Goal: Task Accomplishment & Management: Use online tool/utility

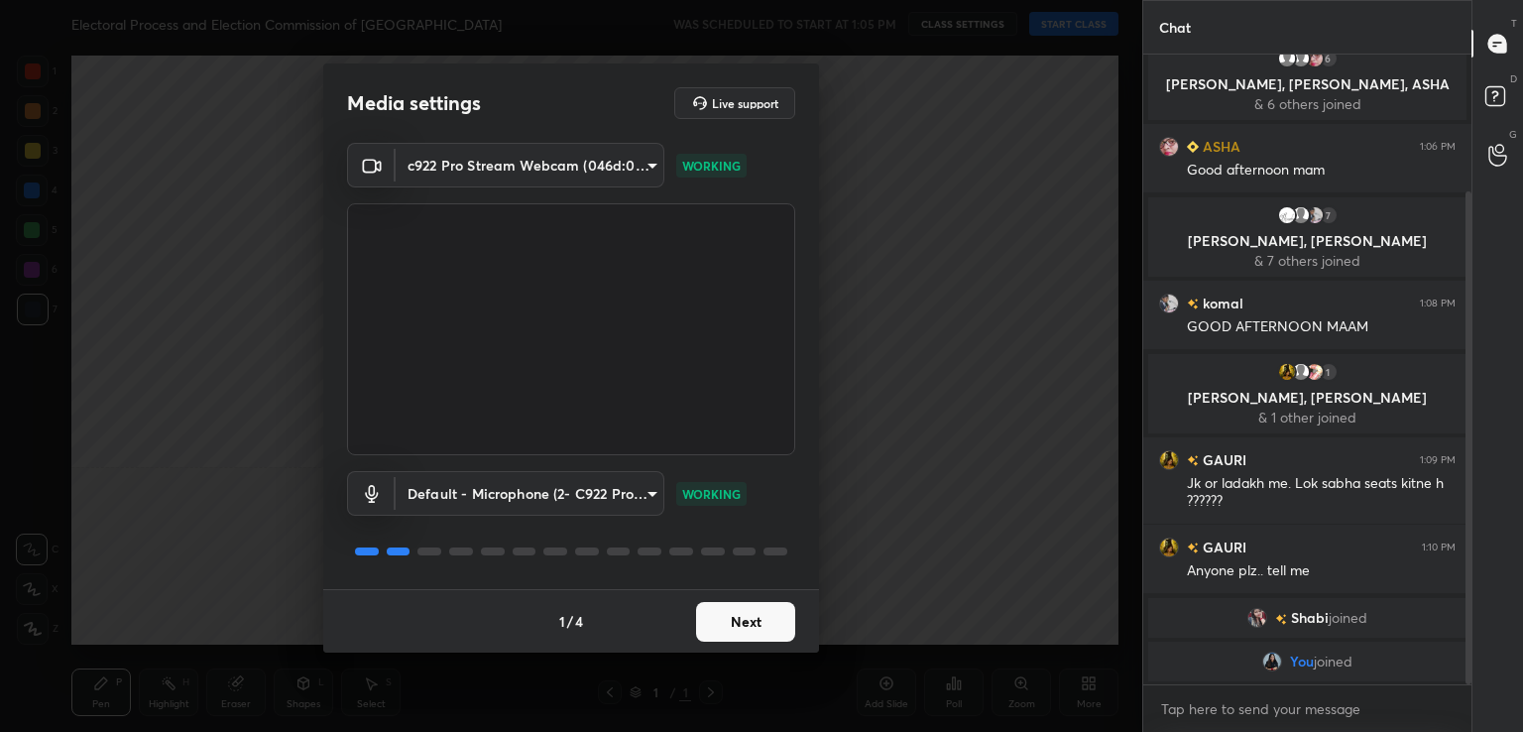
scroll to position [218, 0]
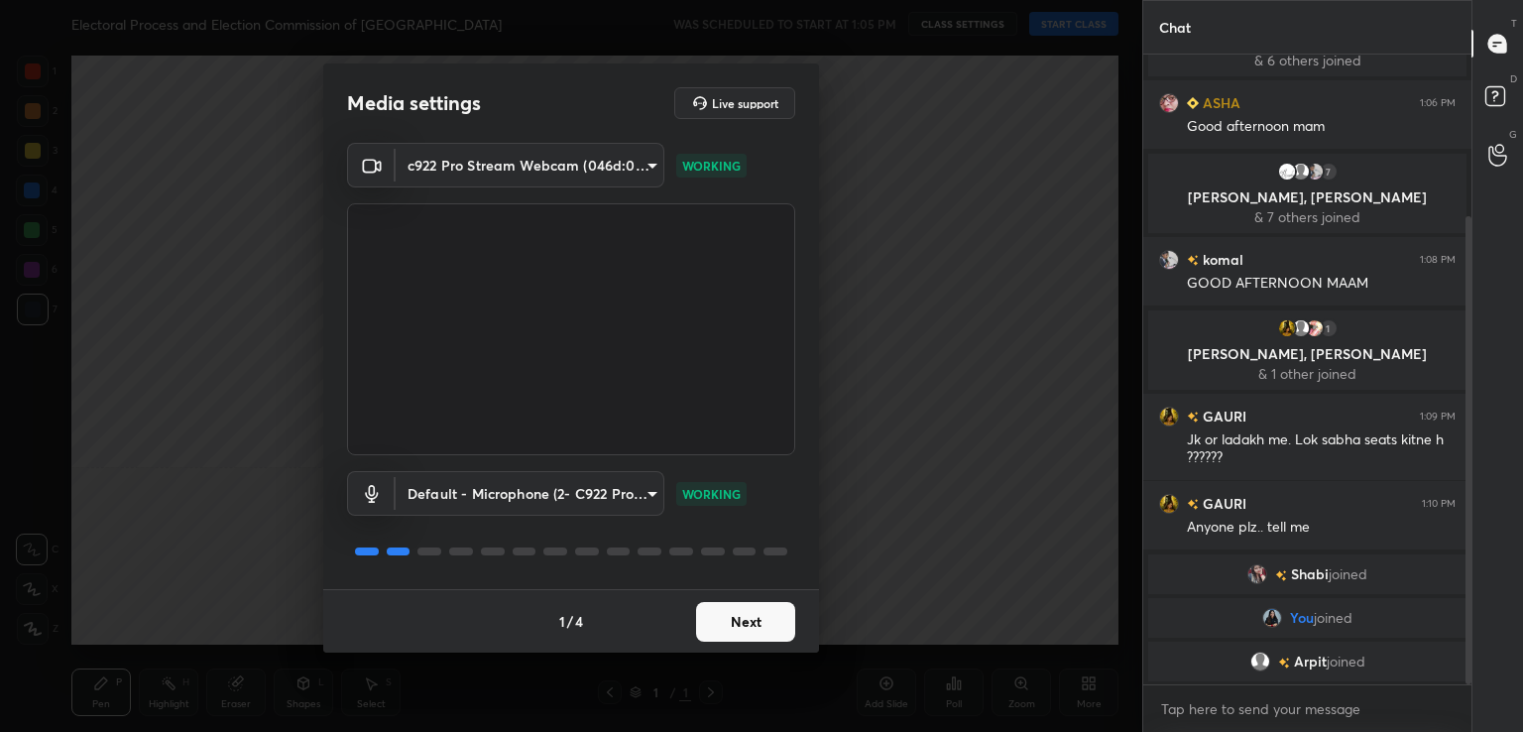
click at [757, 612] on button "Next" at bounding box center [745, 622] width 99 height 40
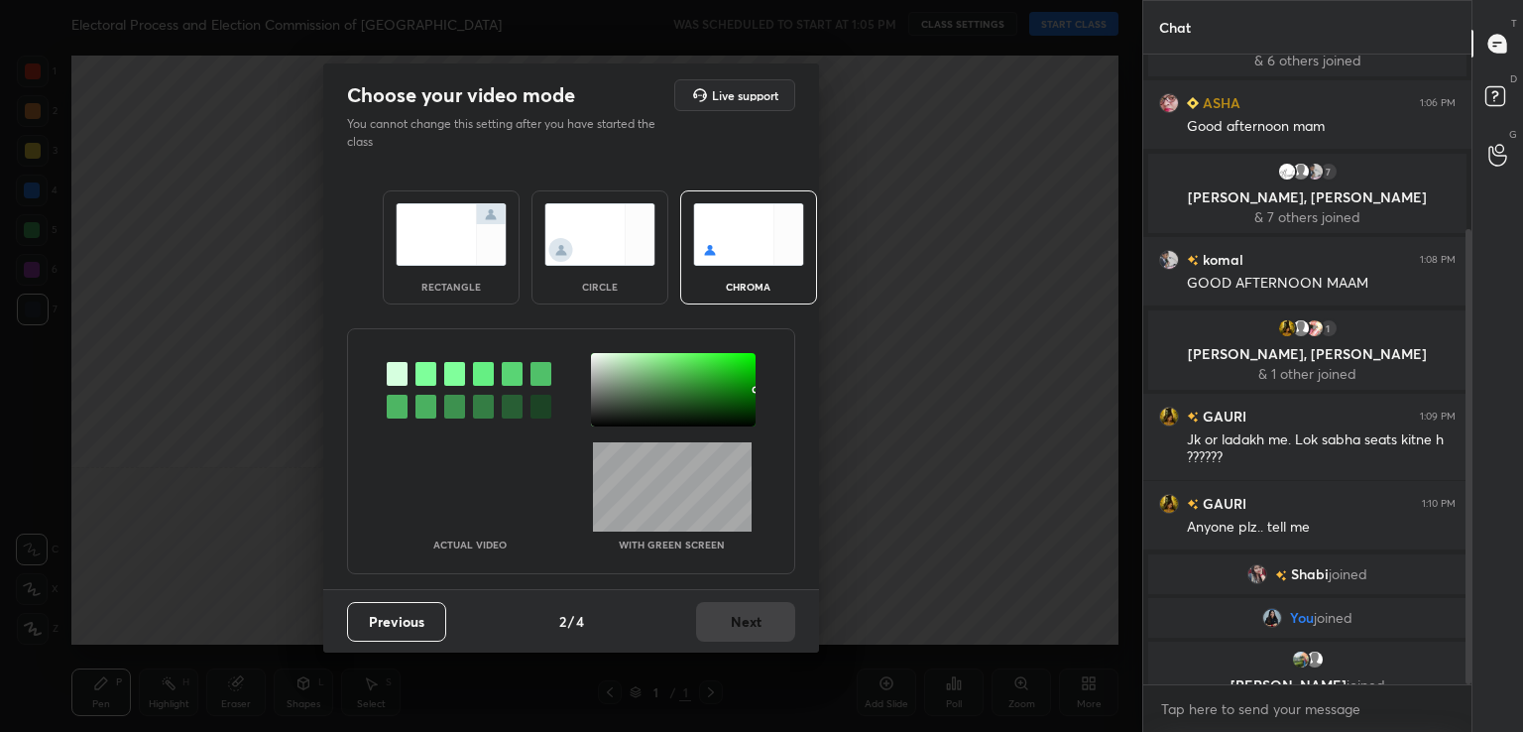
scroll to position [242, 0]
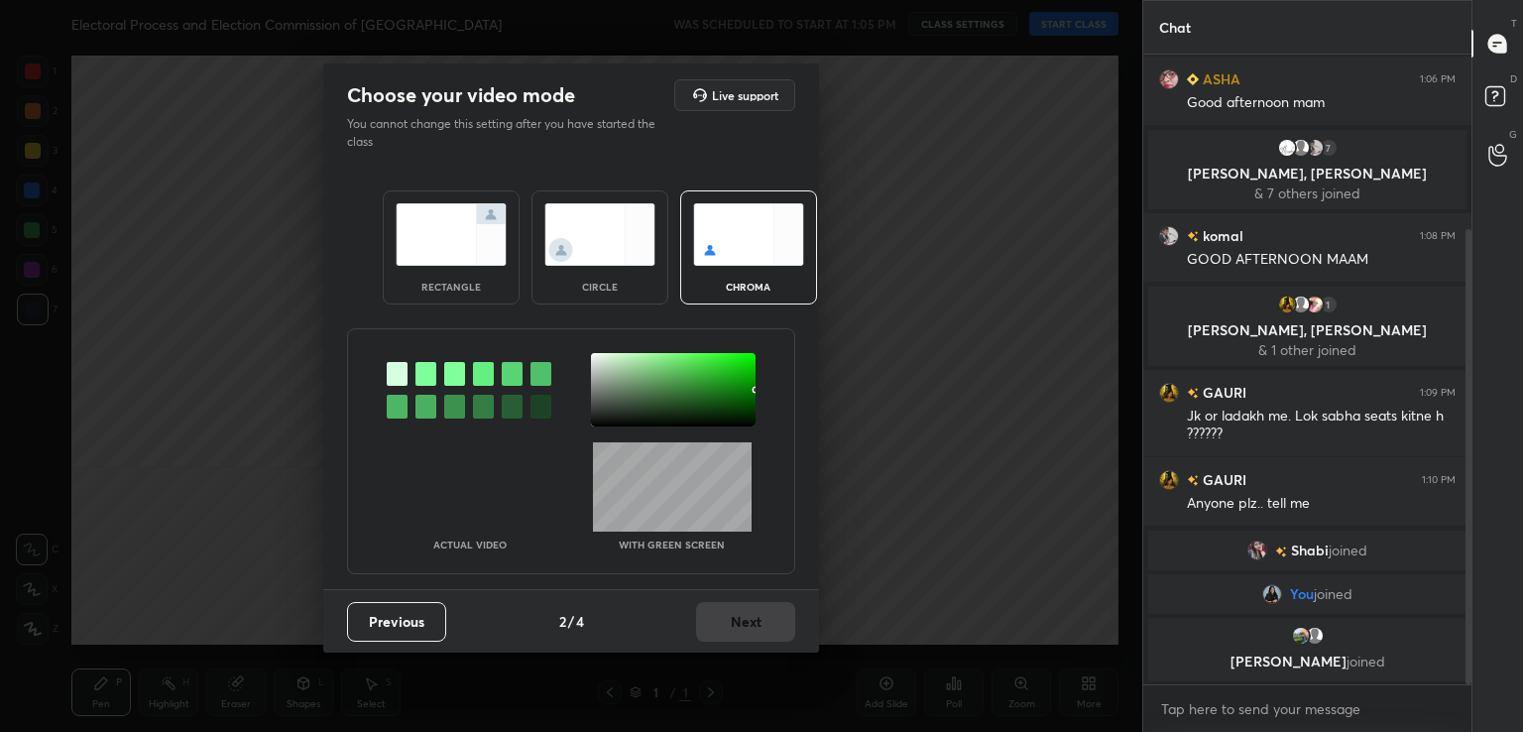
click at [429, 371] on div at bounding box center [426, 374] width 21 height 24
click at [603, 362] on div at bounding box center [673, 389] width 165 height 73
click at [779, 640] on button "Next" at bounding box center [745, 622] width 99 height 40
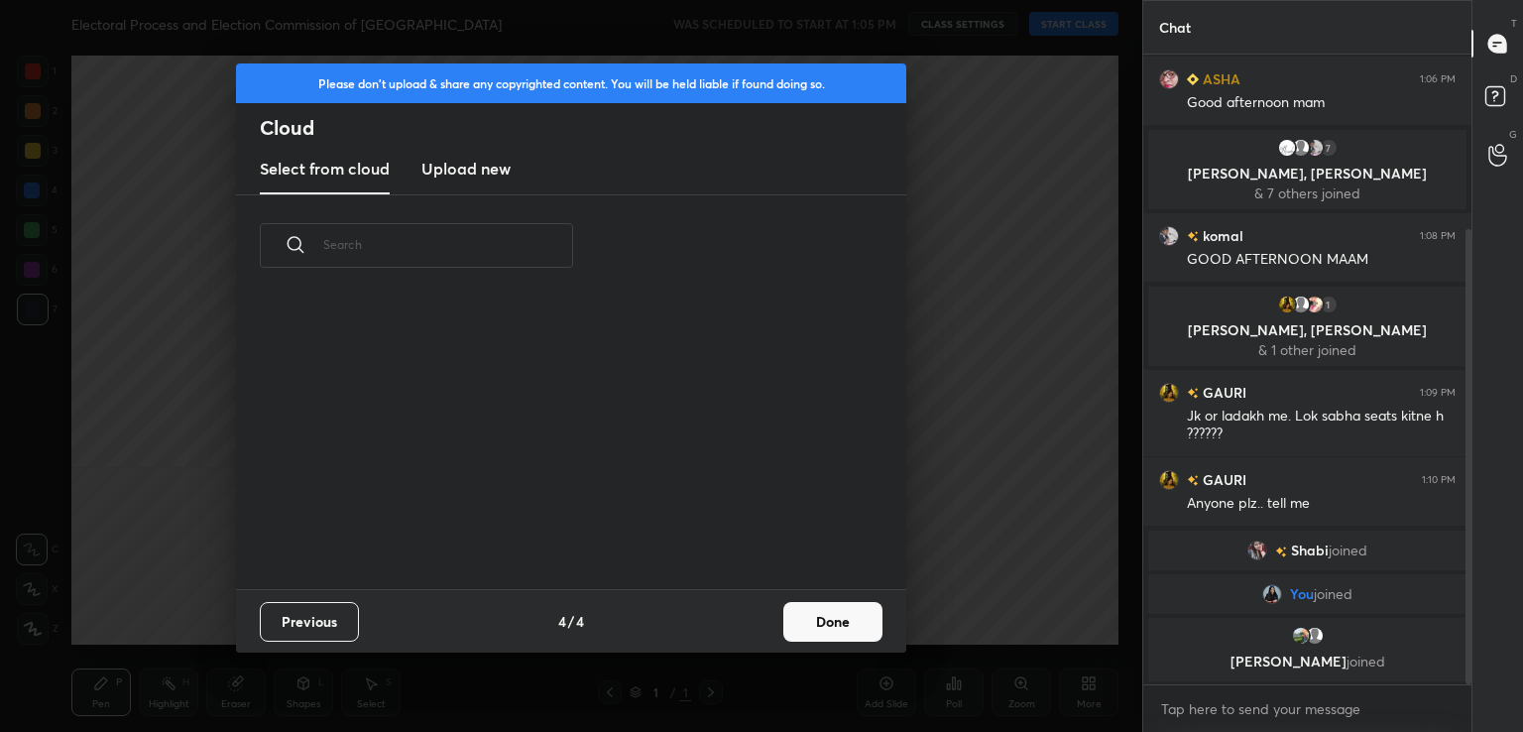
click at [779, 640] on div "Previous 4 / 4 Done" at bounding box center [571, 620] width 670 height 63
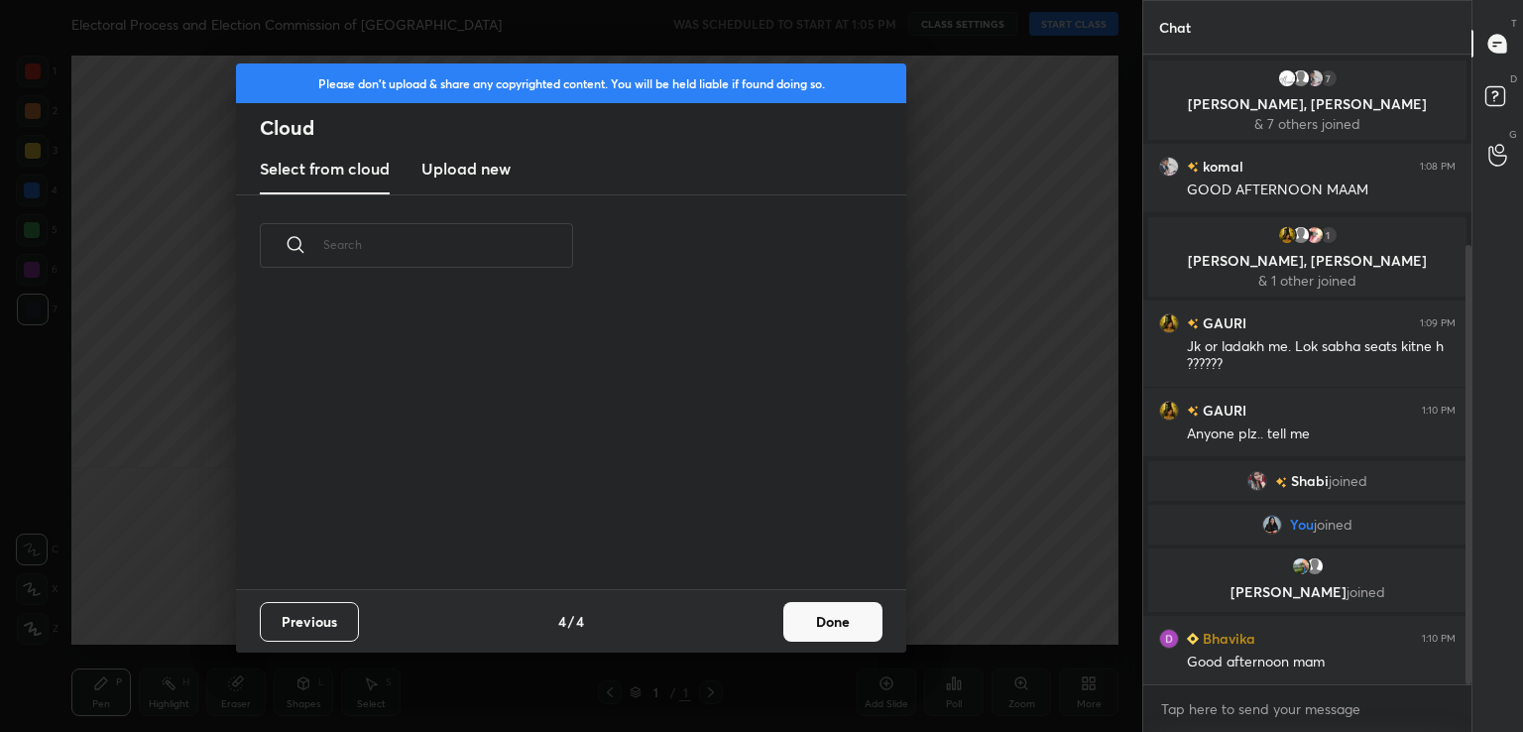
click at [779, 640] on div "Previous 4 / 4 Done" at bounding box center [571, 620] width 670 height 63
click at [823, 624] on button "Done" at bounding box center [832, 622] width 99 height 40
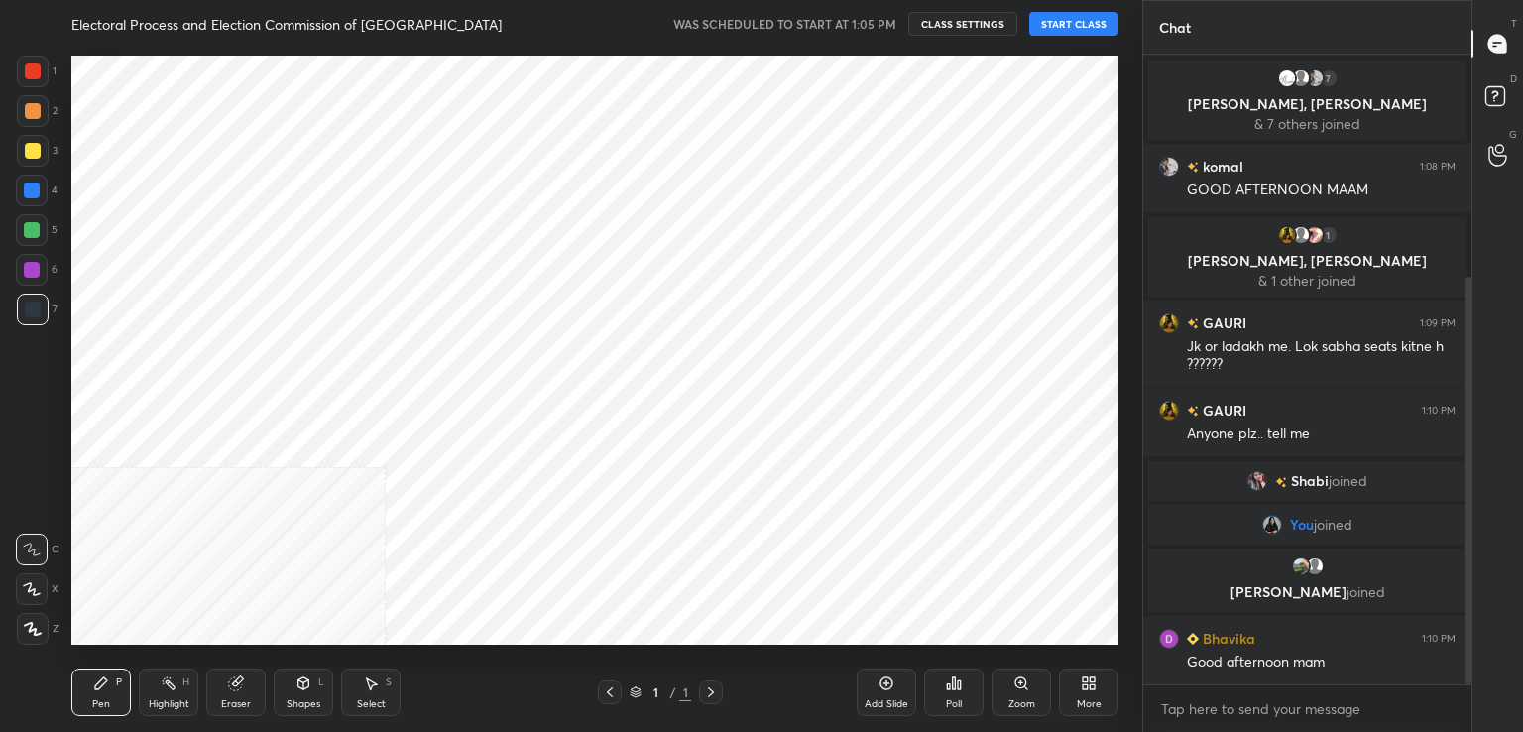
scroll to position [343, 0]
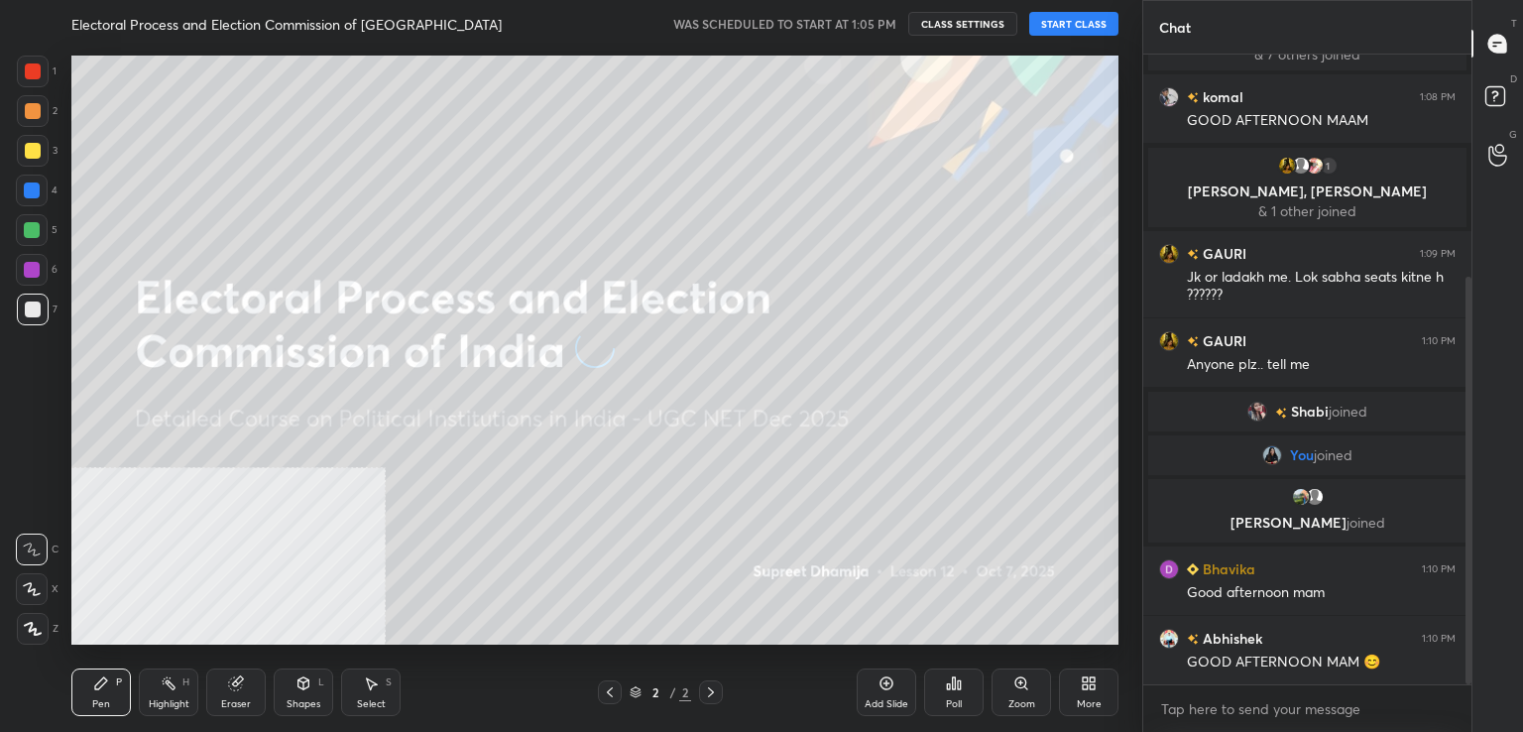
click at [1070, 18] on button "START CLASS" at bounding box center [1073, 24] width 89 height 24
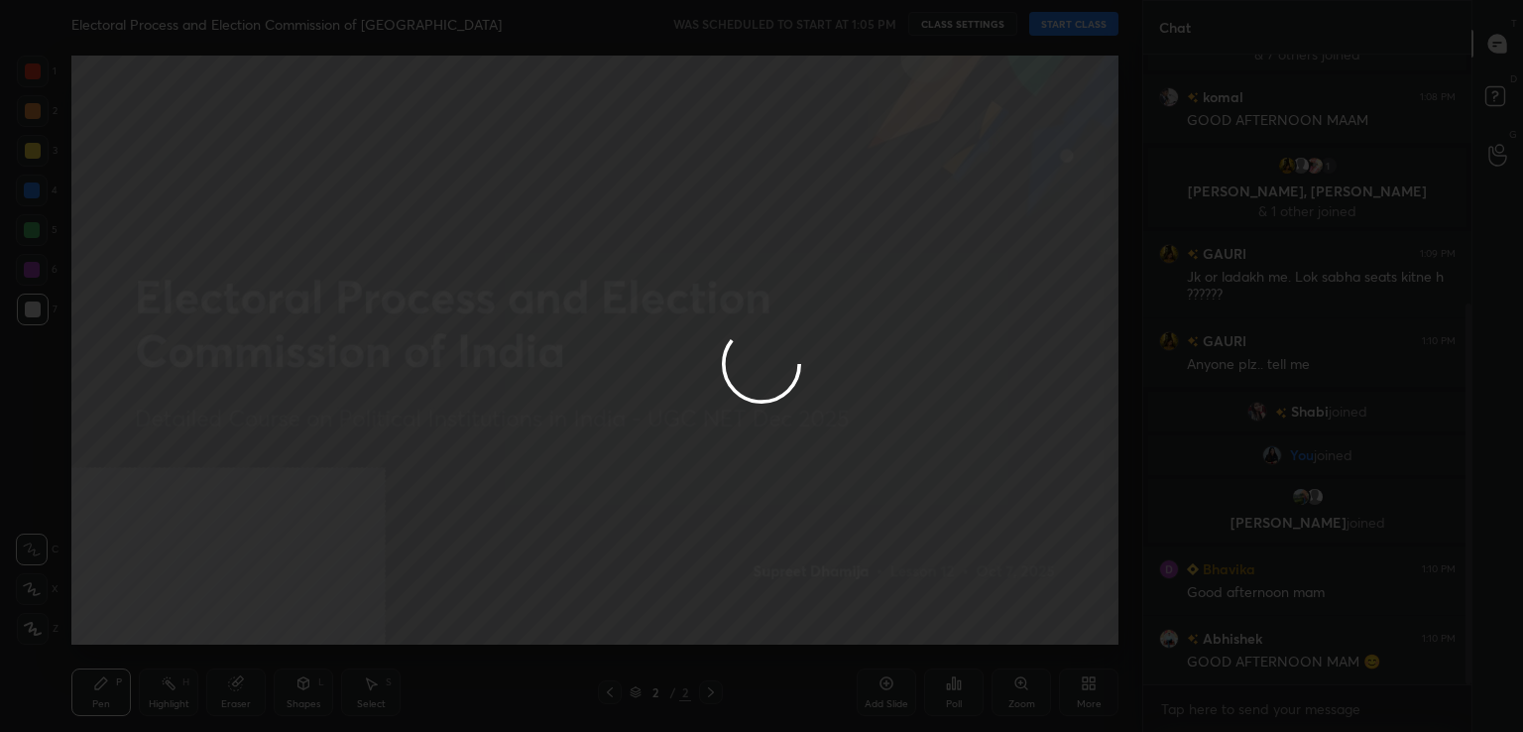
scroll to position [413, 0]
type textarea "x"
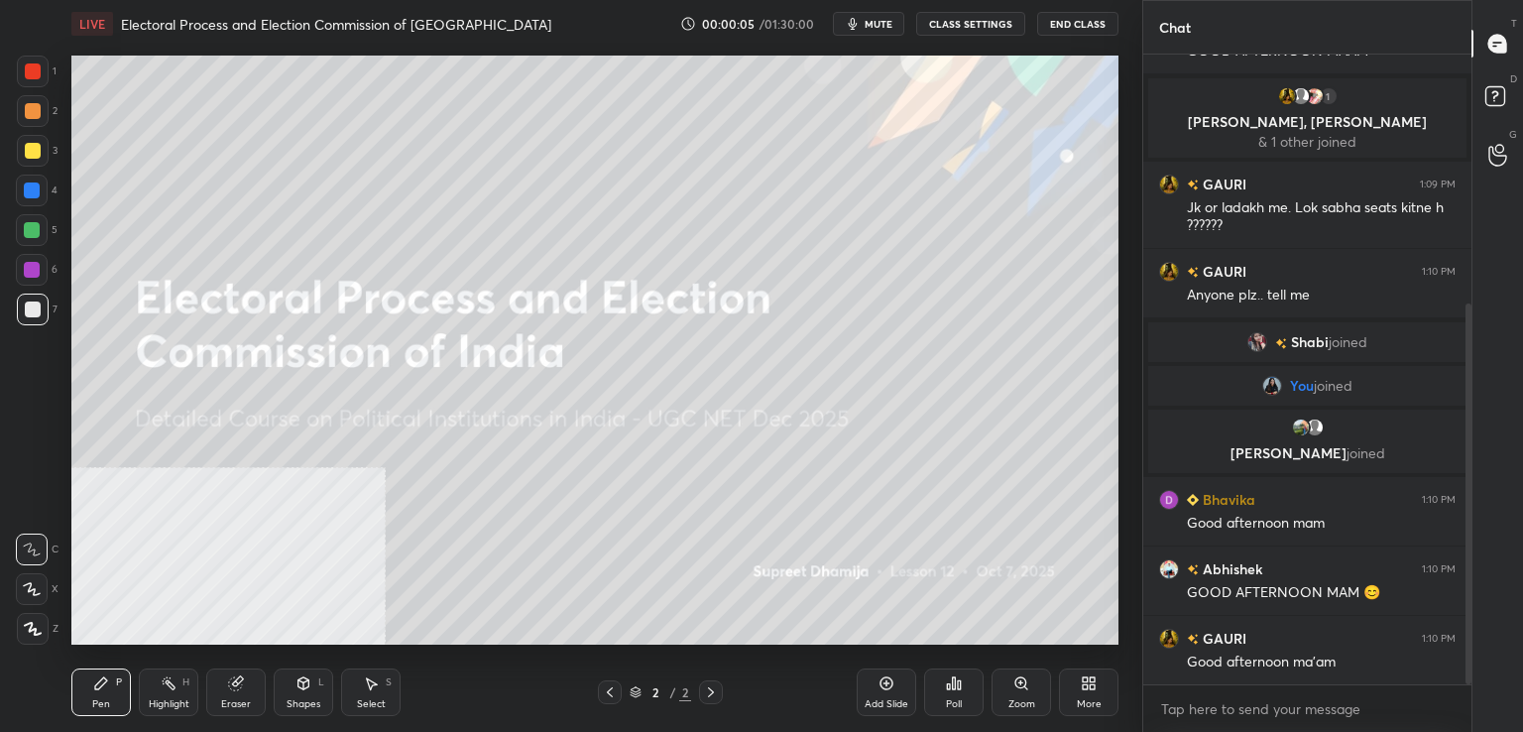
click at [1082, 689] on icon at bounding box center [1089, 683] width 16 height 16
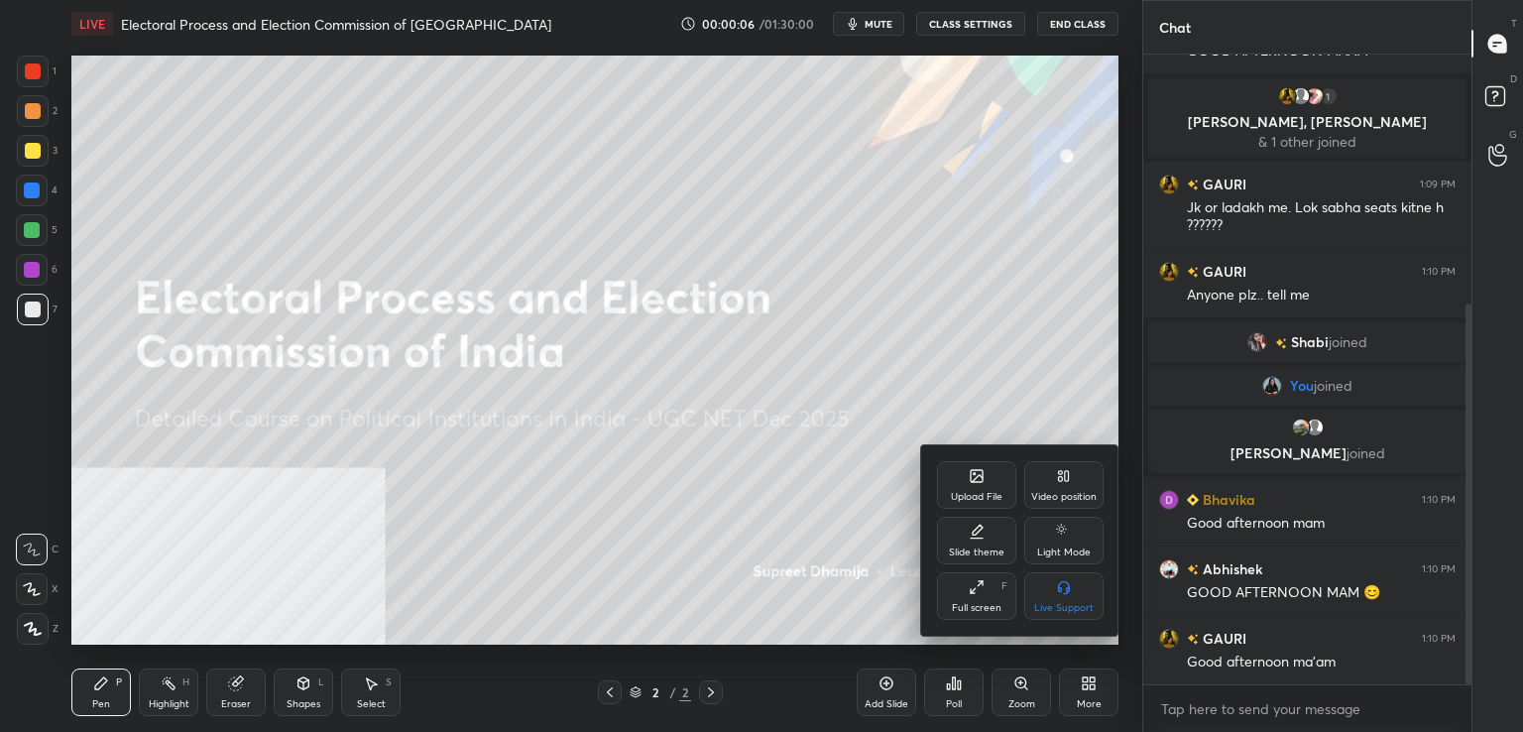
click at [1081, 477] on div "Video position" at bounding box center [1063, 485] width 79 height 48
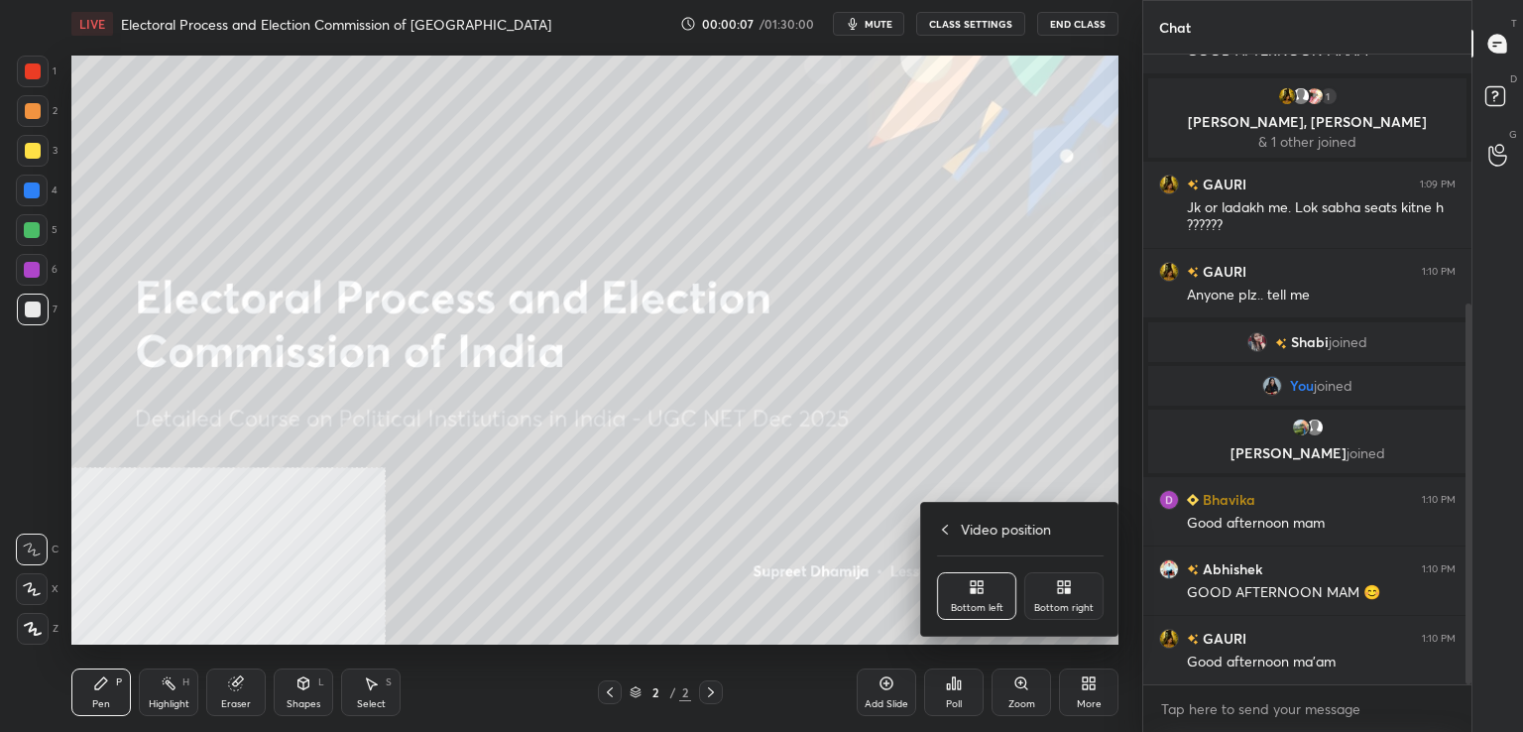
click at [1068, 596] on div "Bottom right" at bounding box center [1063, 596] width 79 height 48
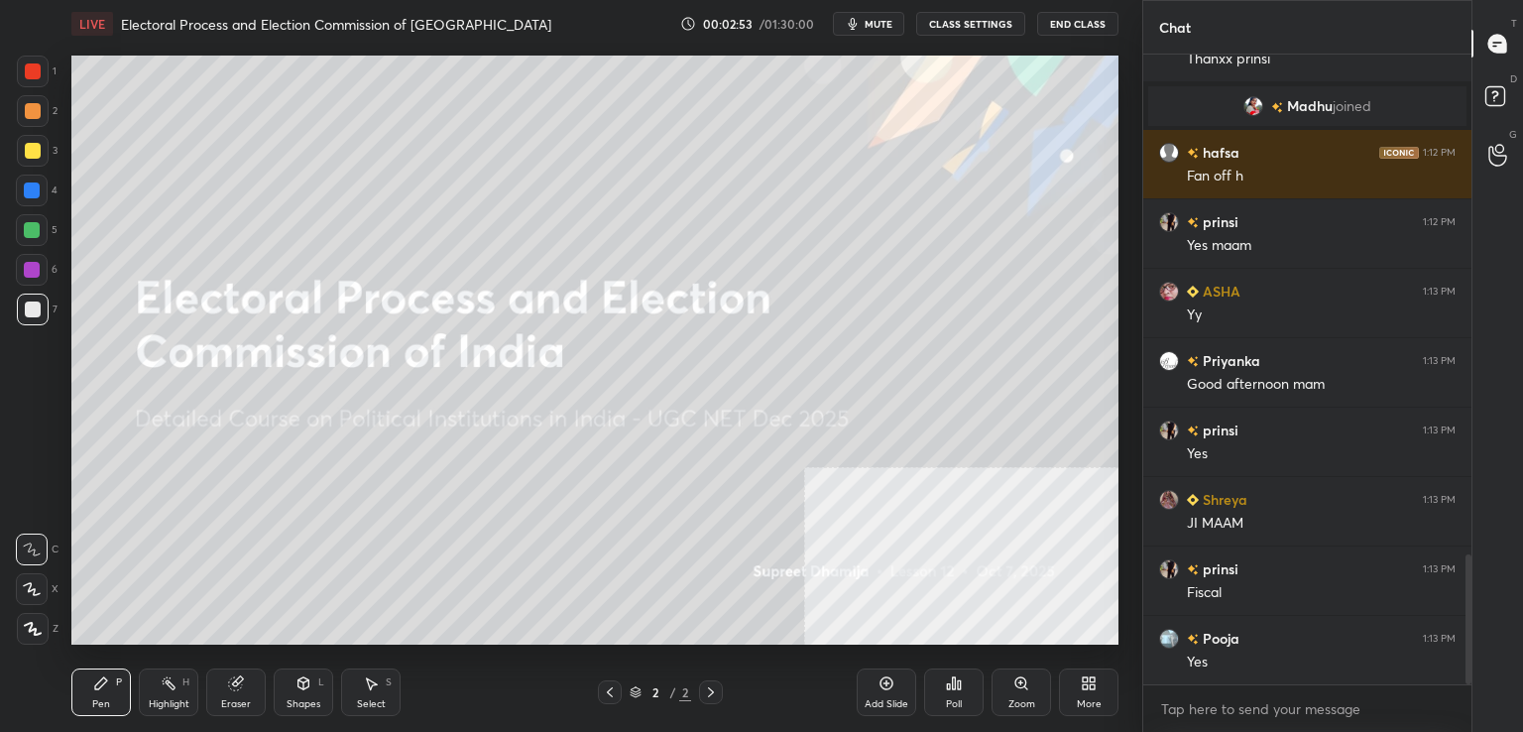
scroll to position [2475, 0]
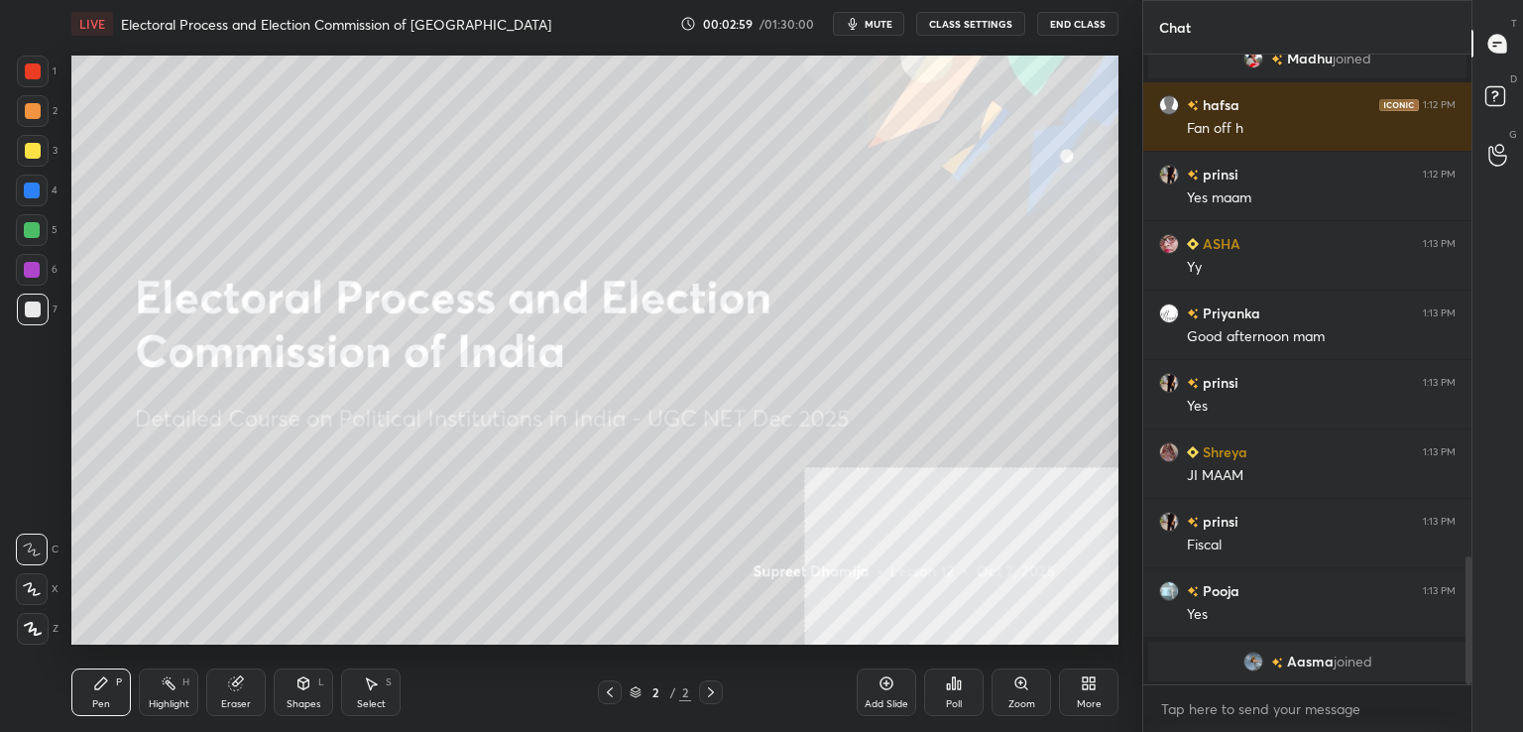
click at [31, 638] on div at bounding box center [33, 629] width 32 height 32
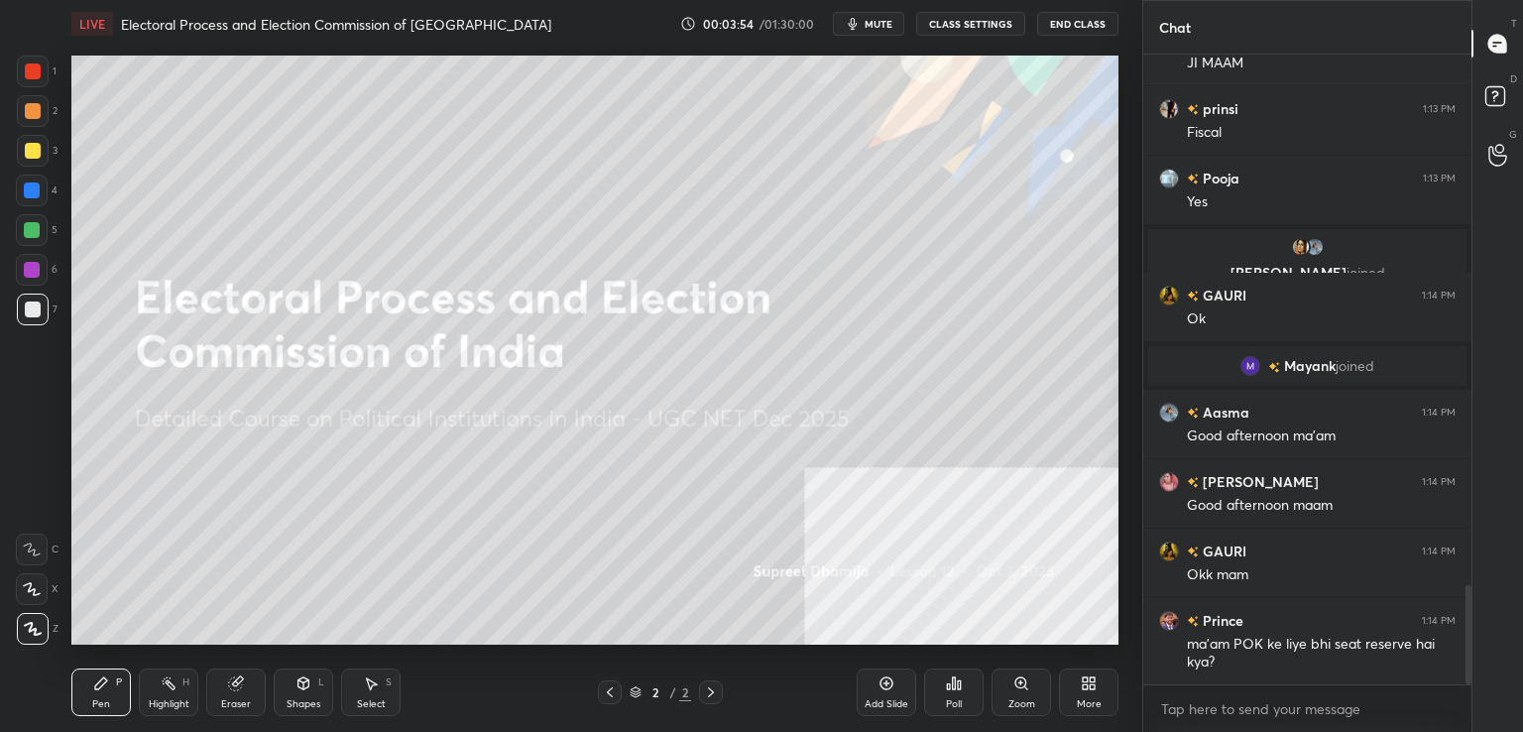
scroll to position [3388, 0]
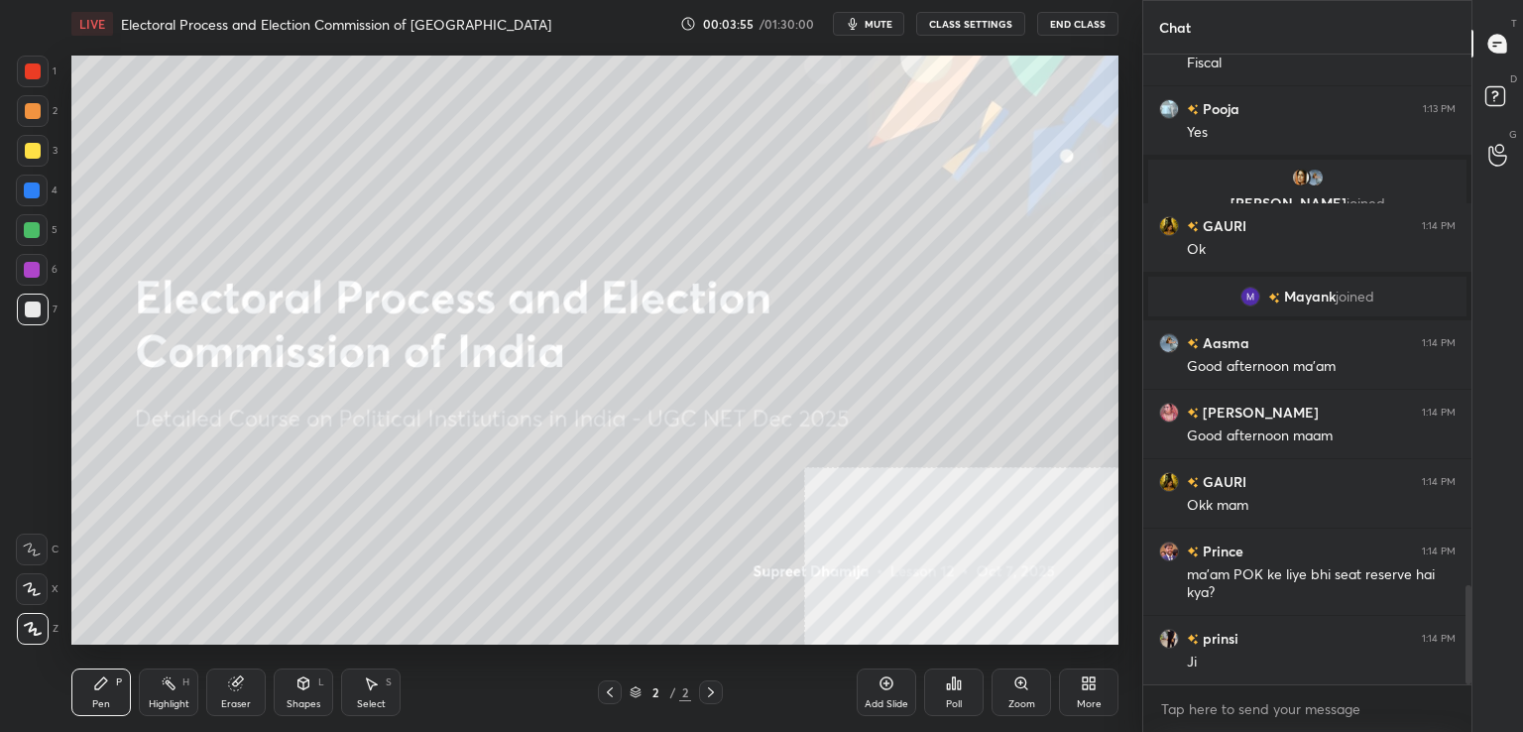
click at [245, 690] on div "Eraser" at bounding box center [236, 692] width 60 height 48
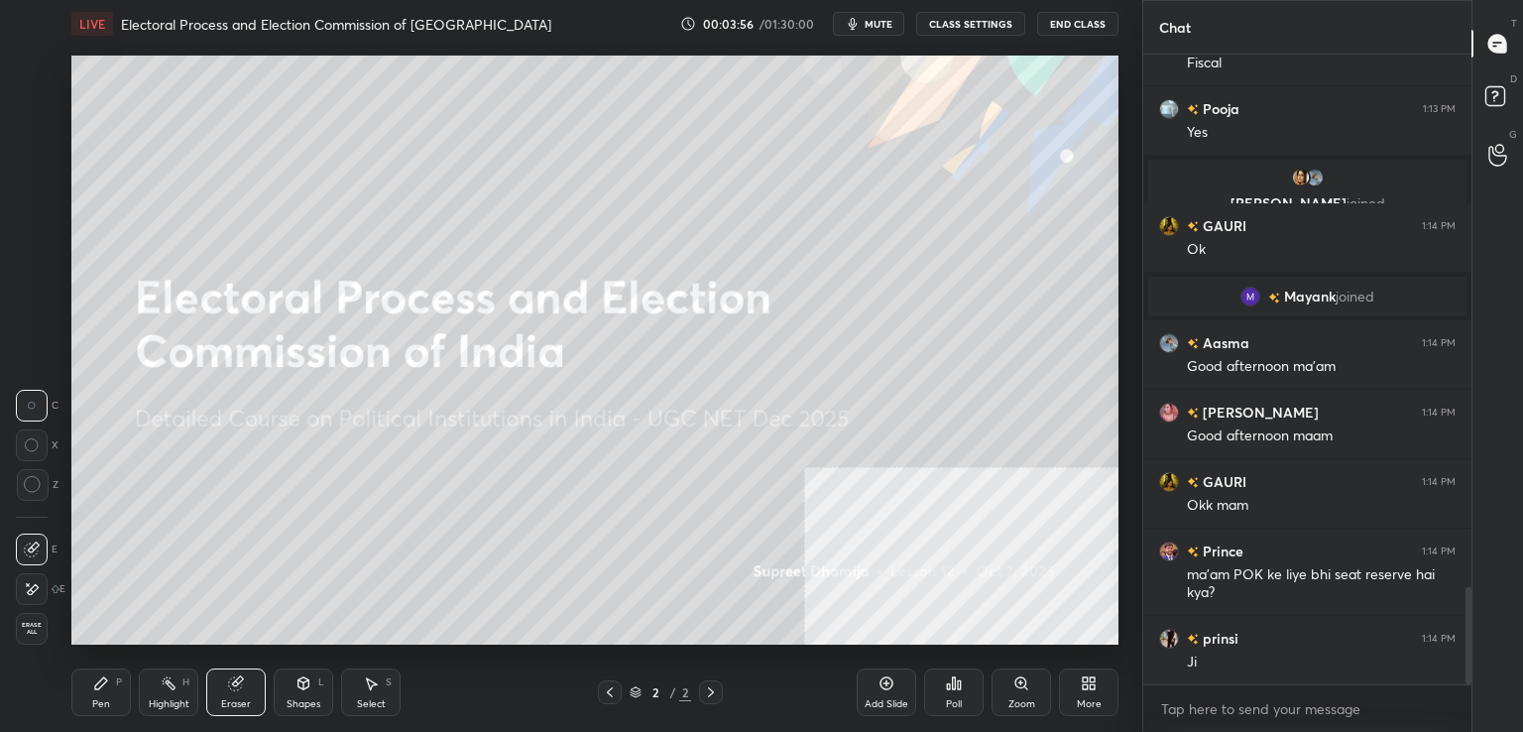
scroll to position [3457, 0]
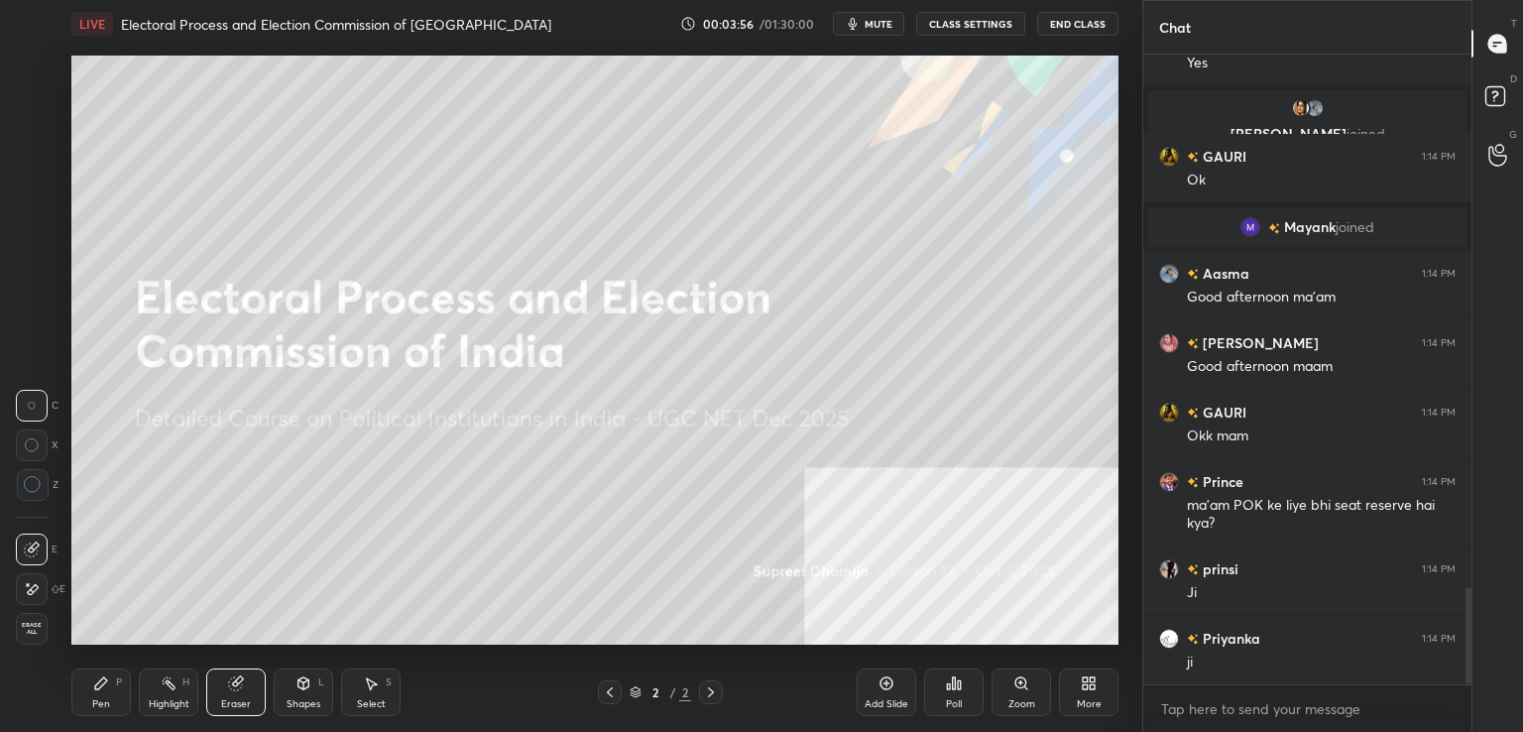
click at [39, 630] on span "Erase all" at bounding box center [32, 629] width 30 height 14
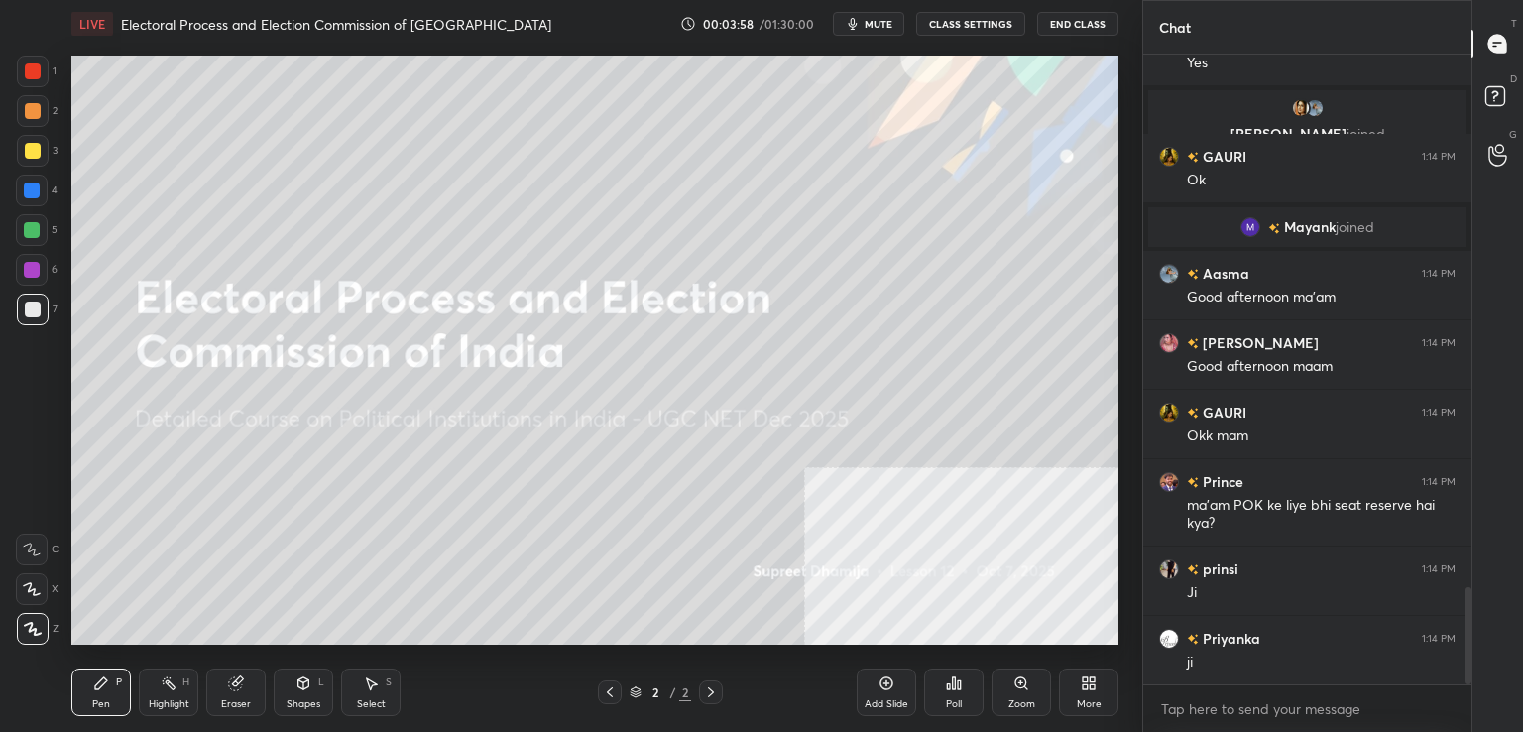
click at [259, 682] on div "Eraser" at bounding box center [236, 692] width 60 height 48
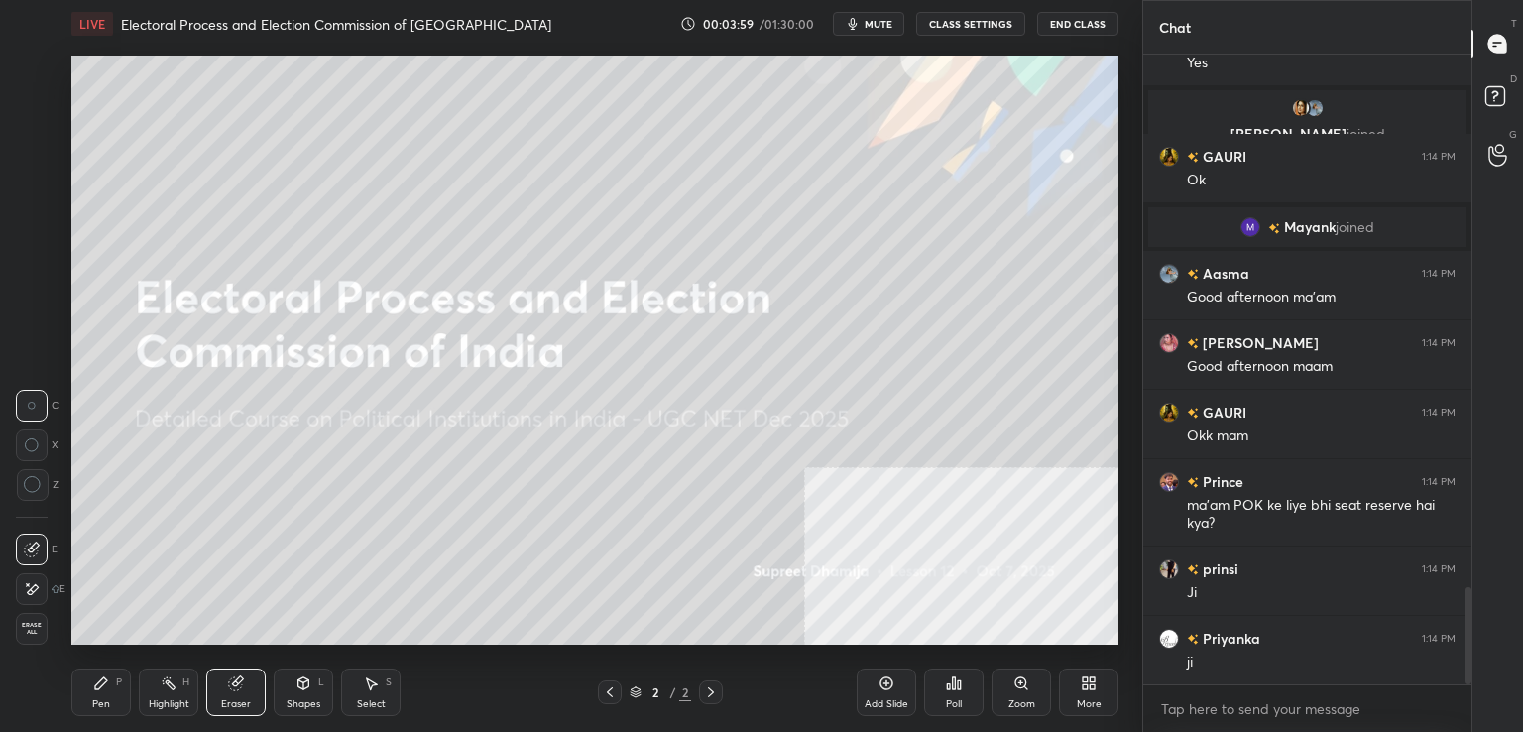
click at [31, 616] on div "Erase all" at bounding box center [32, 629] width 32 height 32
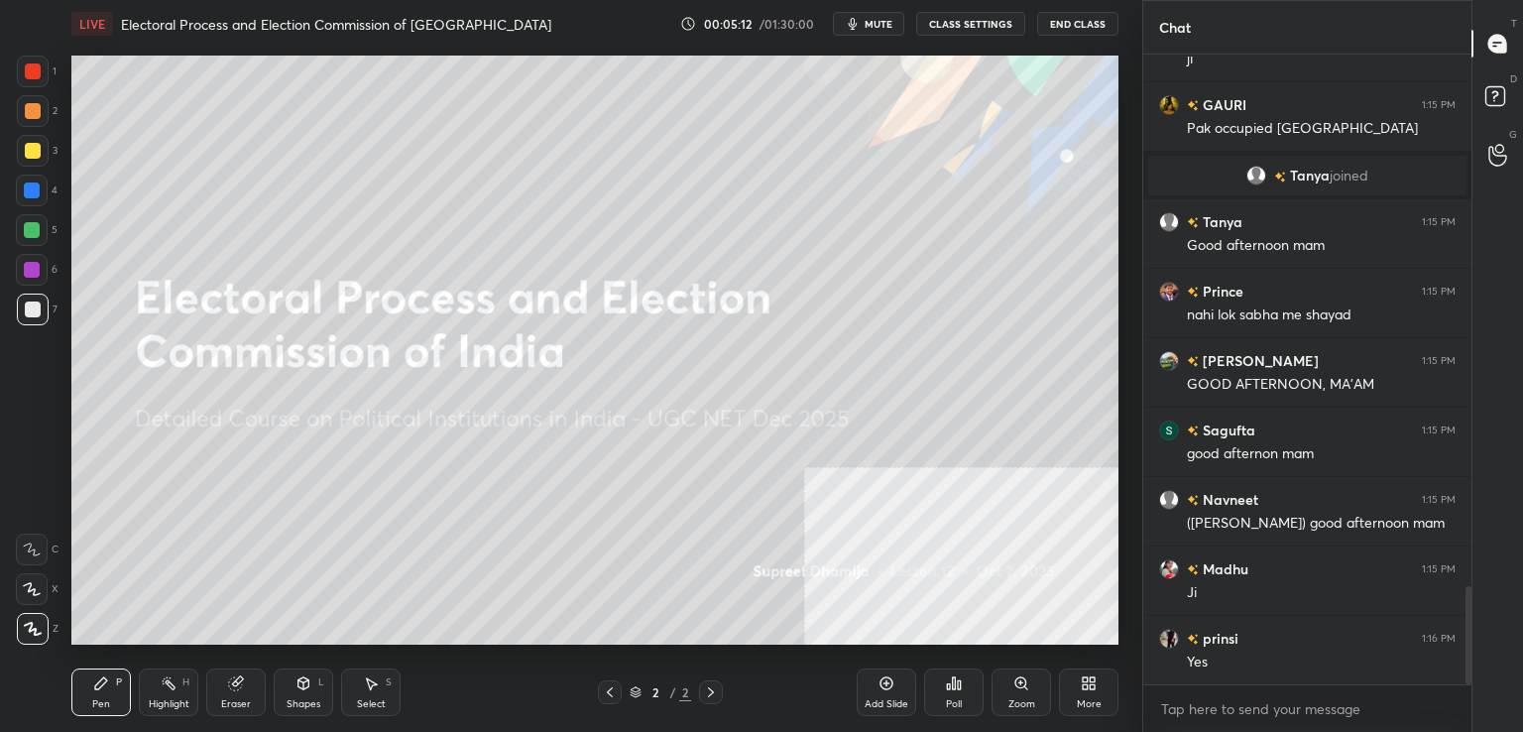
scroll to position [3419, 0]
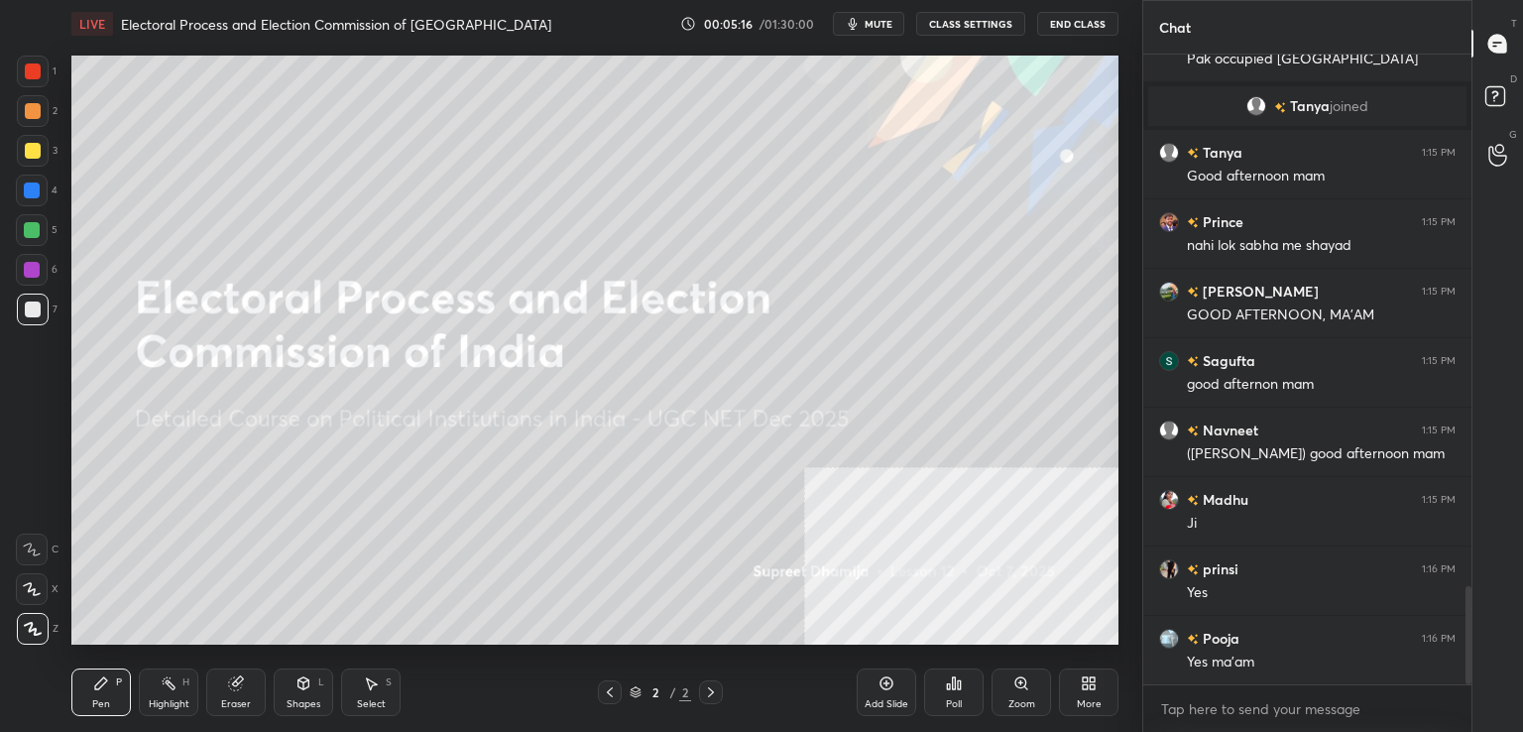
click at [1104, 691] on div "More" at bounding box center [1089, 692] width 60 height 48
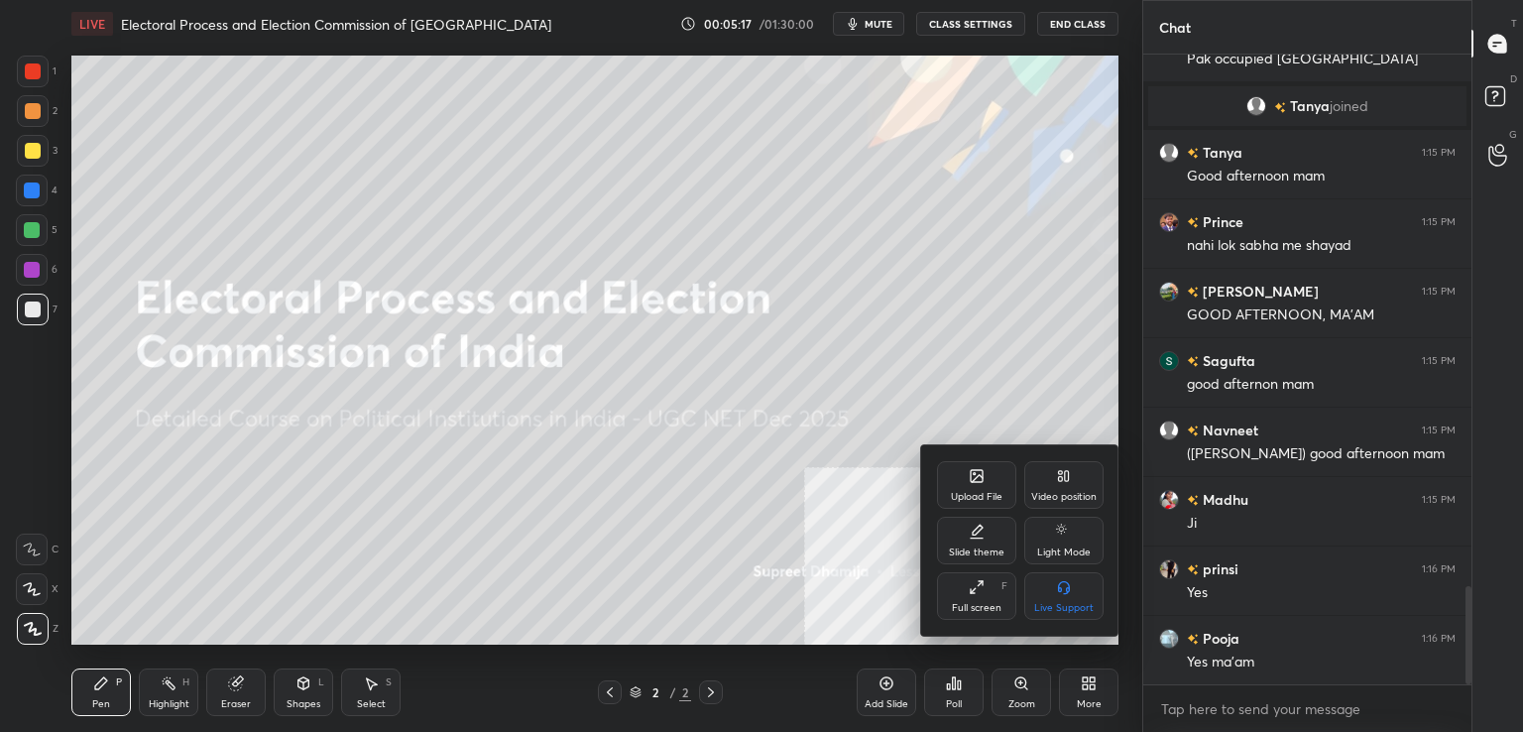
click at [1000, 490] on div "Upload File" at bounding box center [976, 485] width 79 height 48
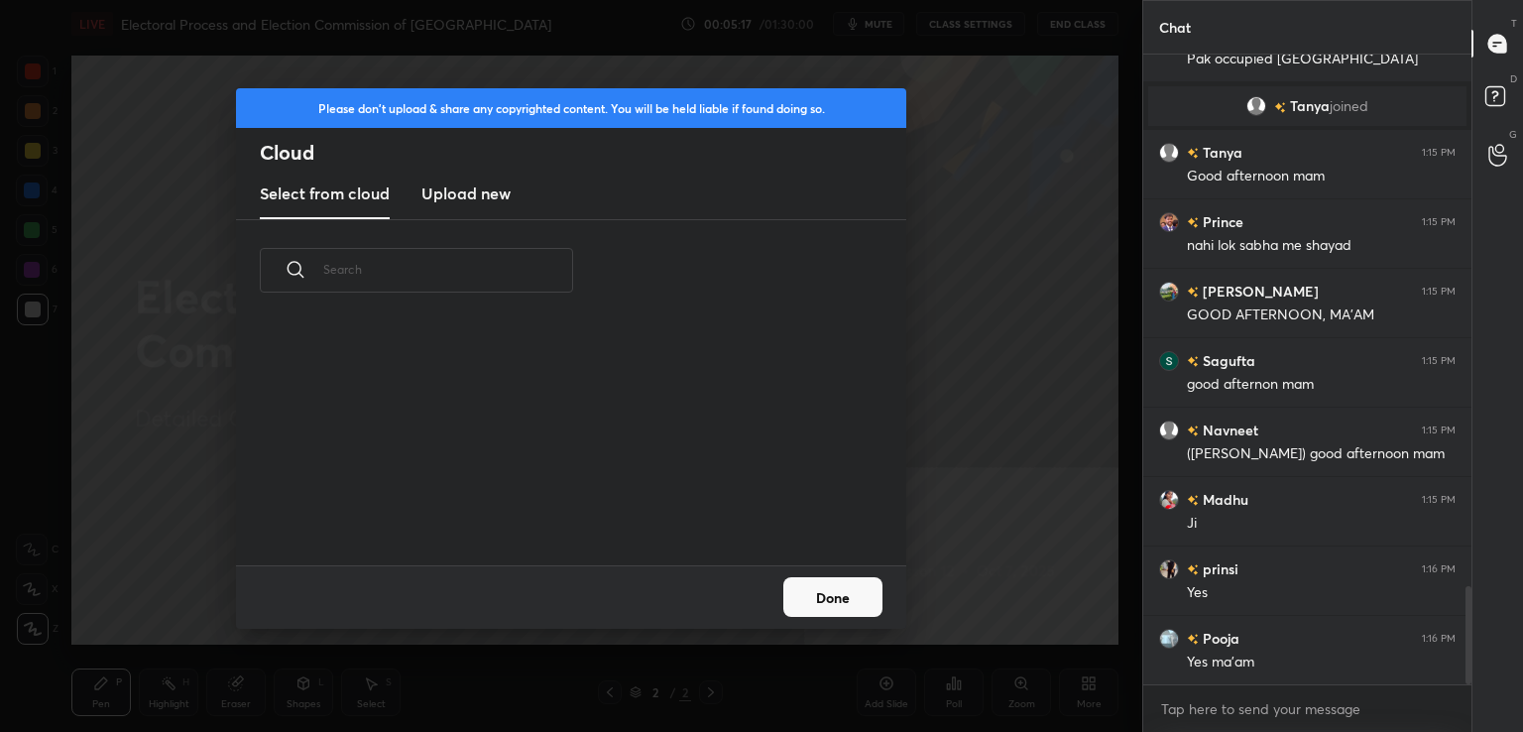
scroll to position [244, 637]
click at [488, 192] on h3 "Upload new" at bounding box center [465, 193] width 89 height 24
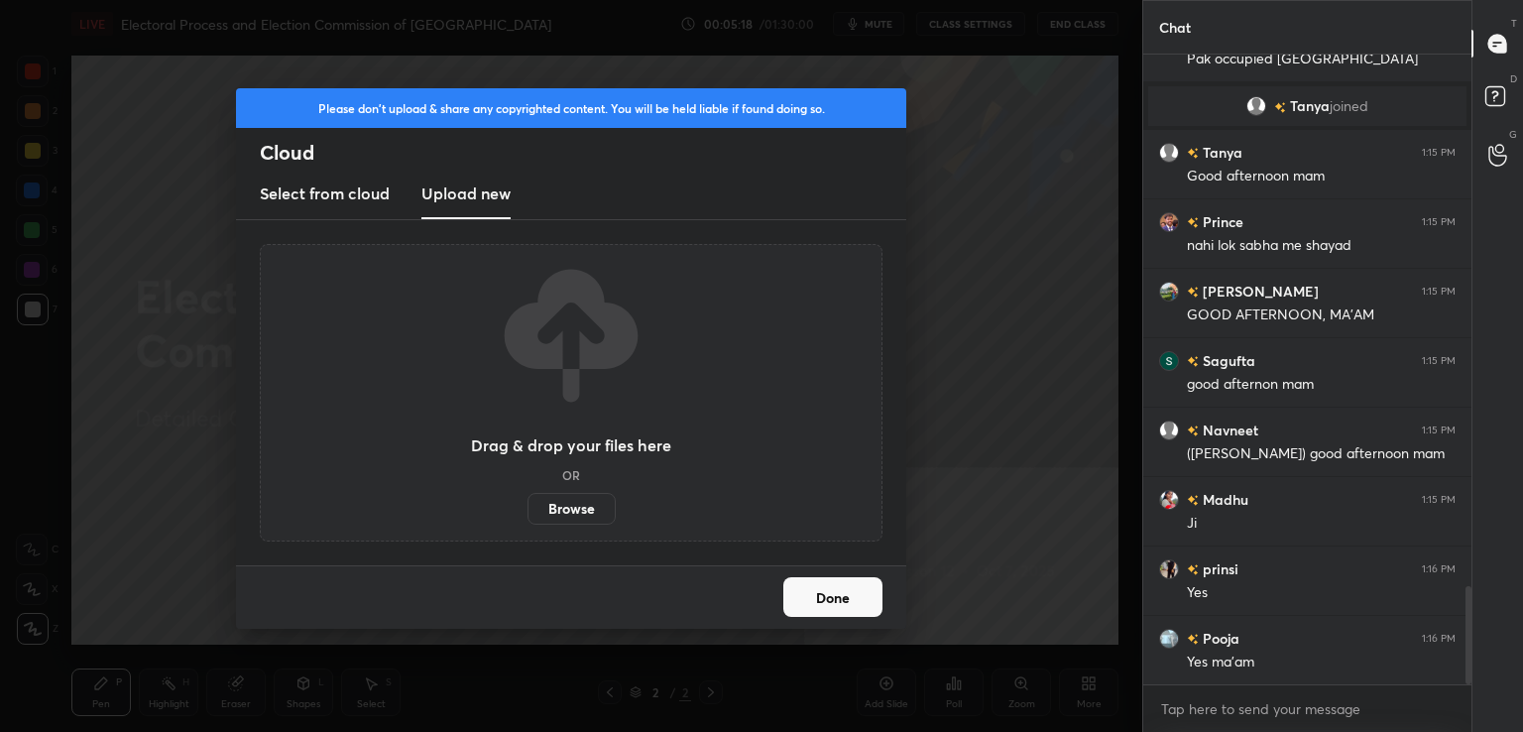
click at [562, 517] on label "Browse" at bounding box center [572, 509] width 88 height 32
click at [528, 517] on input "Browse" at bounding box center [528, 509] width 0 height 32
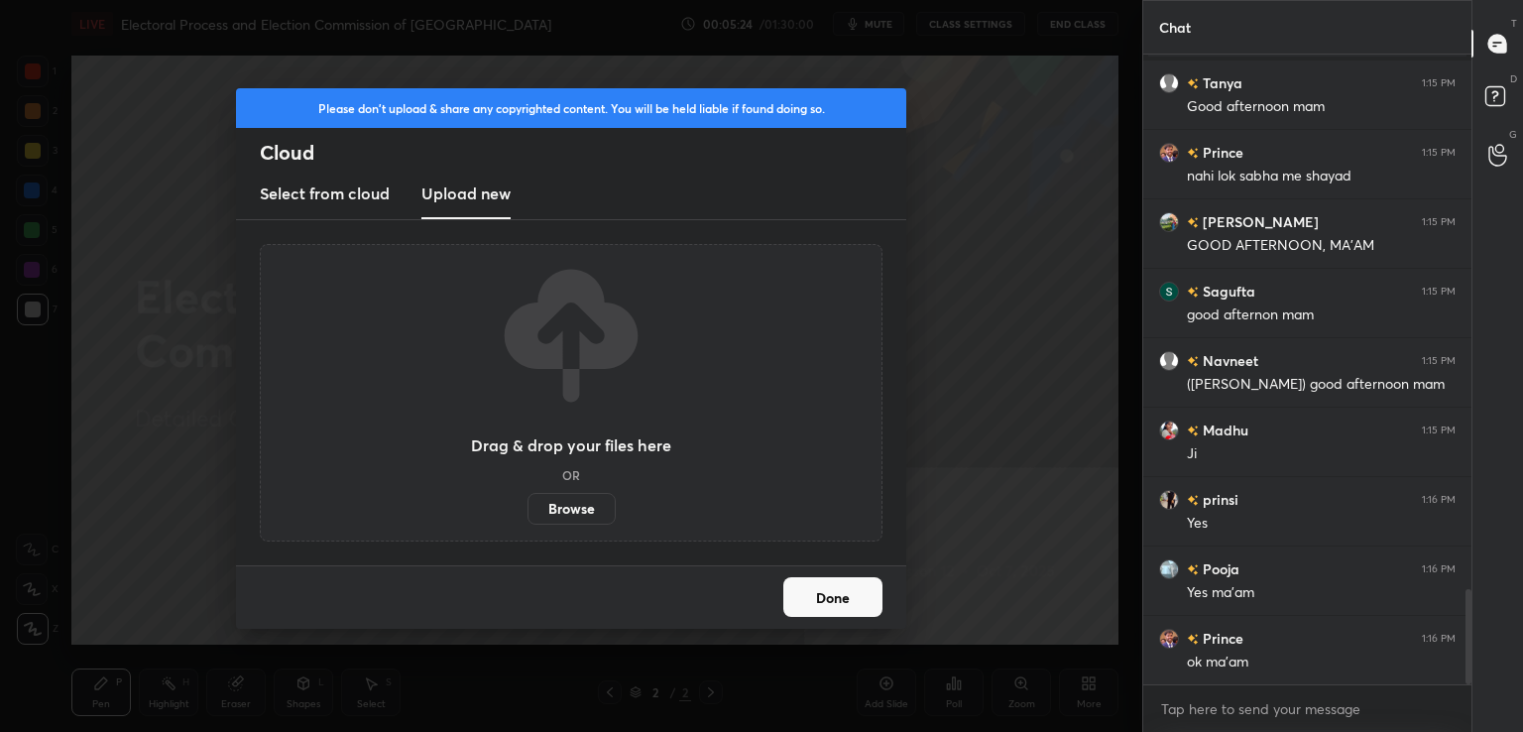
scroll to position [3558, 0]
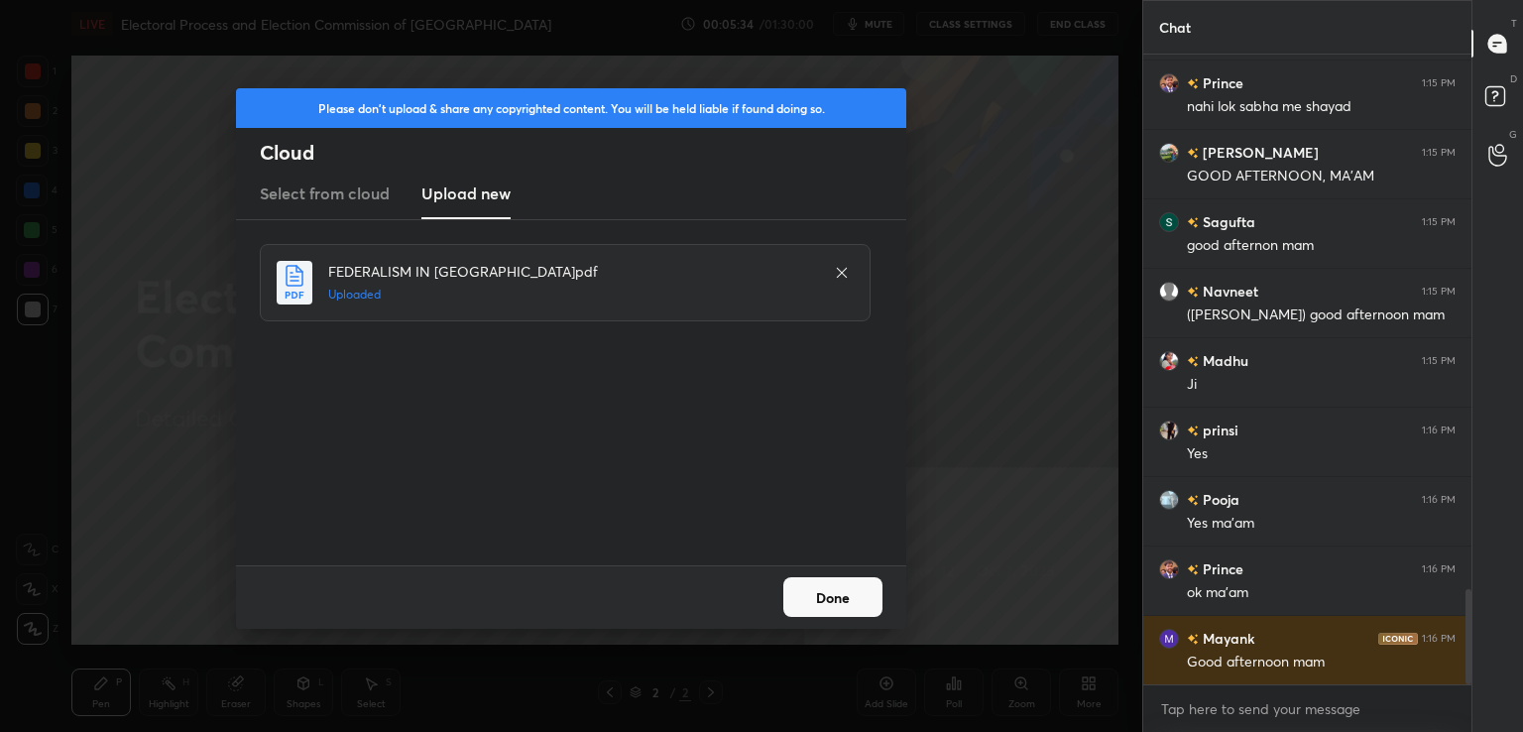
click at [853, 589] on button "Done" at bounding box center [832, 597] width 99 height 40
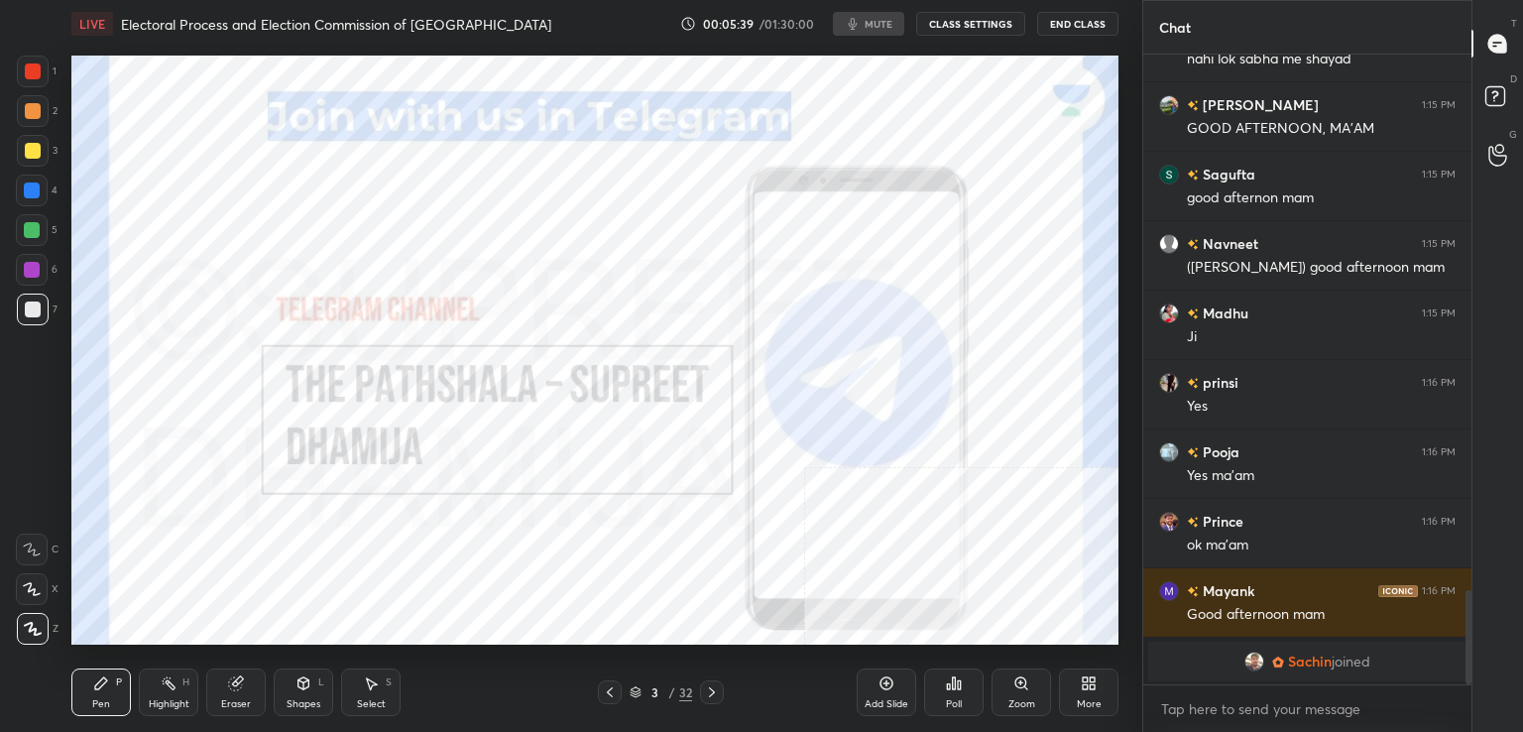
scroll to position [3477, 0]
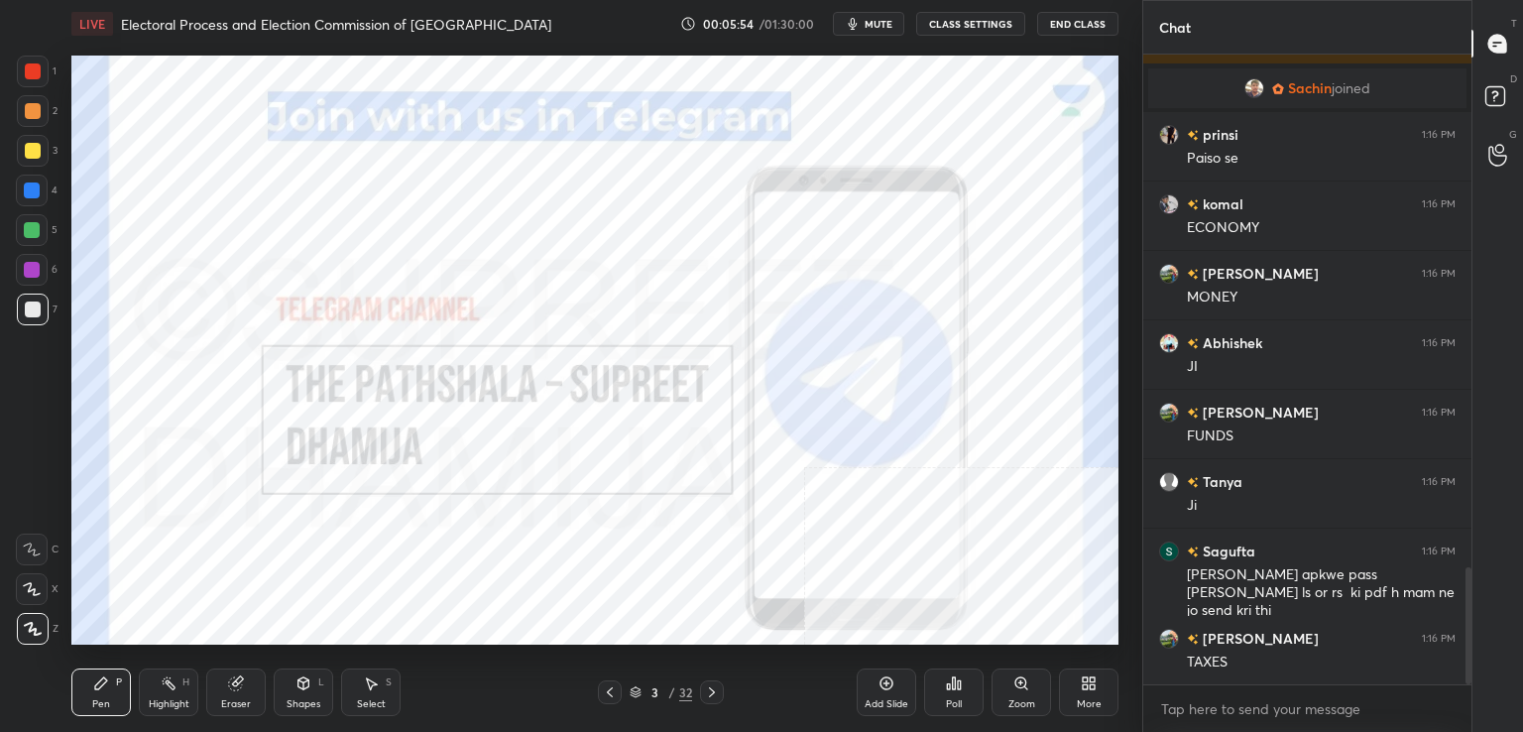
scroll to position [2848, 0]
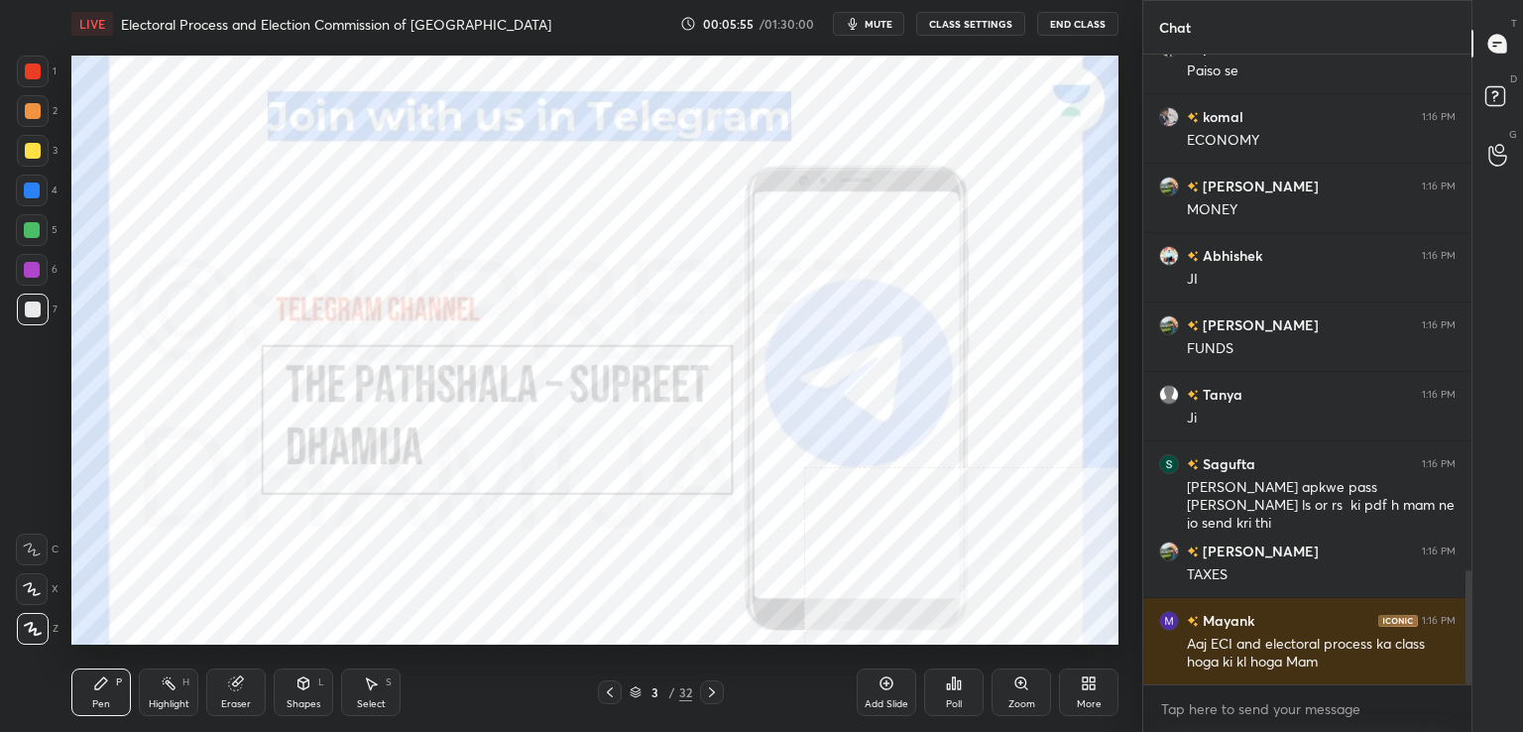
click at [29, 266] on div at bounding box center [32, 270] width 16 height 16
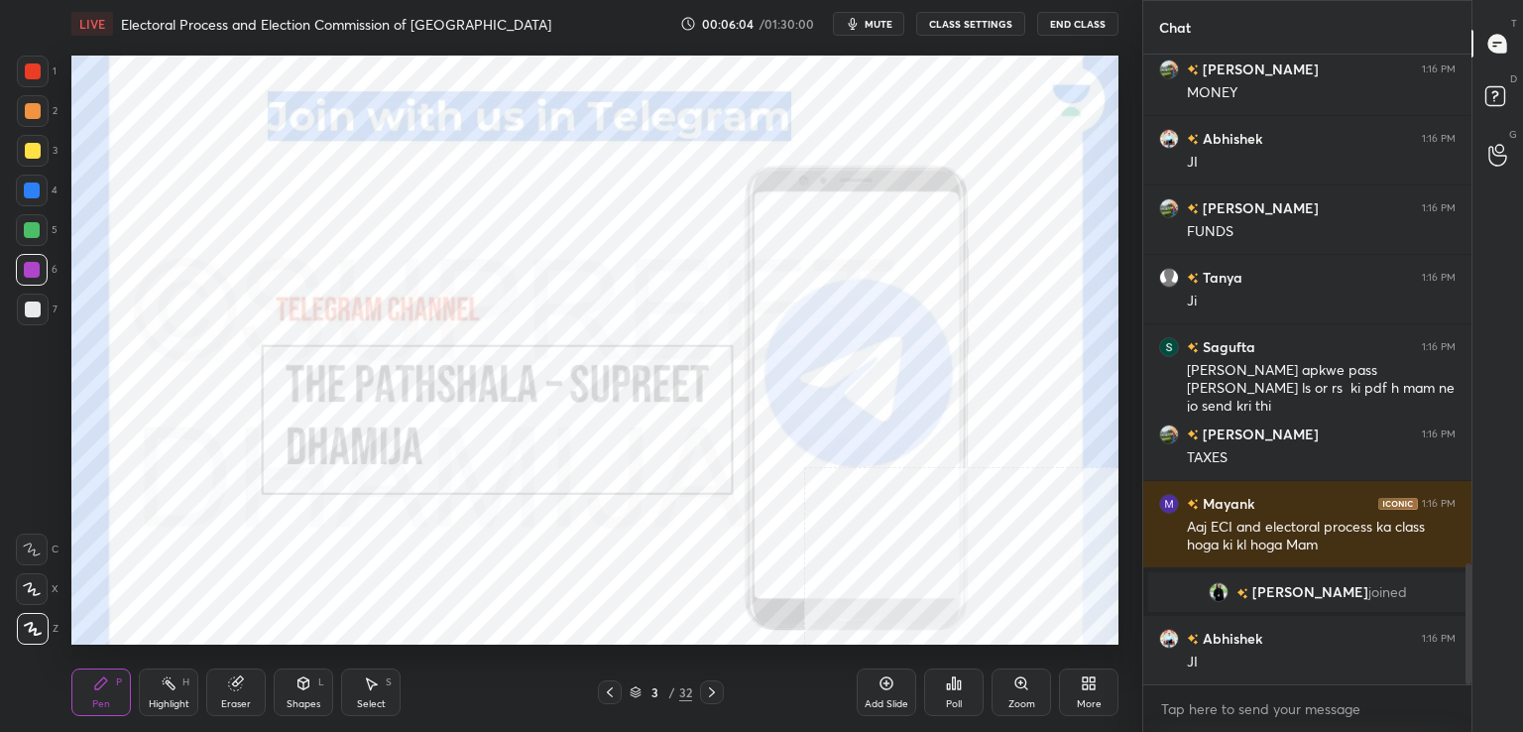
scroll to position [2642, 0]
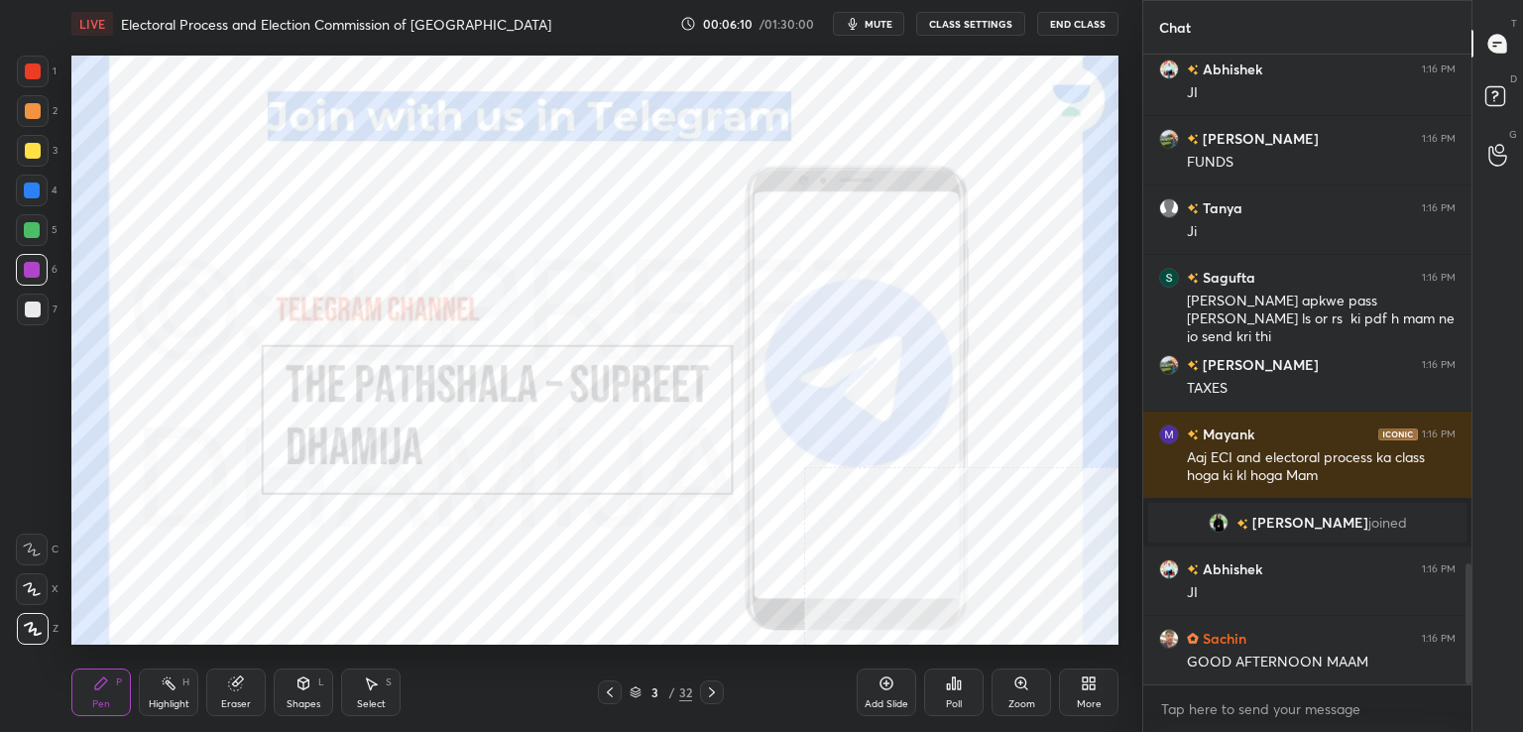
click at [706, 692] on icon at bounding box center [712, 692] width 16 height 16
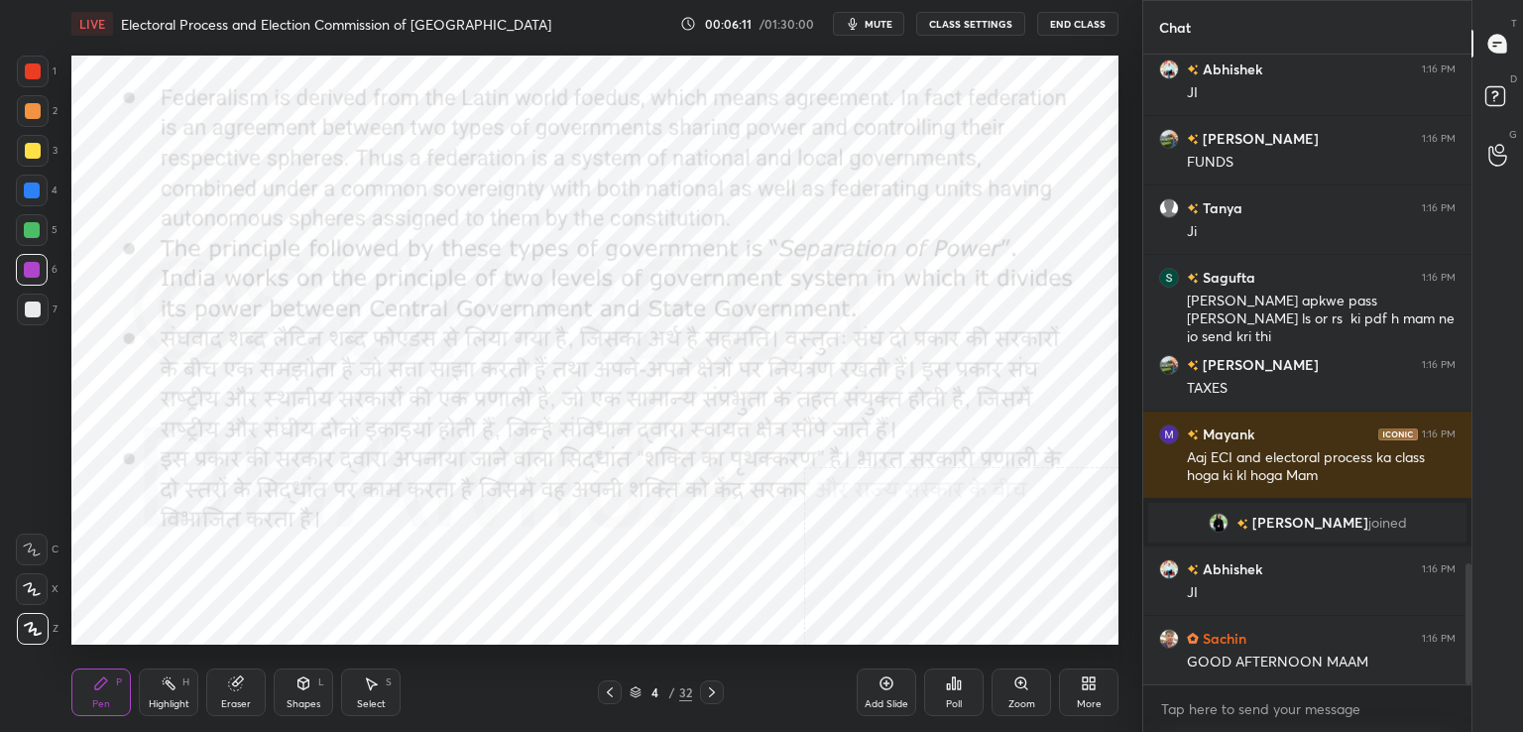
click at [701, 703] on div at bounding box center [712, 692] width 24 height 24
click at [707, 696] on icon at bounding box center [712, 692] width 16 height 16
click at [713, 690] on icon at bounding box center [712, 692] width 16 height 16
click at [713, 696] on icon at bounding box center [712, 692] width 16 height 16
click at [711, 691] on icon at bounding box center [712, 692] width 6 height 10
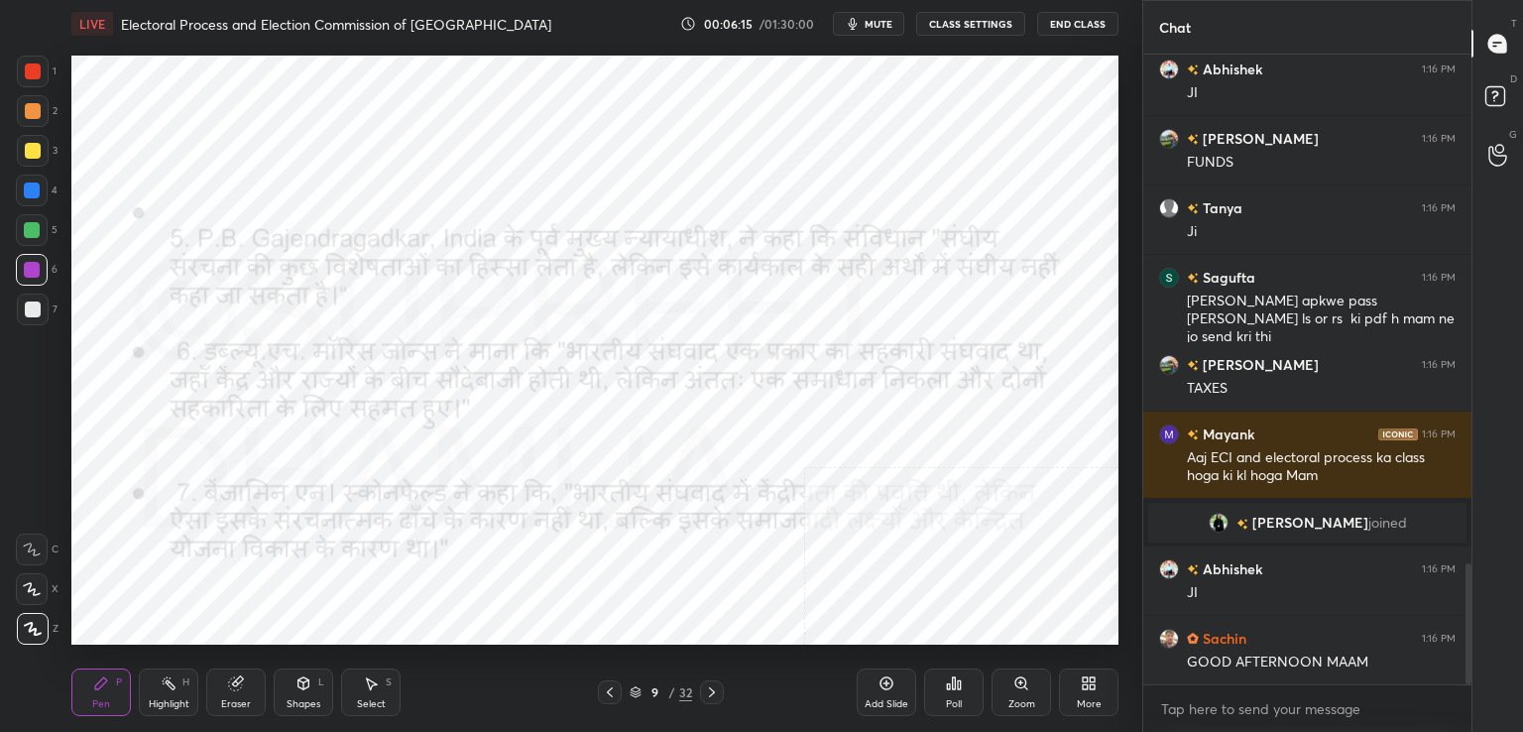
scroll to position [2711, 0]
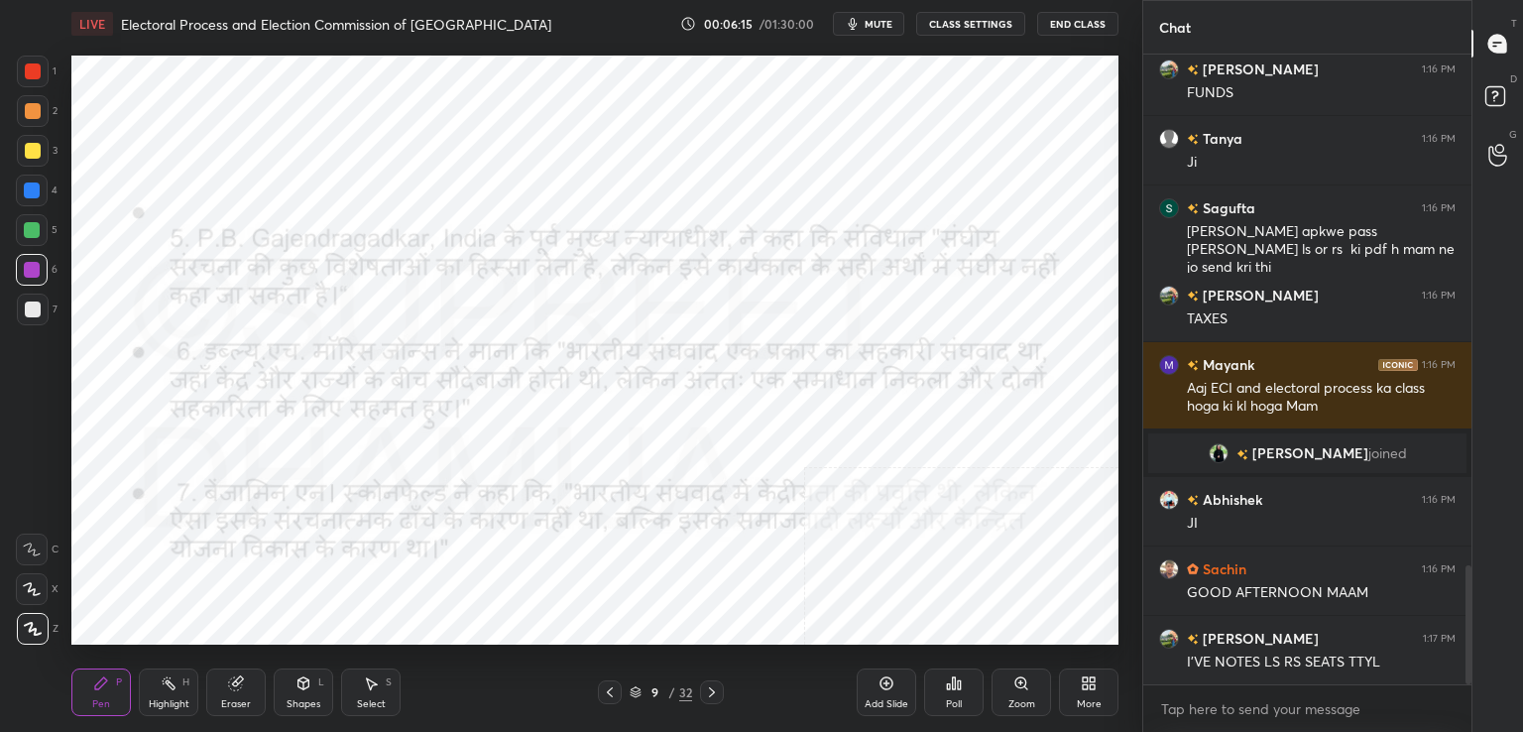
click at [710, 693] on icon at bounding box center [712, 692] width 16 height 16
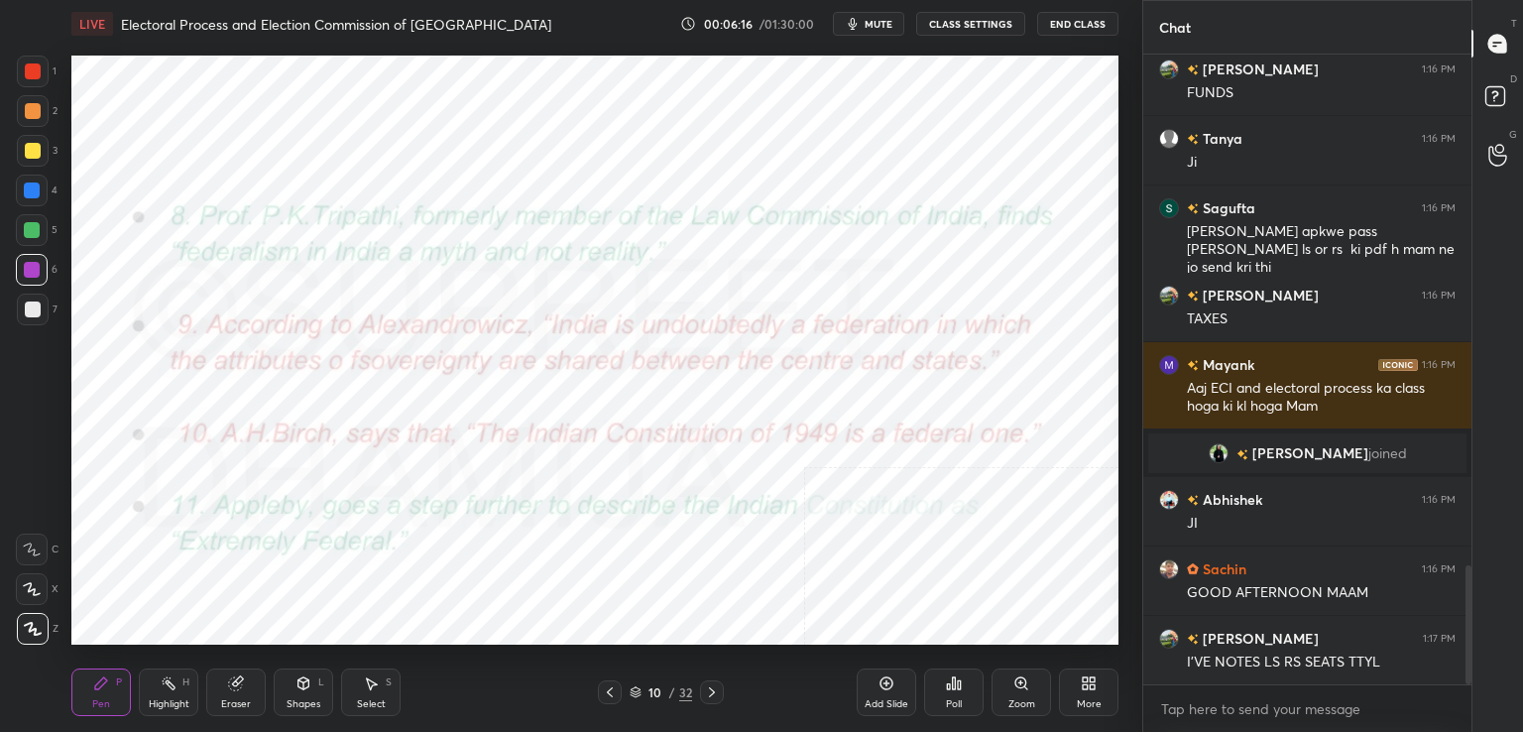
click at [710, 694] on icon at bounding box center [712, 692] width 16 height 16
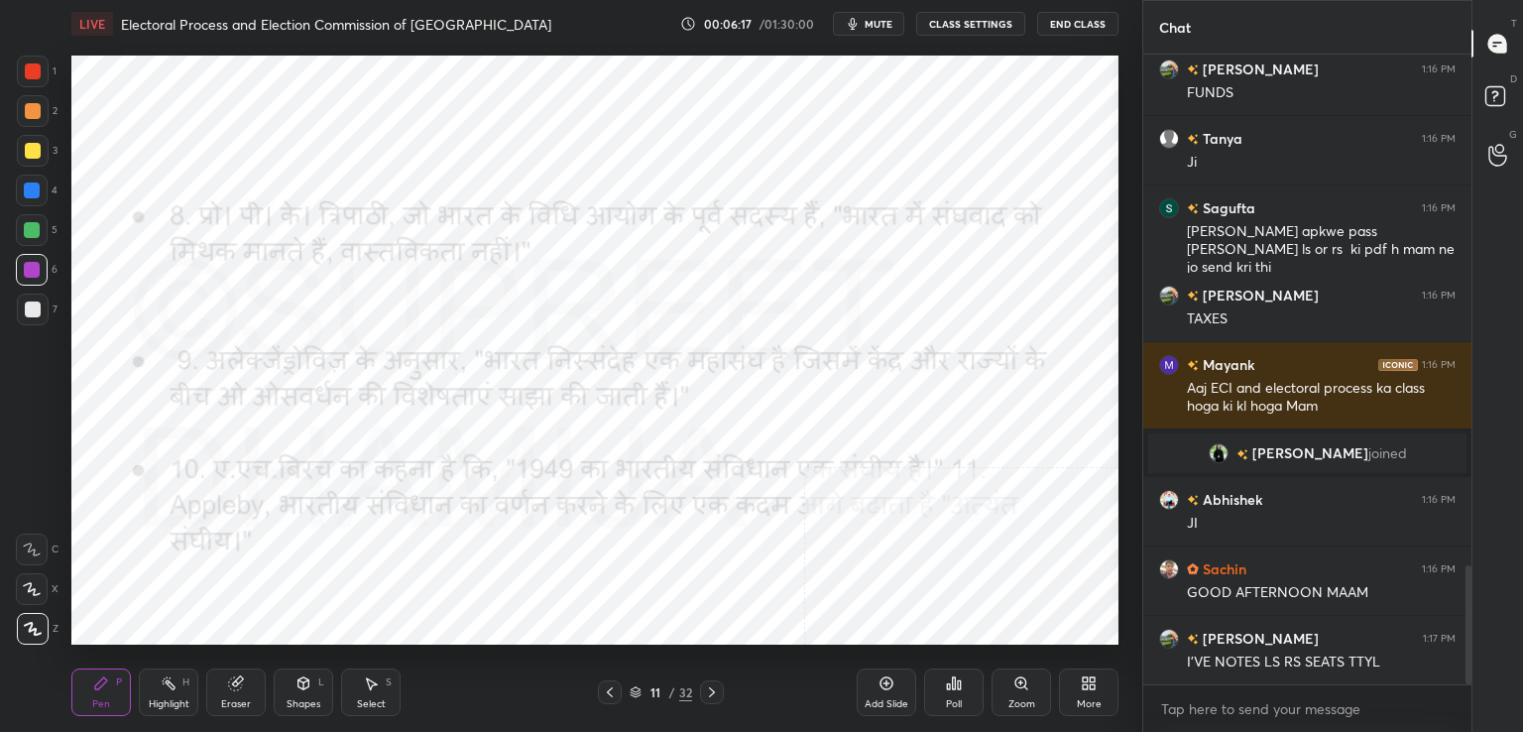
click at [709, 694] on icon at bounding box center [712, 692] width 16 height 16
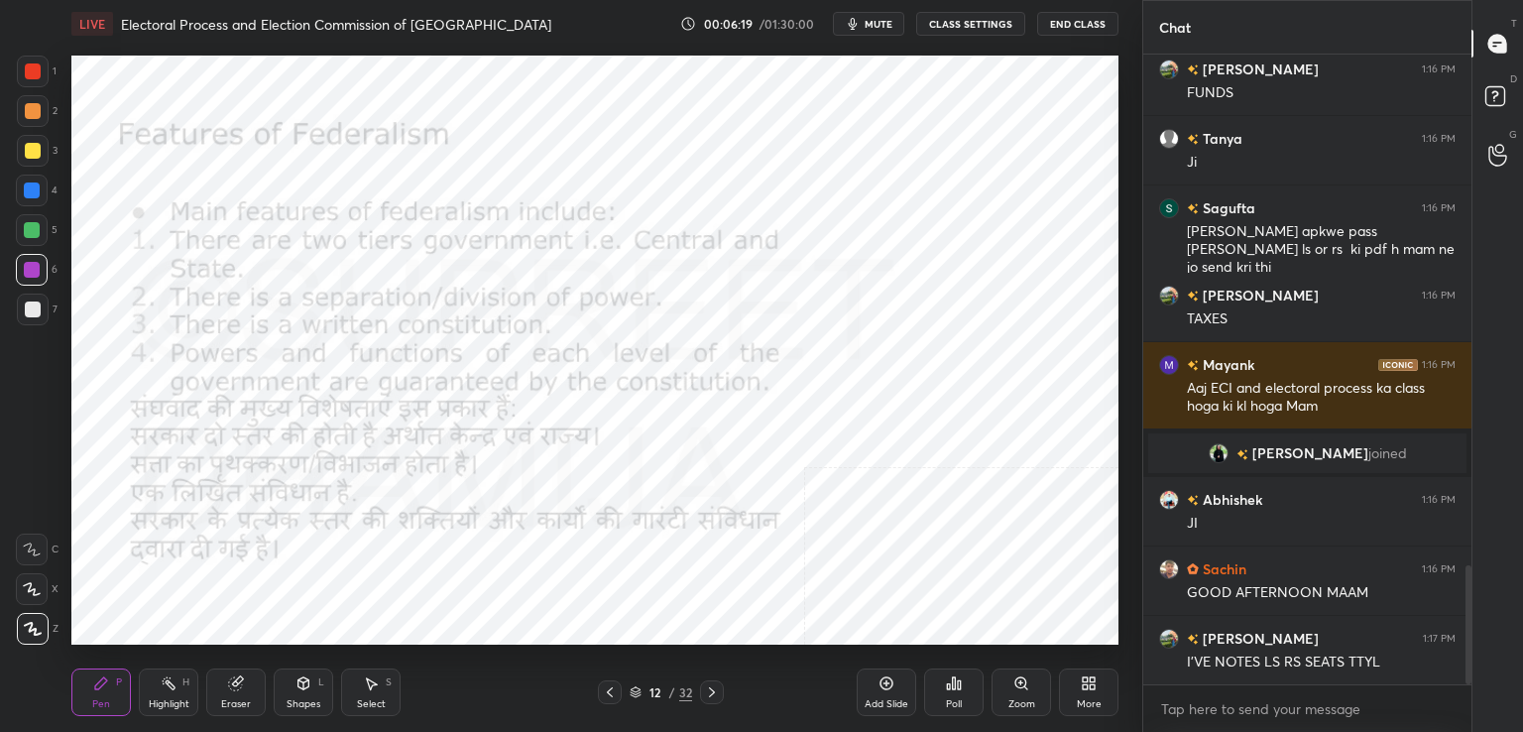
click at [714, 697] on icon at bounding box center [712, 692] width 16 height 16
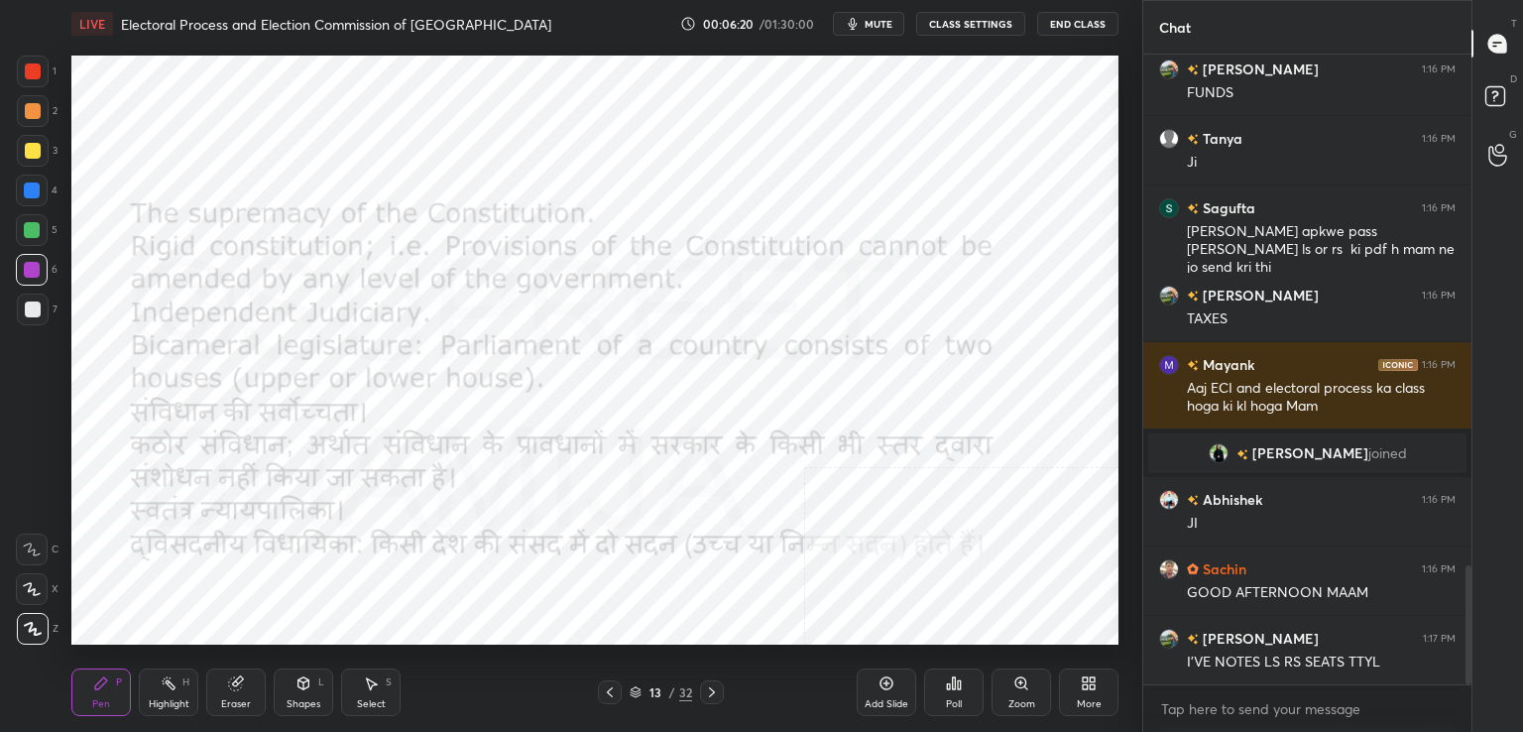
click at [710, 697] on icon at bounding box center [712, 692] width 16 height 16
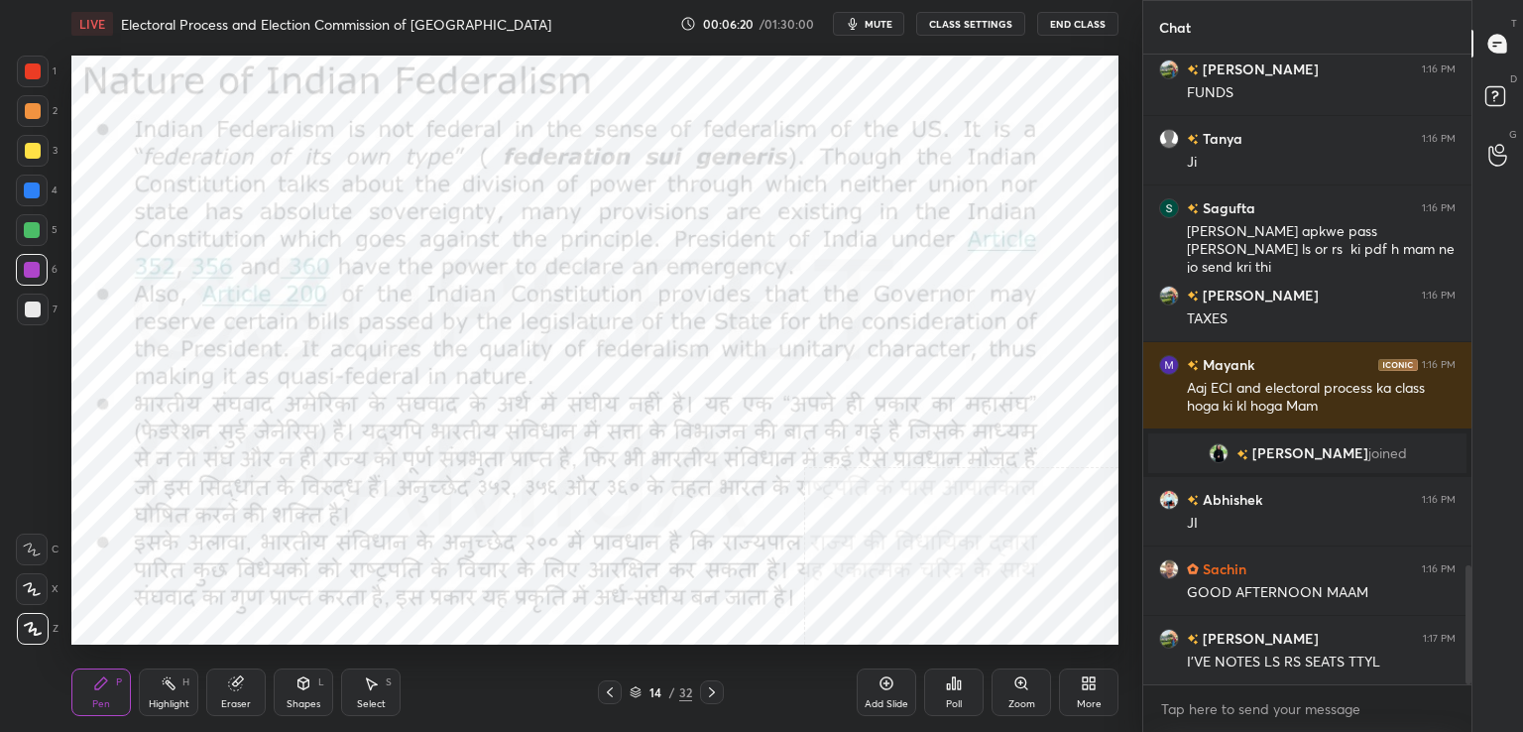
click at [712, 699] on icon at bounding box center [712, 692] width 16 height 16
click at [628, 690] on div "15 / 32" at bounding box center [661, 692] width 126 height 24
click at [631, 698] on icon at bounding box center [636, 692] width 12 height 12
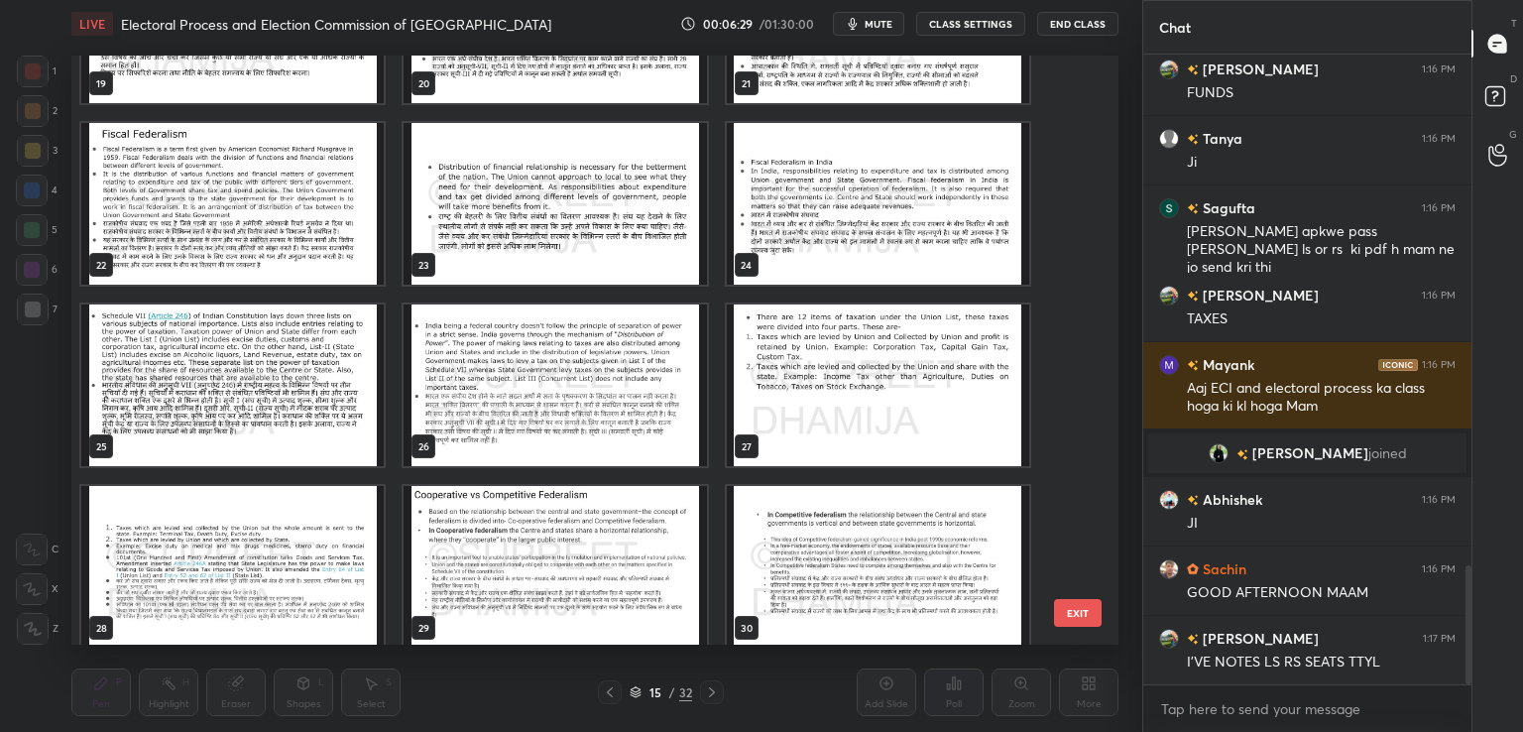
scroll to position [1406, 0]
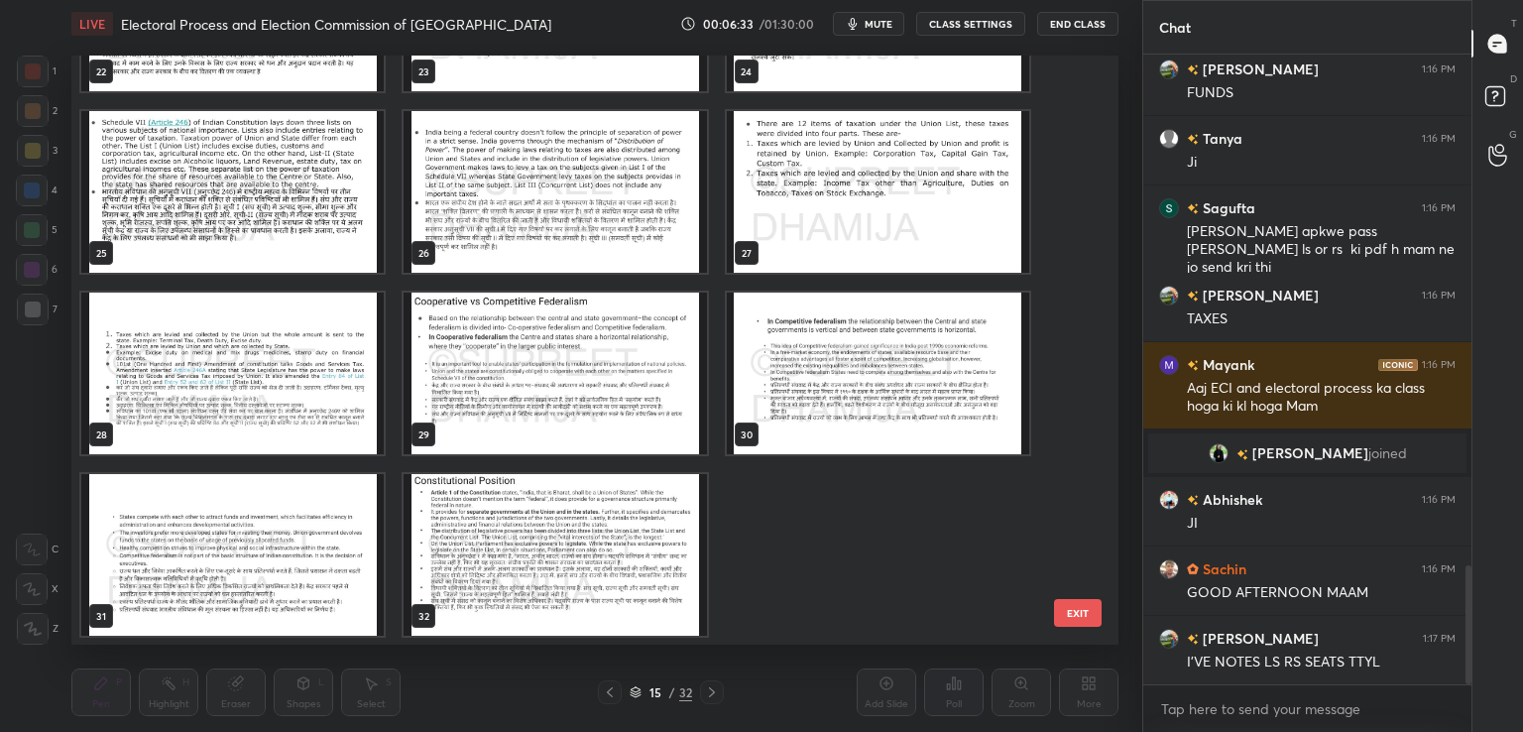
click at [837, 415] on img "grid" at bounding box center [878, 374] width 302 height 162
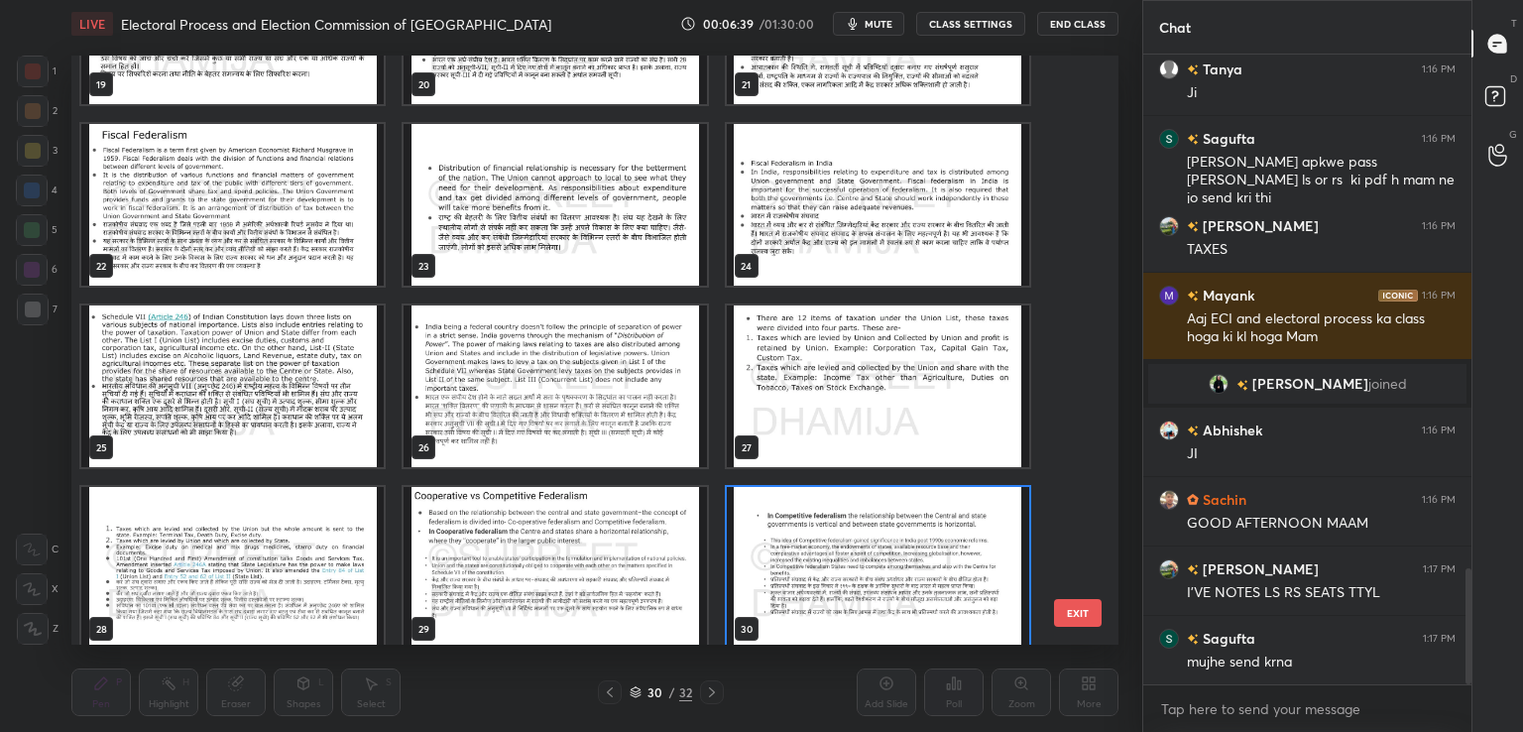
scroll to position [1214, 0]
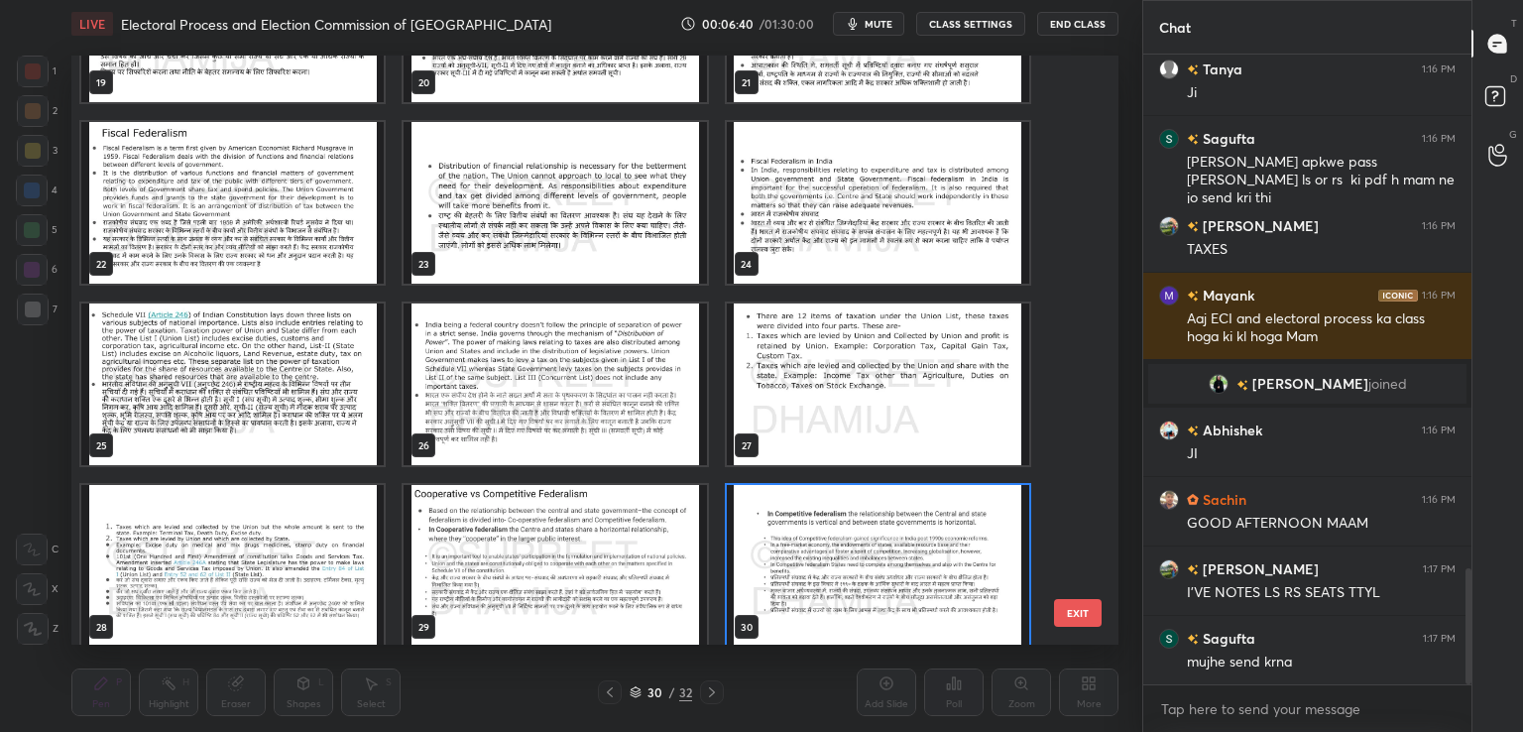
click at [275, 406] on img "grid" at bounding box center [232, 384] width 302 height 162
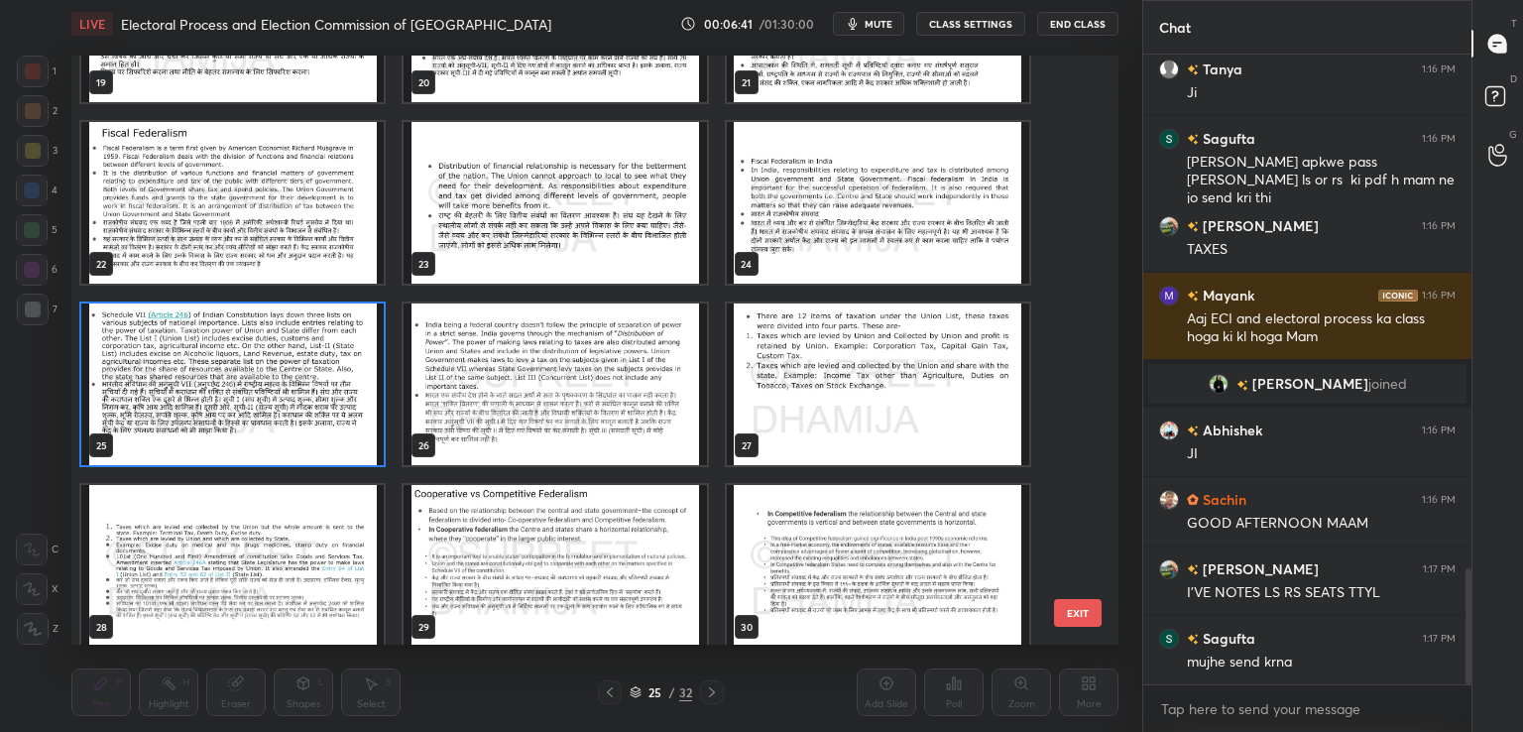
click at [320, 393] on img "grid" at bounding box center [232, 384] width 302 height 162
click at [330, 392] on img "grid" at bounding box center [232, 384] width 302 height 162
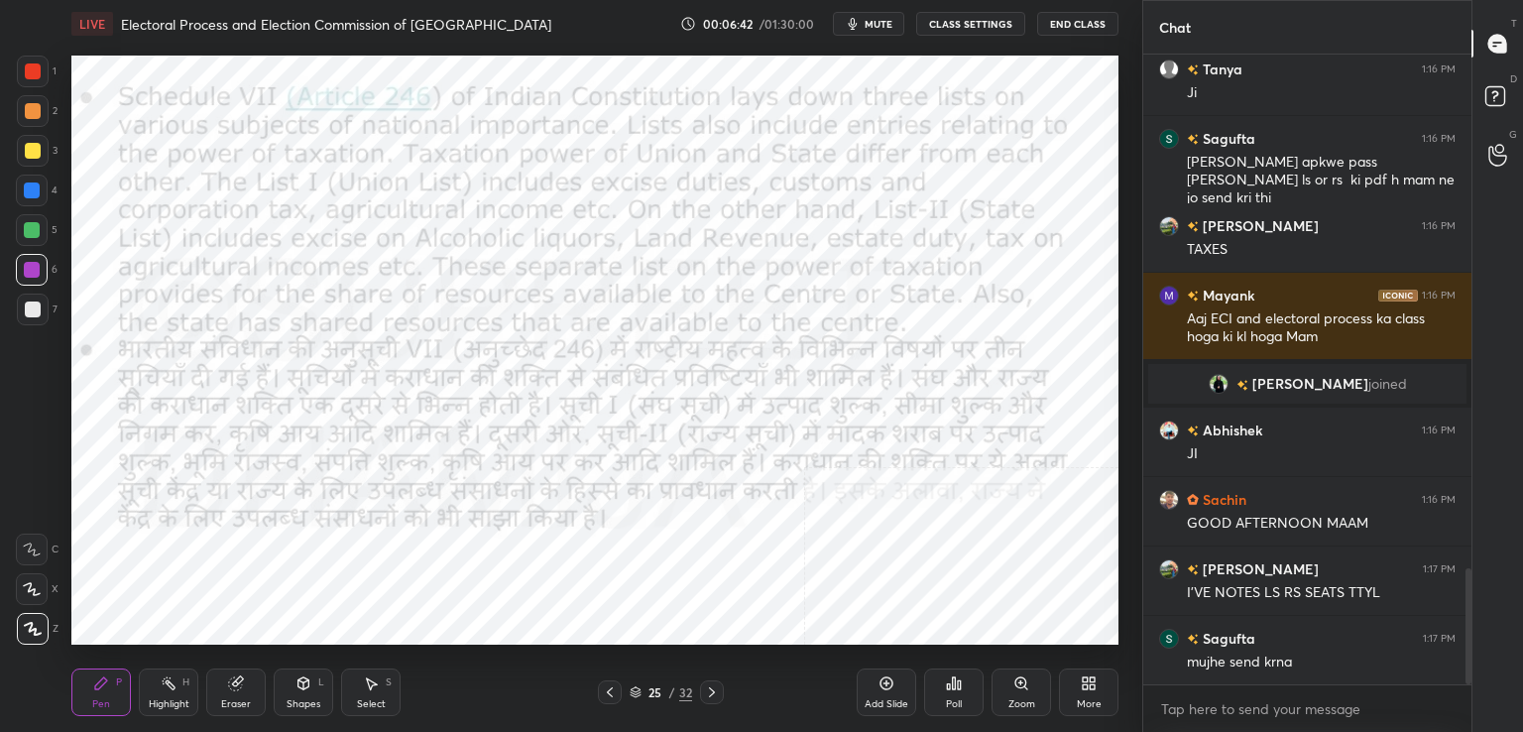
click at [710, 691] on icon at bounding box center [712, 692] width 16 height 16
click at [712, 691] on icon at bounding box center [712, 692] width 6 height 10
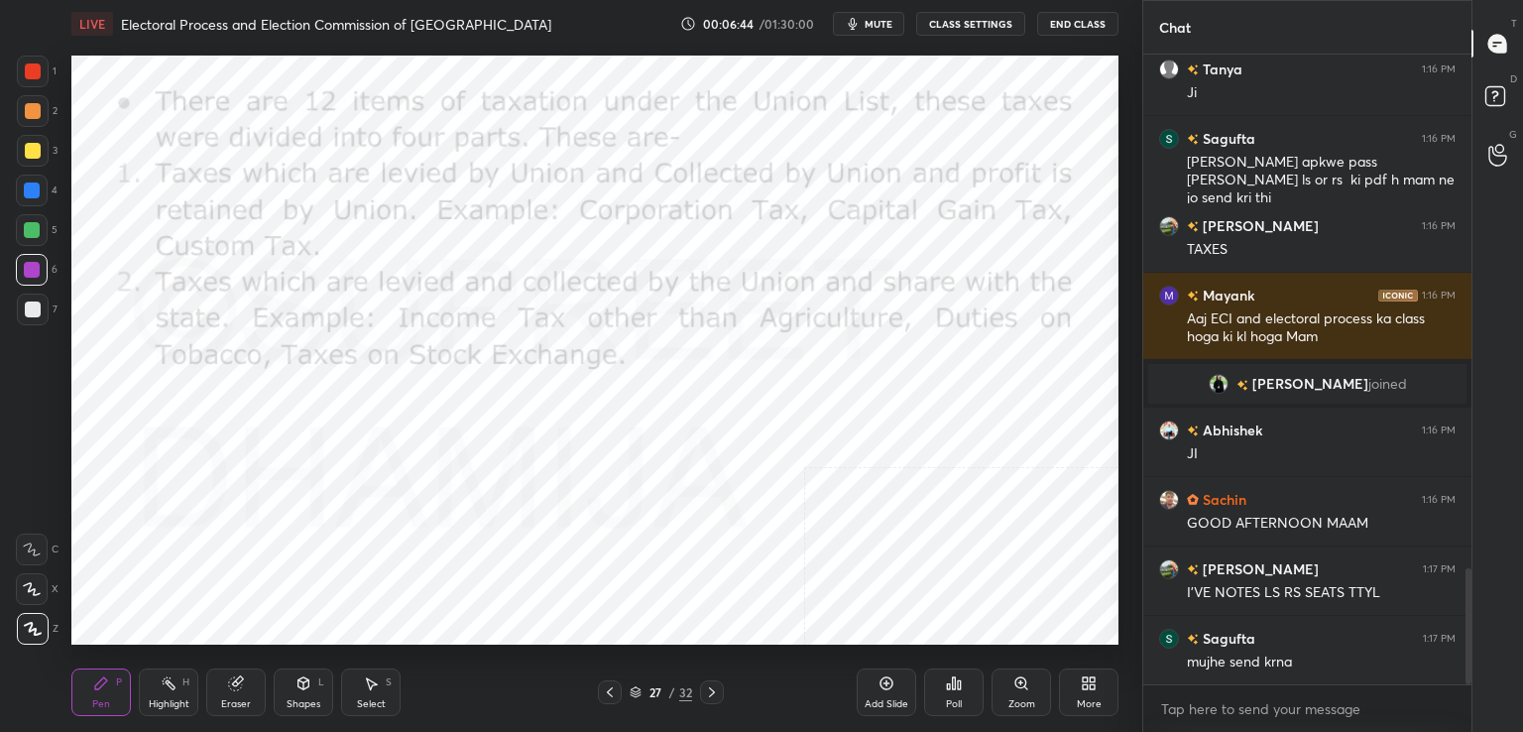
click at [711, 691] on icon at bounding box center [712, 692] width 16 height 16
click at [611, 692] on icon at bounding box center [610, 692] width 16 height 16
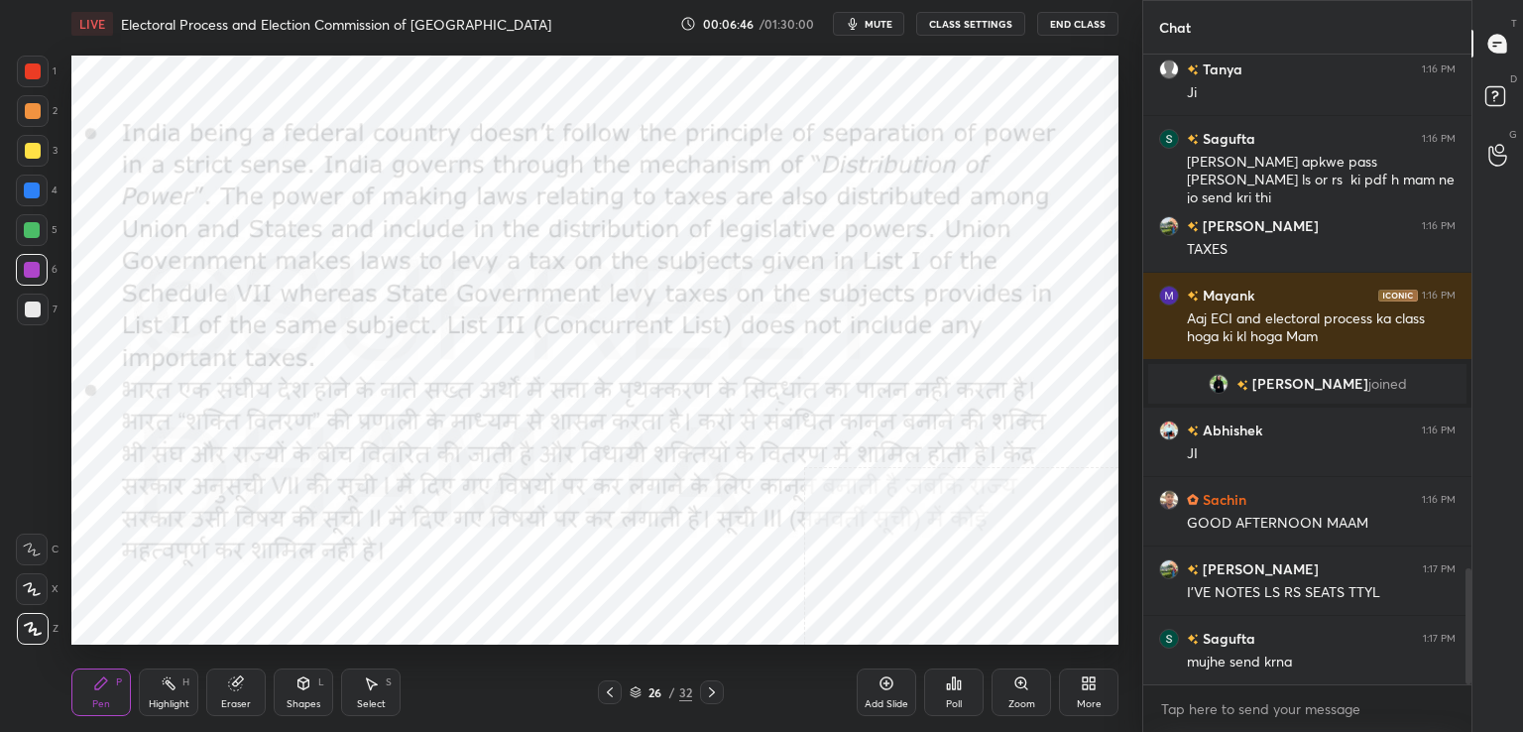
click at [614, 693] on icon at bounding box center [610, 692] width 16 height 16
click at [614, 690] on icon at bounding box center [610, 692] width 16 height 16
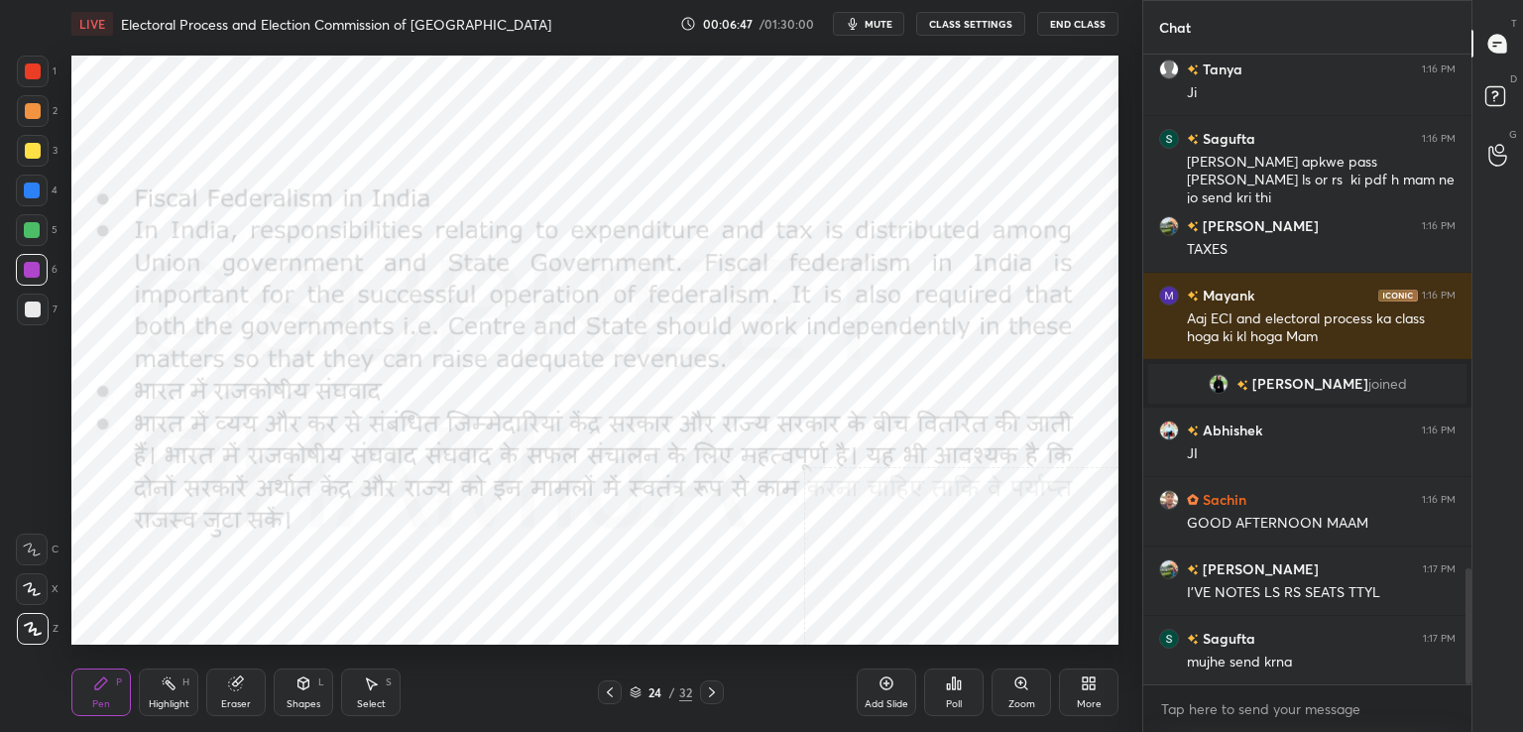
click at [616, 691] on icon at bounding box center [610, 692] width 16 height 16
click at [701, 691] on div at bounding box center [712, 692] width 24 height 24
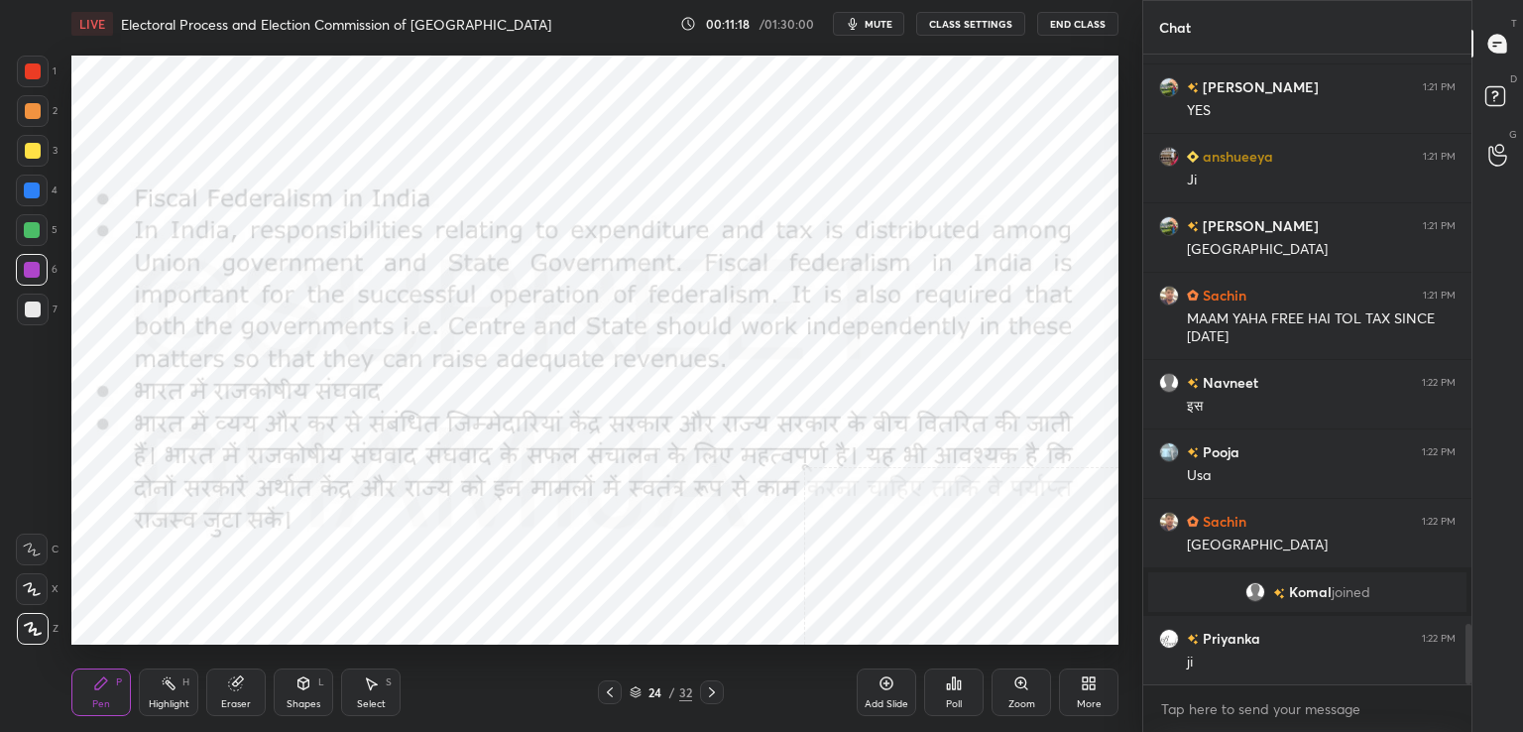
scroll to position [6054, 0]
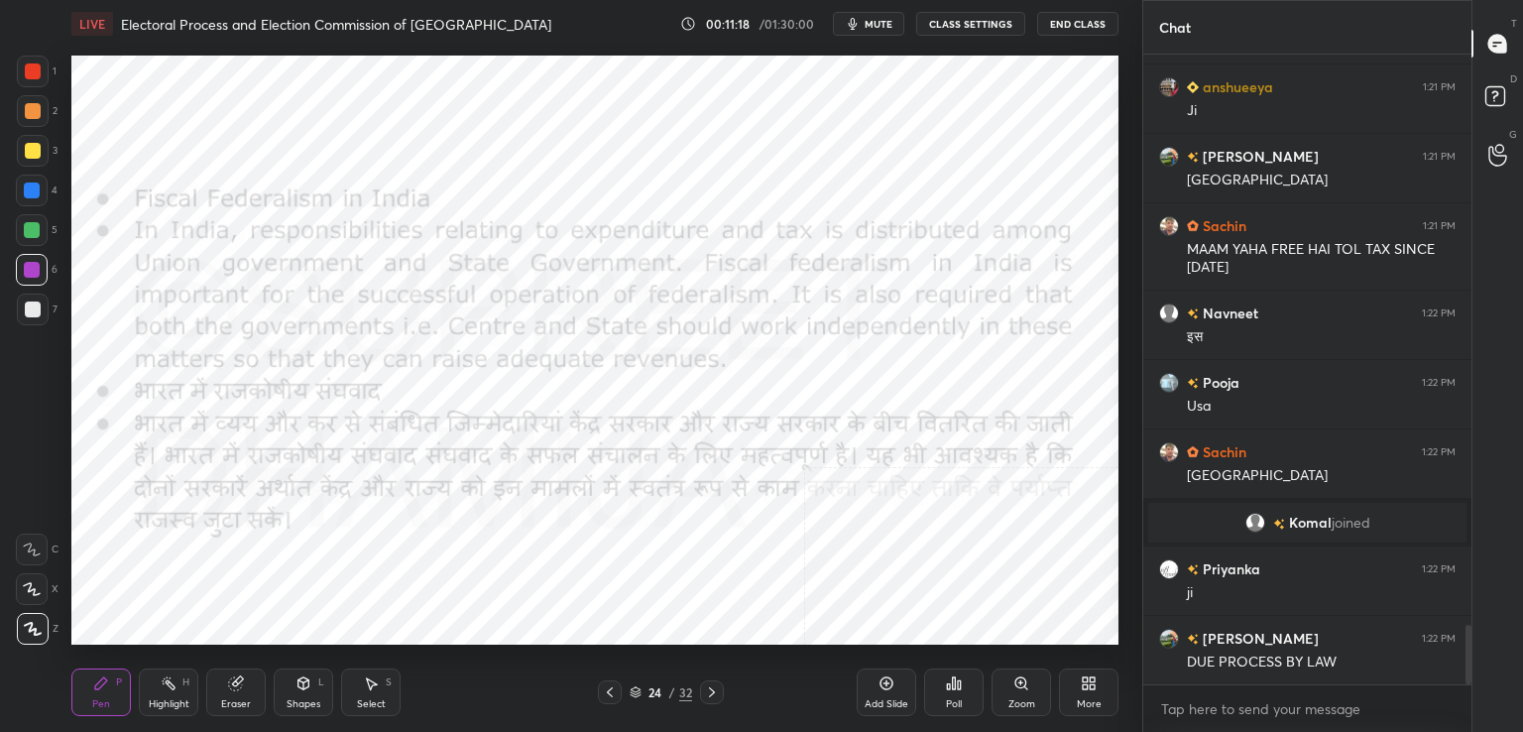
click at [231, 685] on icon at bounding box center [235, 683] width 13 height 13
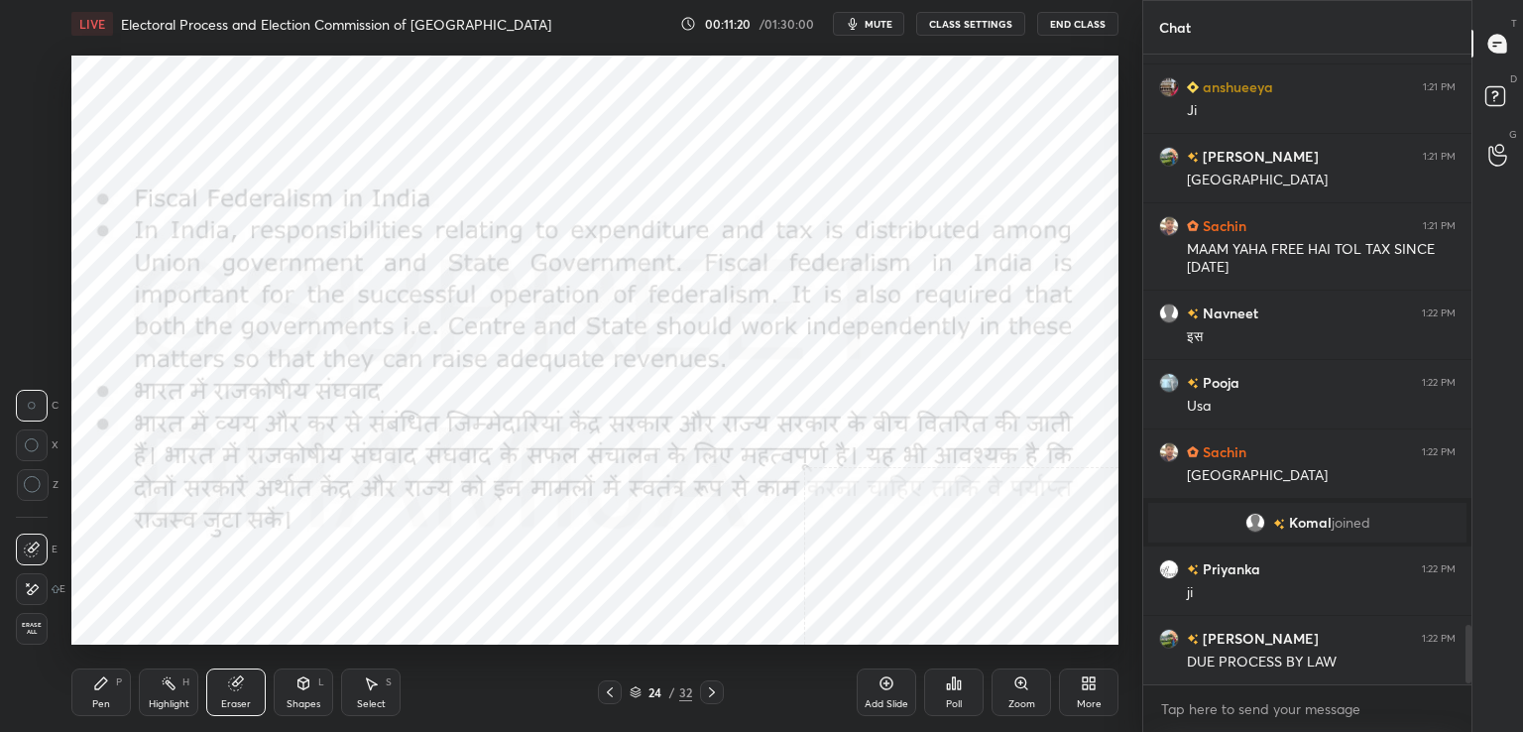
scroll to position [6123, 0]
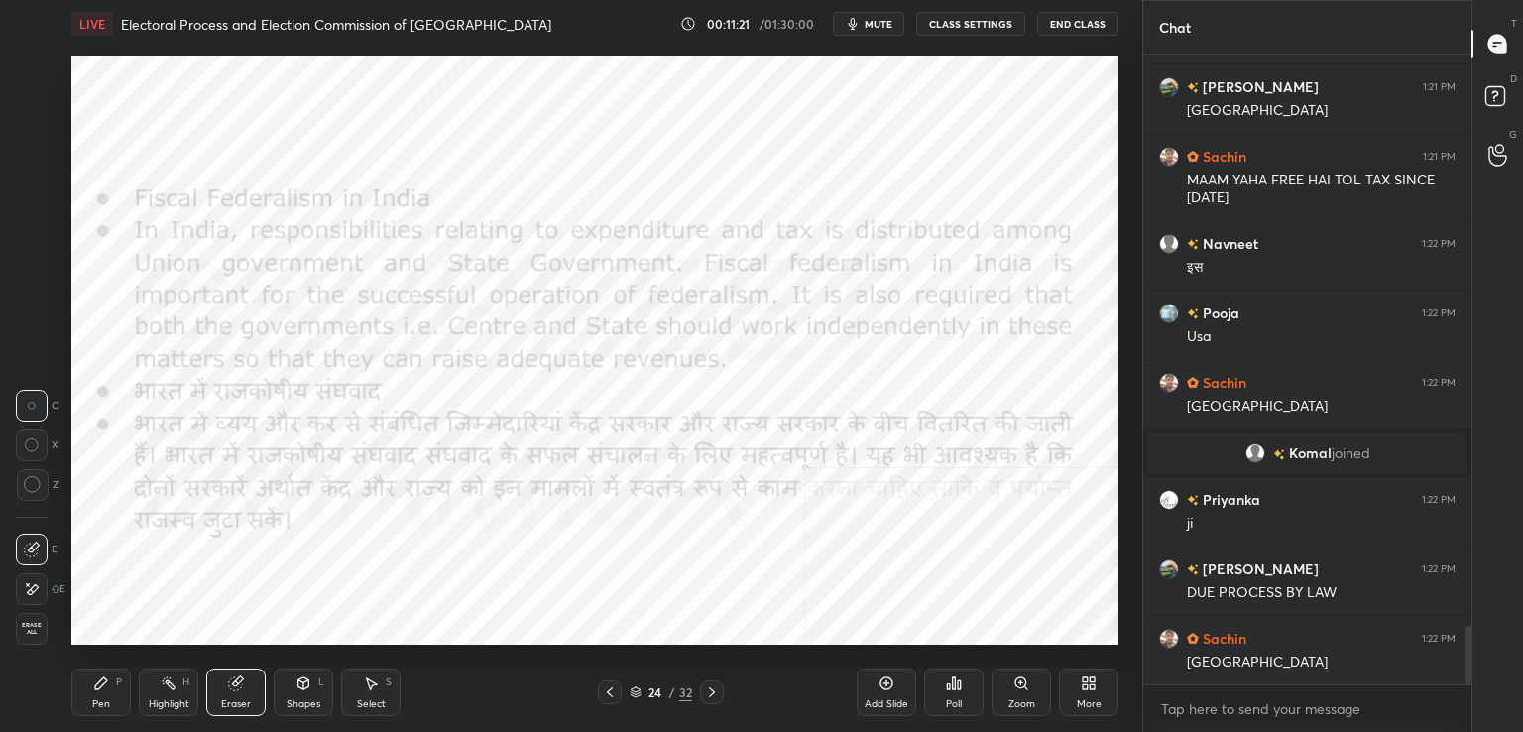
click at [36, 631] on span "Erase all" at bounding box center [32, 629] width 30 height 14
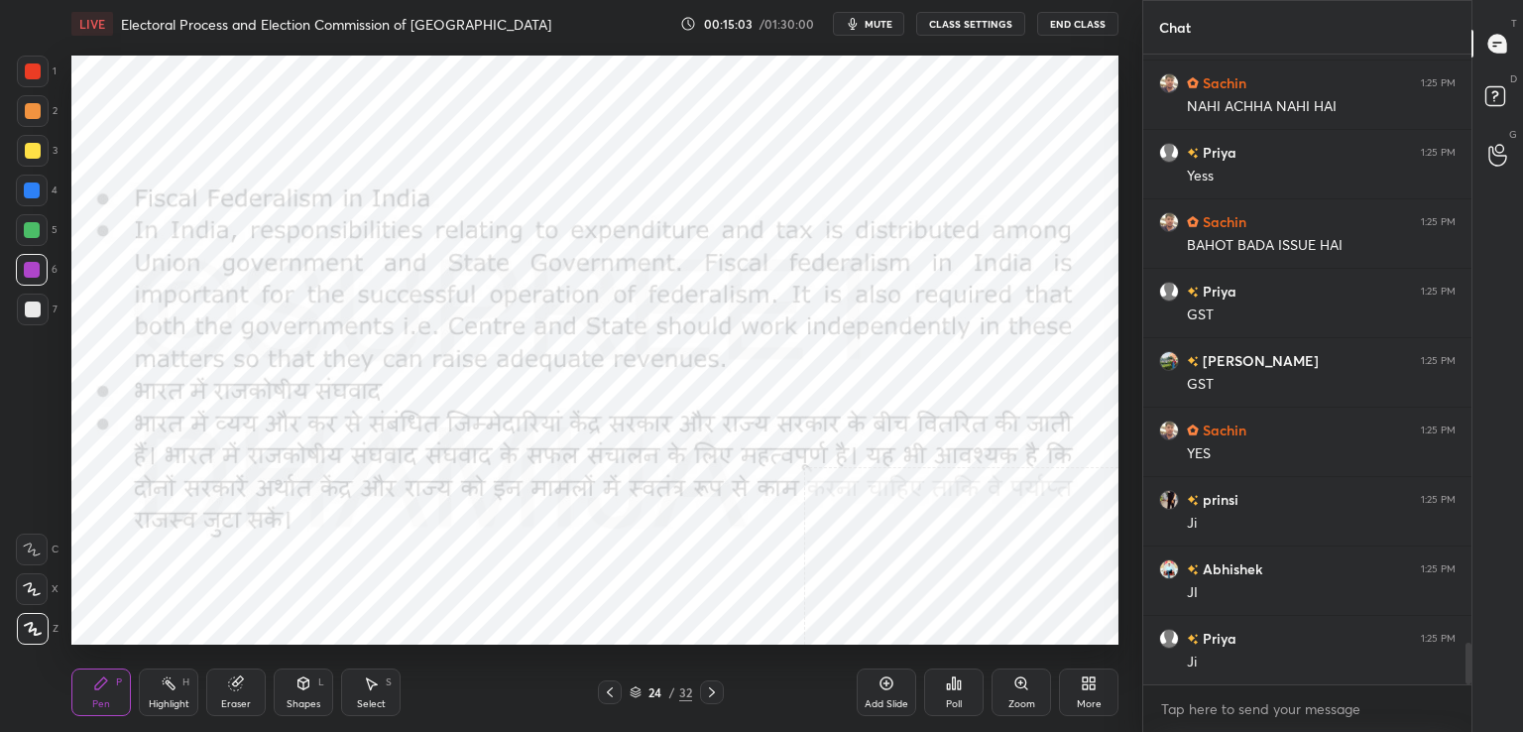
scroll to position [8900, 0]
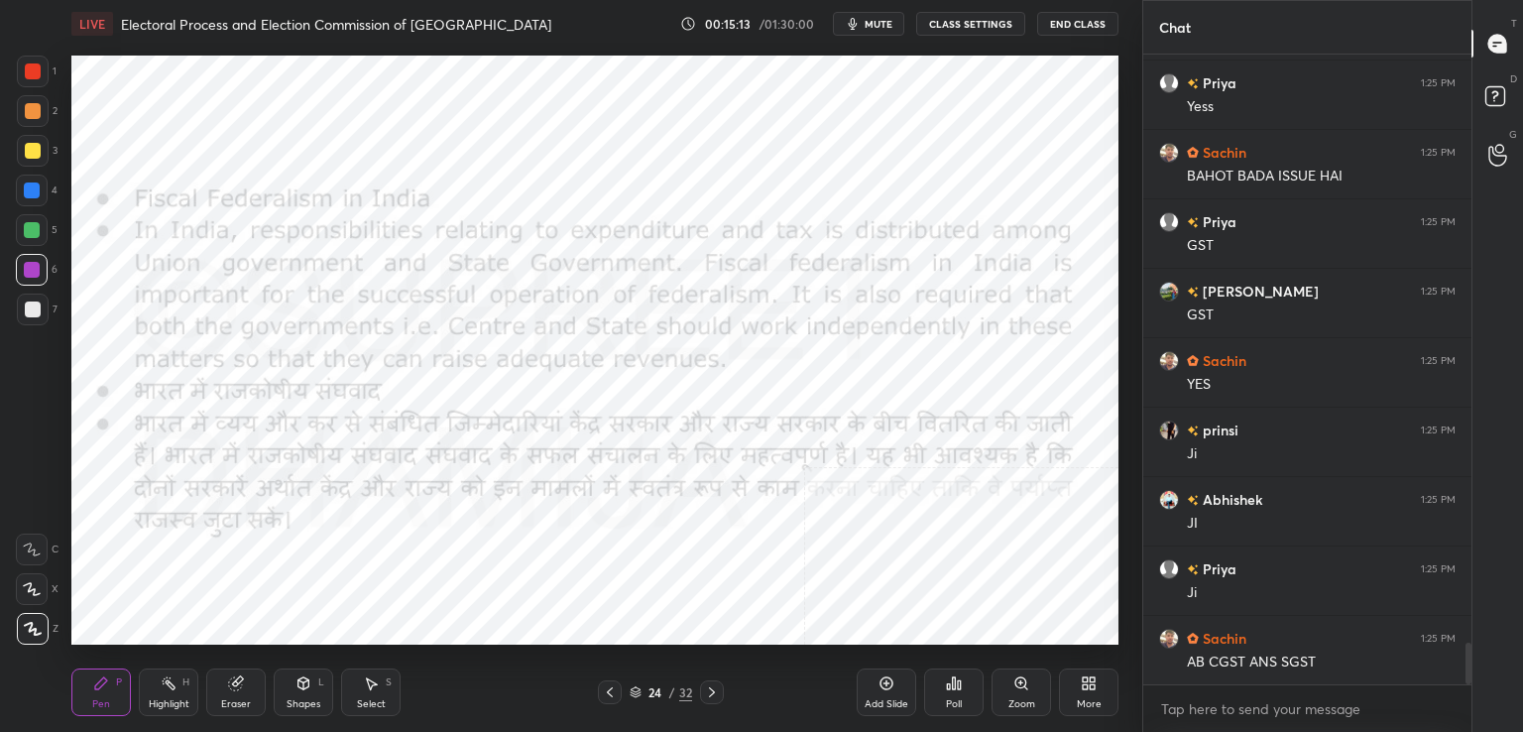
click at [924, 703] on div "Poll" at bounding box center [954, 692] width 60 height 48
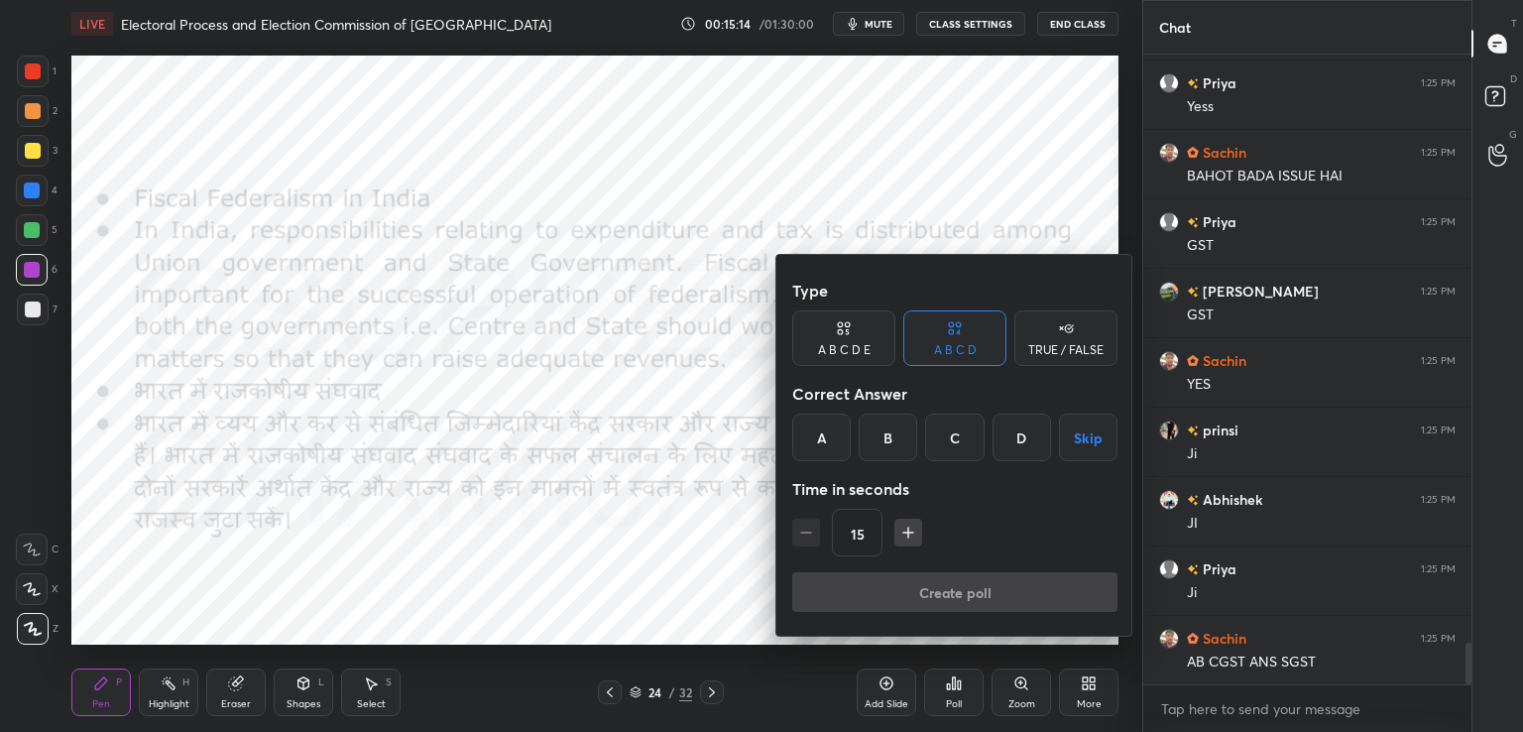
scroll to position [8969, 0]
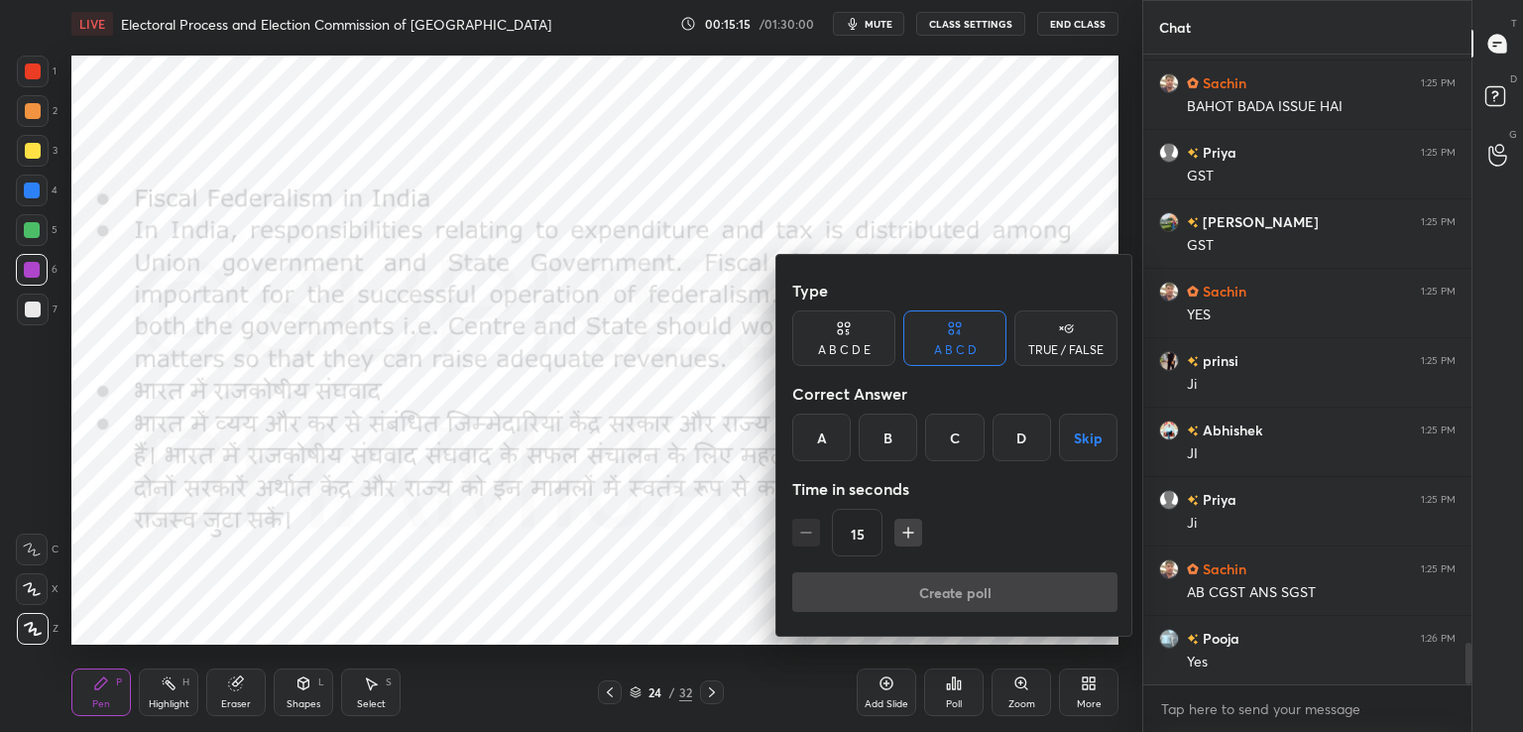
click at [867, 673] on div at bounding box center [761, 366] width 1523 height 732
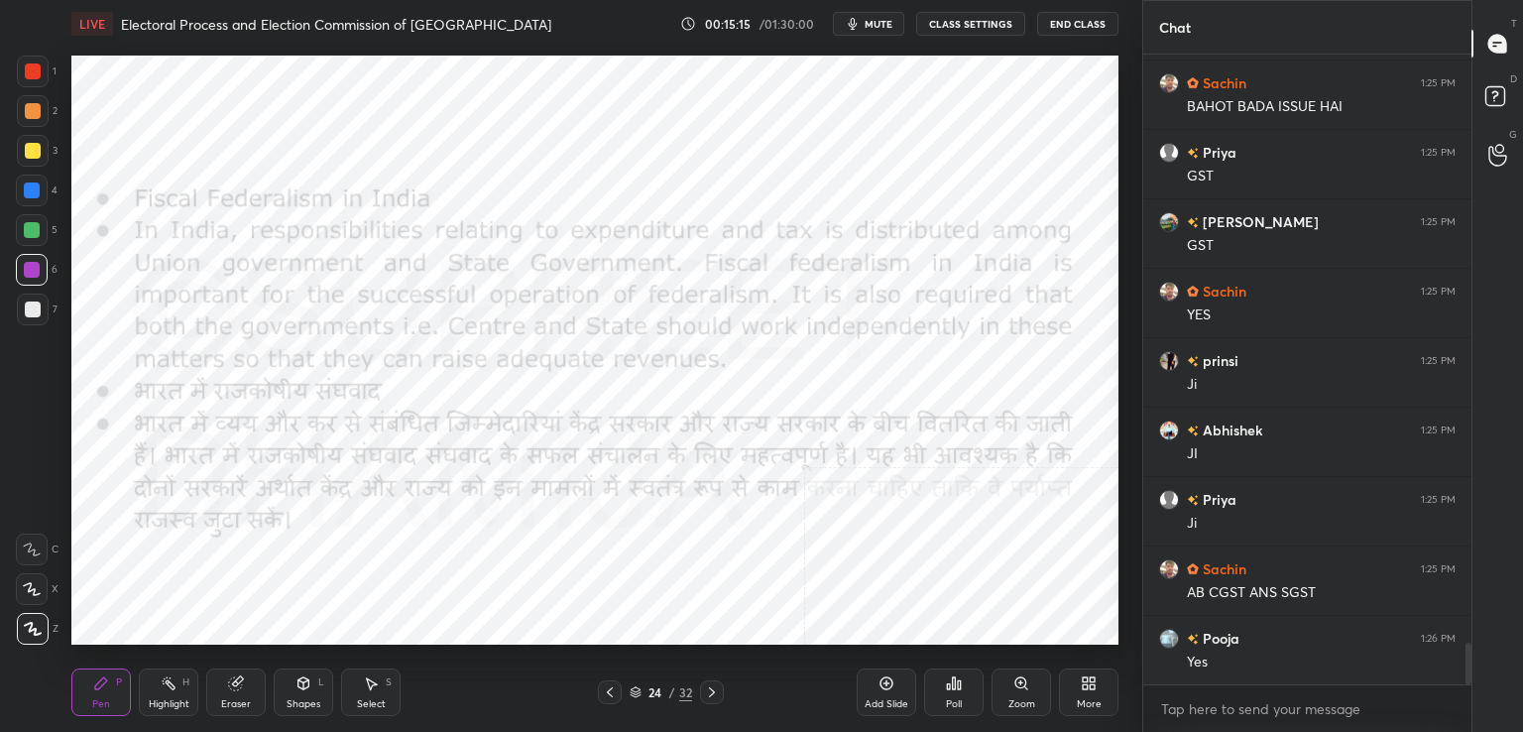
click at [886, 697] on div "Add Slide" at bounding box center [887, 692] width 60 height 48
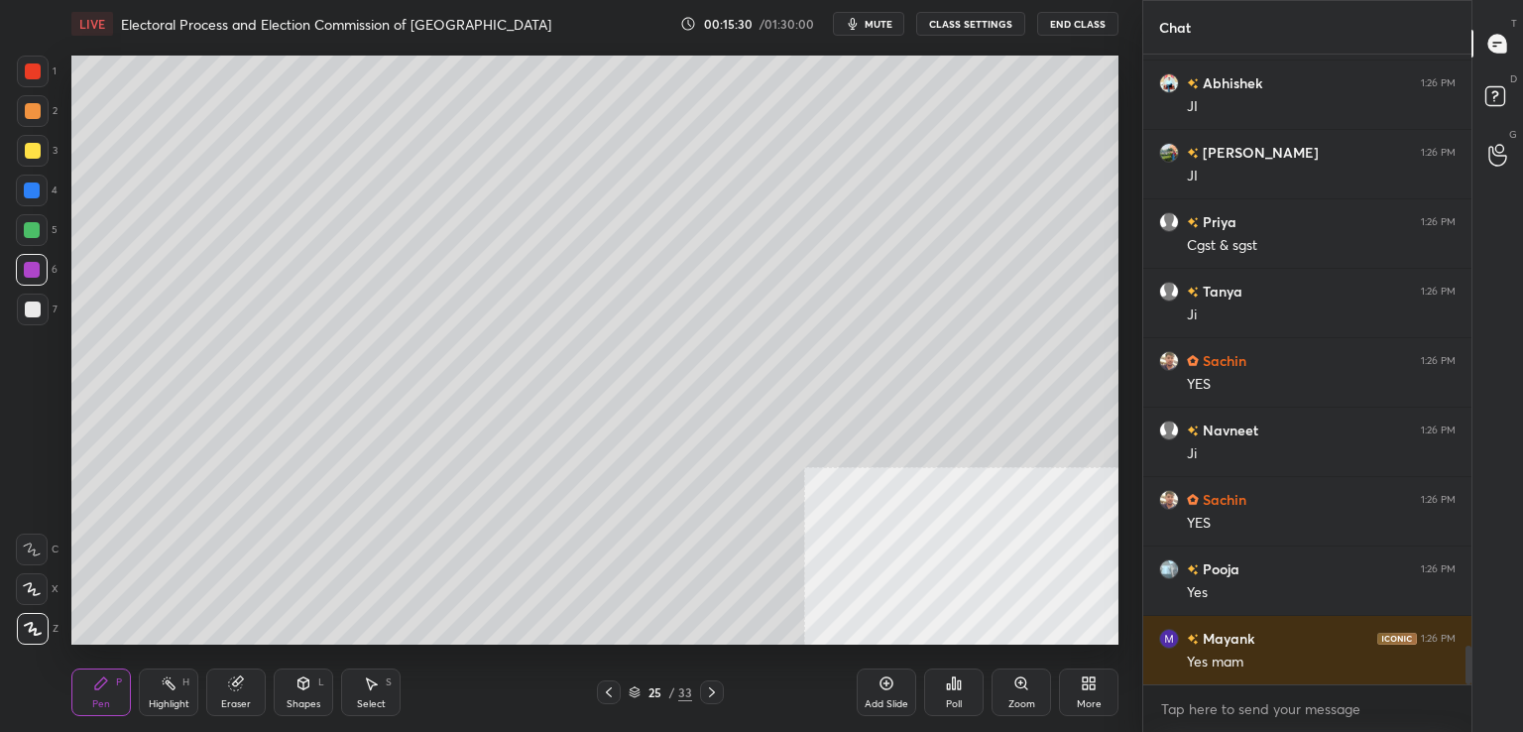
scroll to position [9663, 0]
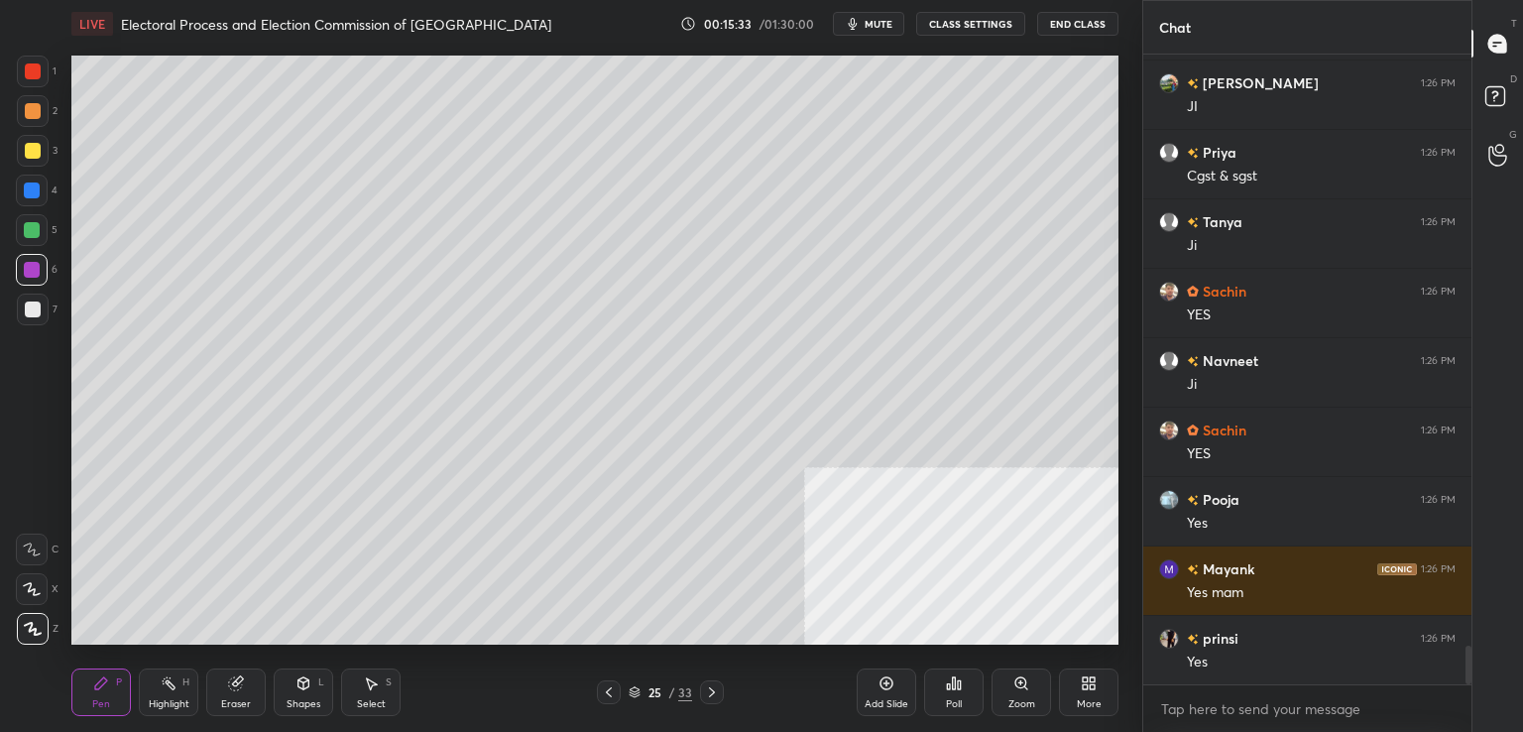
click at [242, 696] on div "Eraser" at bounding box center [236, 692] width 60 height 48
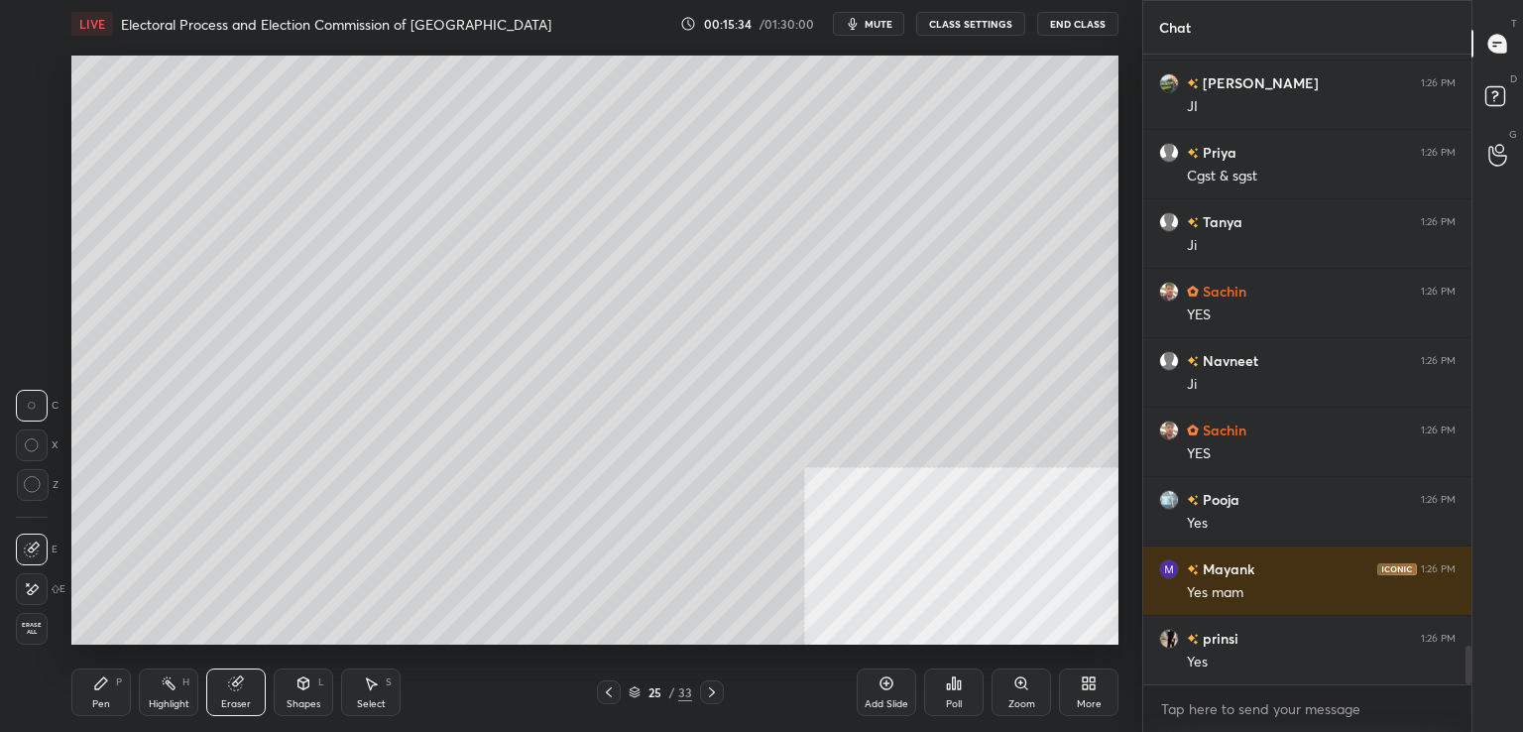
click at [38, 637] on div "Erase all" at bounding box center [32, 629] width 32 height 32
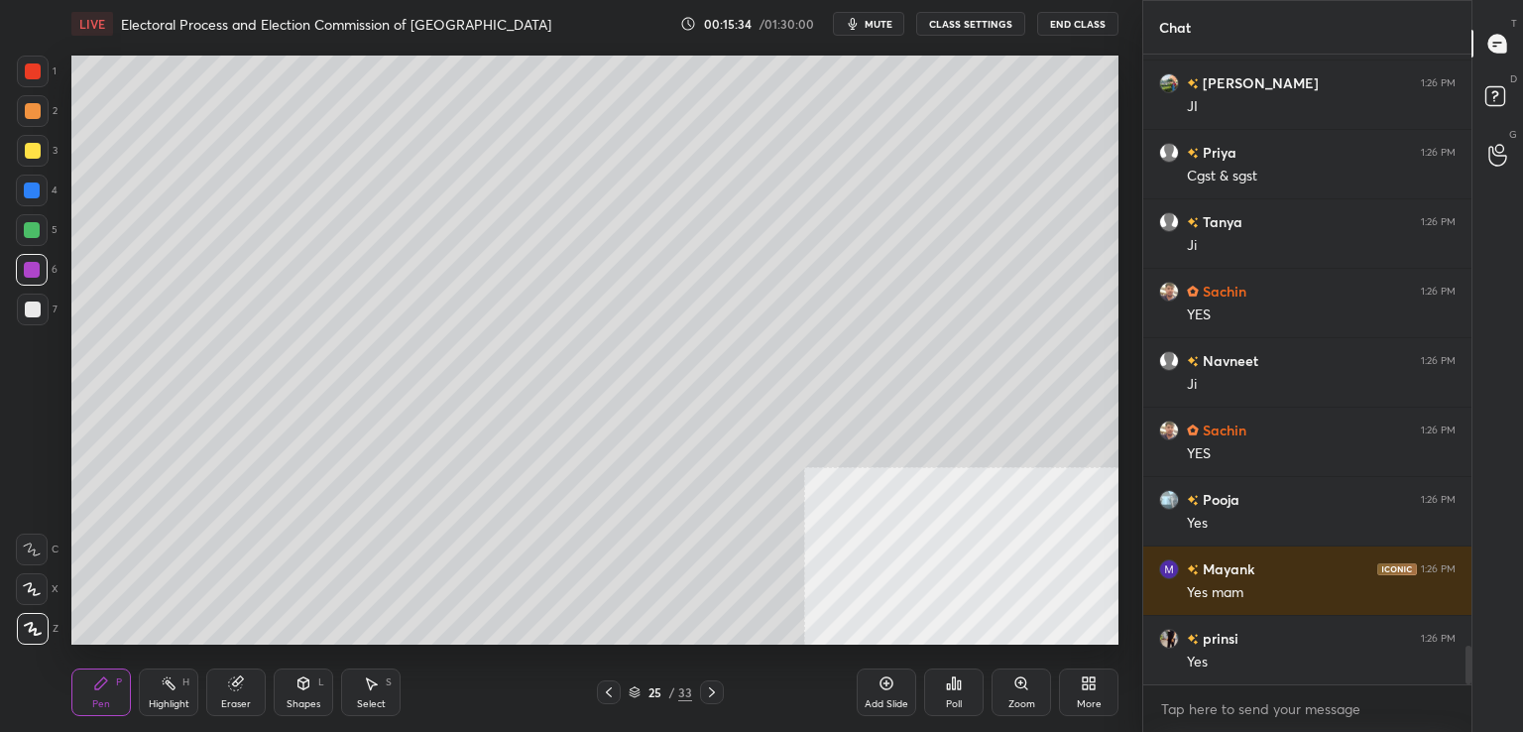
scroll to position [9733, 0]
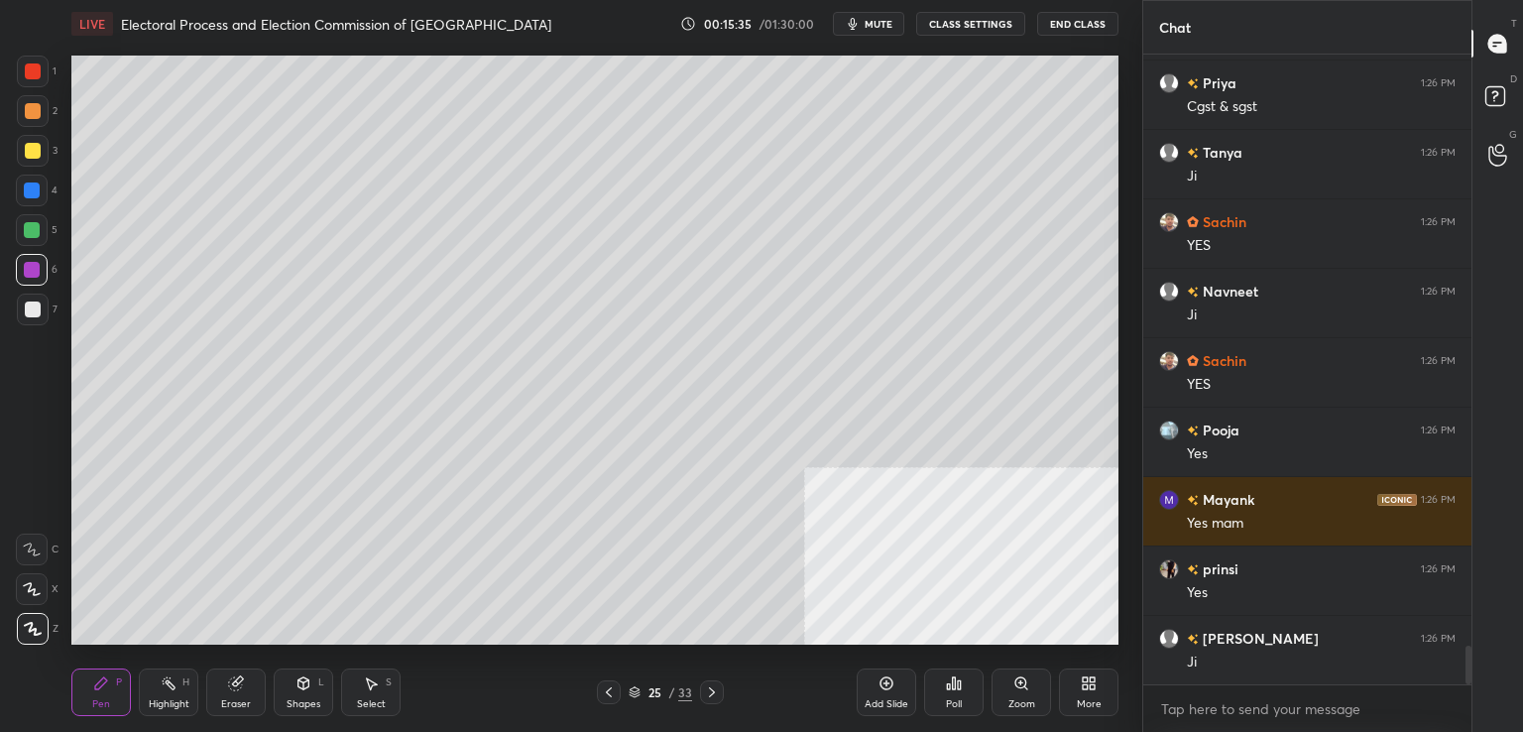
click at [717, 696] on icon at bounding box center [712, 692] width 16 height 16
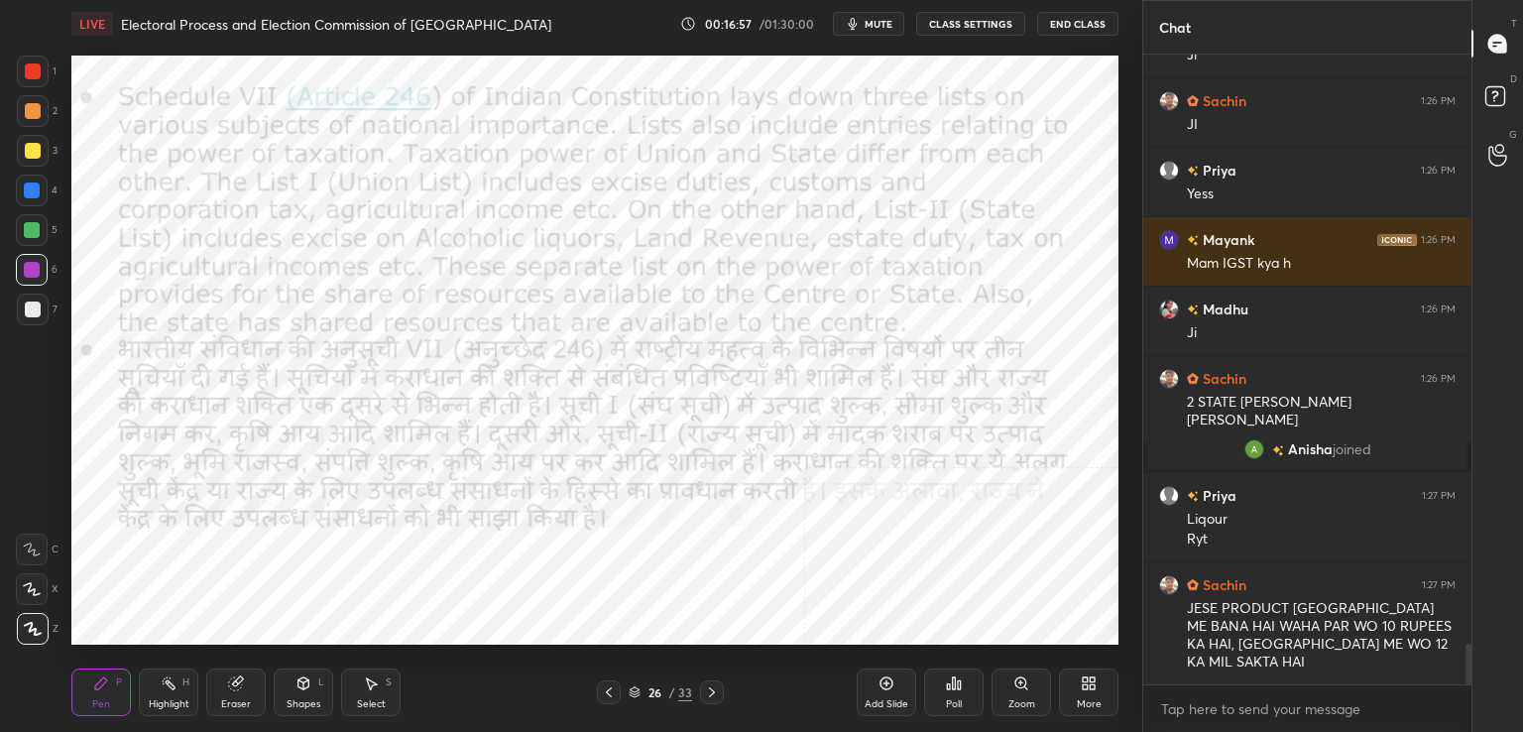
scroll to position [9219, 0]
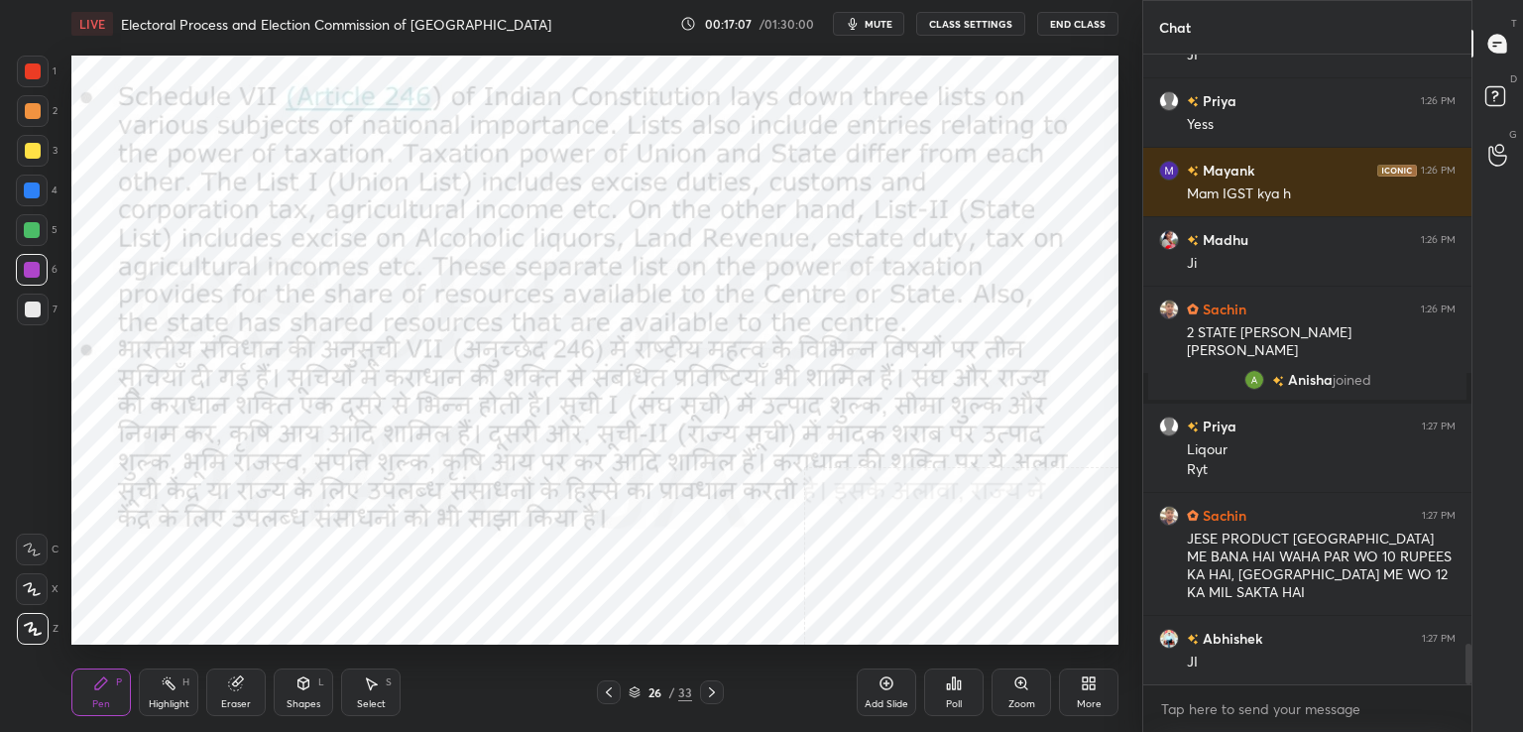
click at [715, 683] on div at bounding box center [712, 692] width 24 height 24
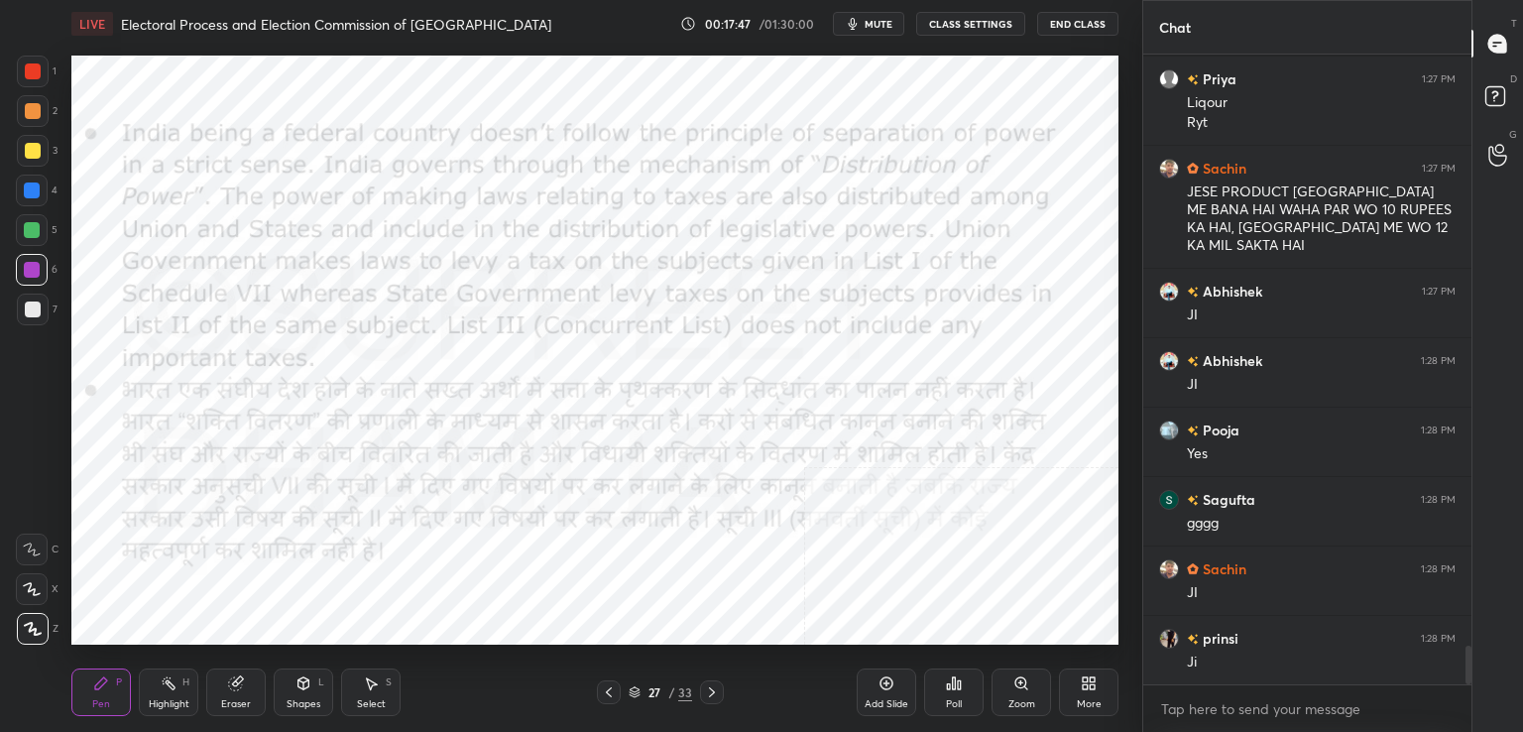
scroll to position [9636, 0]
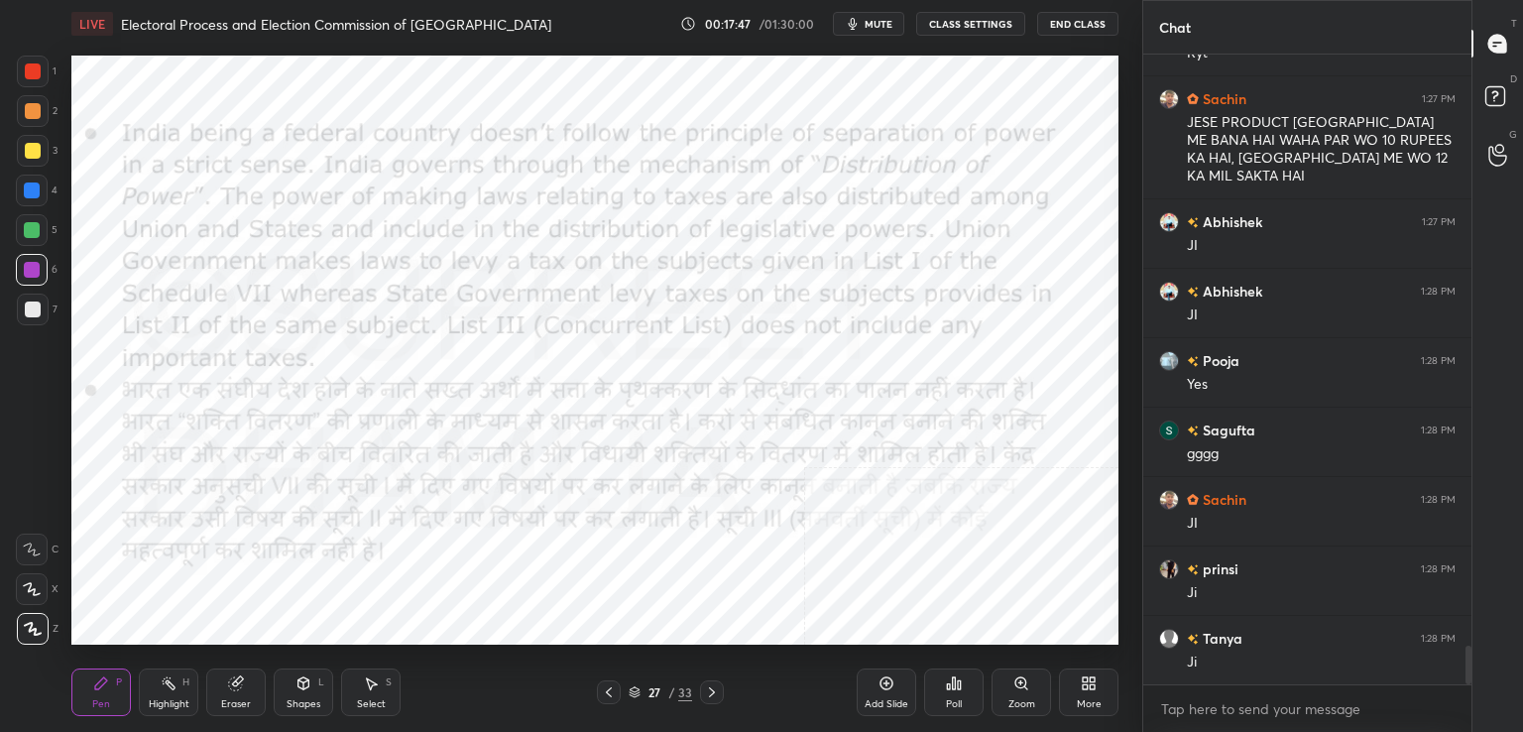
click at [715, 701] on div at bounding box center [712, 692] width 24 height 24
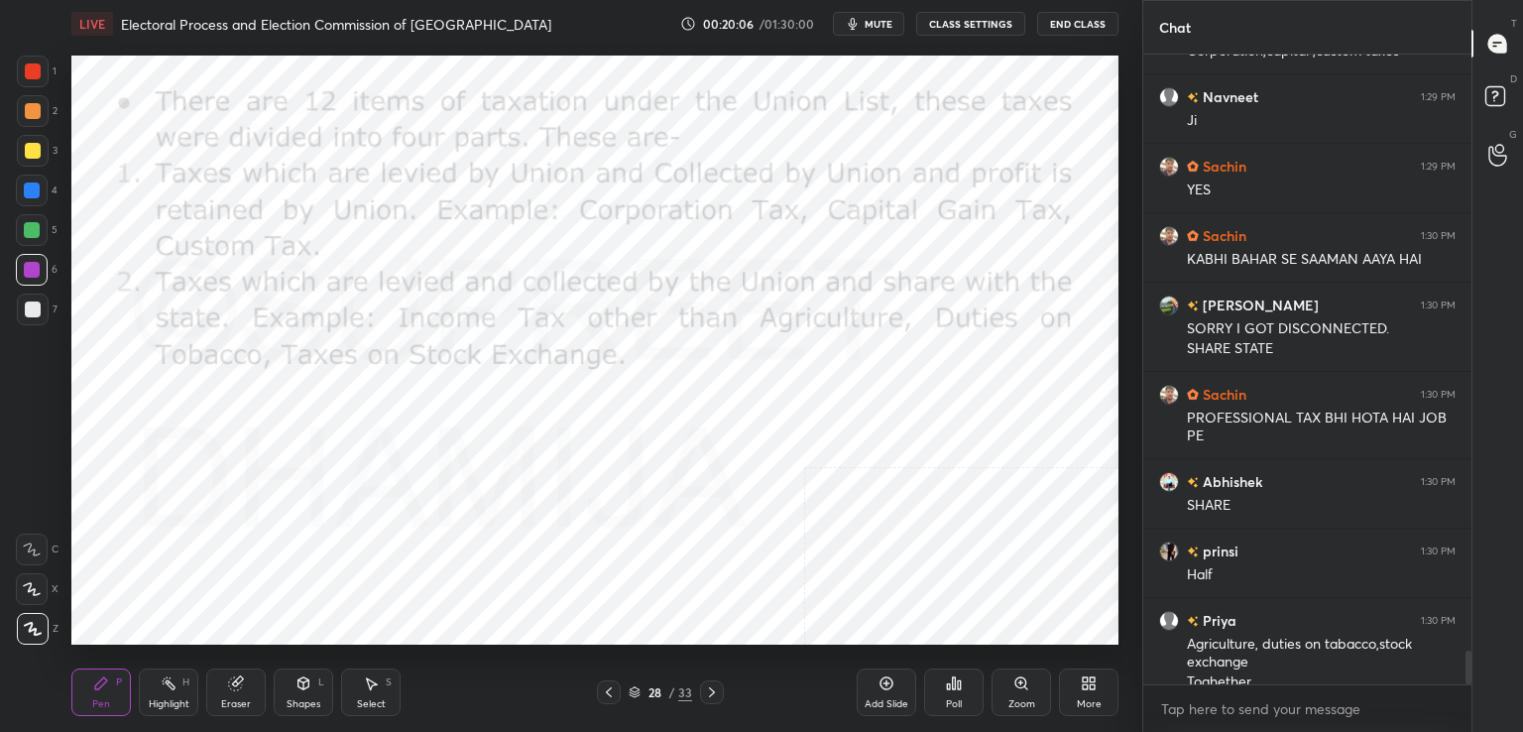
scroll to position [11258, 0]
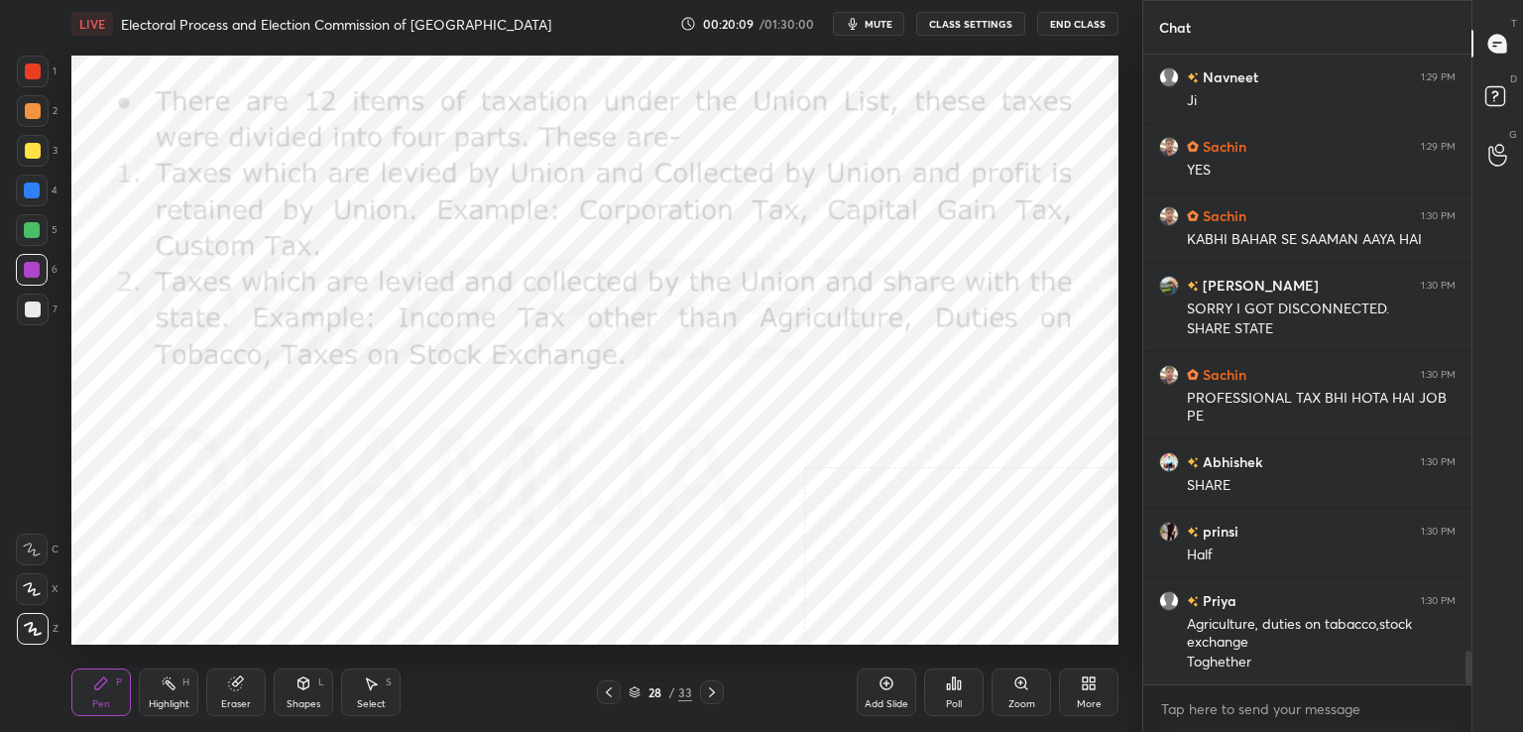
click at [705, 694] on icon at bounding box center [712, 692] width 16 height 16
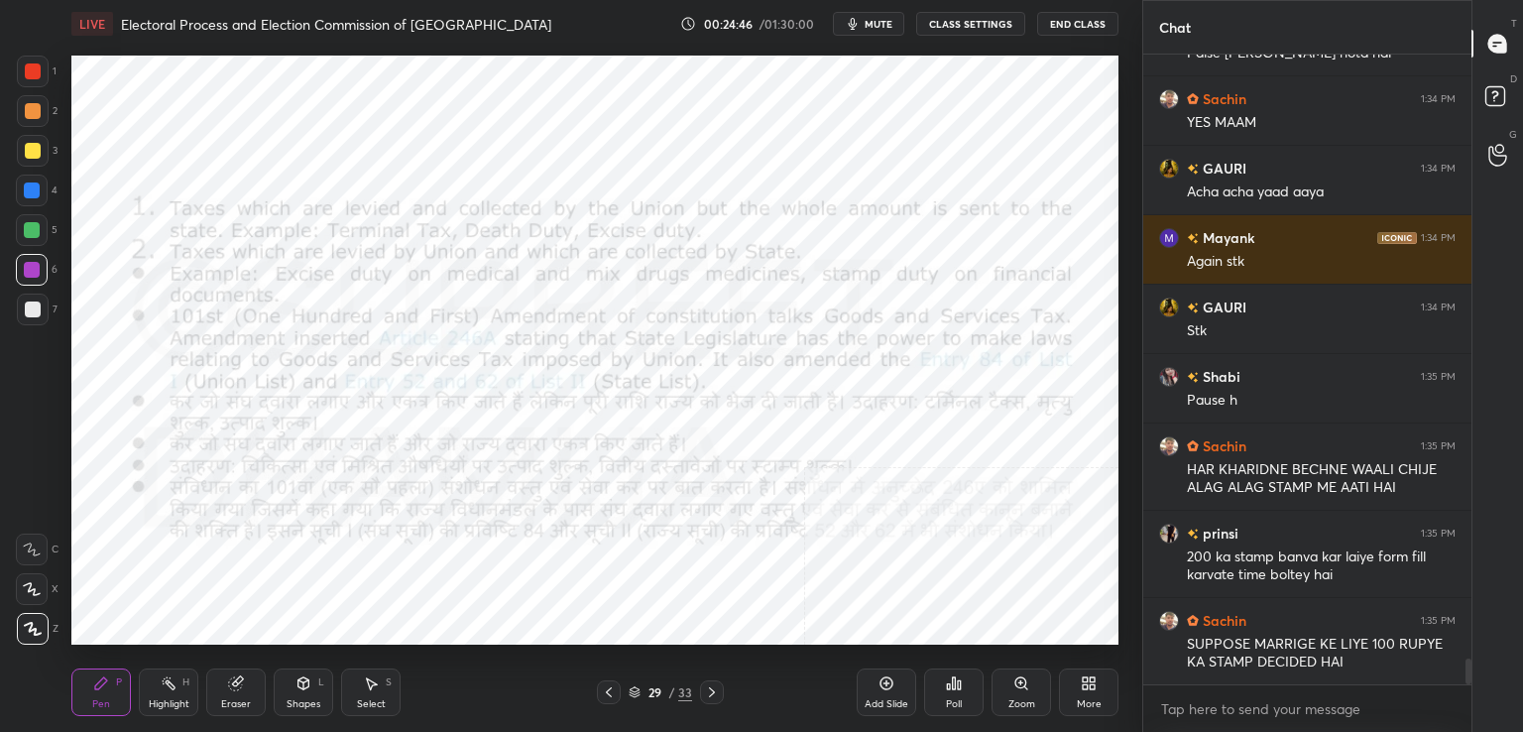
scroll to position [14549, 0]
click at [1088, 699] on div "More" at bounding box center [1089, 704] width 25 height 10
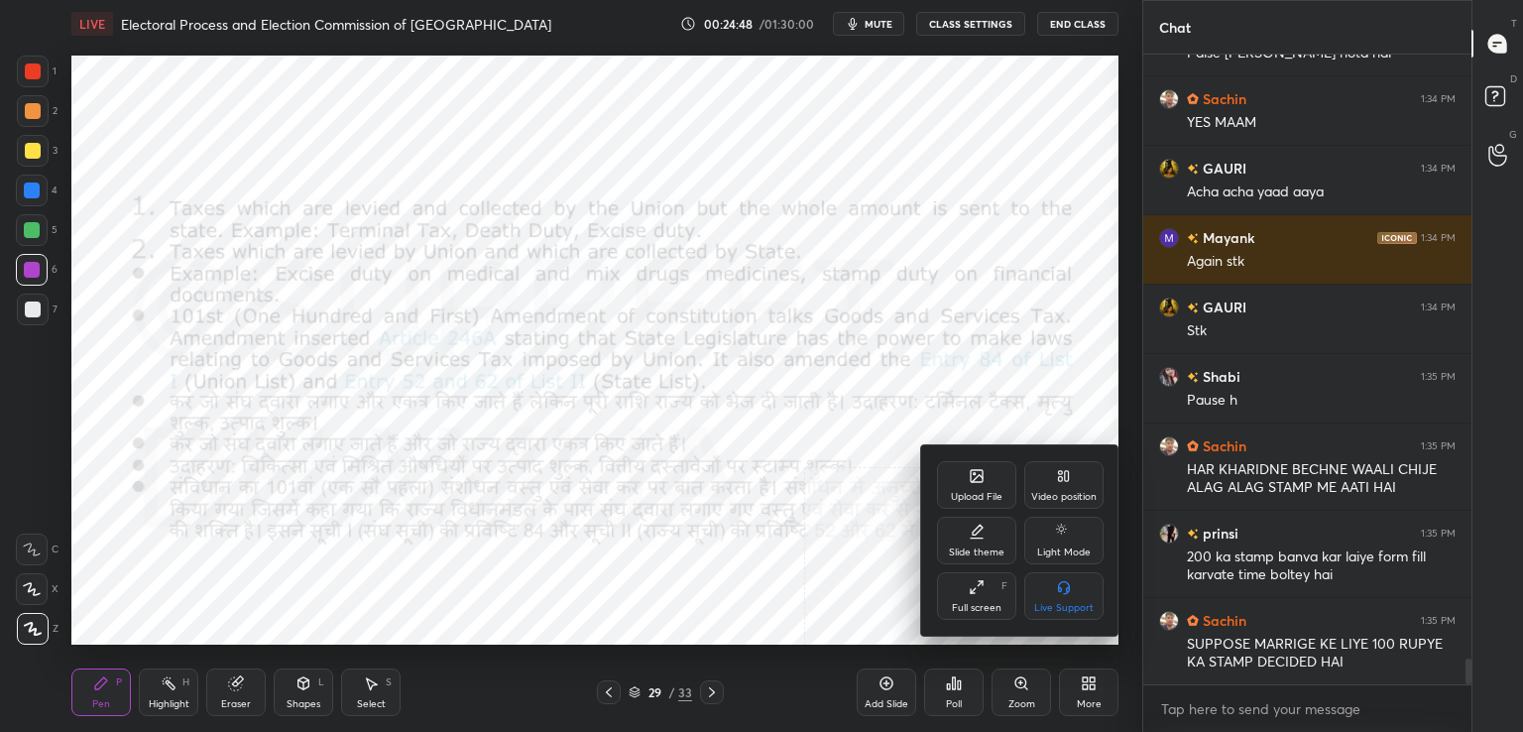
click at [964, 481] on div "Upload File" at bounding box center [976, 485] width 79 height 48
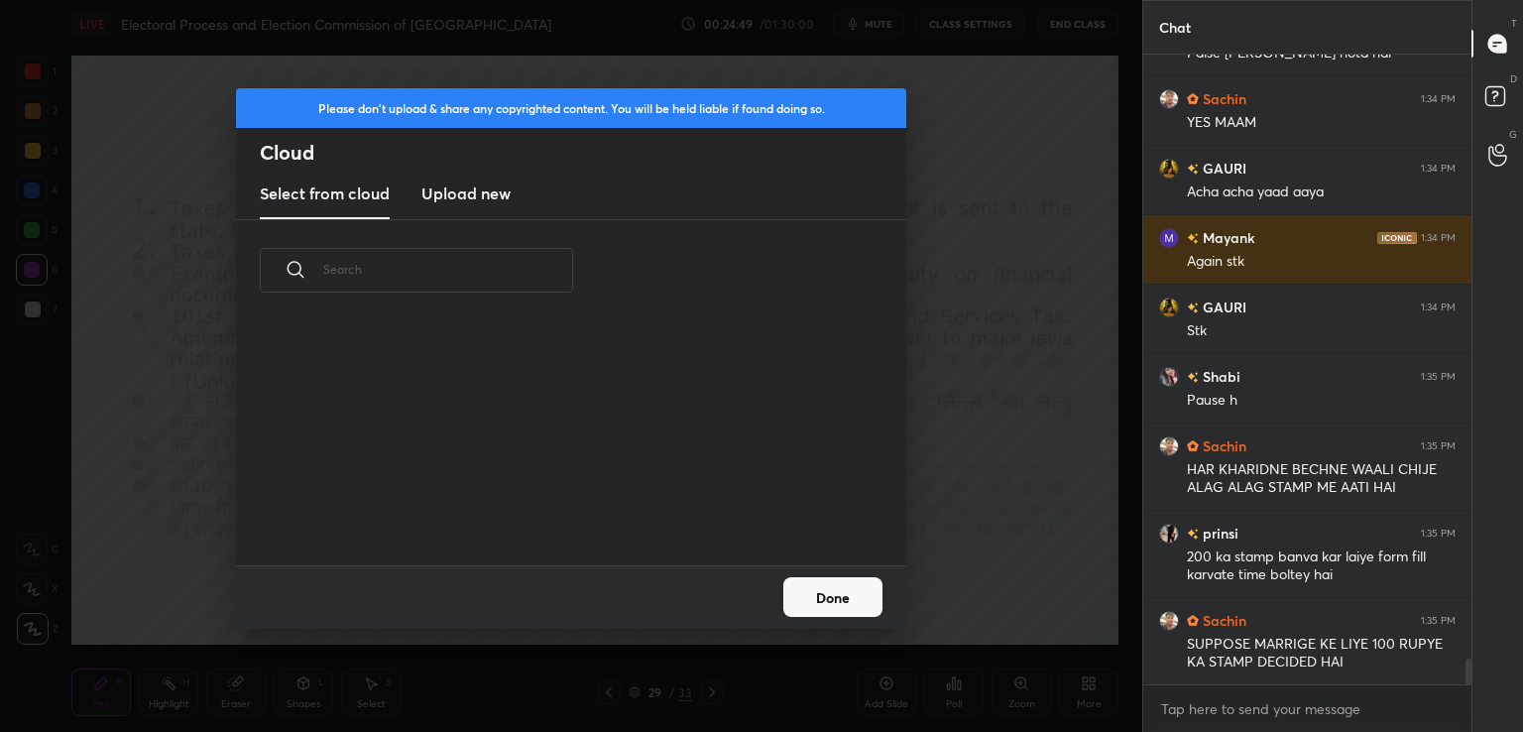
scroll to position [244, 637]
click at [485, 194] on h3 "Upload new" at bounding box center [465, 193] width 89 height 24
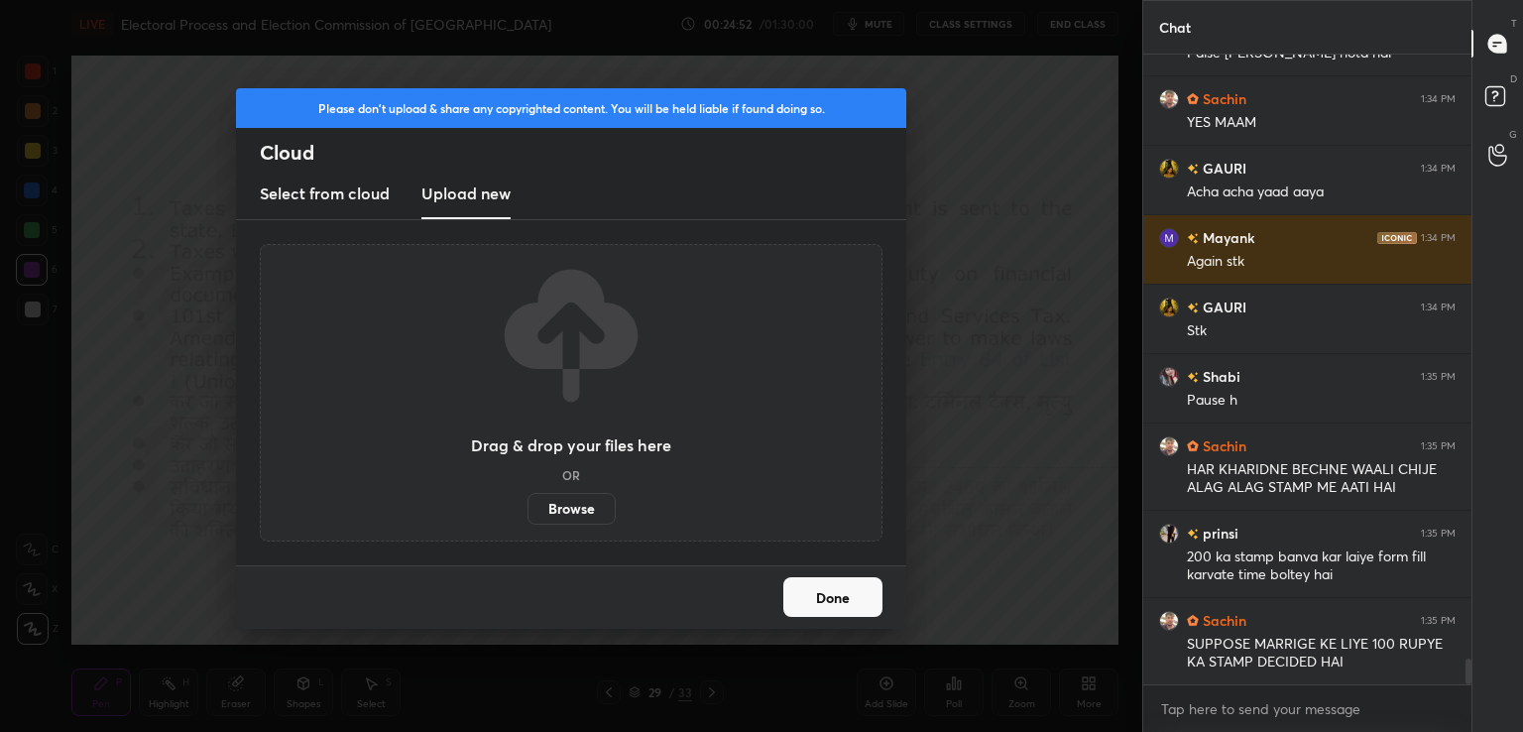
click at [571, 509] on label "Browse" at bounding box center [572, 509] width 88 height 32
click at [528, 509] on input "Browse" at bounding box center [528, 509] width 0 height 32
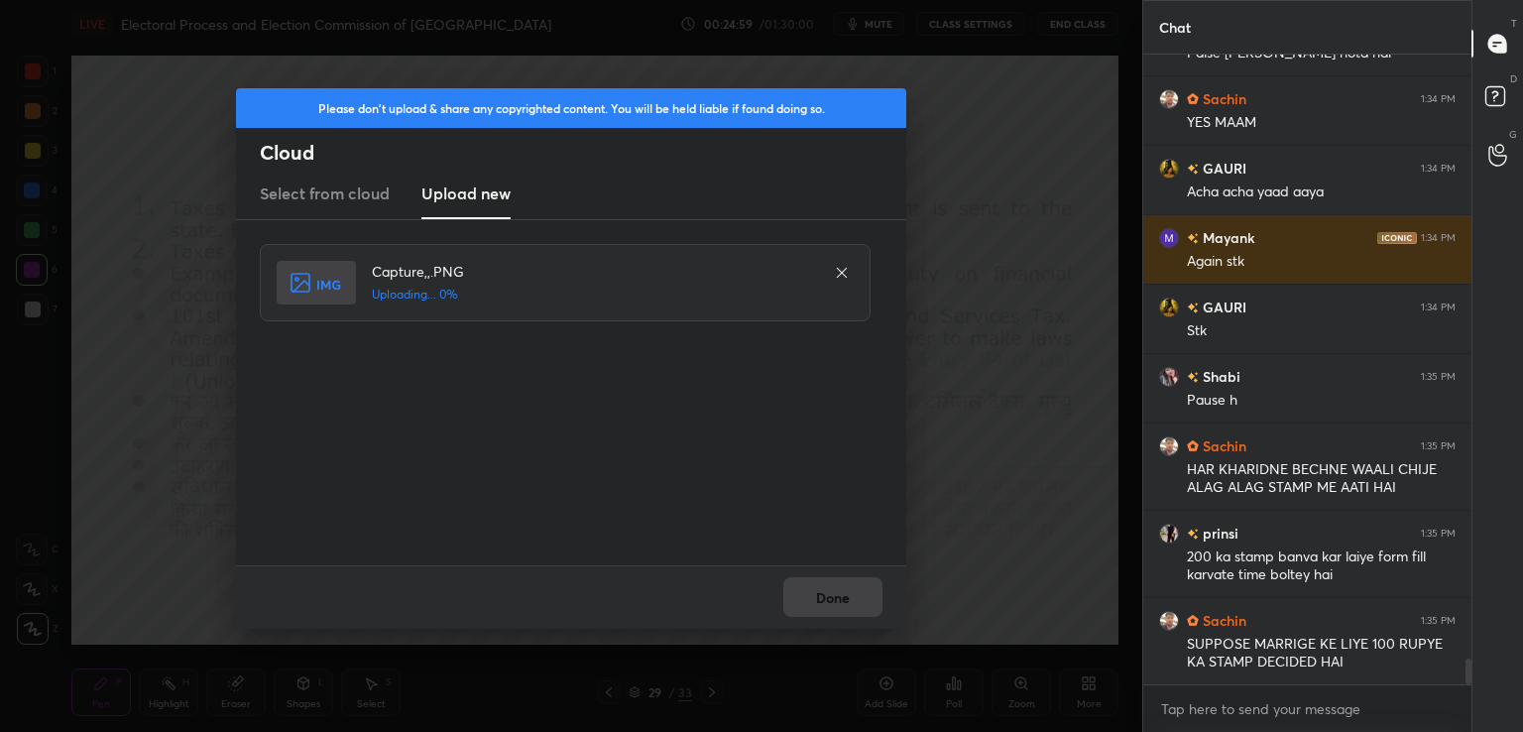
scroll to position [14618, 0]
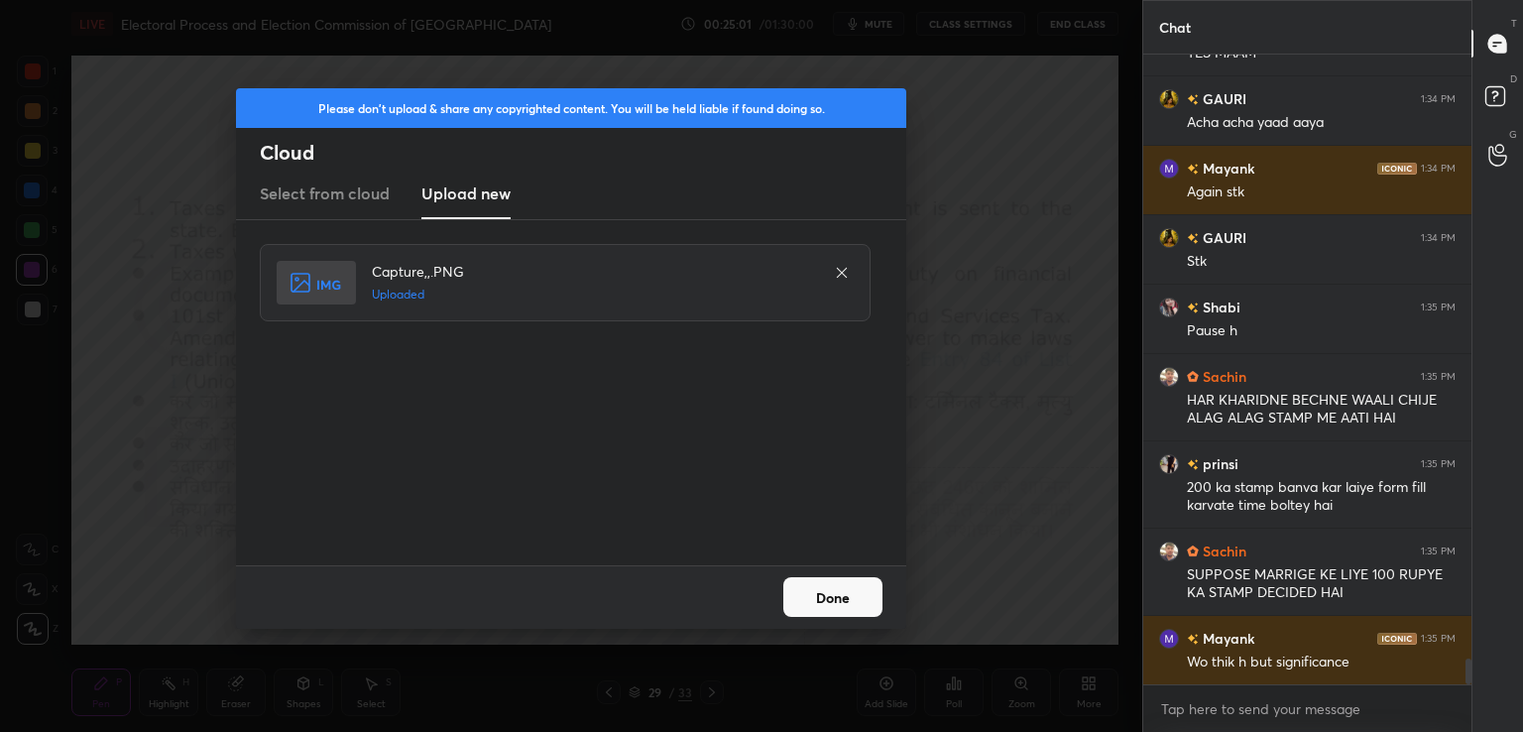
click at [831, 596] on button "Done" at bounding box center [832, 597] width 99 height 40
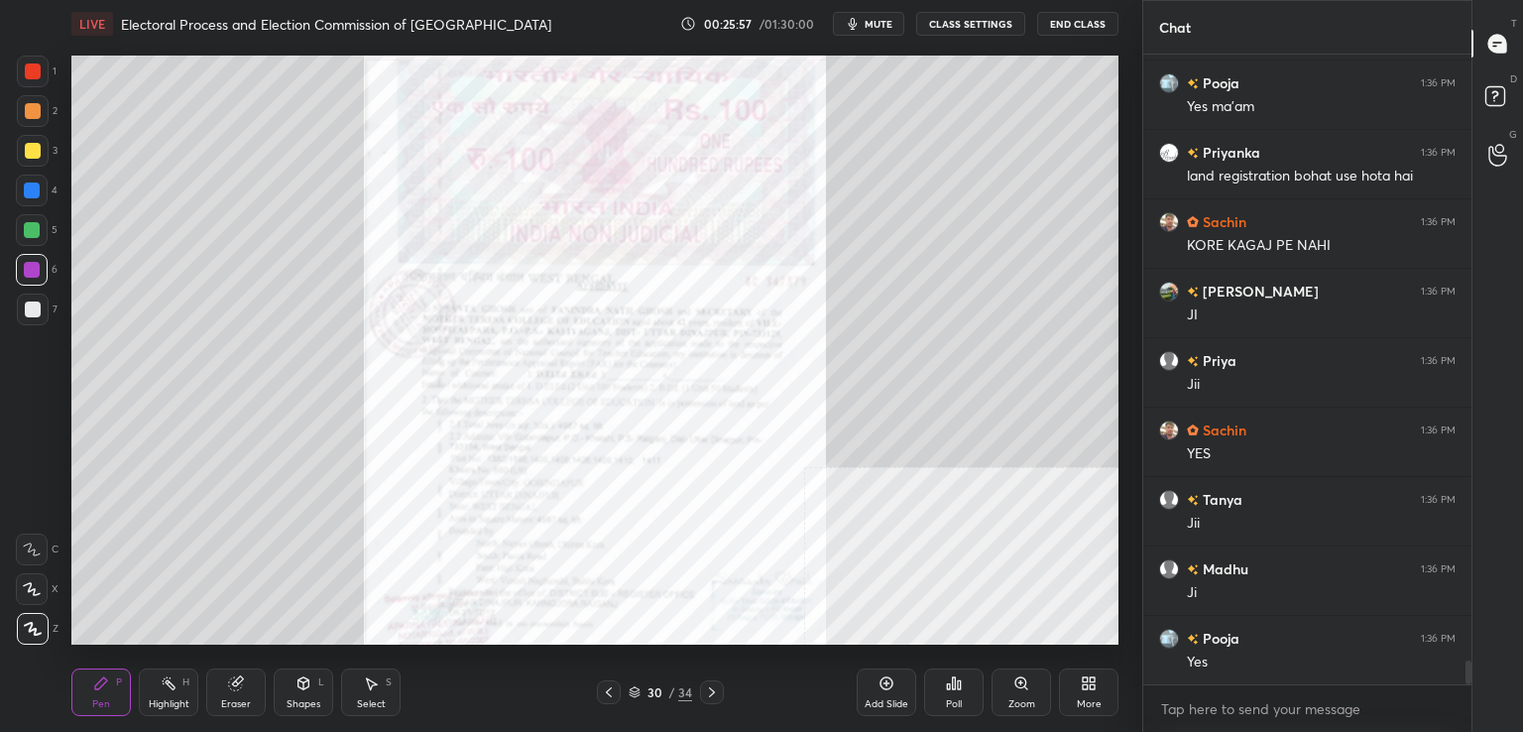
scroll to position [16042, 0]
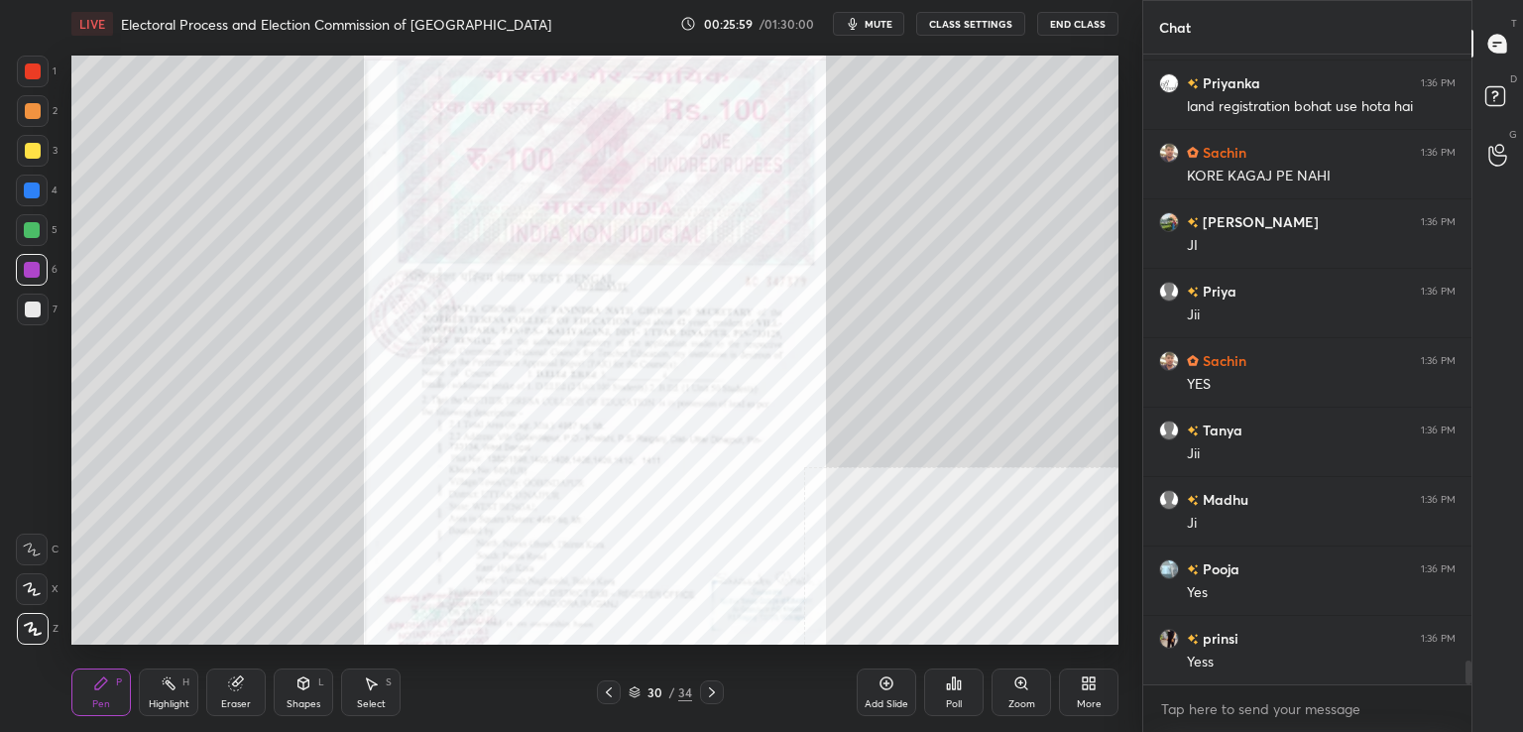
click at [597, 701] on div at bounding box center [609, 692] width 24 height 24
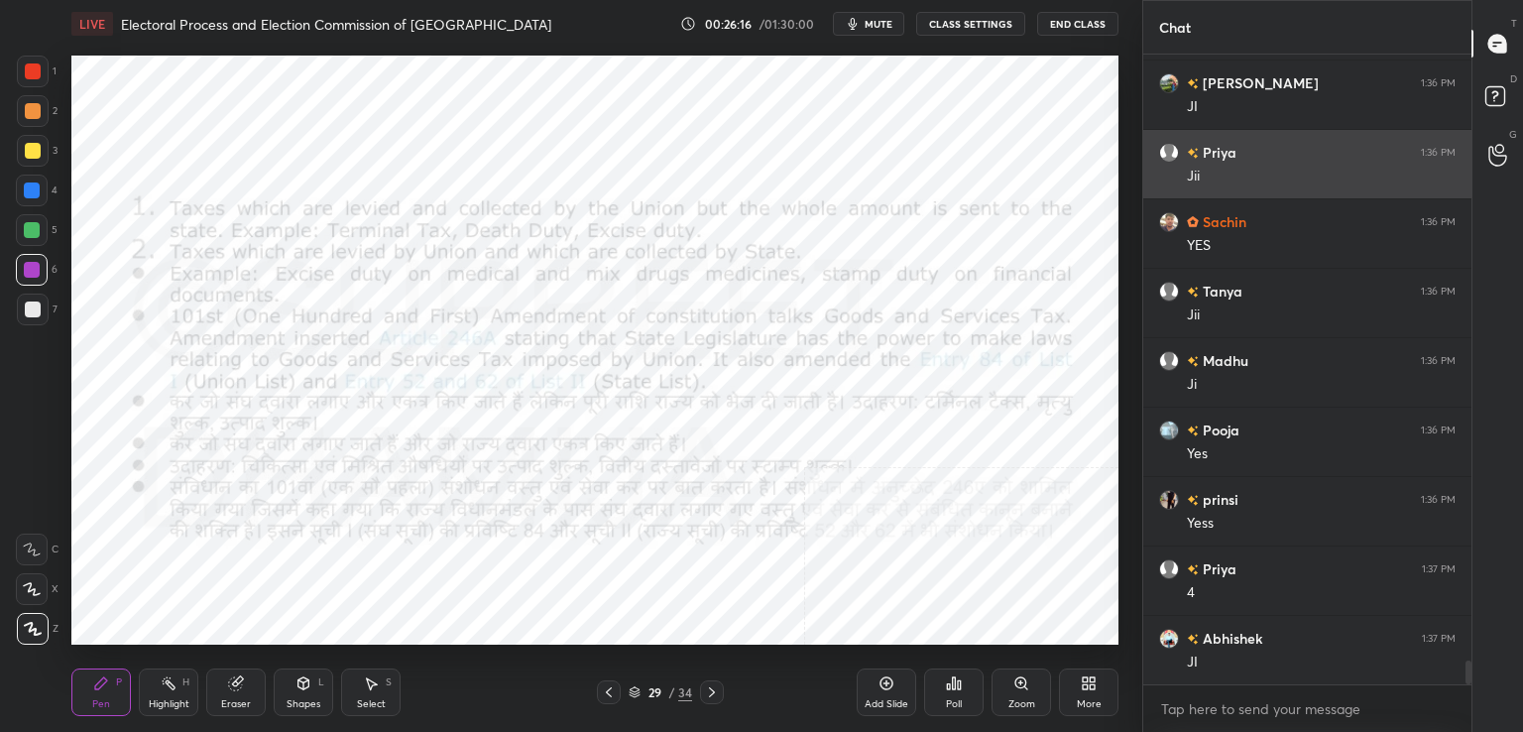
scroll to position [16250, 0]
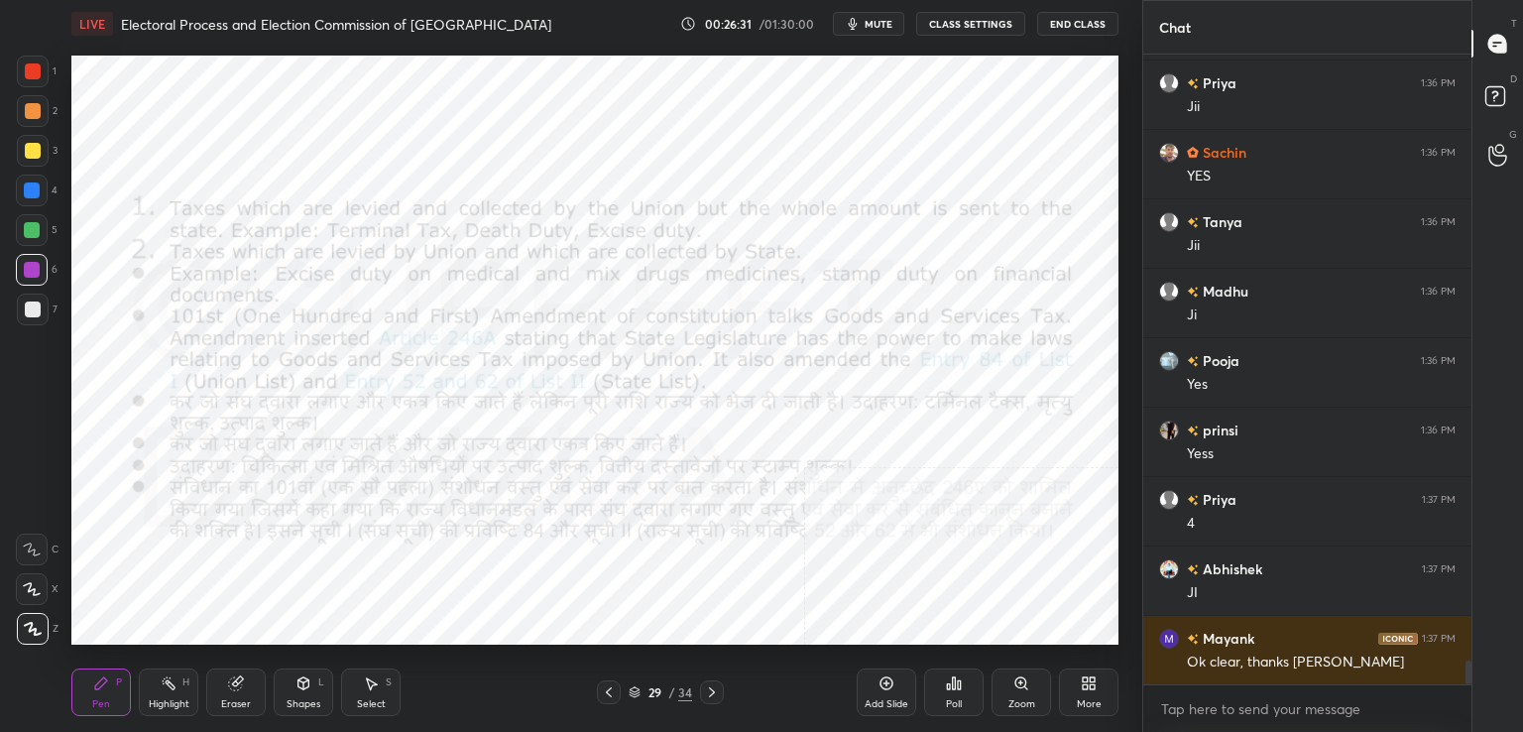
click at [903, 695] on div "Add Slide" at bounding box center [887, 692] width 60 height 48
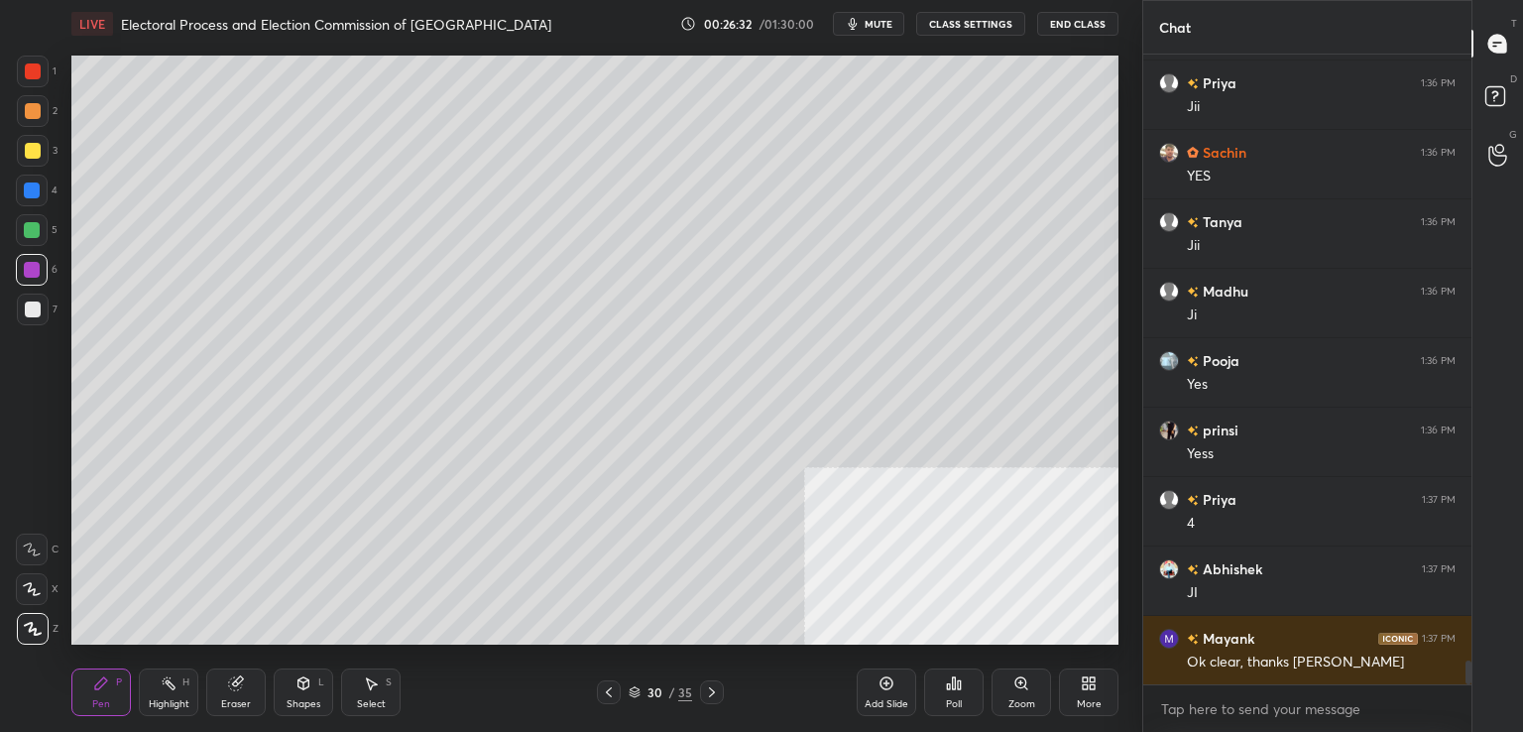
click at [31, 306] on div at bounding box center [33, 309] width 16 height 16
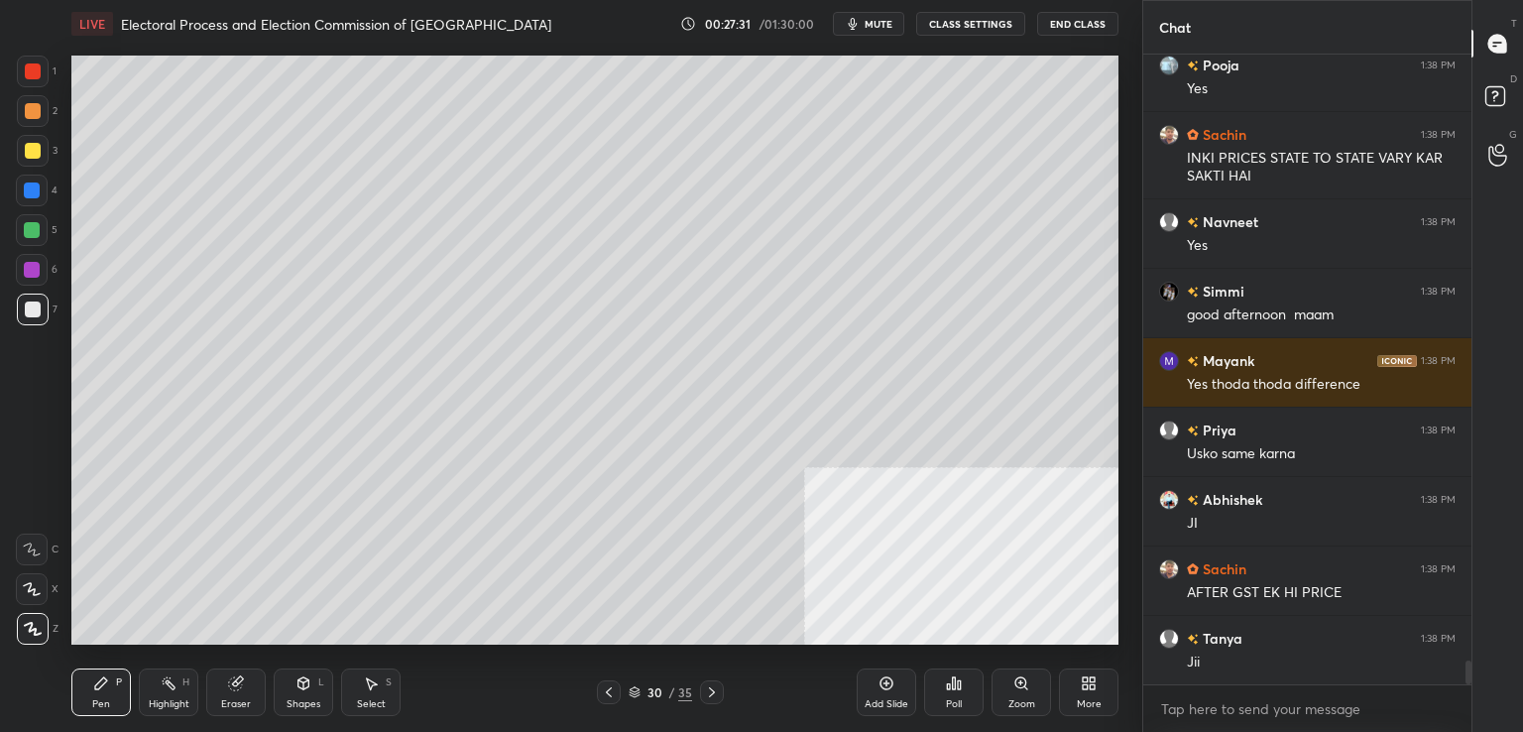
scroll to position [15905, 0]
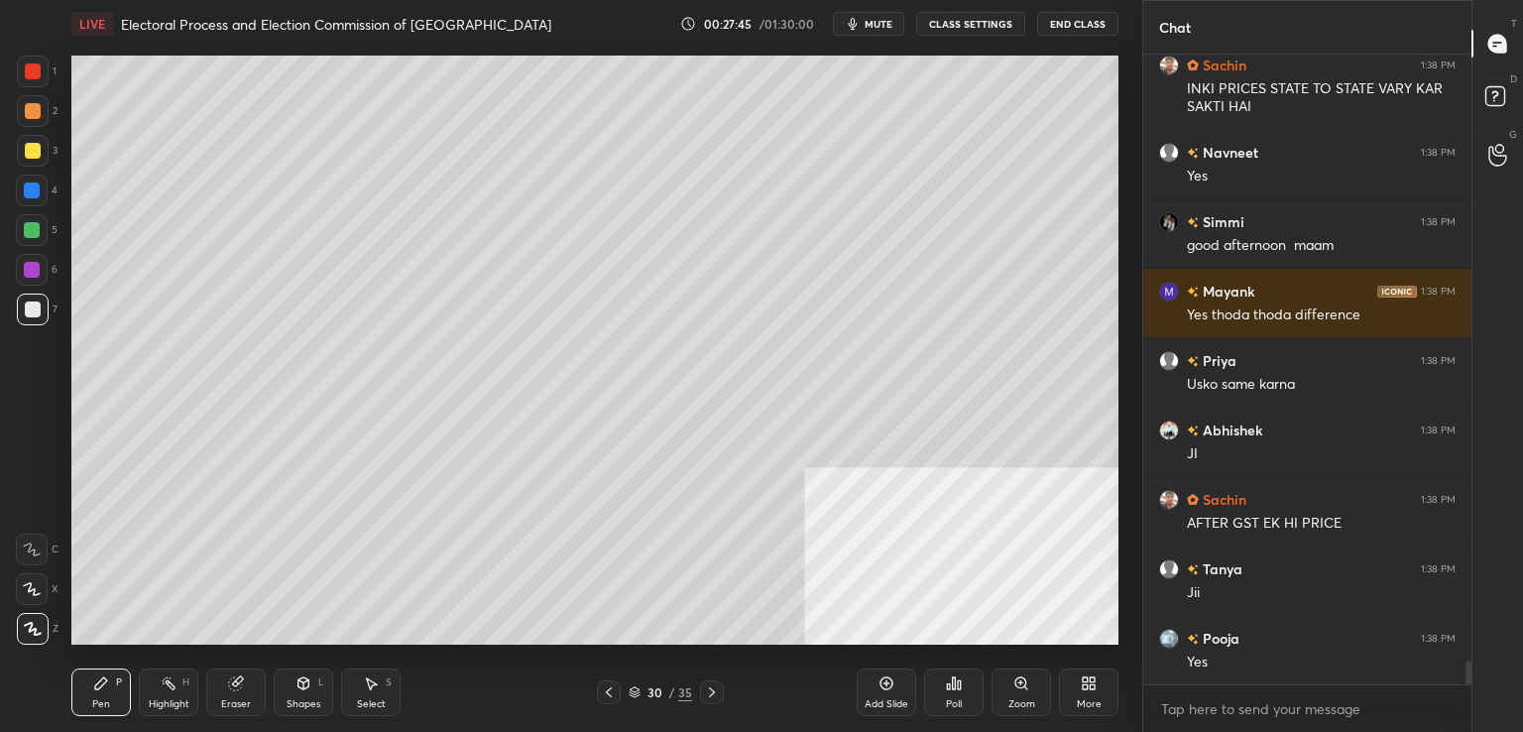
click at [220, 681] on div "Eraser" at bounding box center [236, 692] width 60 height 48
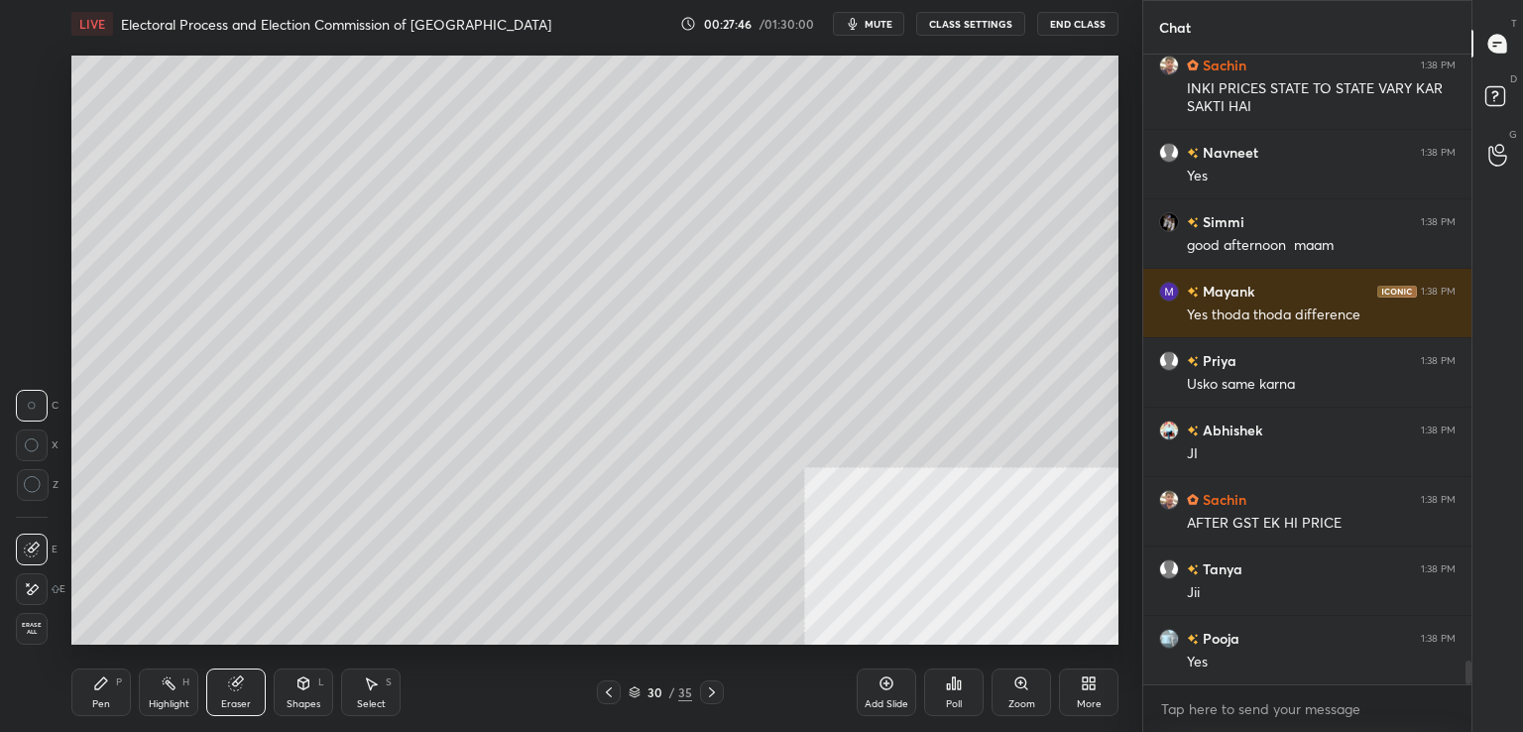
click at [41, 634] on span "Erase all" at bounding box center [32, 629] width 30 height 14
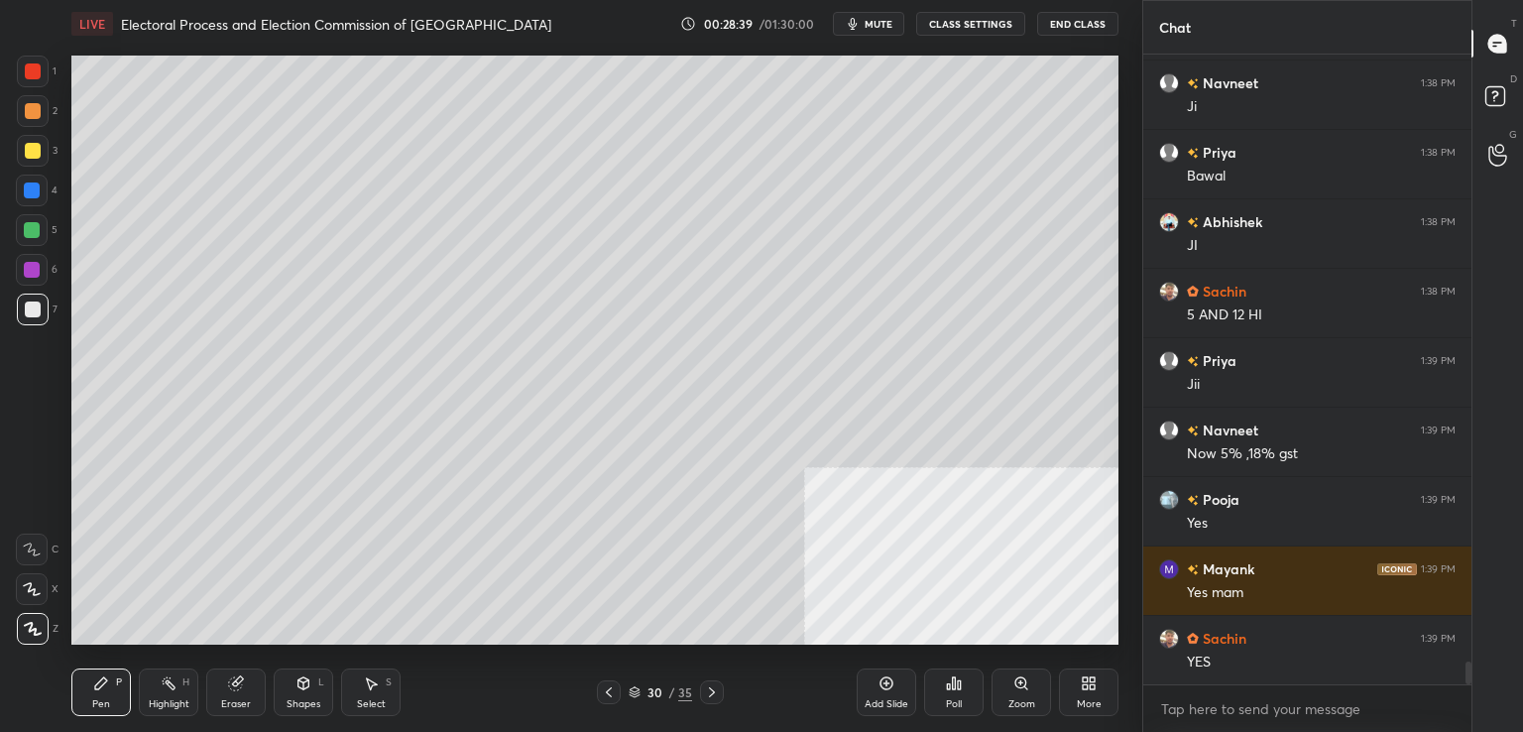
scroll to position [16687, 0]
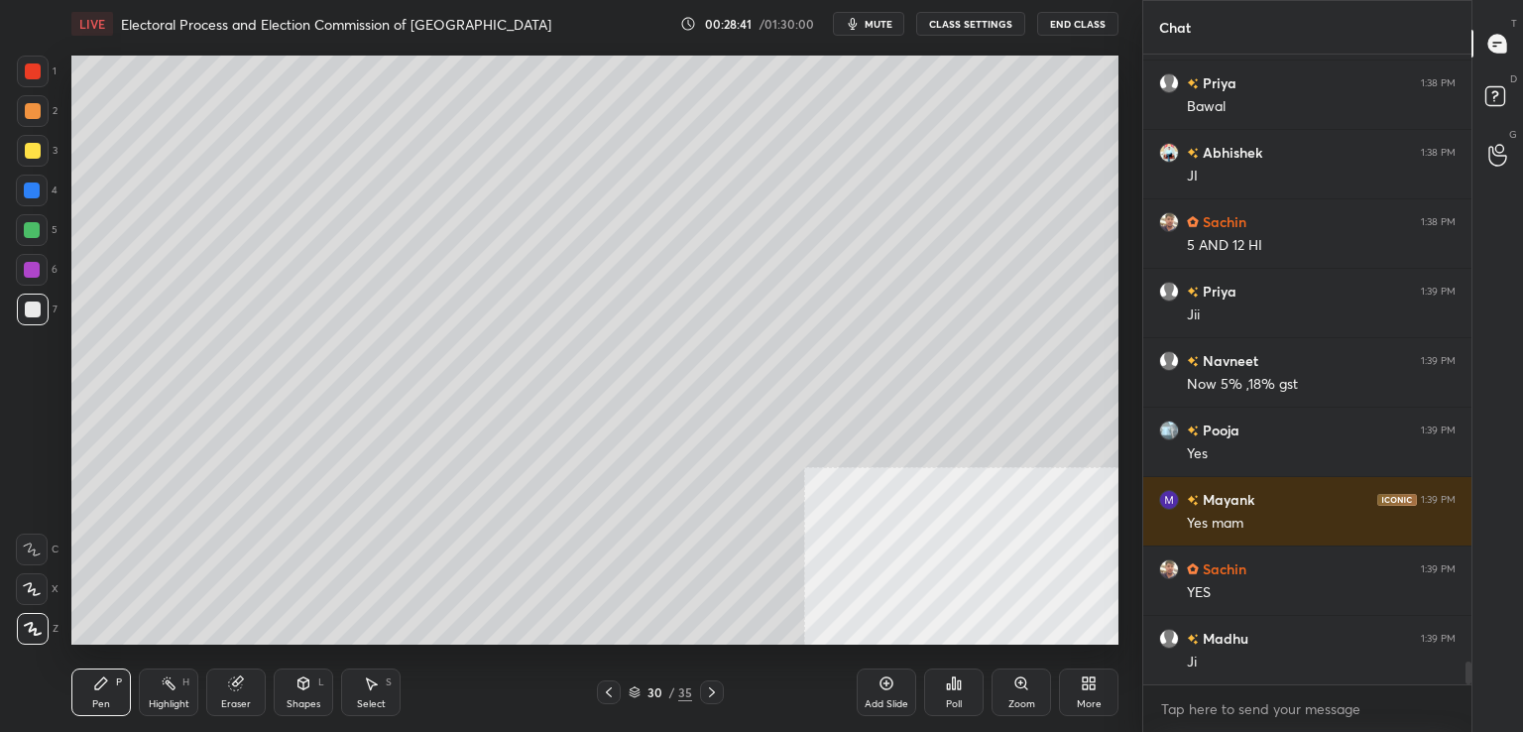
click at [621, 684] on div "30 / 35" at bounding box center [660, 692] width 127 height 24
click at [605, 695] on icon at bounding box center [609, 692] width 16 height 16
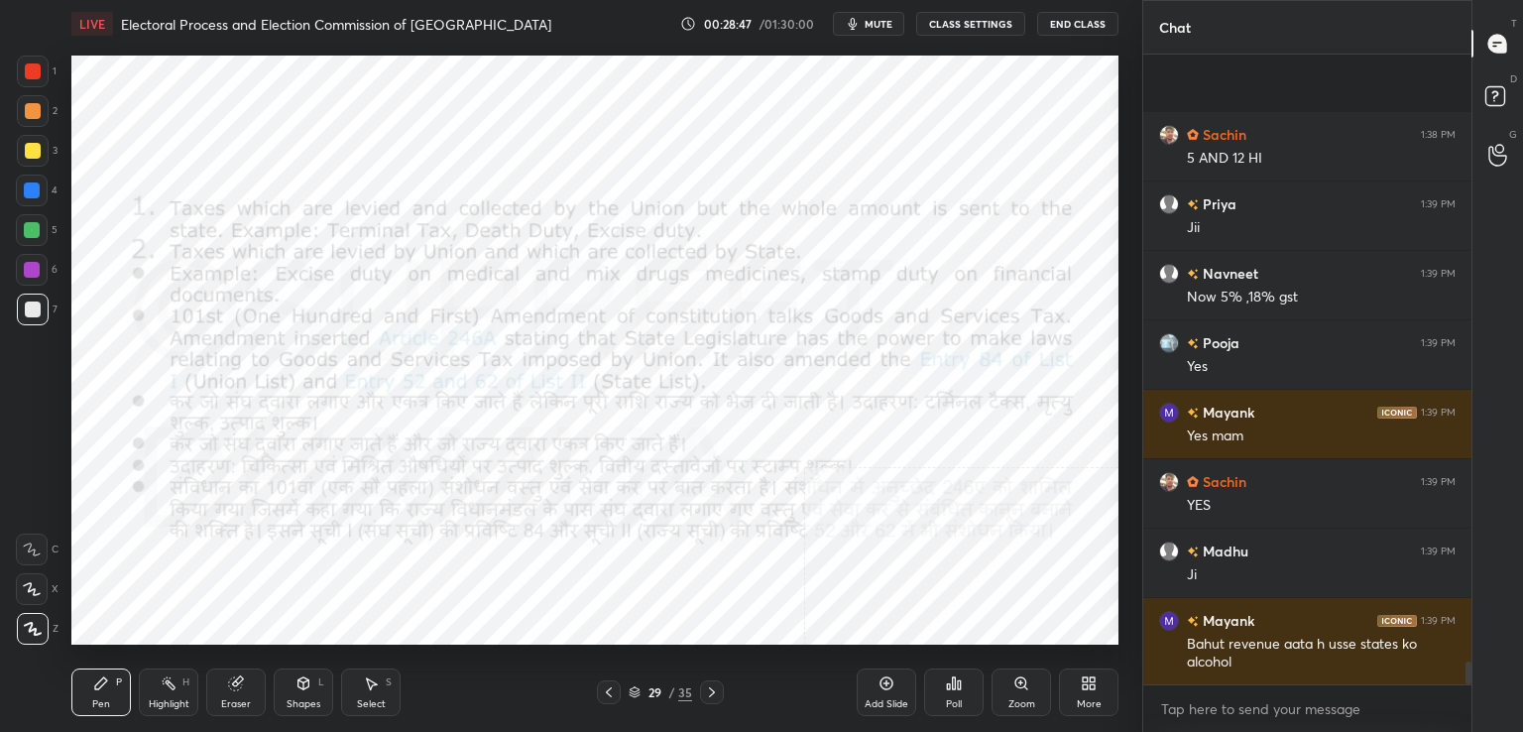
scroll to position [16913, 0]
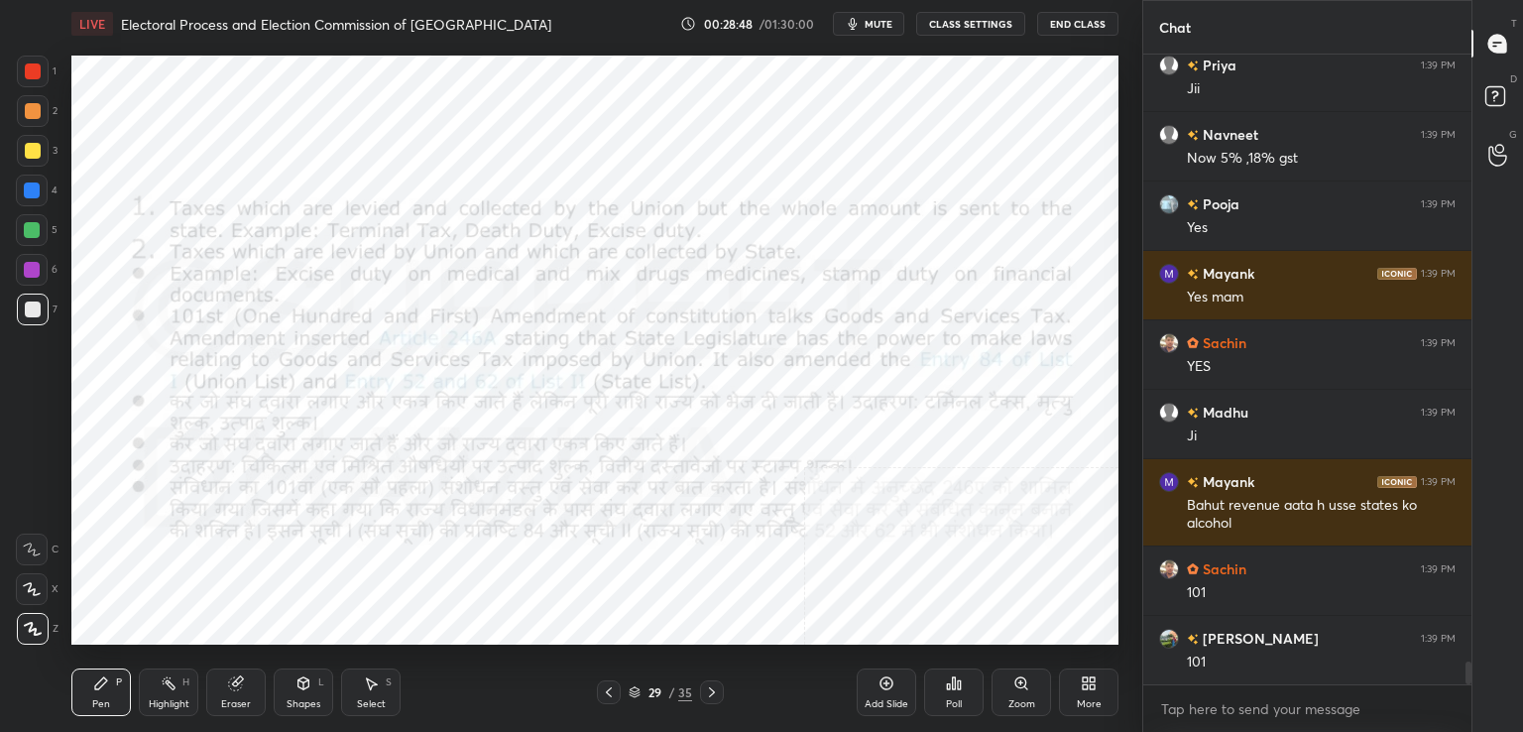
click at [39, 53] on div "1 2 3 4 5 6 7 C X Z C X Z E E Erase all H H LIVE Electoral Process and Election…" at bounding box center [563, 366] width 1127 height 732
click at [32, 66] on div at bounding box center [33, 71] width 16 height 16
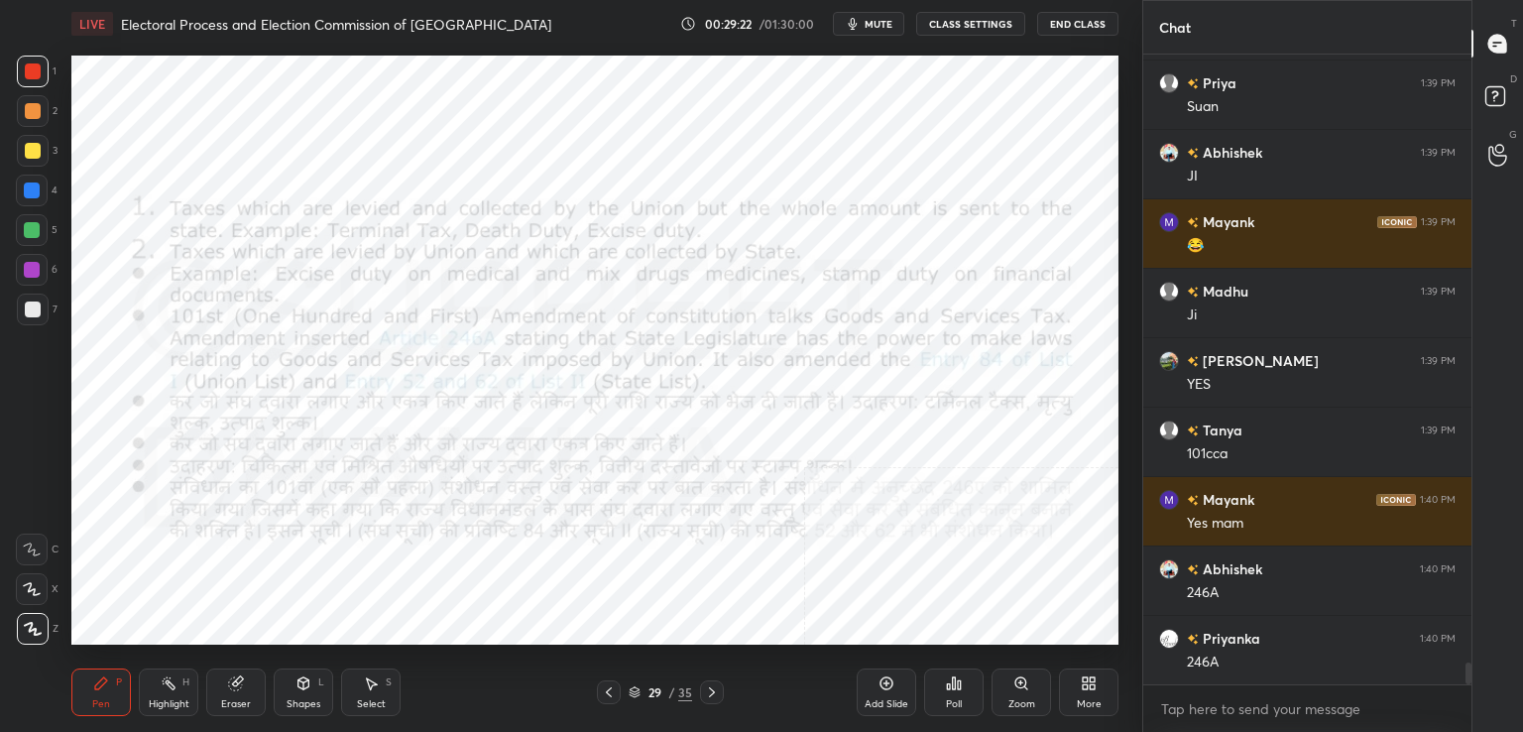
scroll to position [17885, 0]
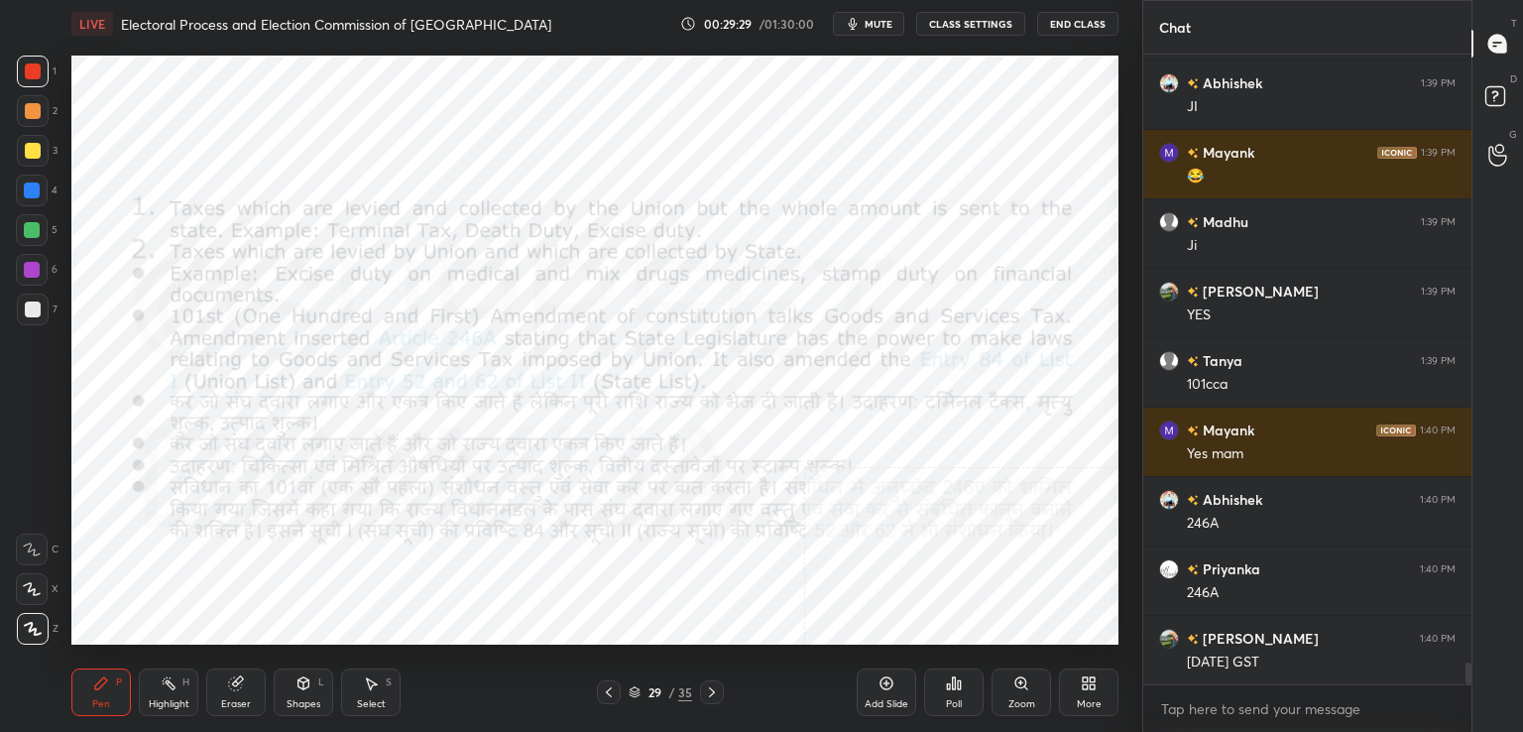
click at [714, 695] on icon at bounding box center [712, 692] width 16 height 16
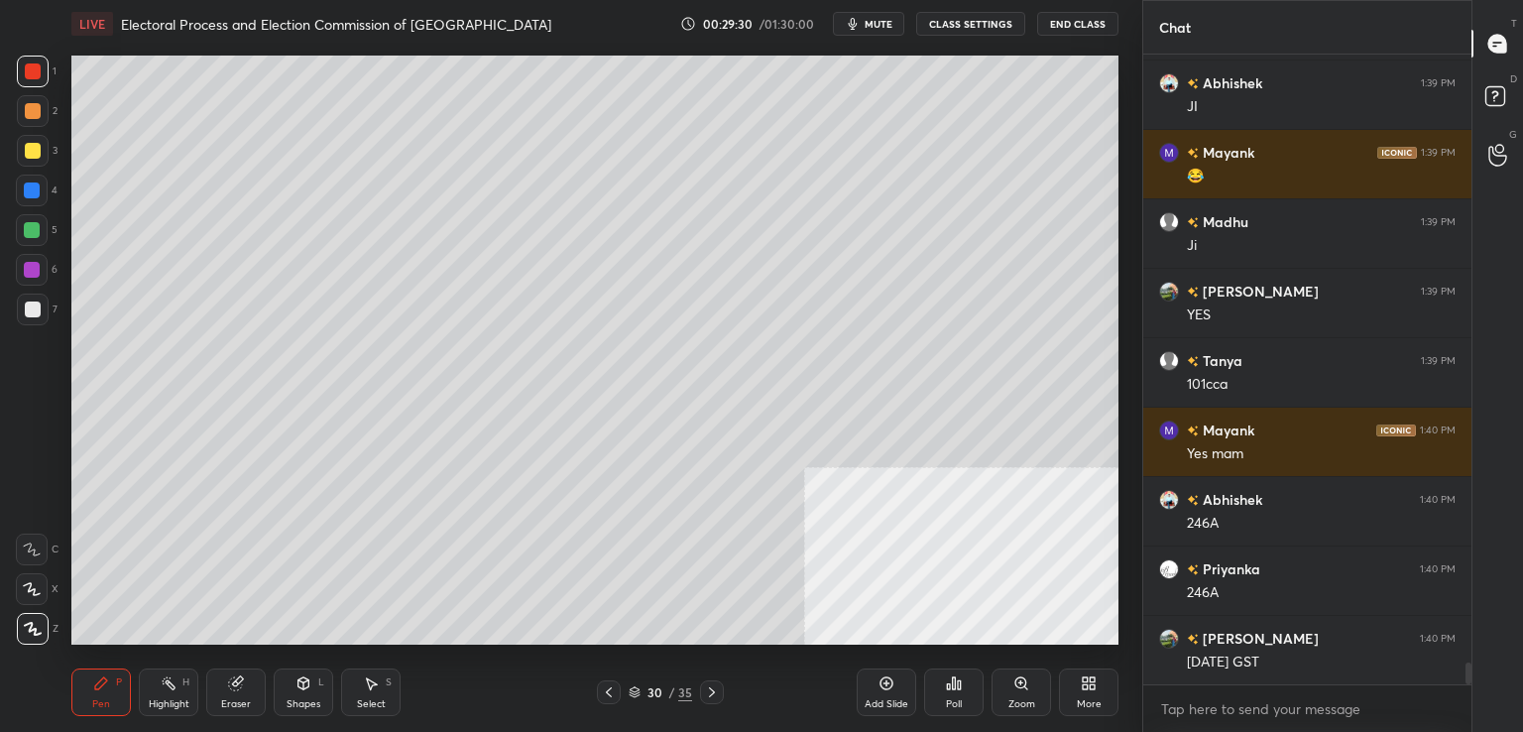
click at [709, 687] on icon at bounding box center [712, 692] width 6 height 10
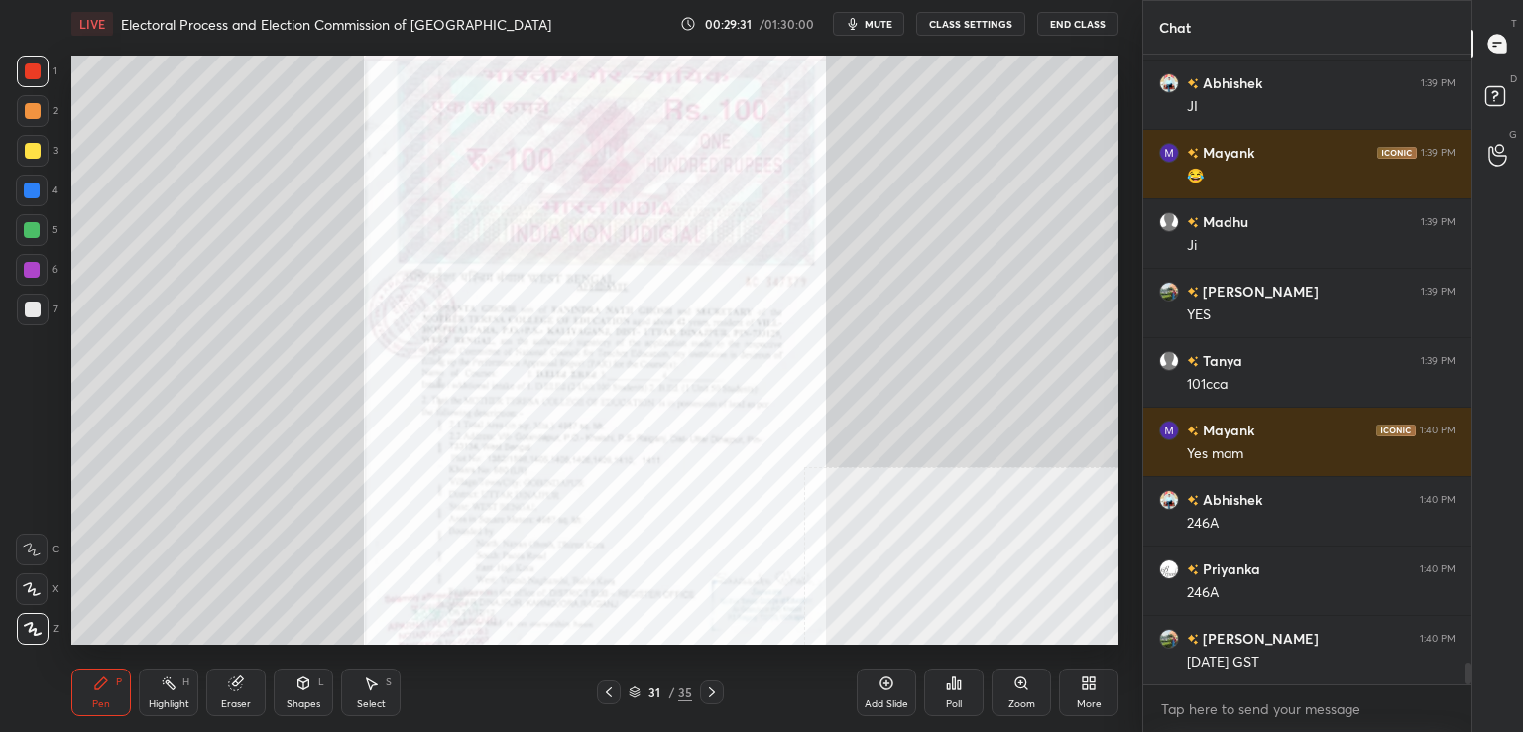
click at [717, 691] on icon at bounding box center [712, 692] width 16 height 16
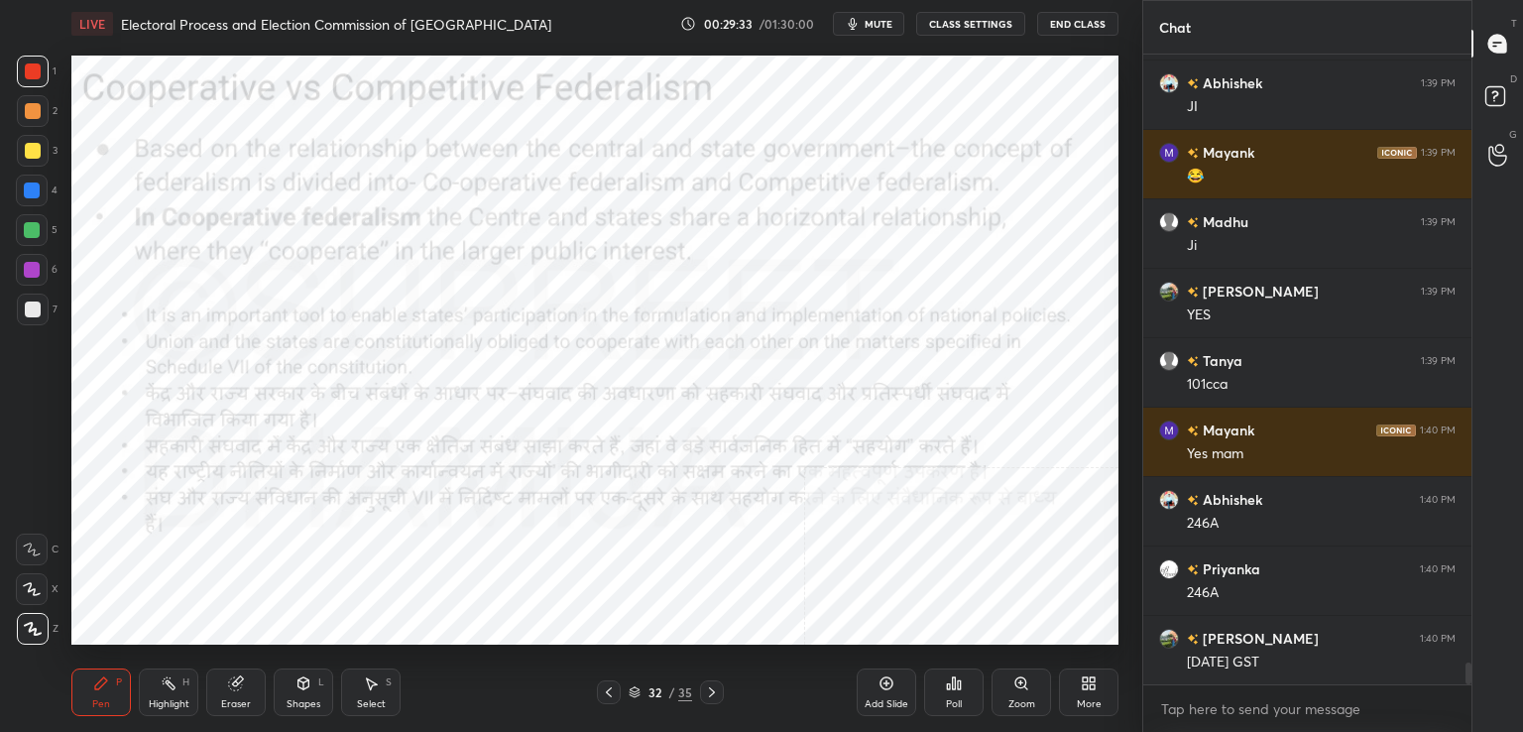
click at [622, 689] on div "32 / 35" at bounding box center [660, 692] width 127 height 24
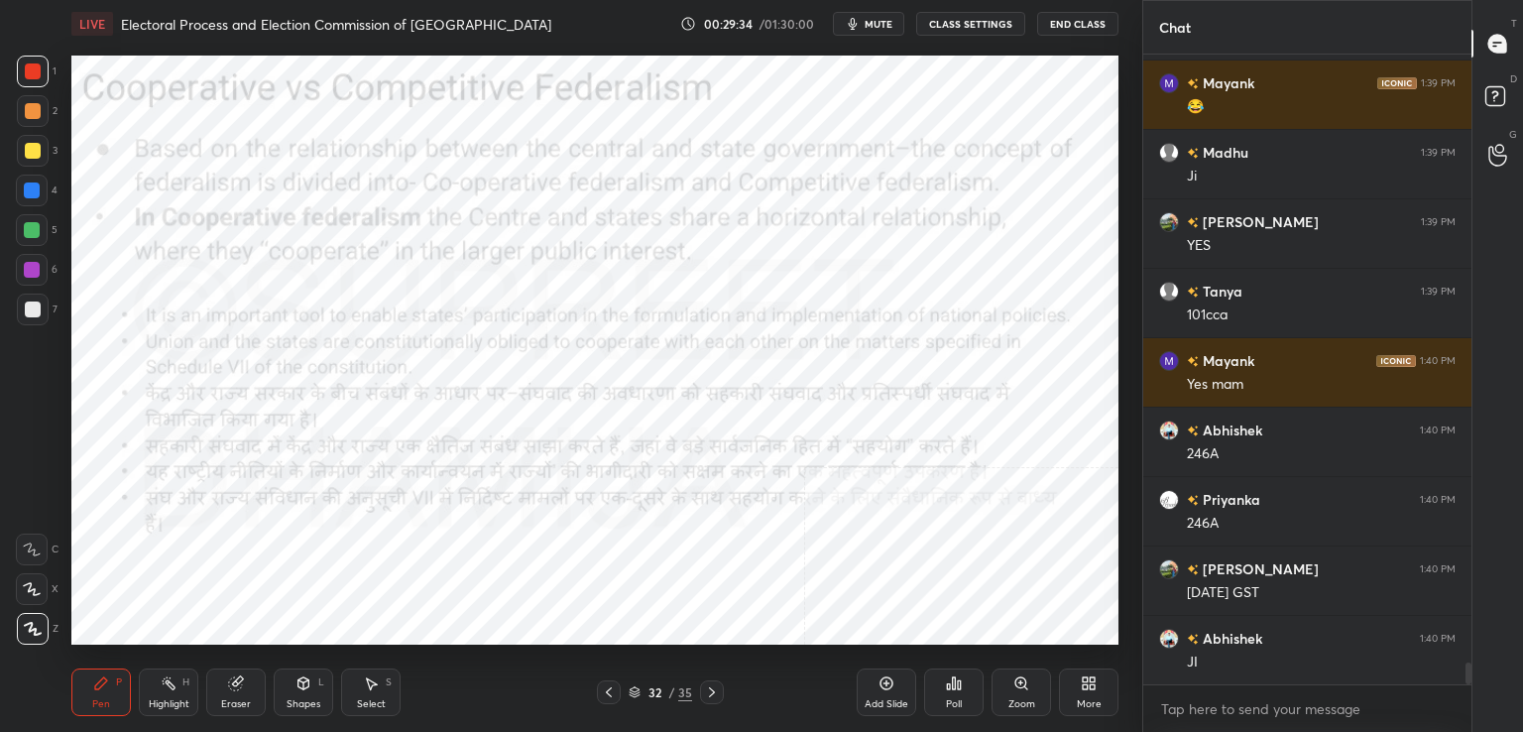
click at [639, 690] on icon at bounding box center [635, 689] width 10 height 5
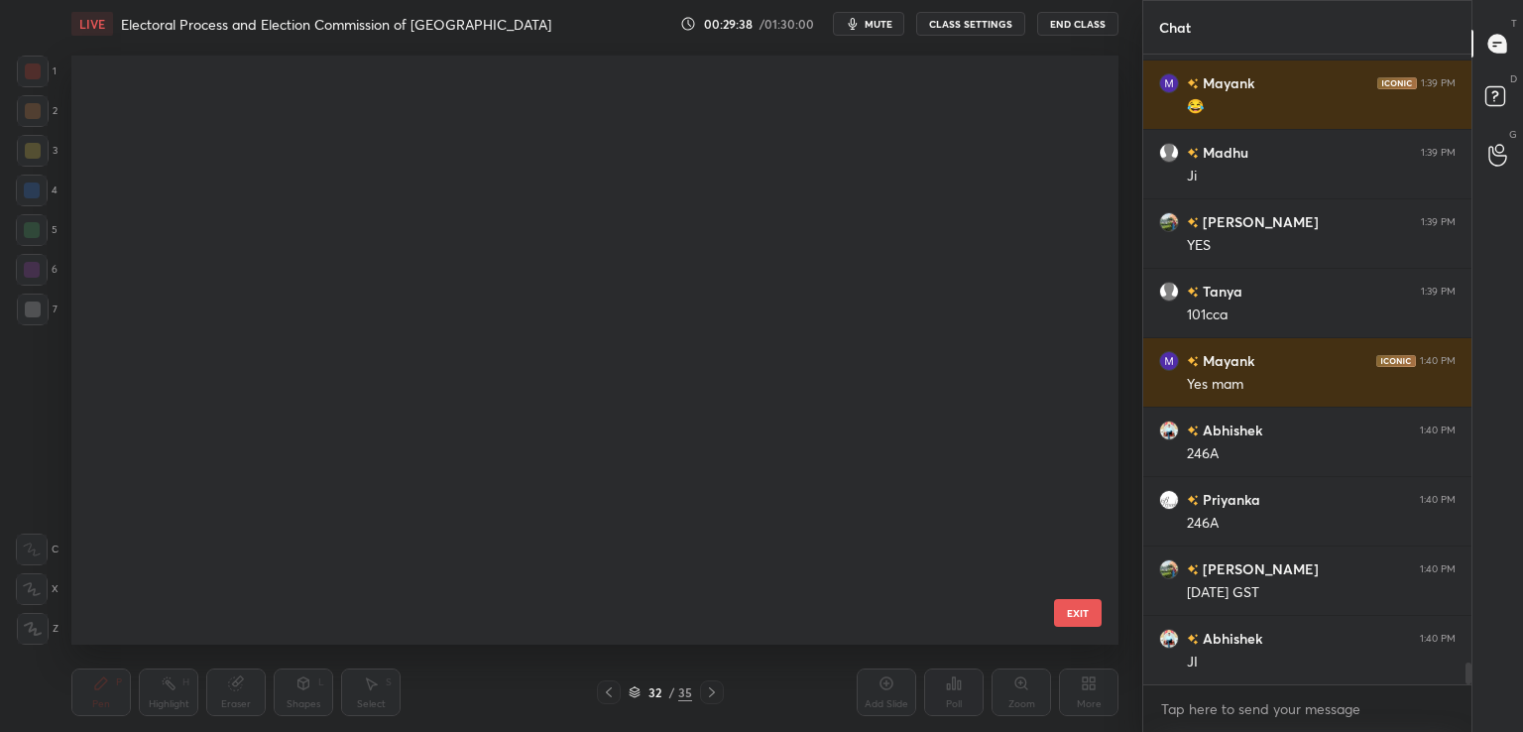
scroll to position [0, 0]
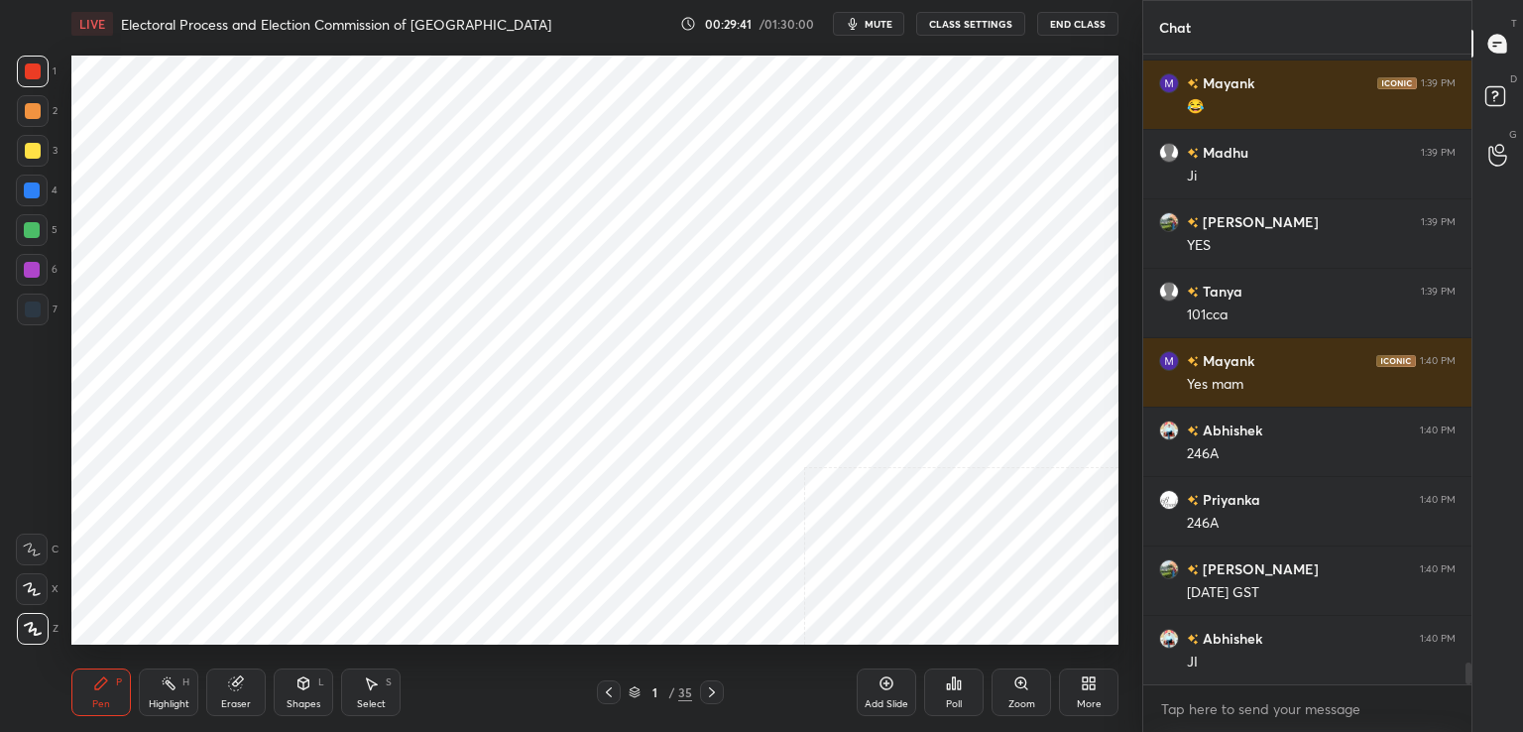
click at [34, 273] on div at bounding box center [32, 270] width 16 height 16
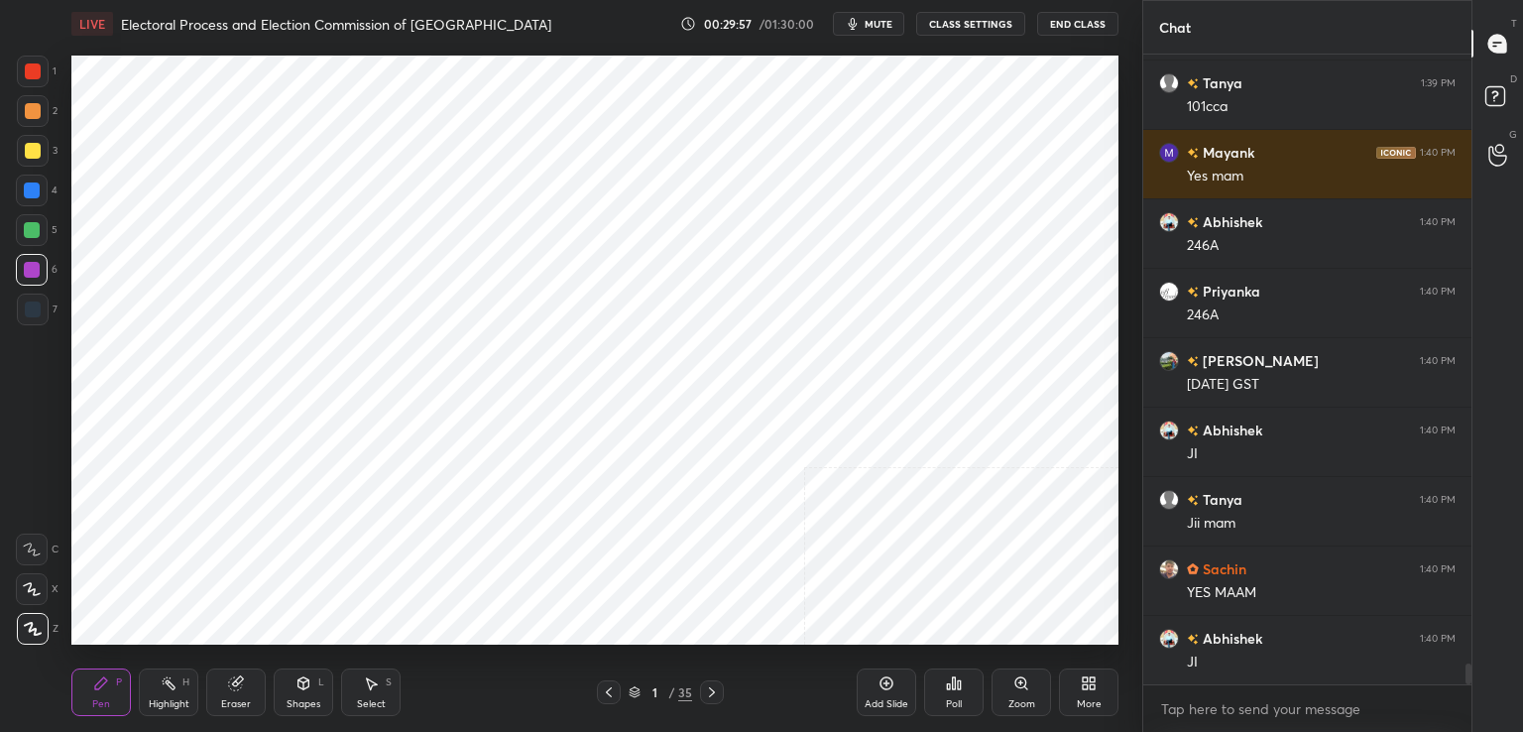
scroll to position [18232, 0]
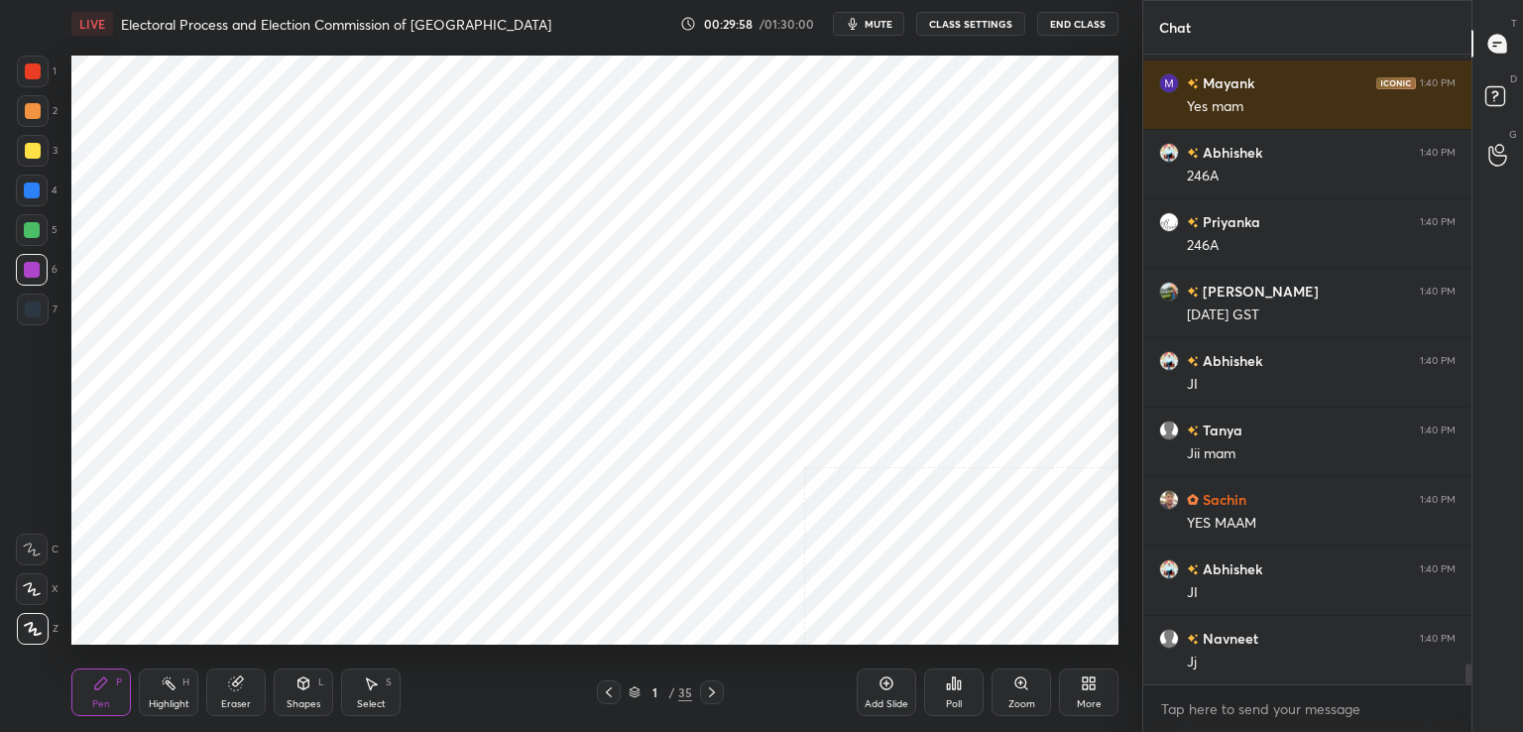
click at [232, 683] on icon at bounding box center [235, 683] width 13 height 13
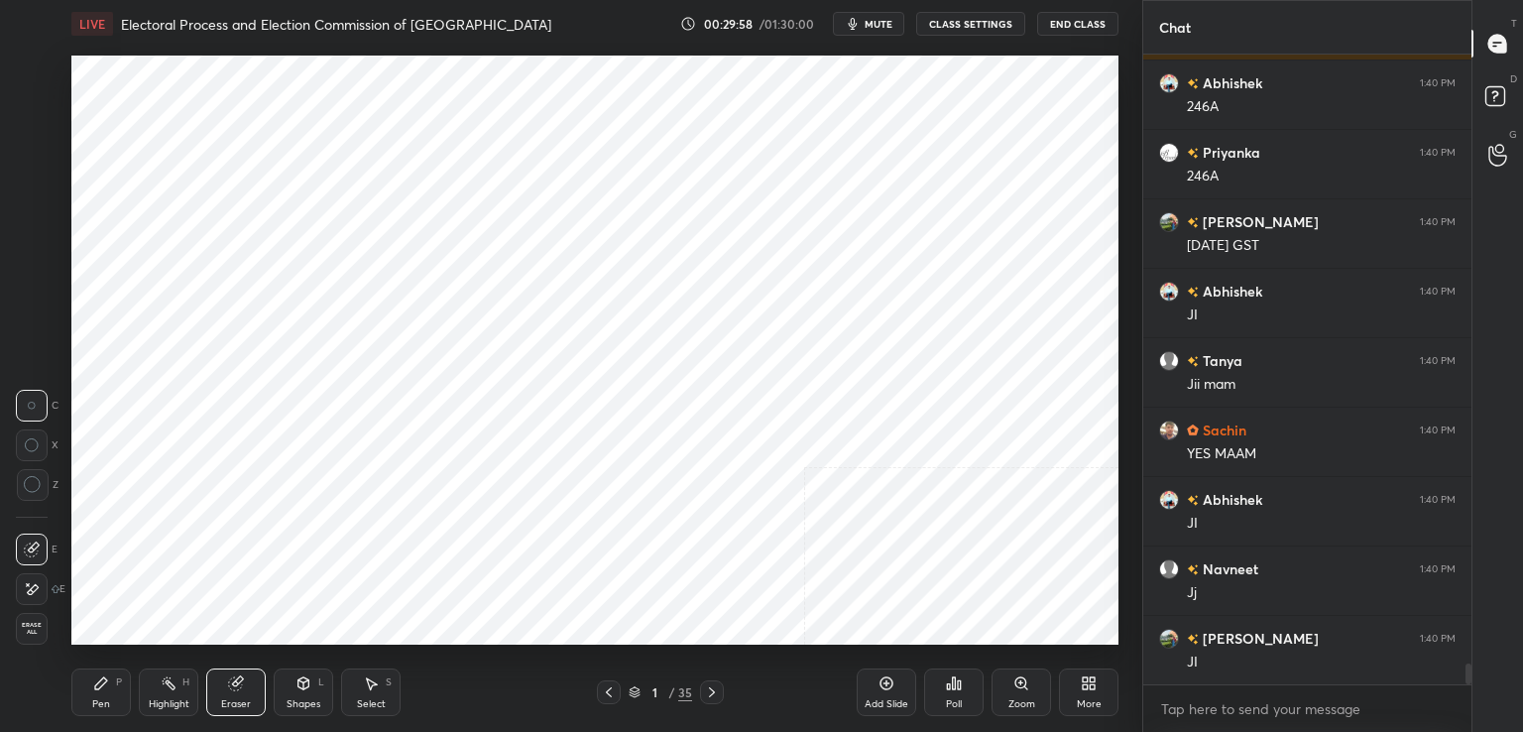
click at [32, 625] on span "Erase all" at bounding box center [32, 629] width 30 height 14
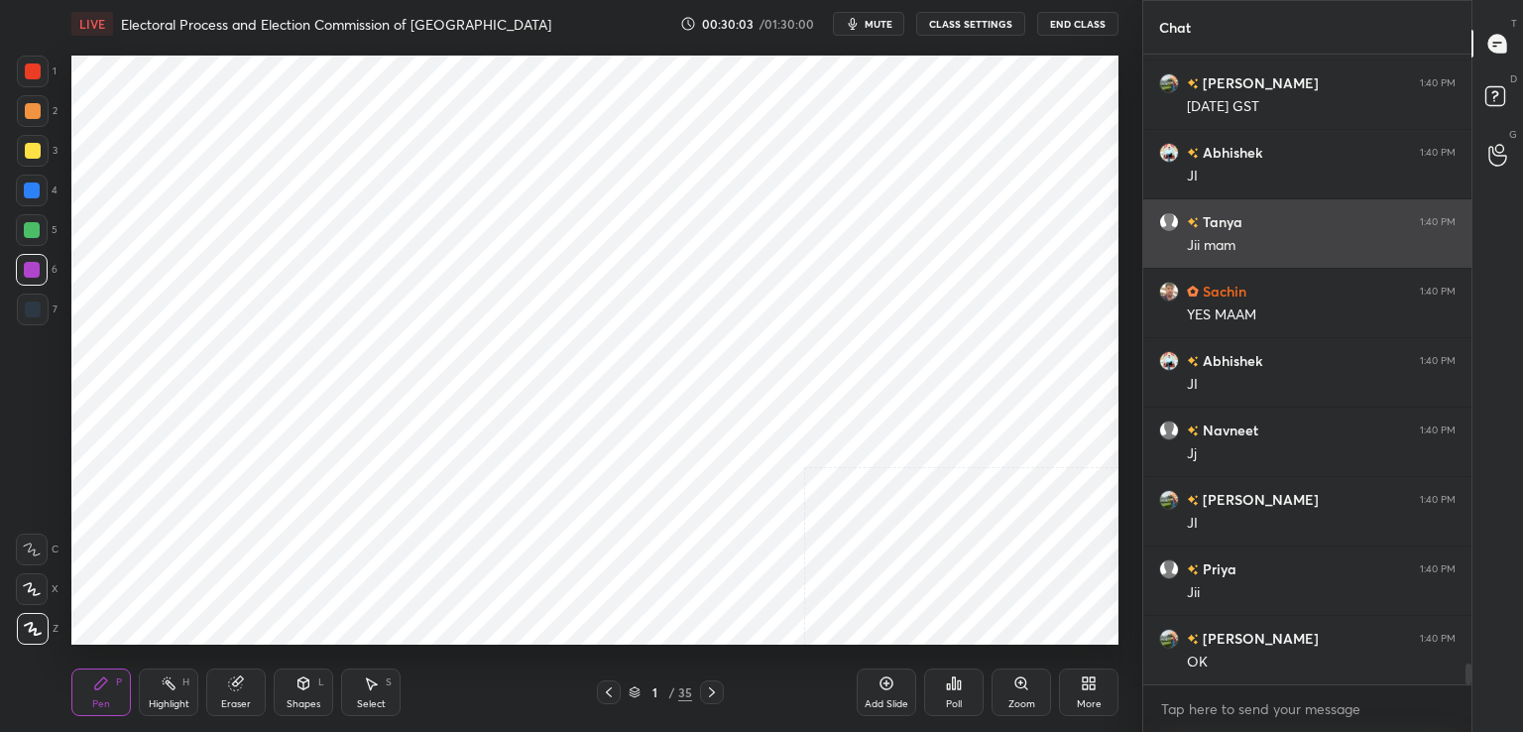
scroll to position [18510, 0]
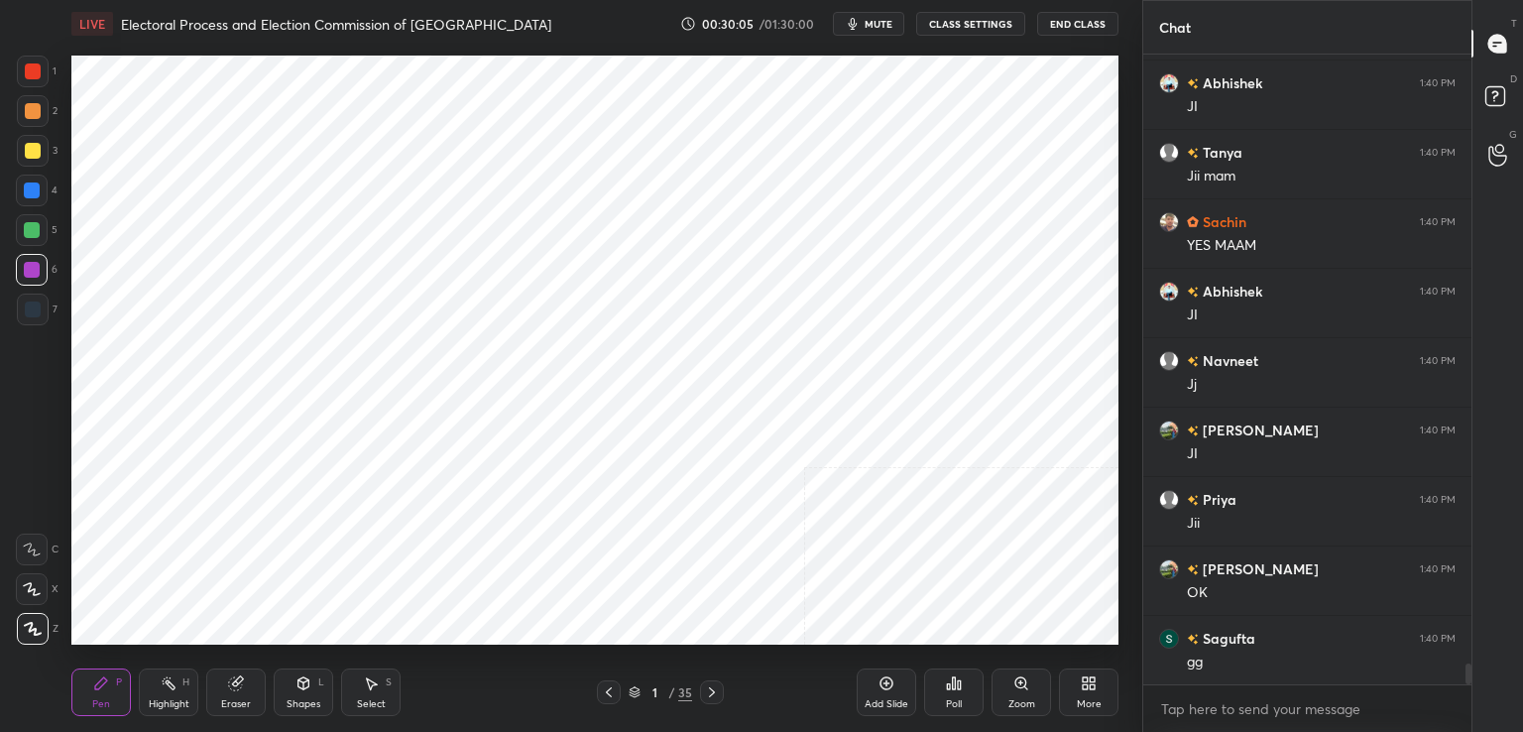
click at [1072, 696] on div "More" at bounding box center [1089, 692] width 60 height 48
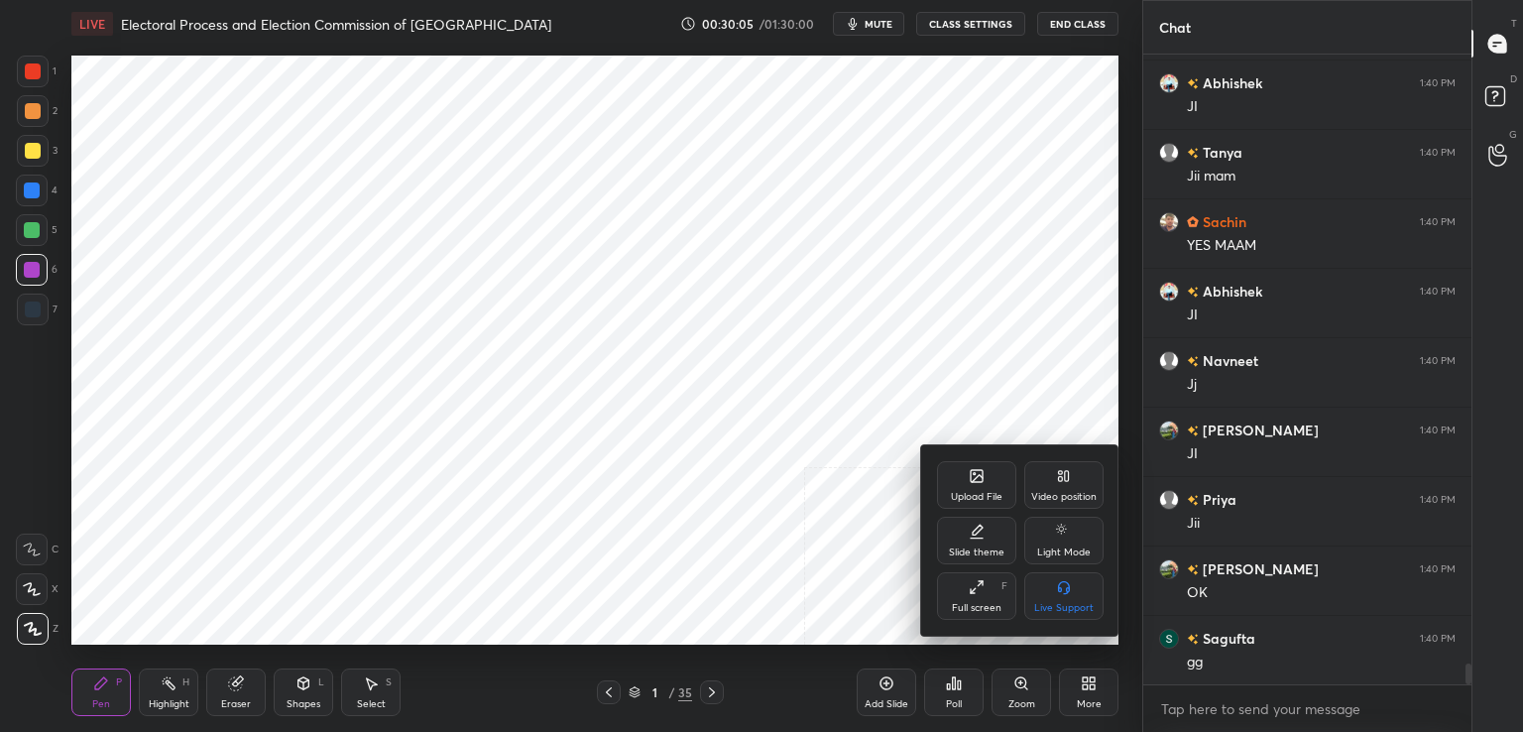
scroll to position [18579, 0]
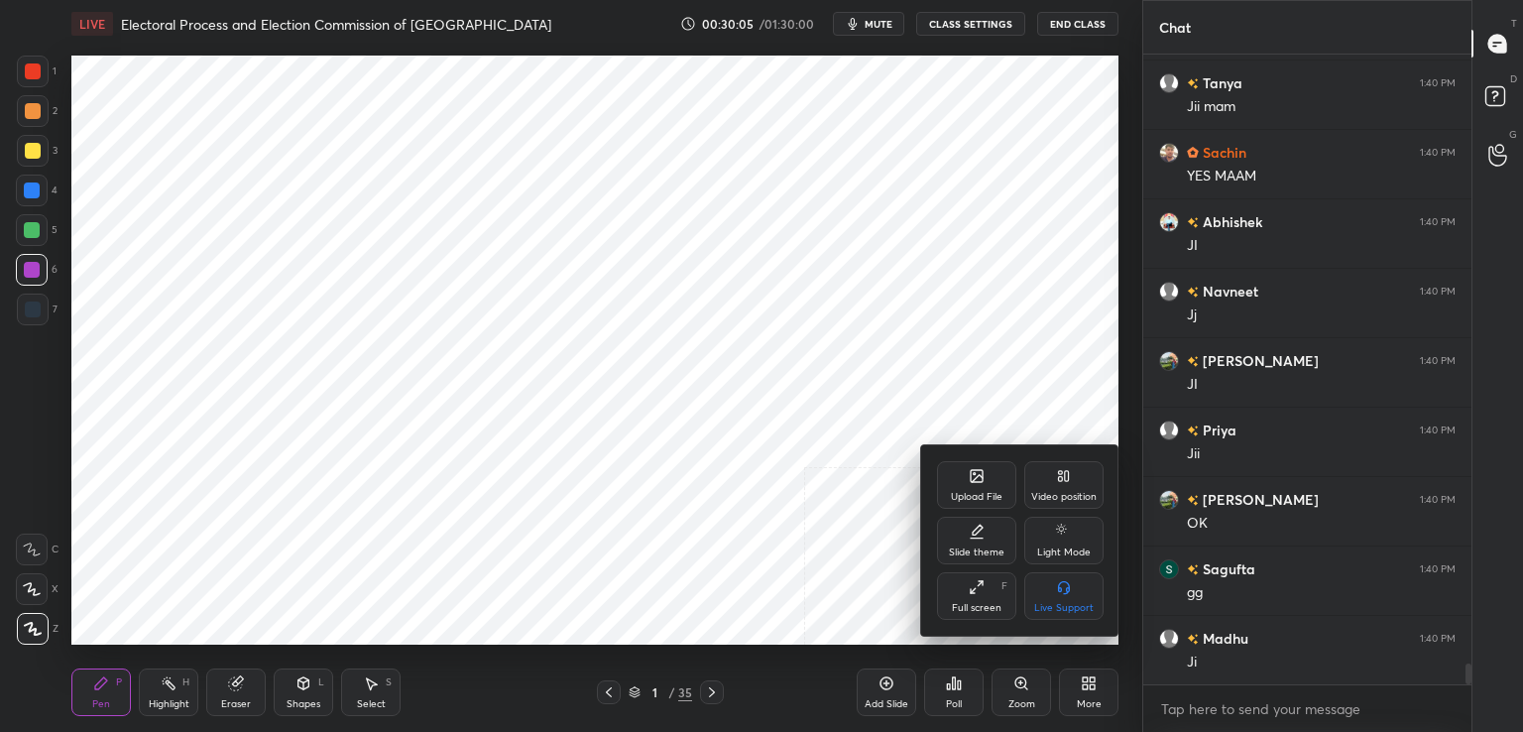
click at [984, 480] on div "Upload File" at bounding box center [976, 485] width 79 height 48
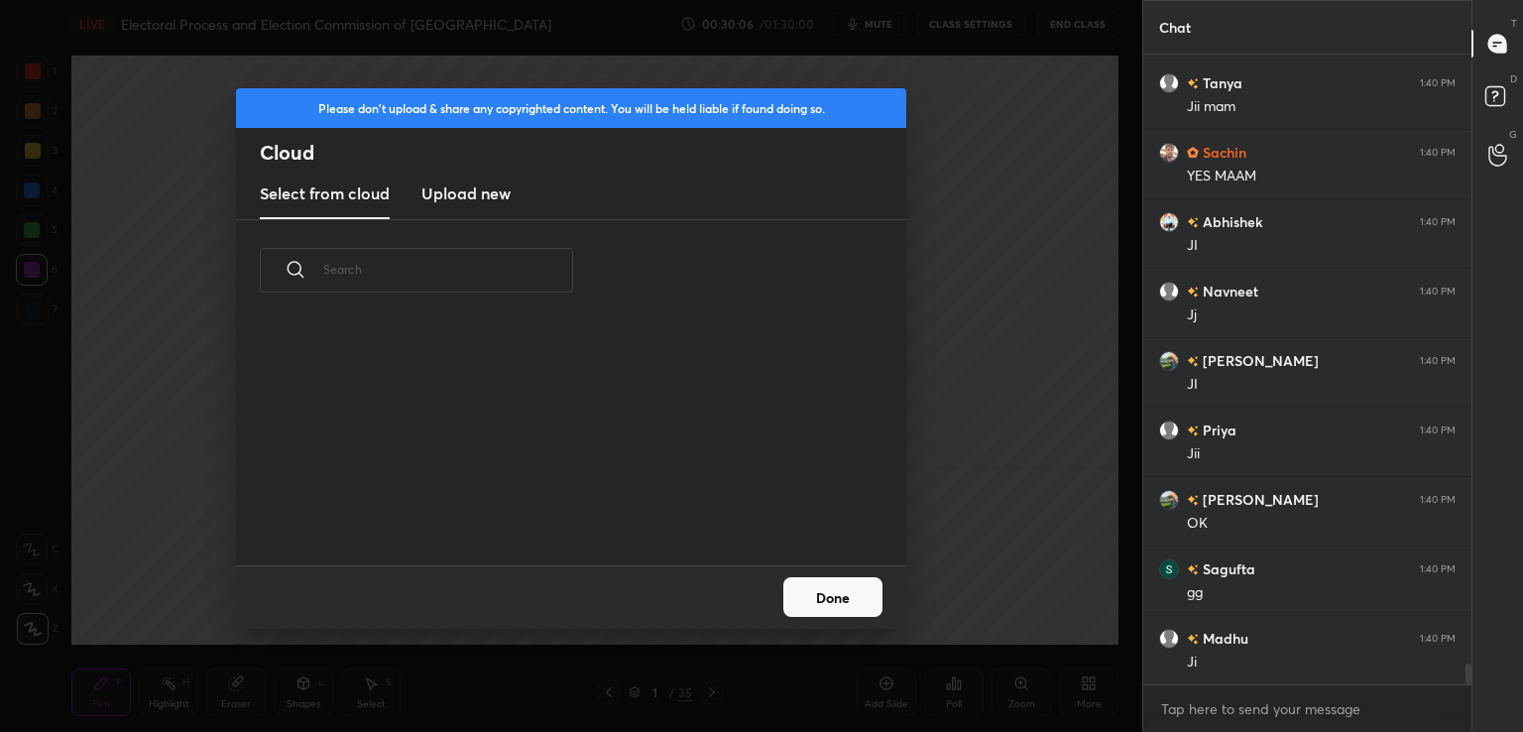
scroll to position [244, 637]
click at [459, 197] on h3 "Upload new" at bounding box center [465, 193] width 89 height 24
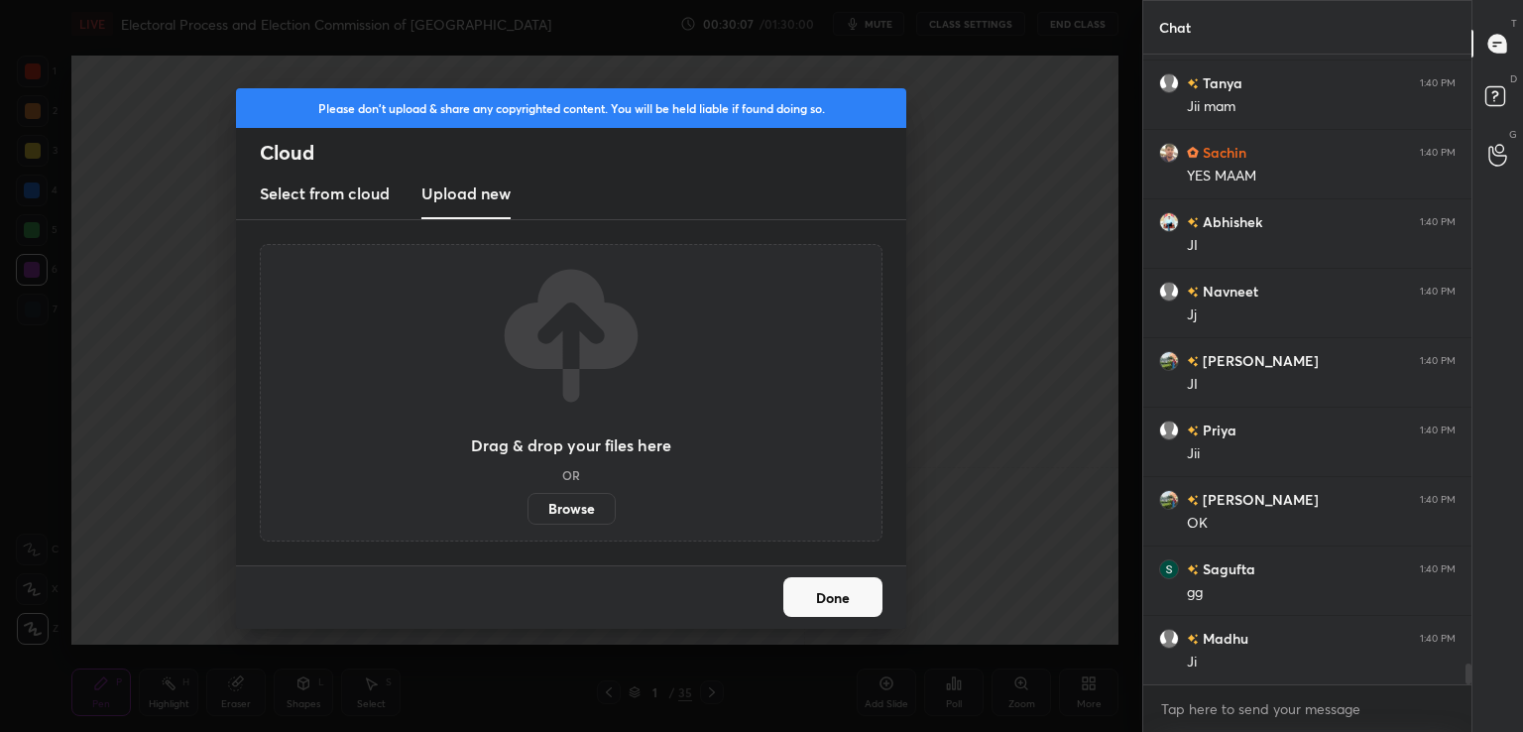
click at [570, 493] on label "Browse" at bounding box center [572, 509] width 88 height 32
click at [528, 493] on input "Browse" at bounding box center [528, 509] width 0 height 32
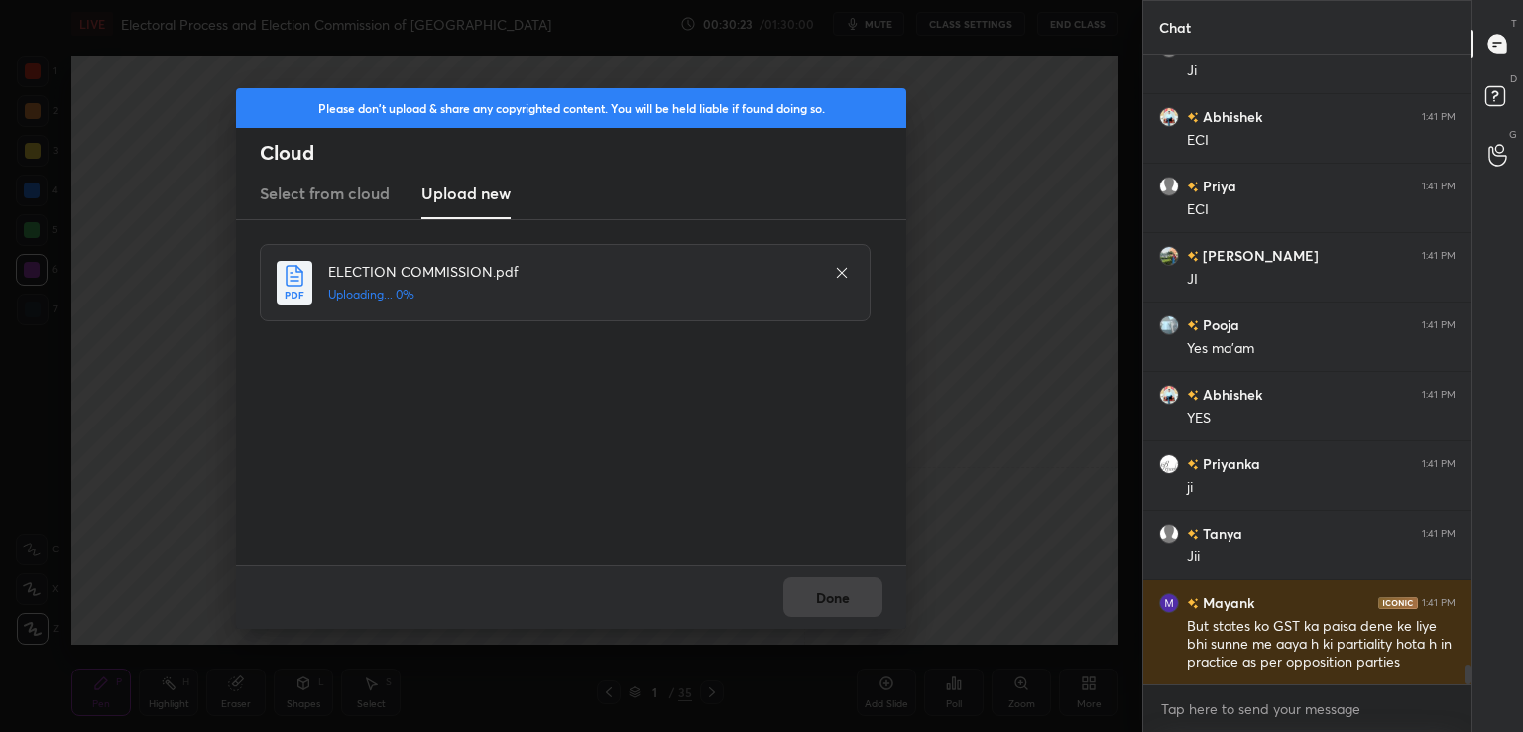
scroll to position [19240, 0]
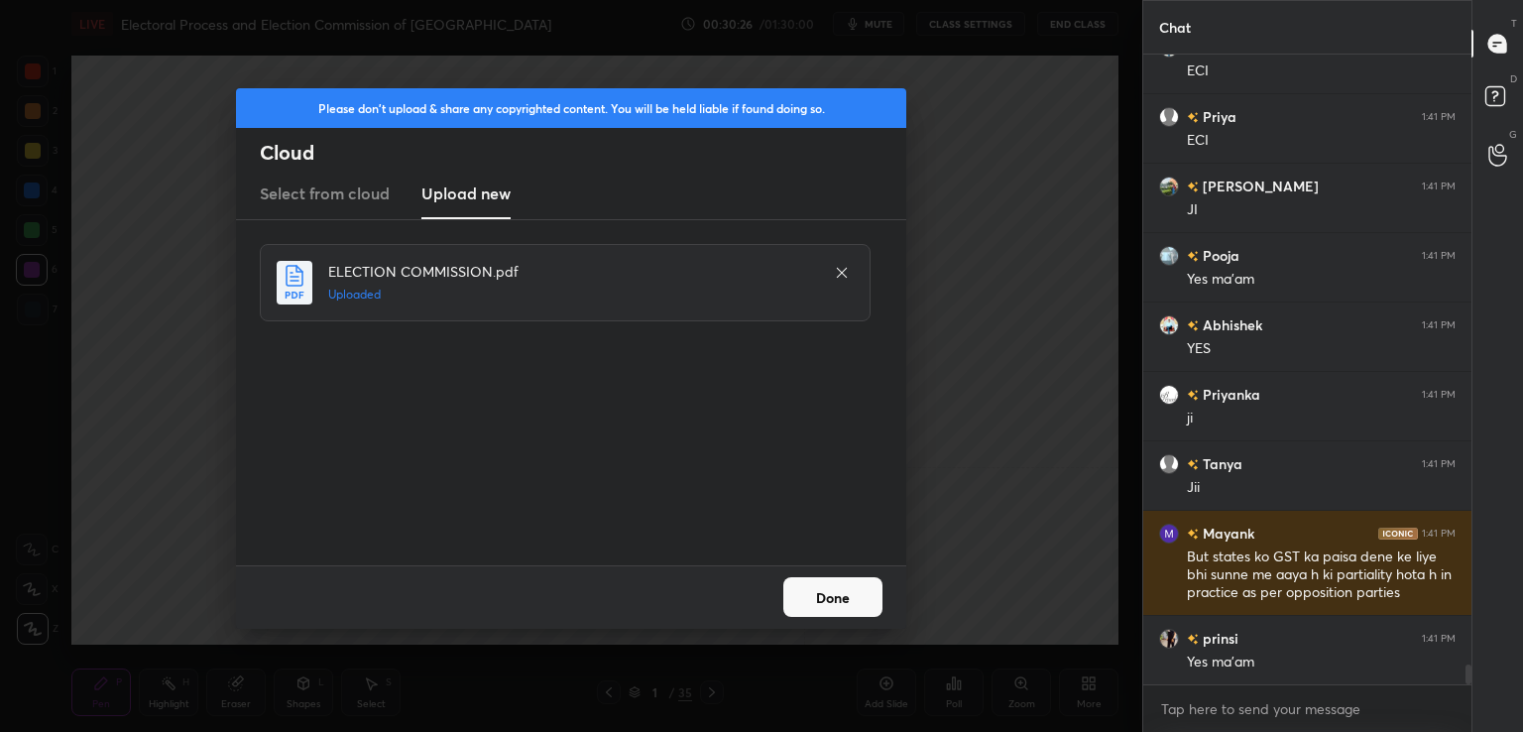
click at [793, 602] on button "Done" at bounding box center [832, 597] width 99 height 40
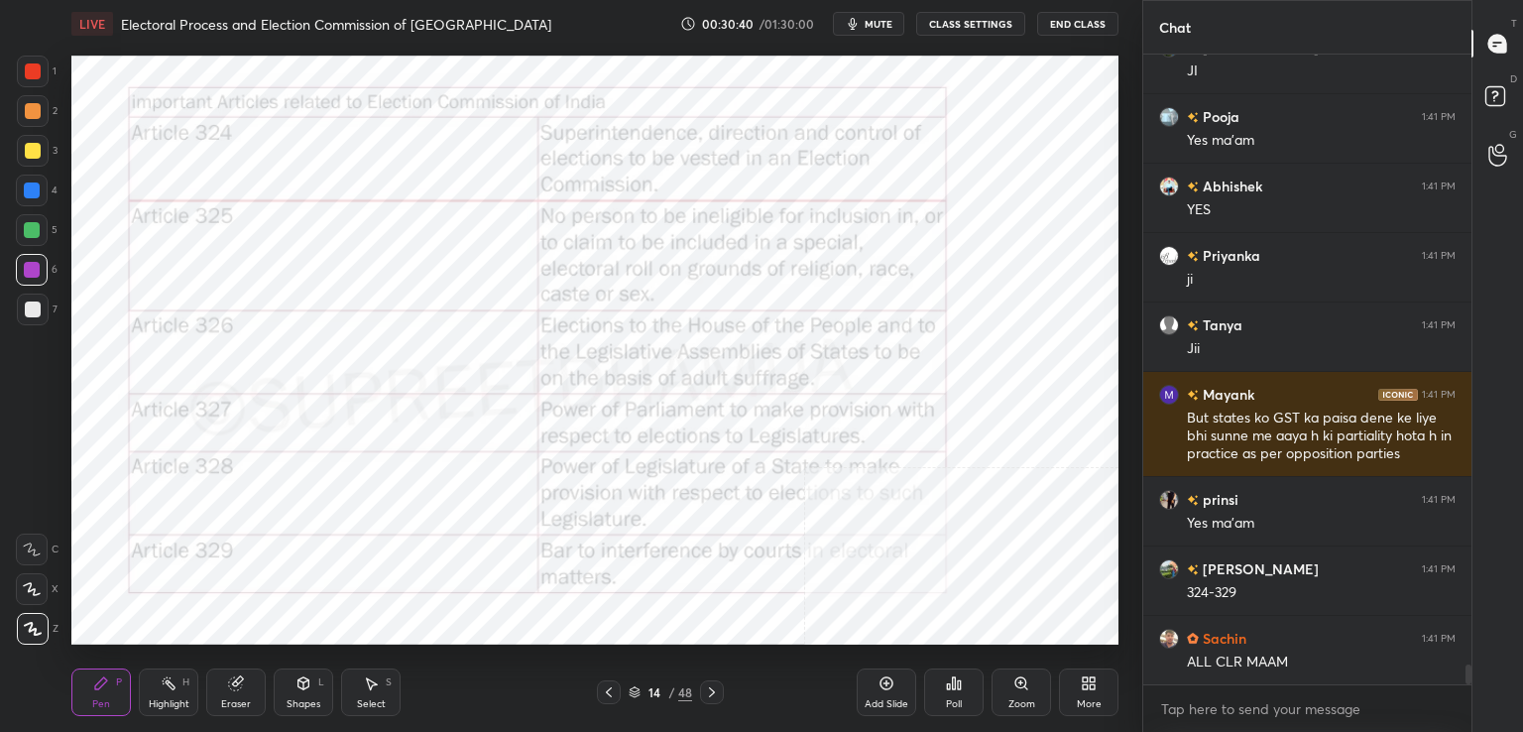
scroll to position [19448, 0]
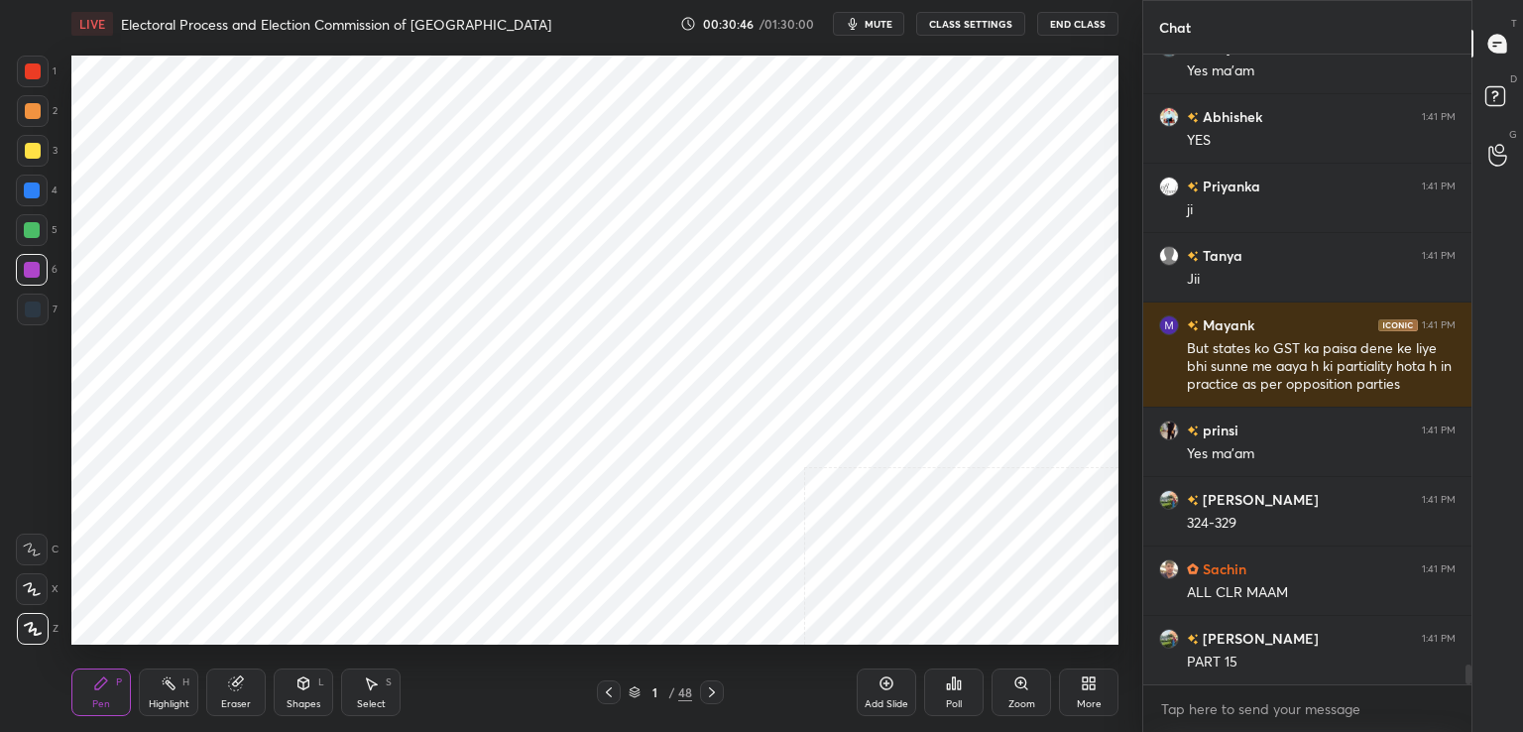
click at [1084, 691] on icon at bounding box center [1089, 683] width 16 height 16
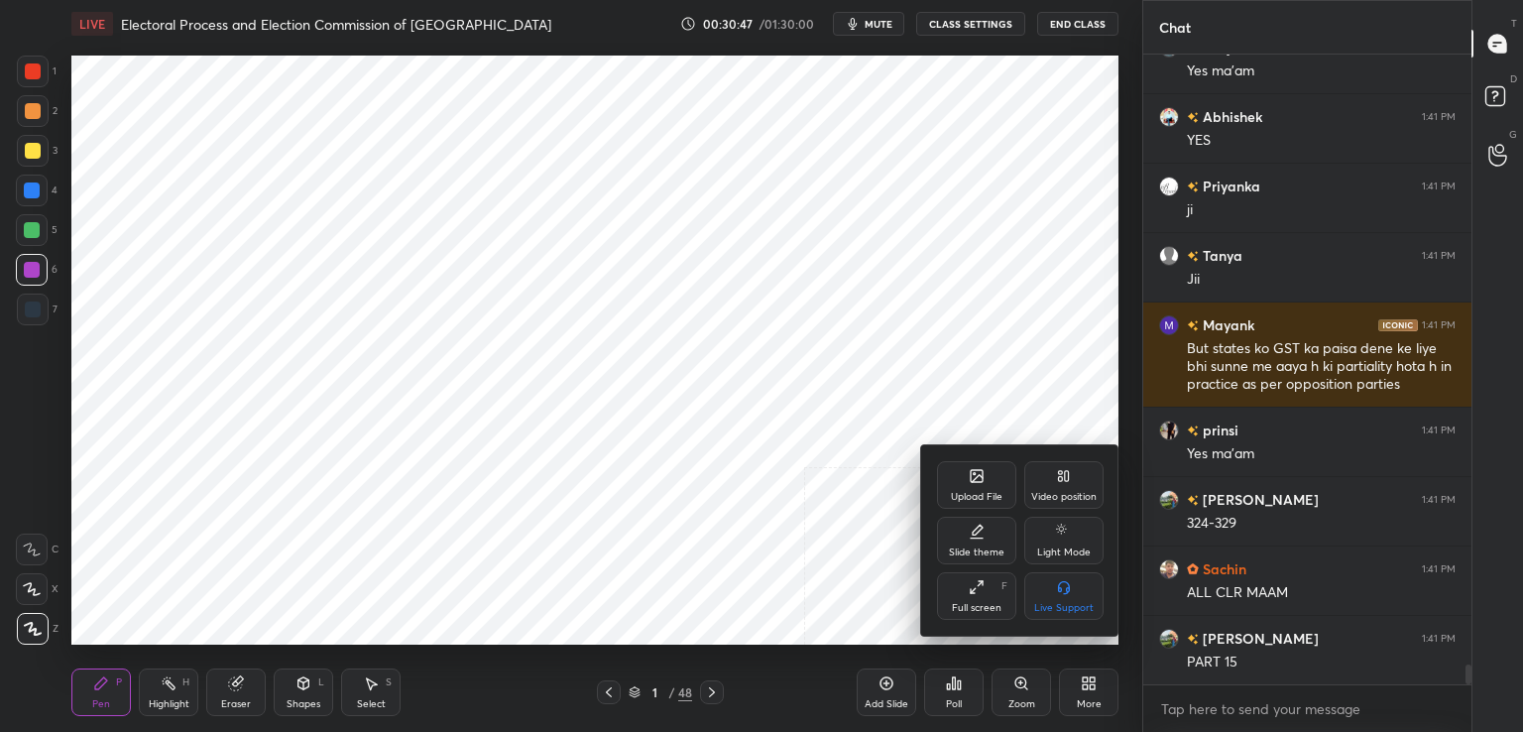
click at [966, 489] on div "Upload File" at bounding box center [976, 485] width 79 height 48
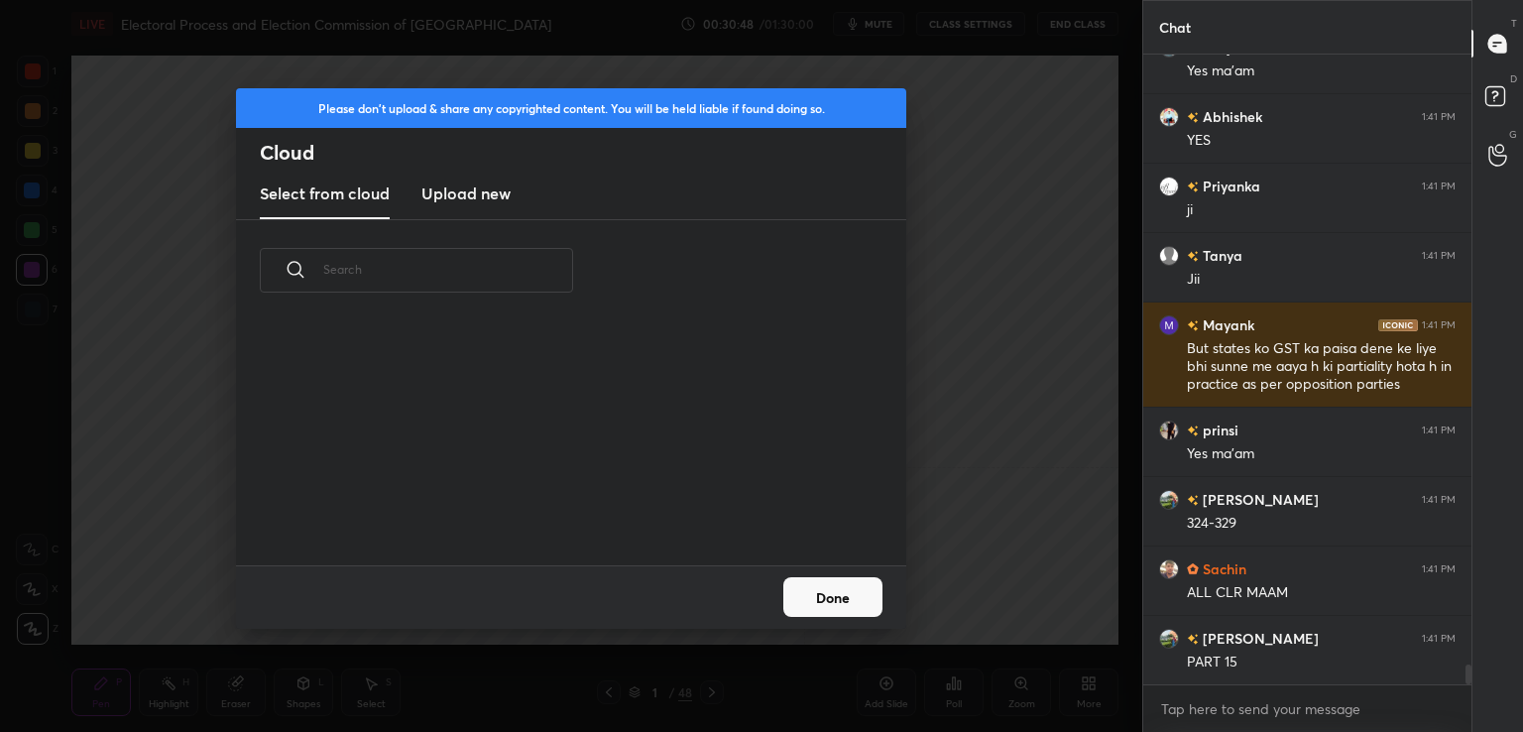
scroll to position [244, 637]
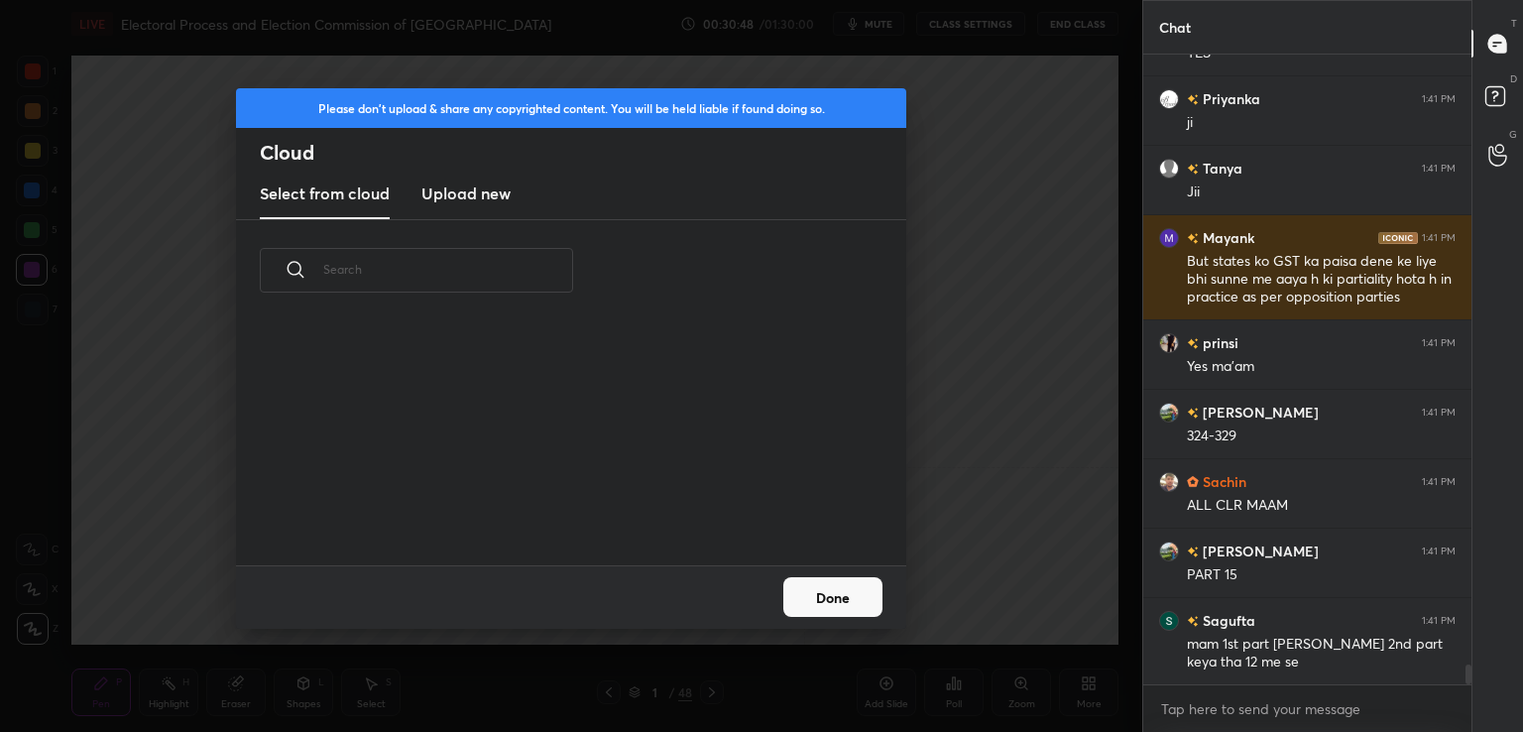
click at [476, 198] on h3 "Upload new" at bounding box center [465, 193] width 89 height 24
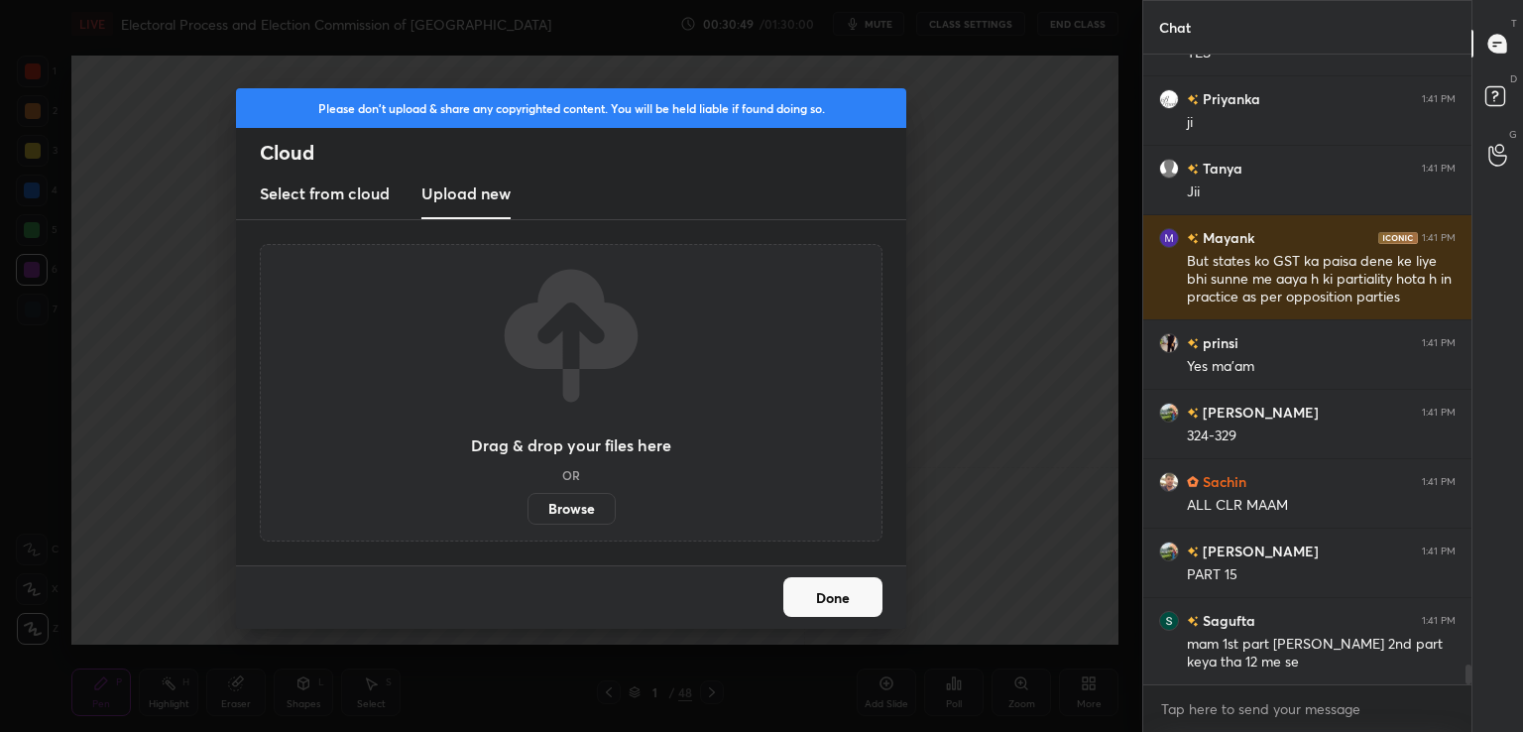
scroll to position [19605, 0]
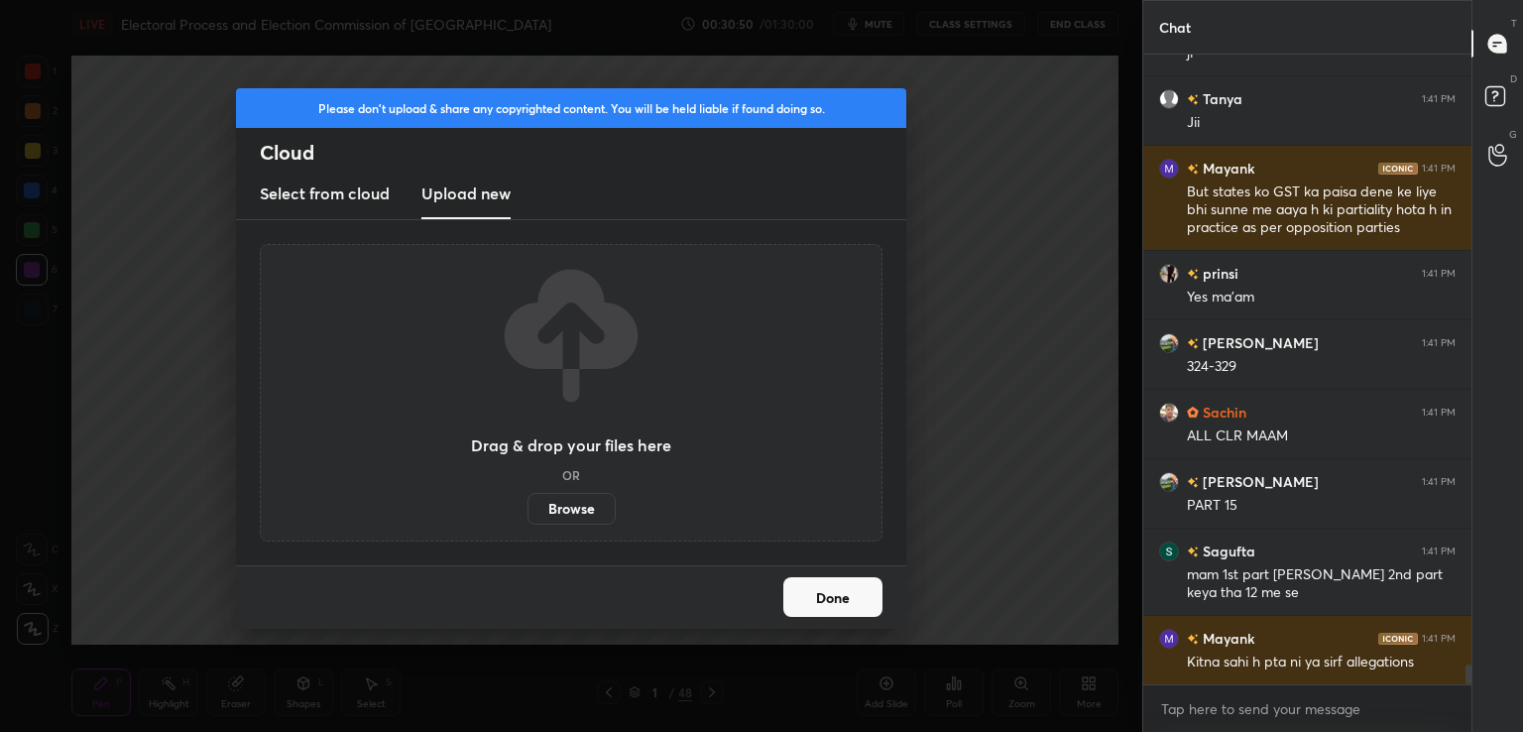
click at [546, 501] on label "Browse" at bounding box center [572, 509] width 88 height 32
click at [528, 501] on input "Browse" at bounding box center [528, 509] width 0 height 32
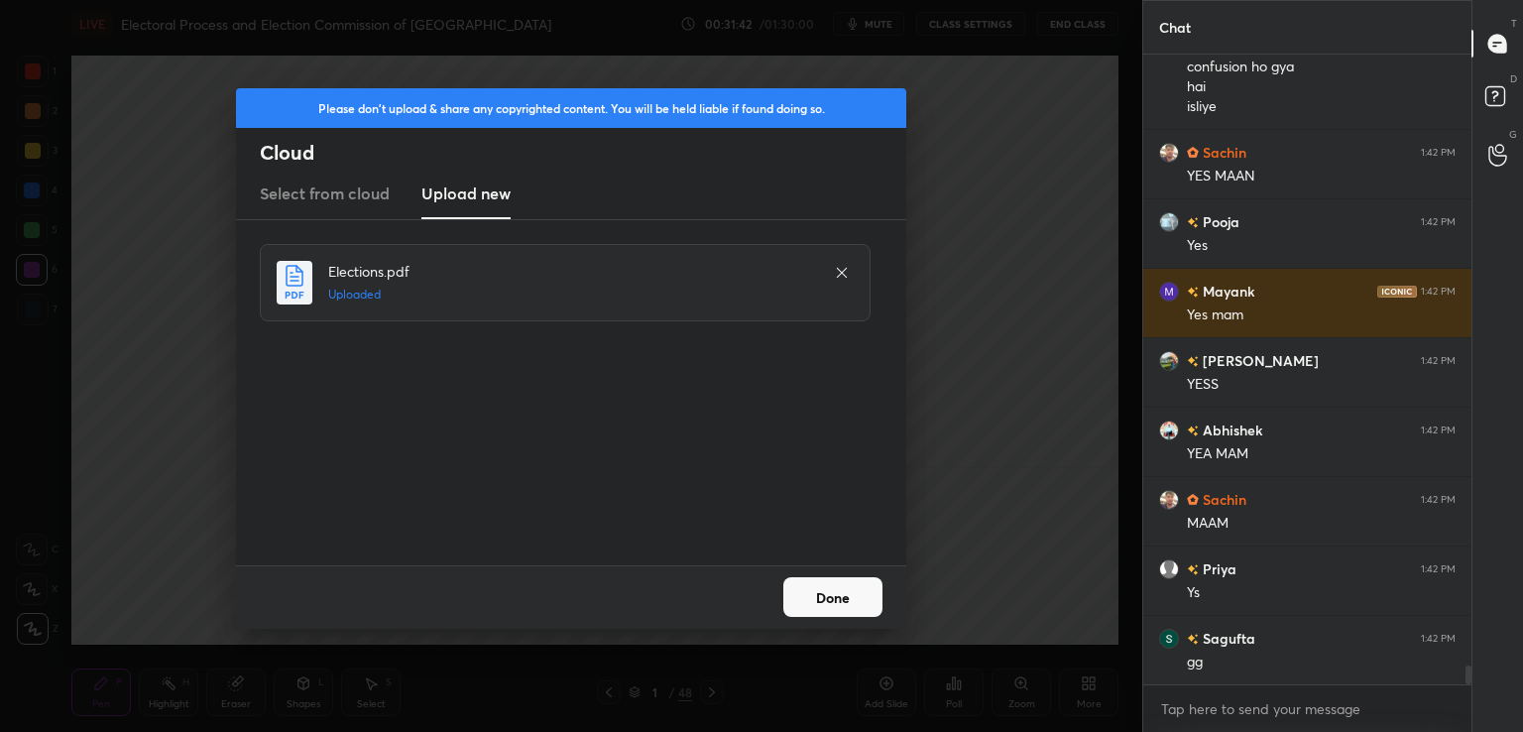
scroll to position [20408, 0]
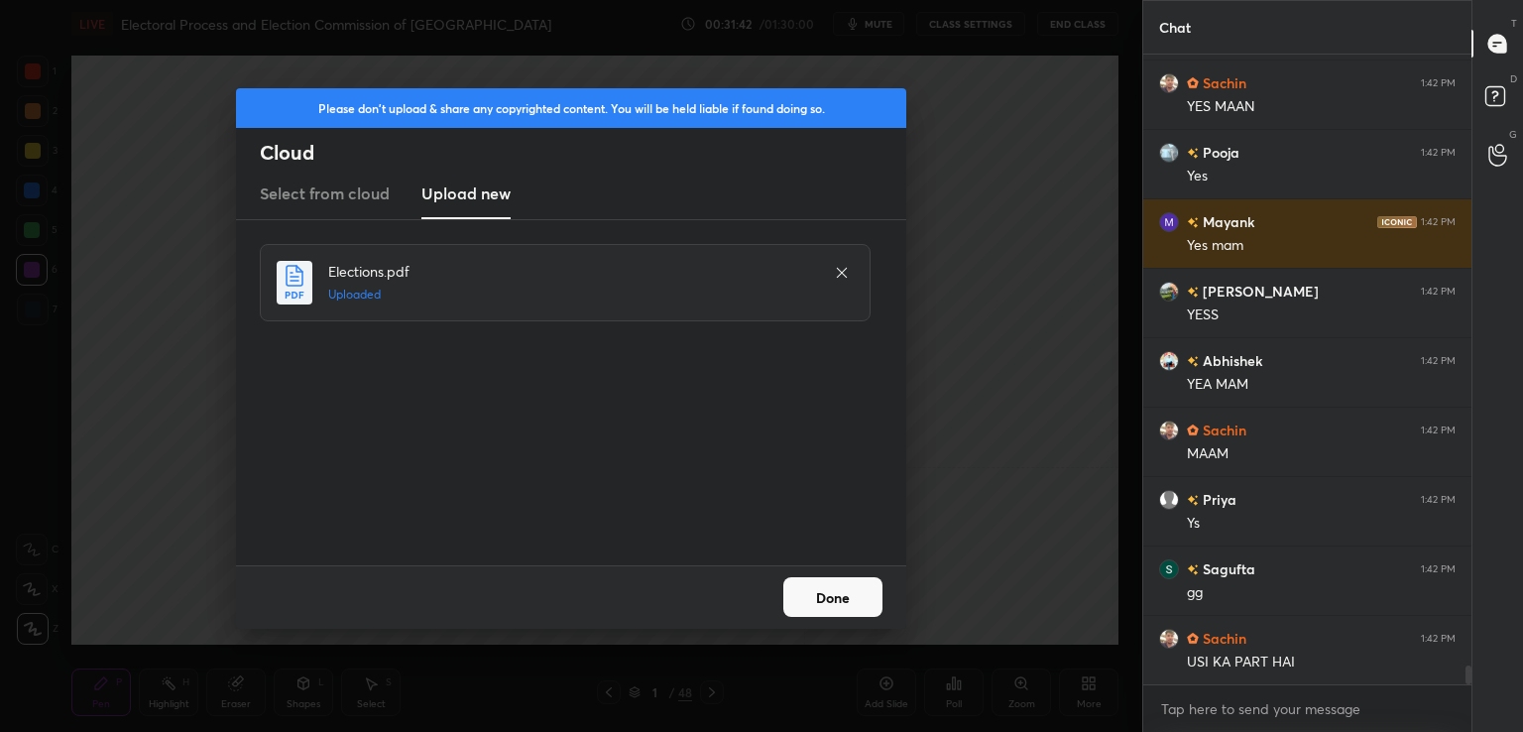
click at [839, 607] on button "Done" at bounding box center [832, 597] width 99 height 40
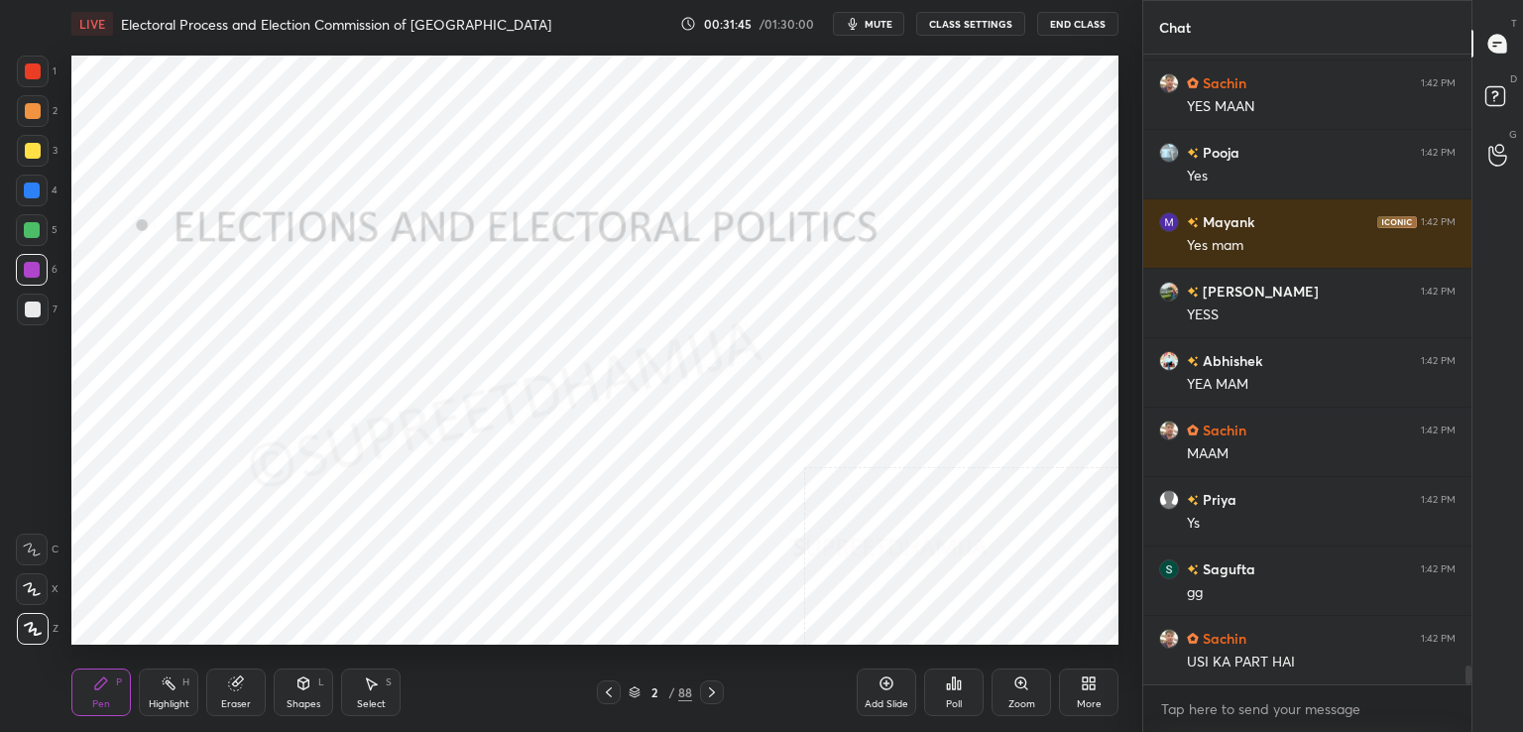
click at [711, 692] on icon at bounding box center [712, 692] width 16 height 16
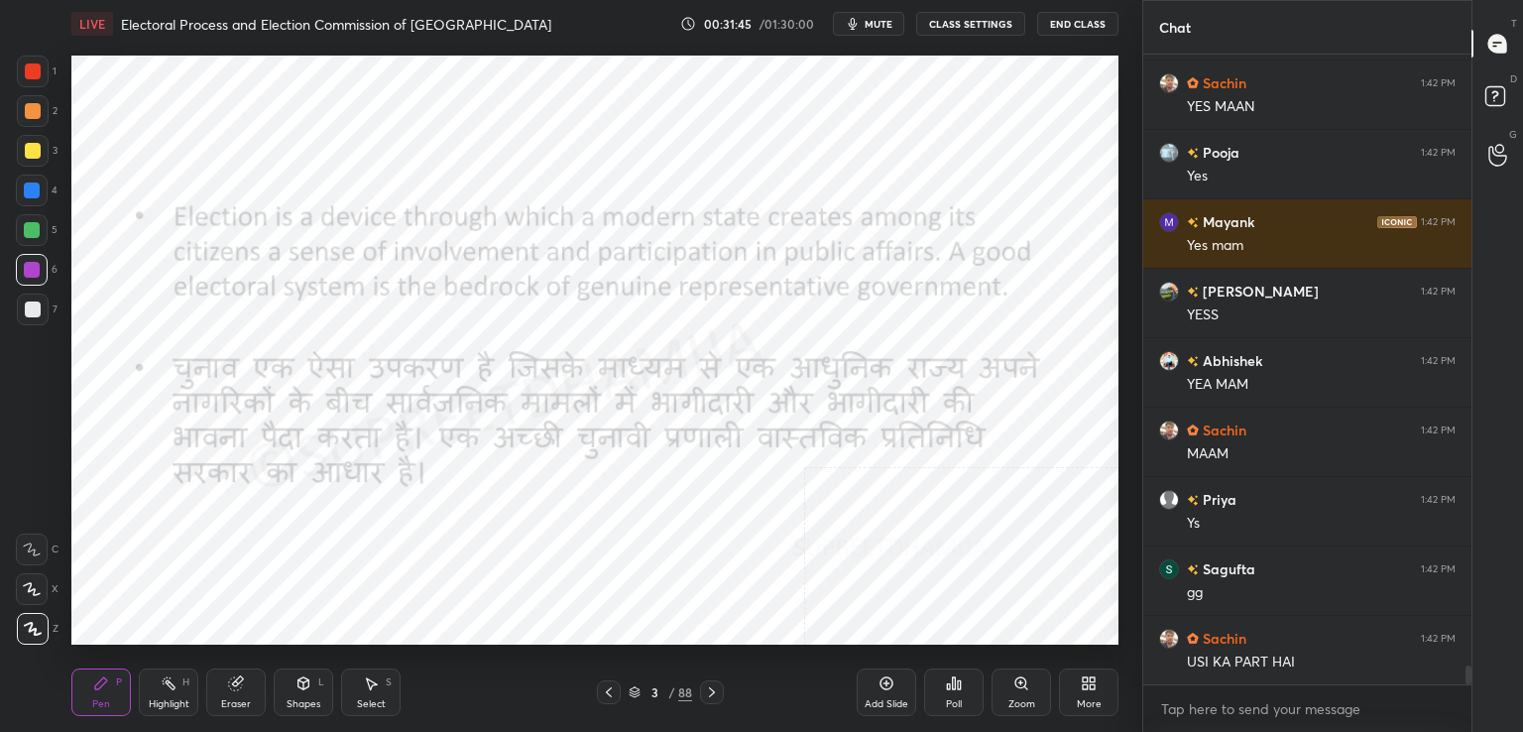
click at [714, 692] on icon at bounding box center [712, 692] width 6 height 10
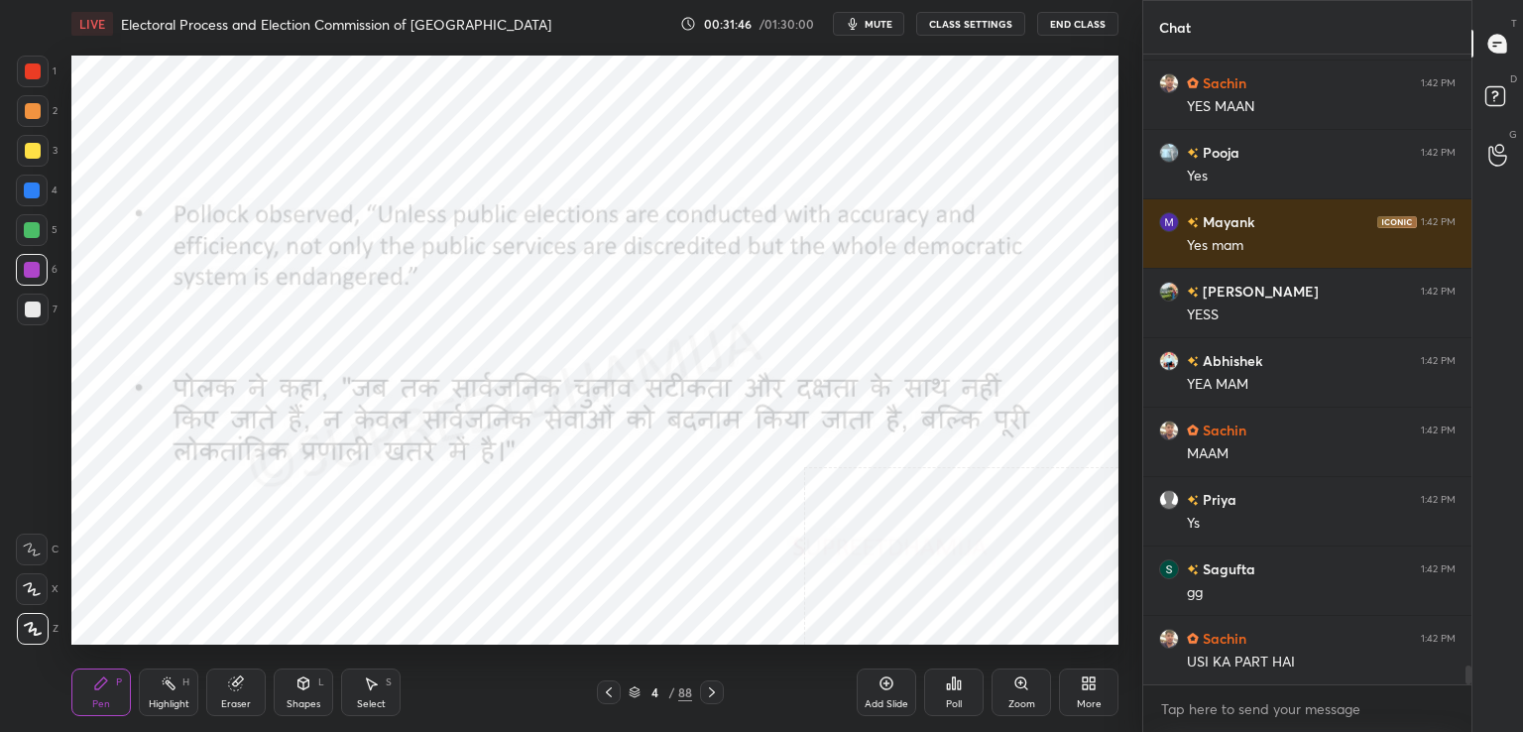
click at [717, 686] on icon at bounding box center [712, 692] width 16 height 16
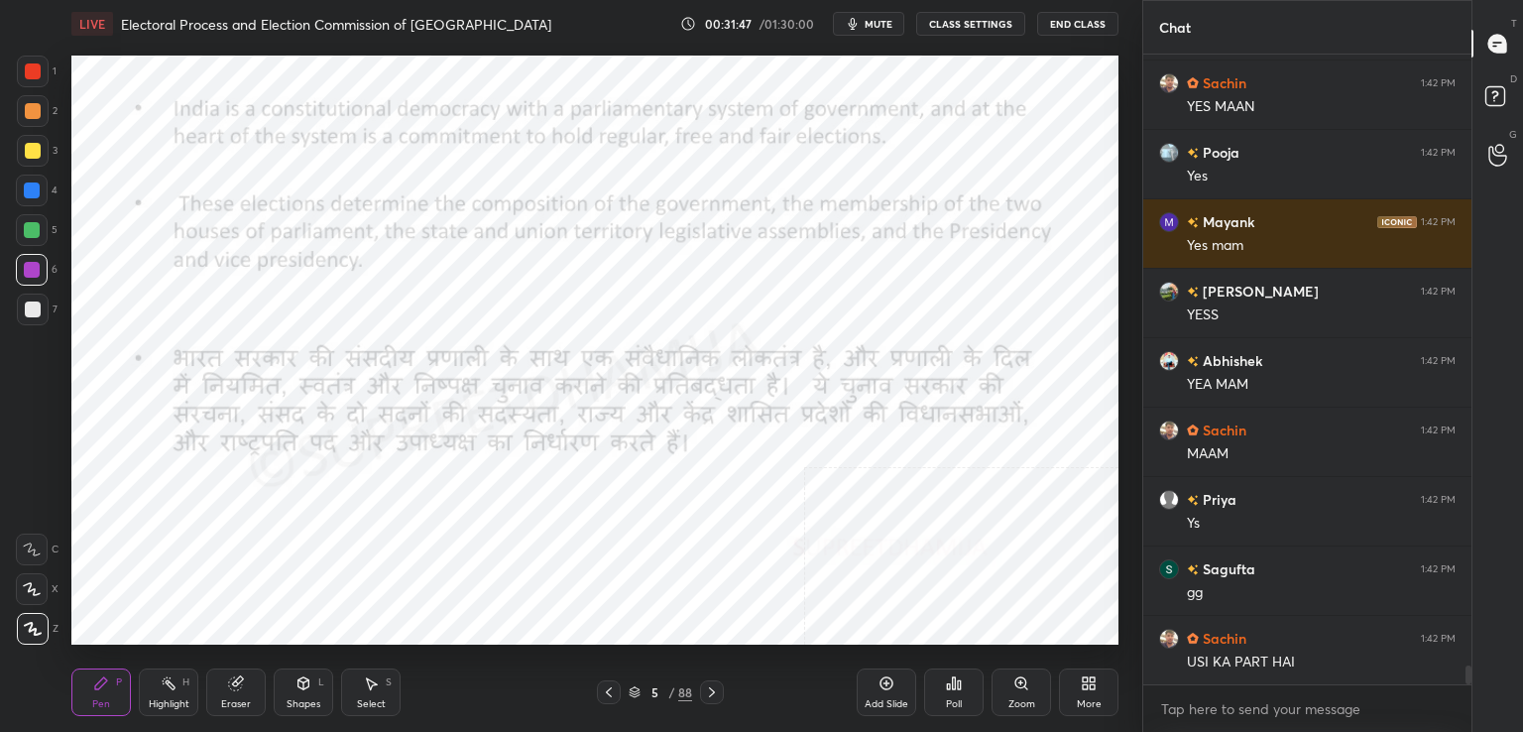
click at [704, 688] on icon at bounding box center [712, 692] width 16 height 16
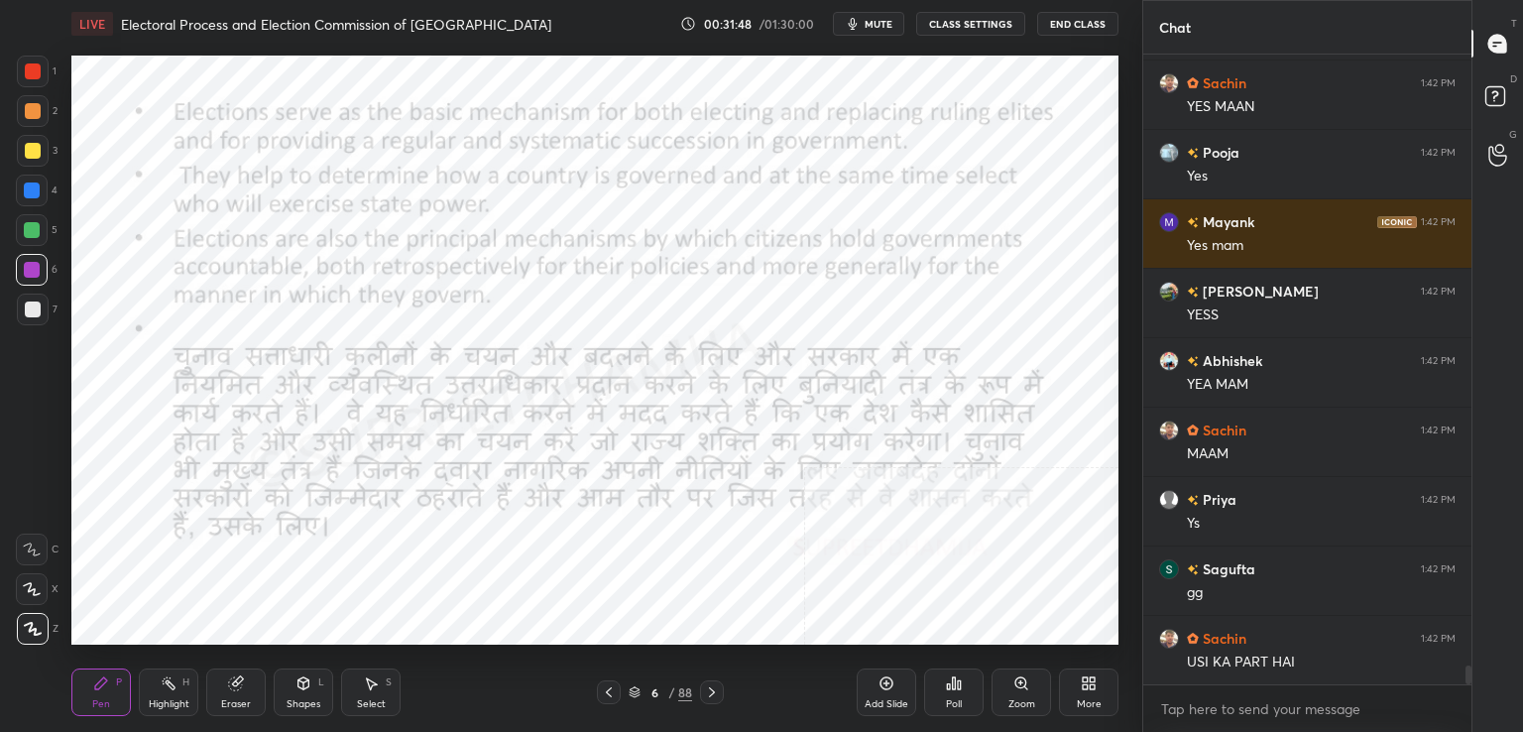
click at [696, 678] on div "Pen P Highlight H Eraser Shapes L Select S 6 / 88 Add Slide Poll Zoom More" at bounding box center [594, 692] width 1047 height 79
click at [700, 699] on div at bounding box center [712, 692] width 24 height 24
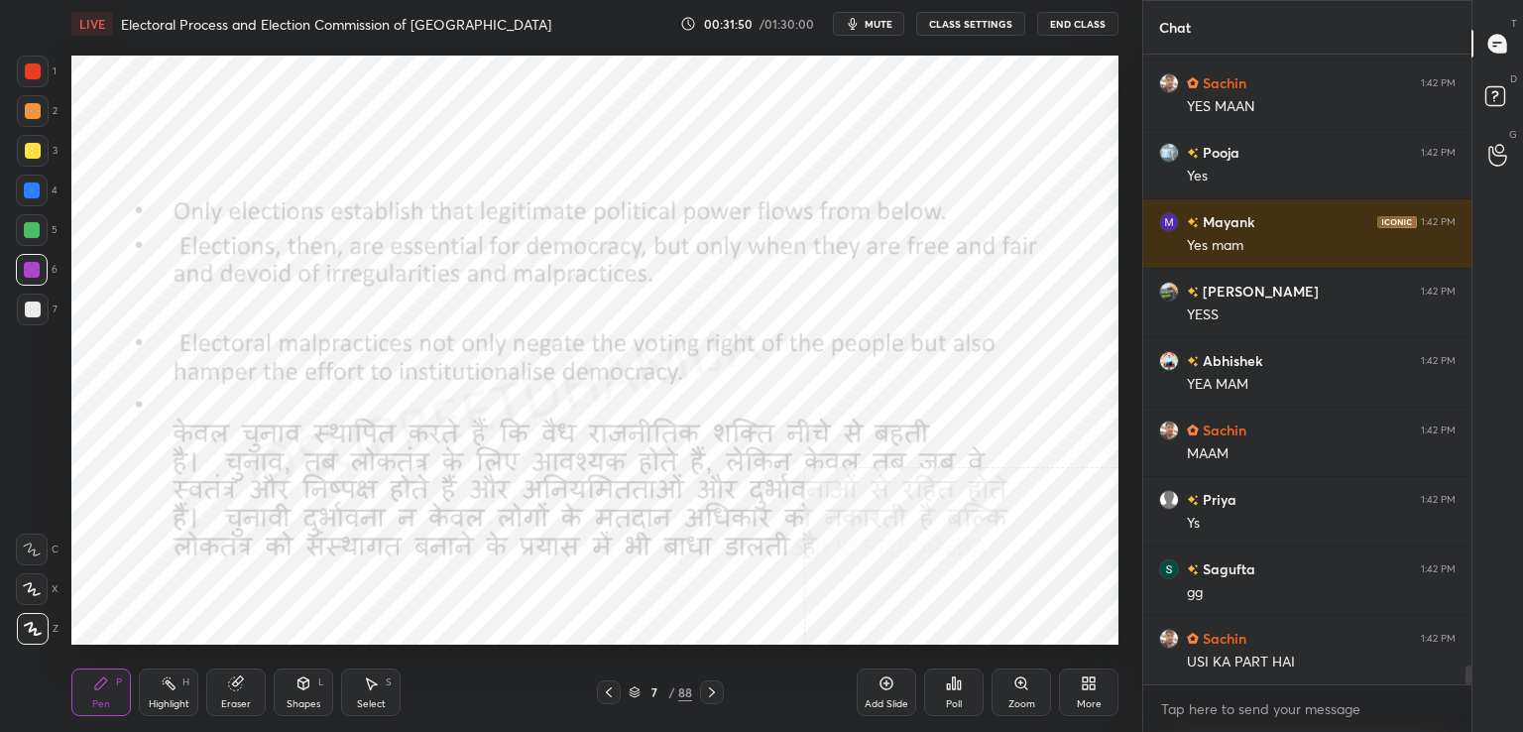
click at [710, 697] on icon at bounding box center [712, 692] width 16 height 16
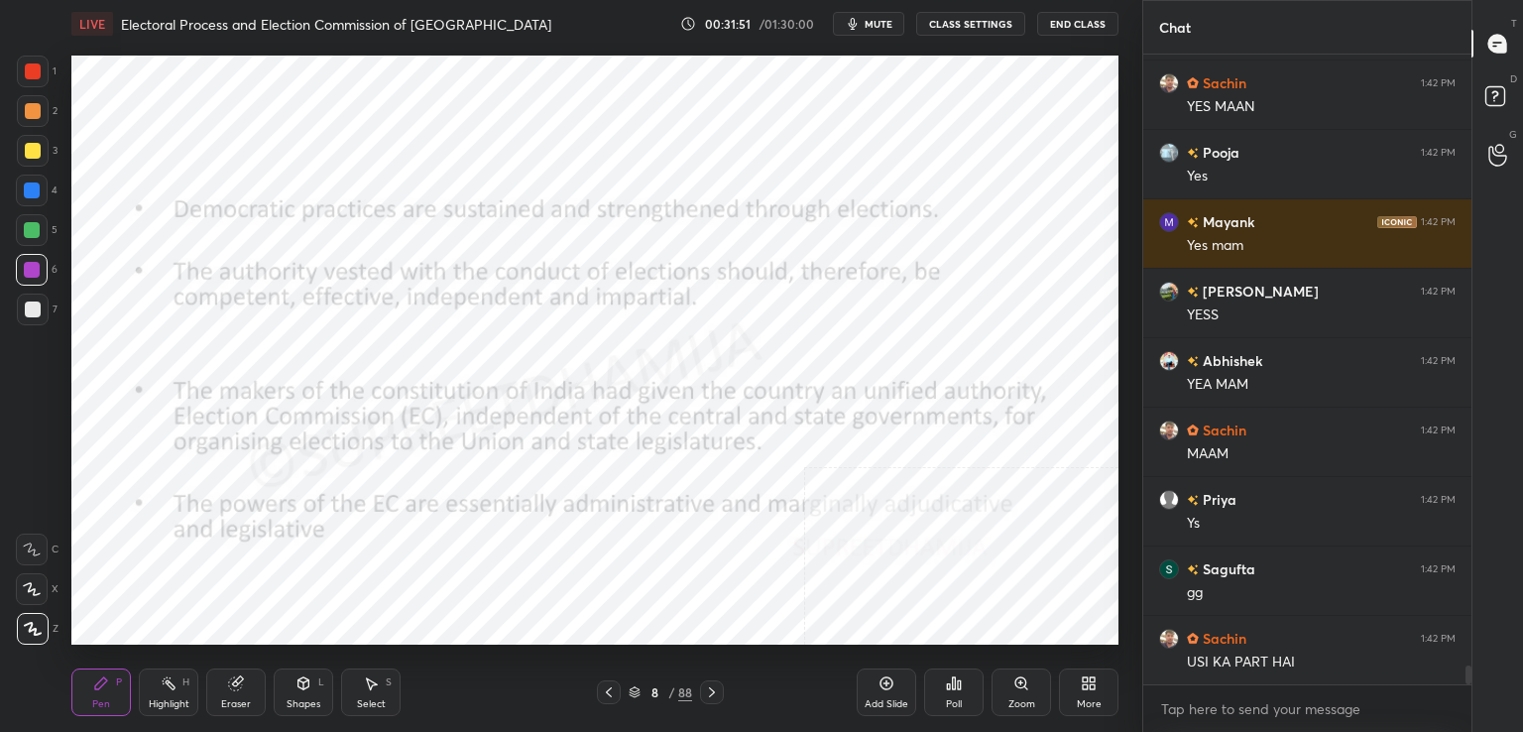
click at [710, 701] on div at bounding box center [712, 692] width 24 height 24
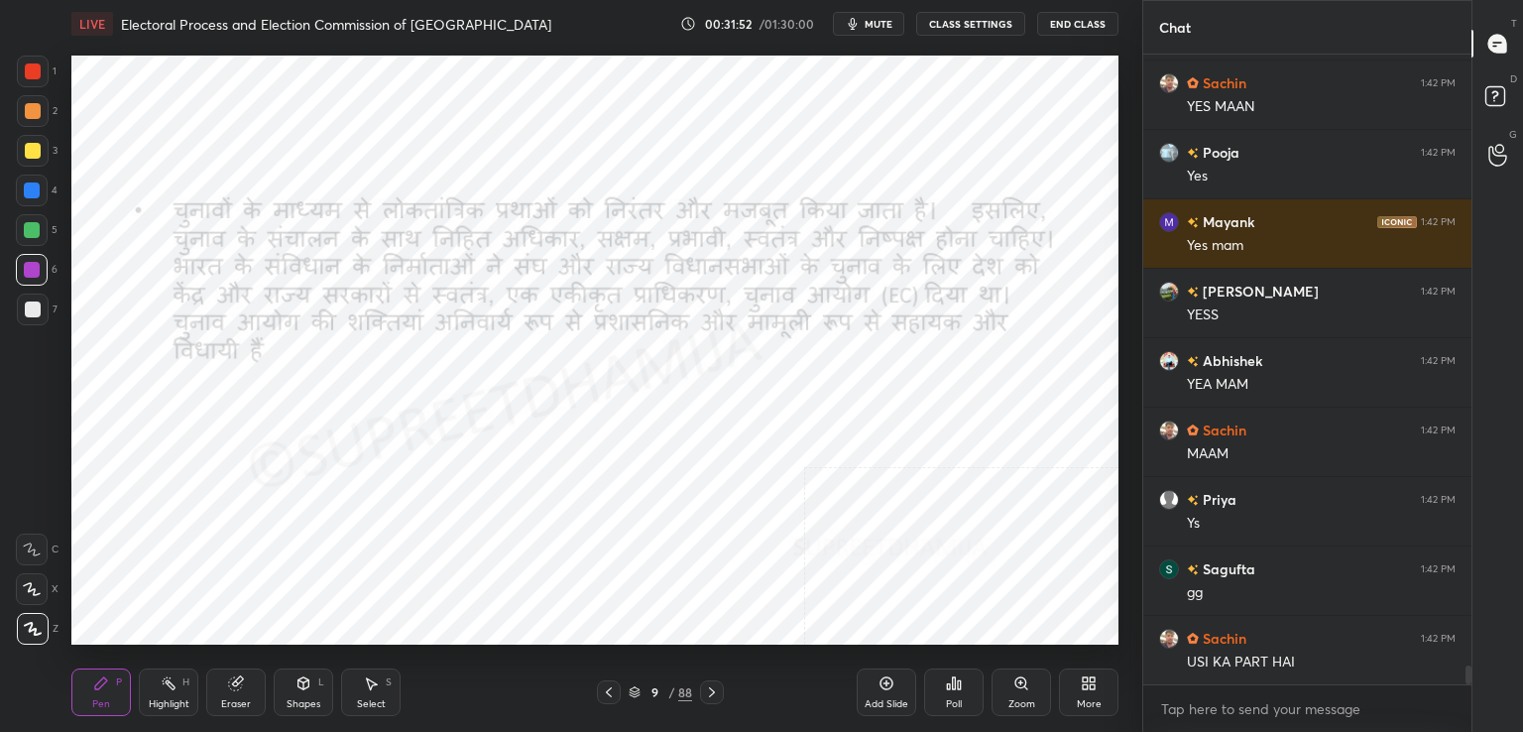
click at [709, 696] on icon at bounding box center [712, 692] width 6 height 10
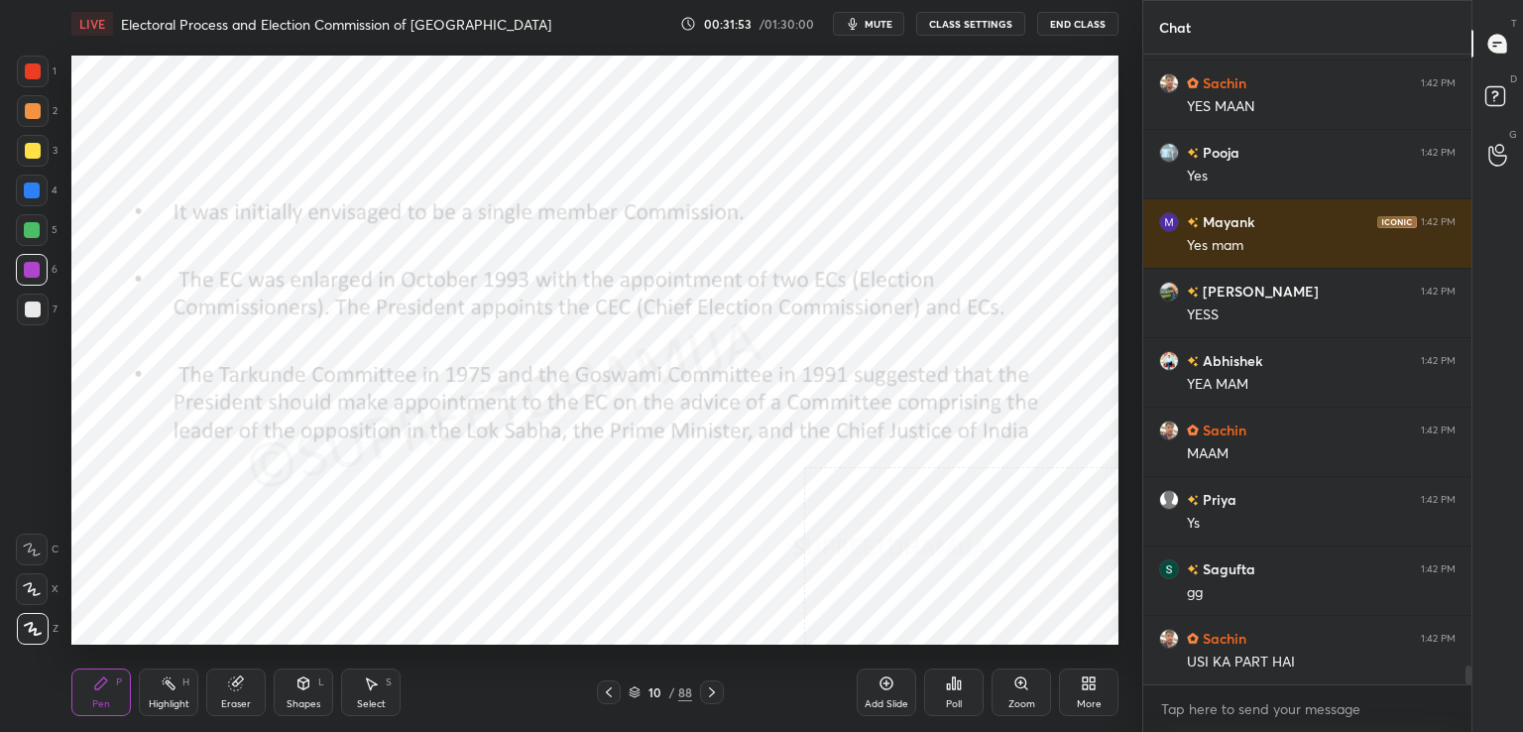
click at [711, 695] on icon at bounding box center [712, 692] width 6 height 10
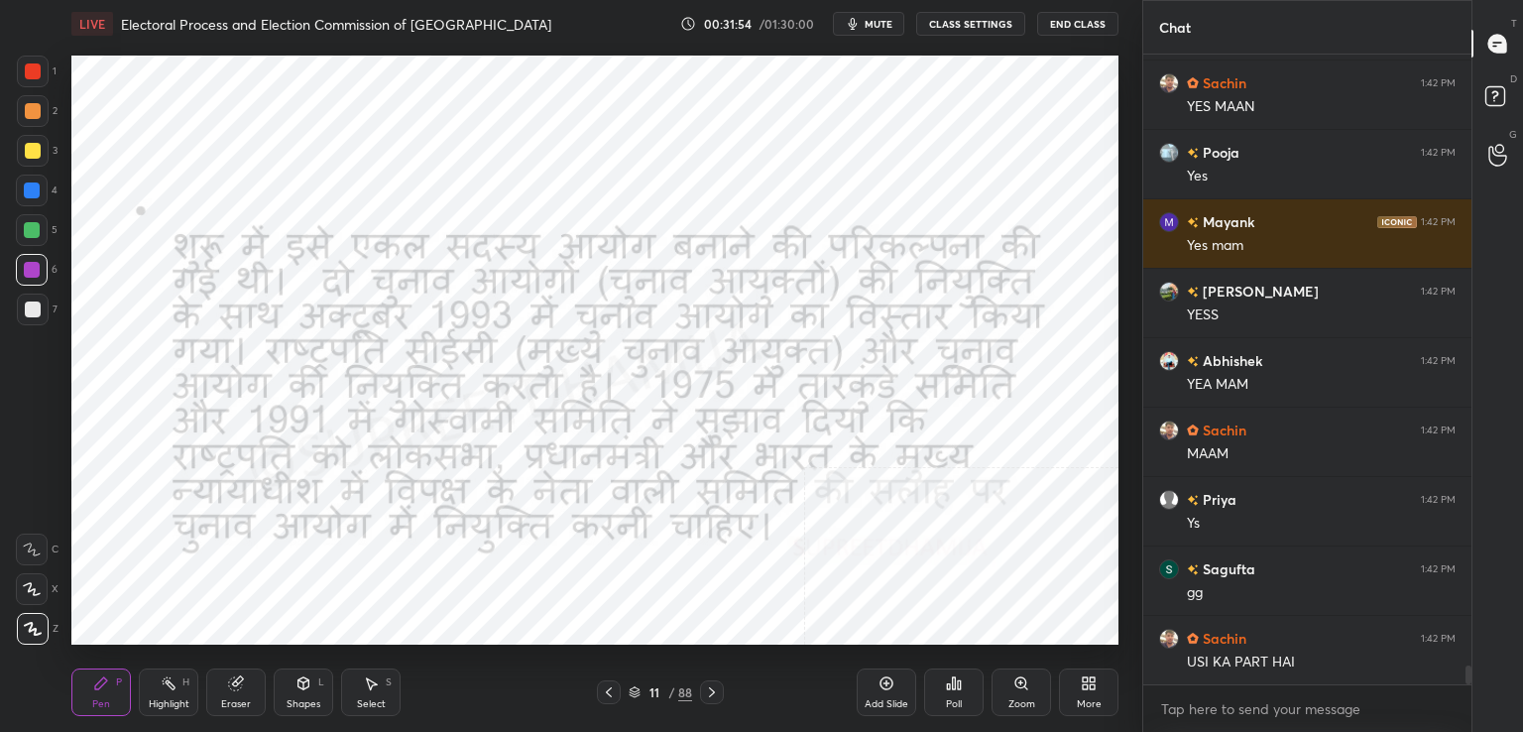
click at [713, 696] on icon at bounding box center [712, 692] width 16 height 16
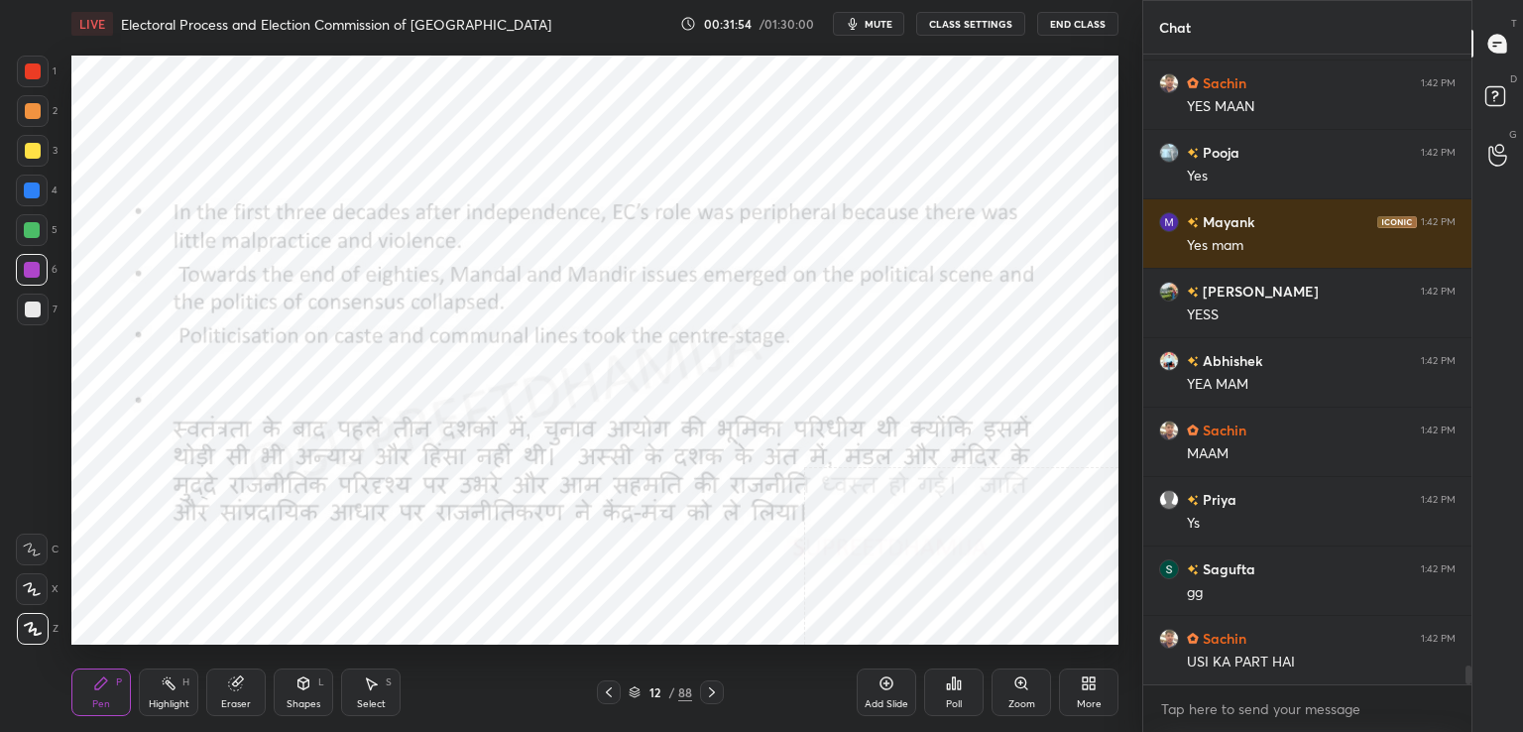
scroll to position [20477, 0]
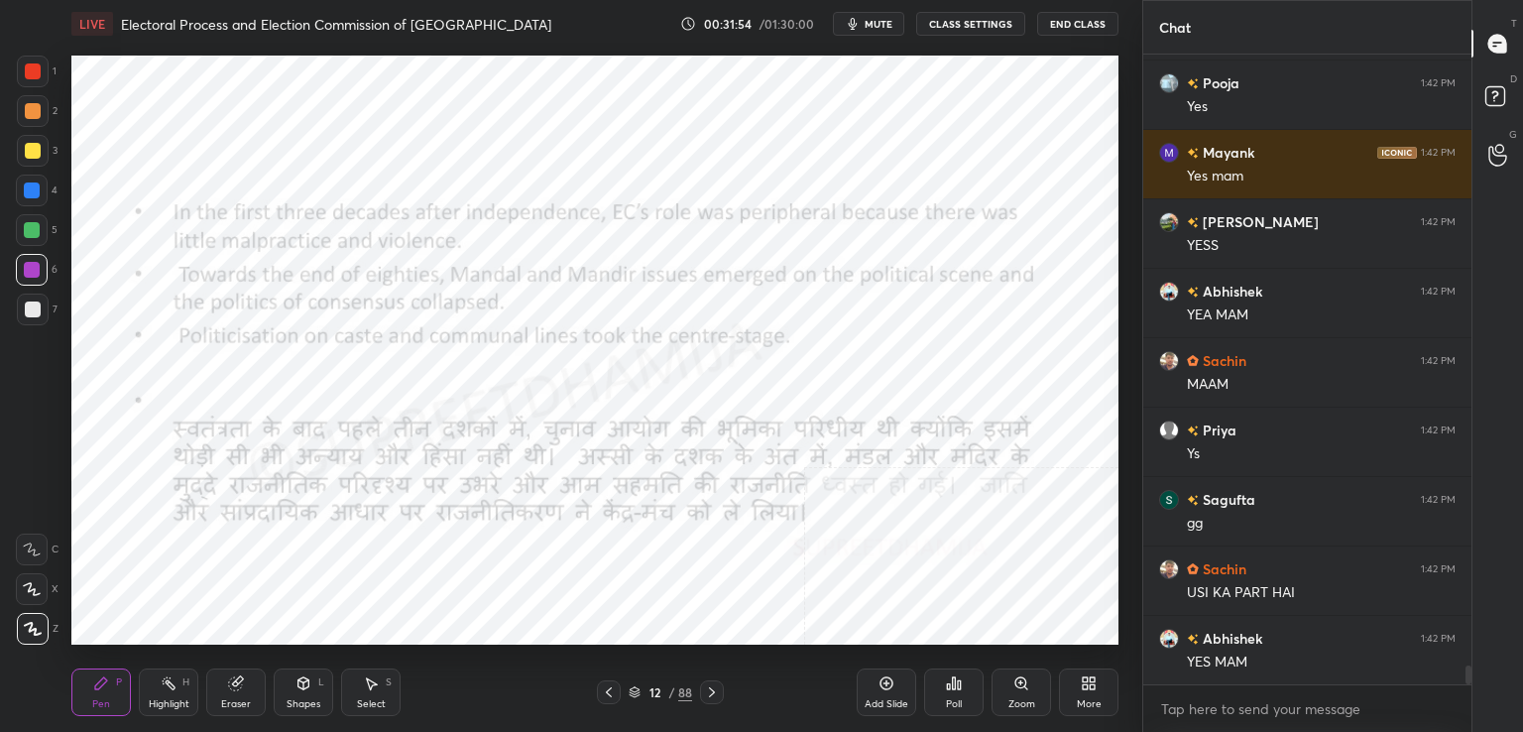
click at [706, 692] on icon at bounding box center [712, 692] width 16 height 16
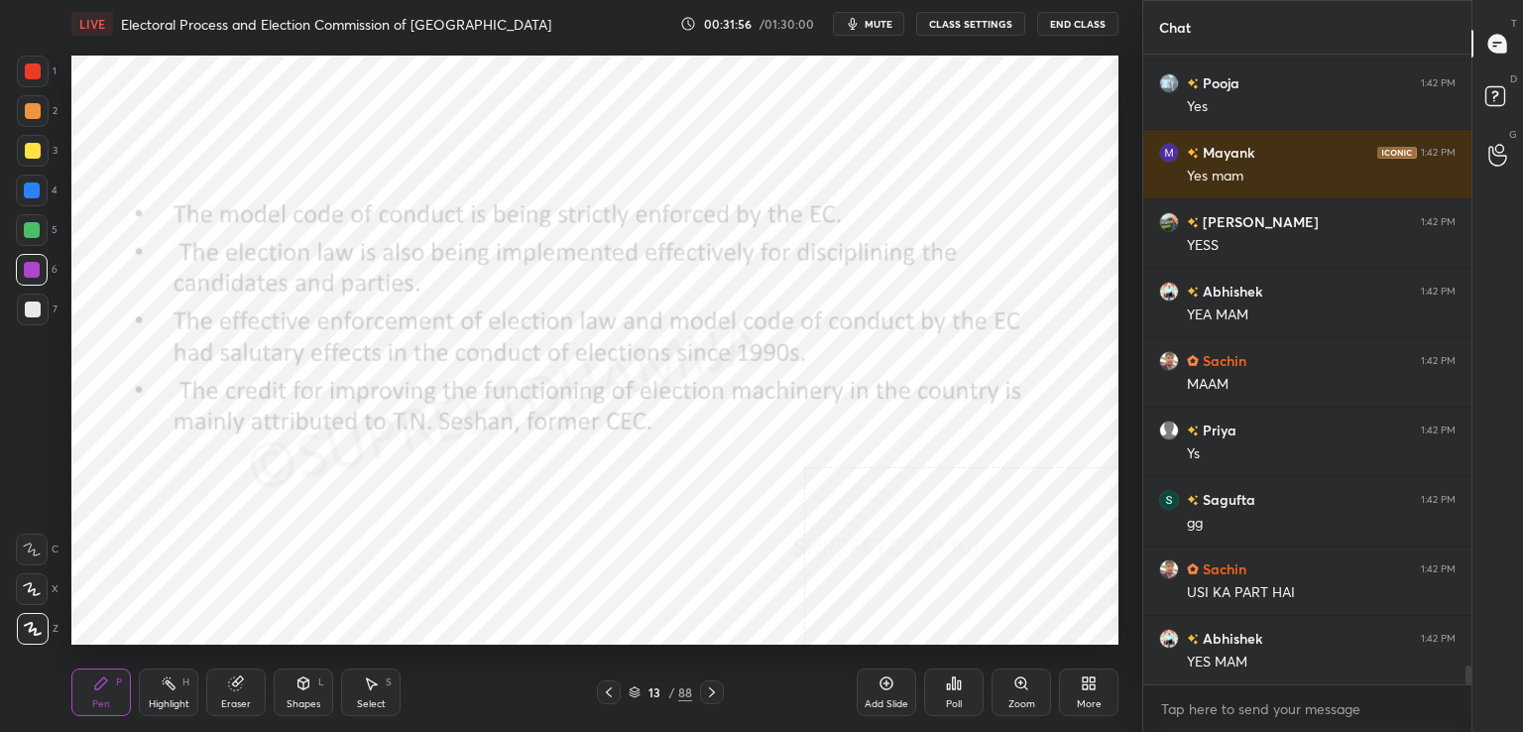
click at [709, 693] on icon at bounding box center [712, 692] width 16 height 16
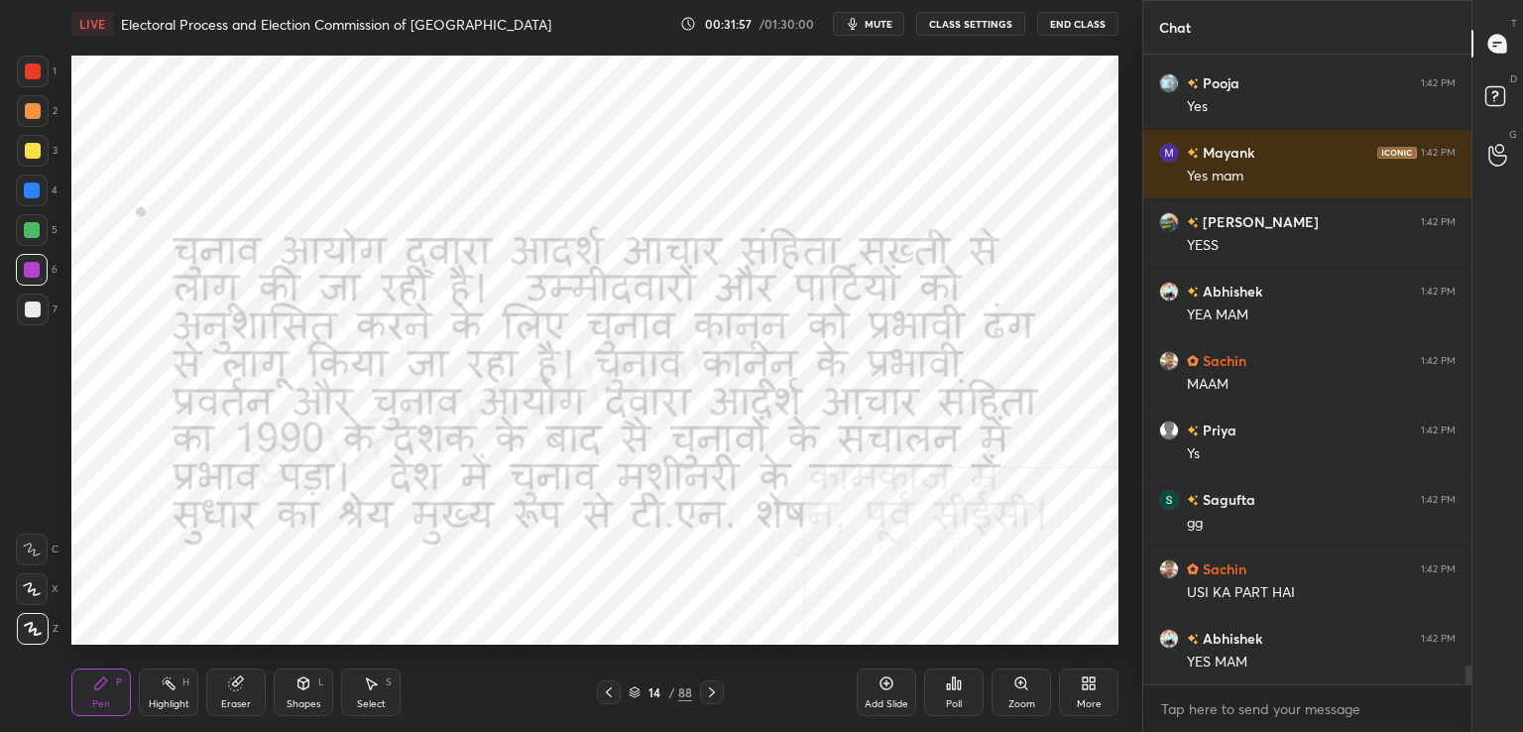
scroll to position [20547, 0]
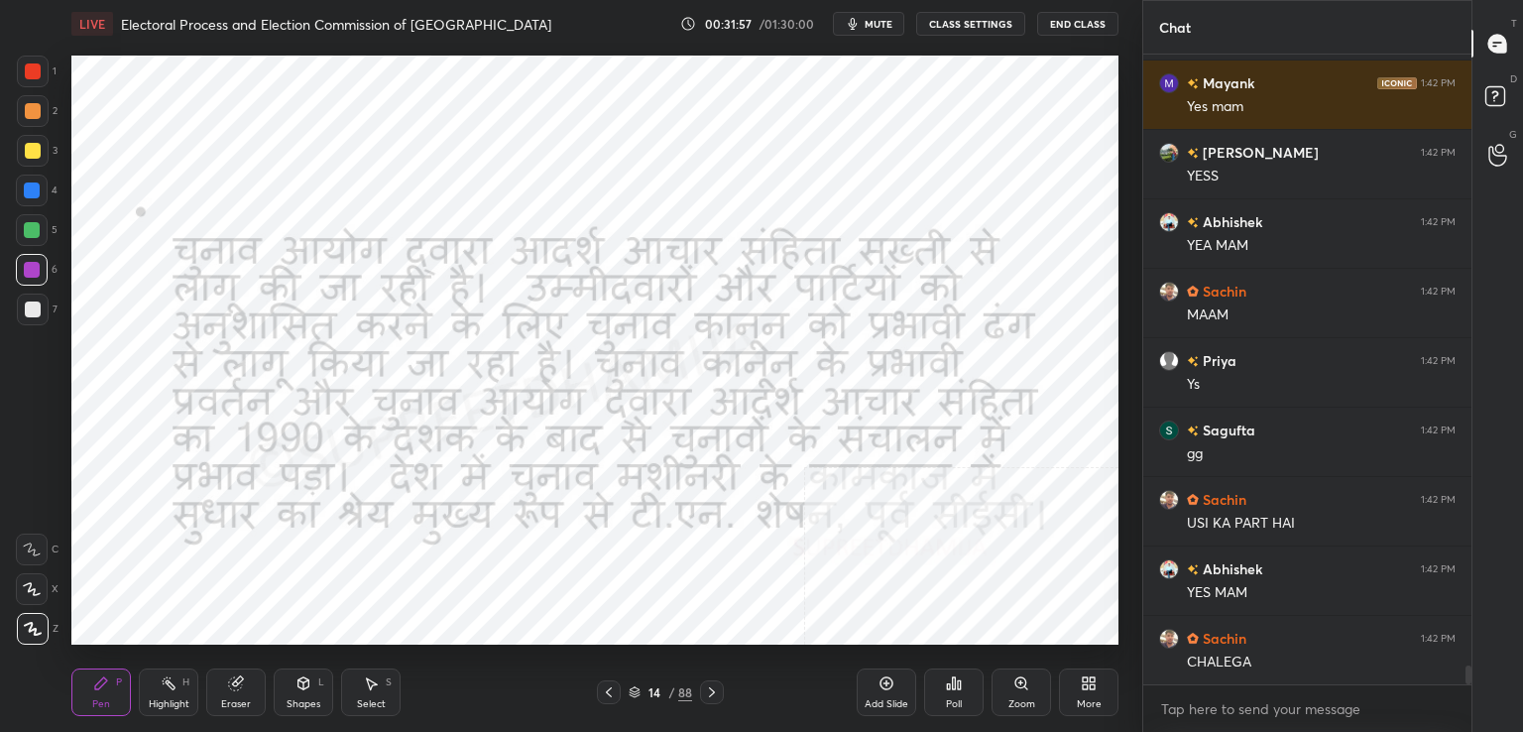
click at [709, 693] on icon at bounding box center [712, 692] width 16 height 16
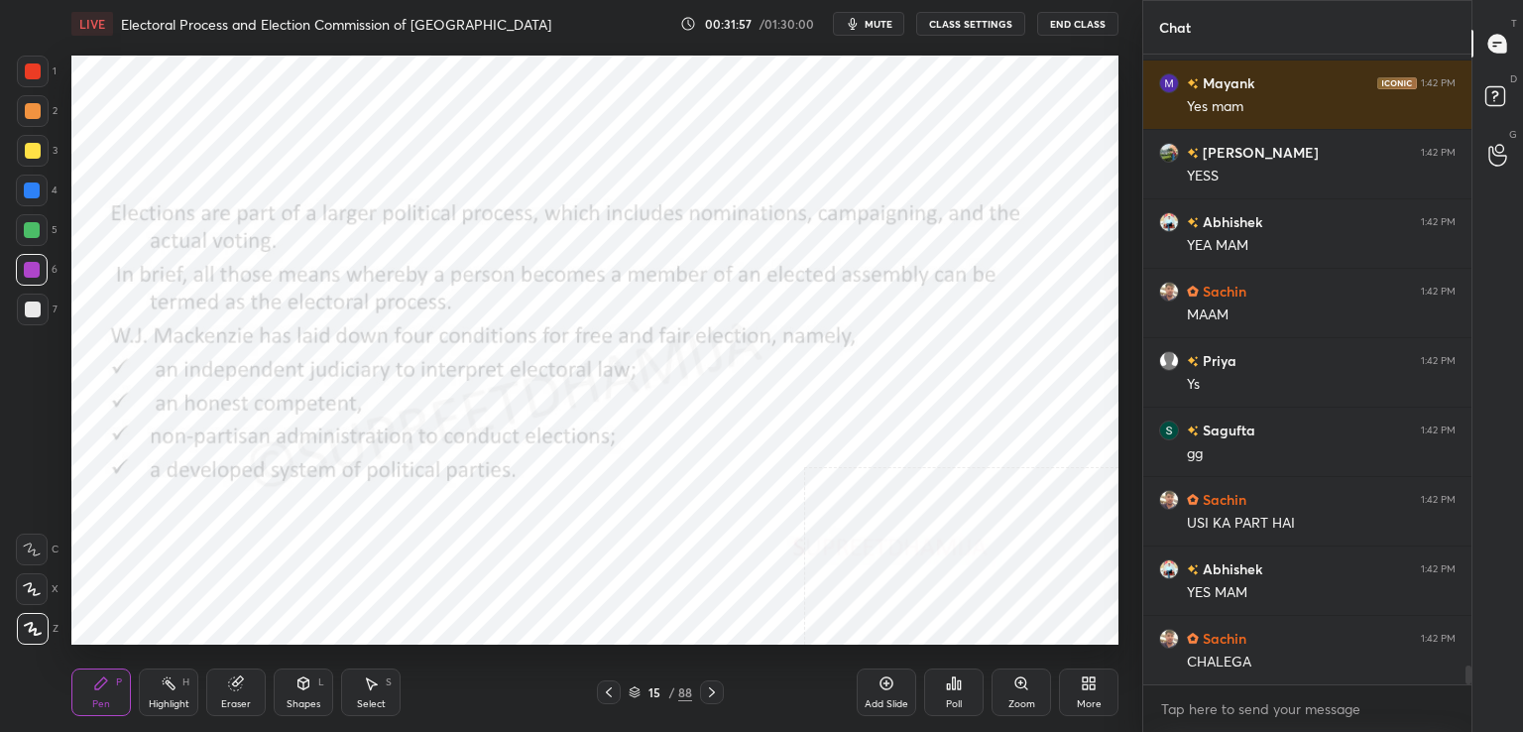
click at [710, 691] on icon at bounding box center [712, 692] width 16 height 16
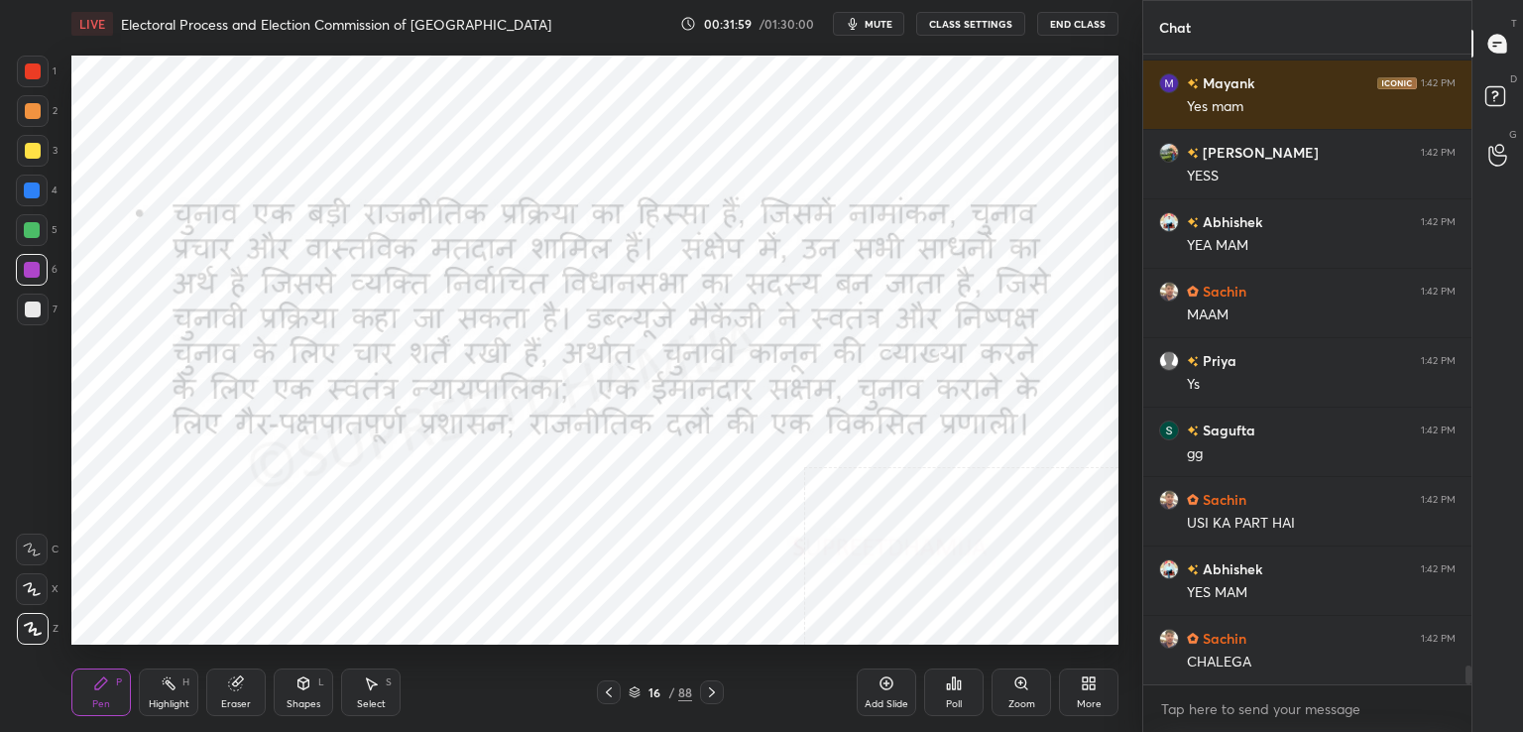
click at [710, 694] on icon at bounding box center [712, 692] width 16 height 16
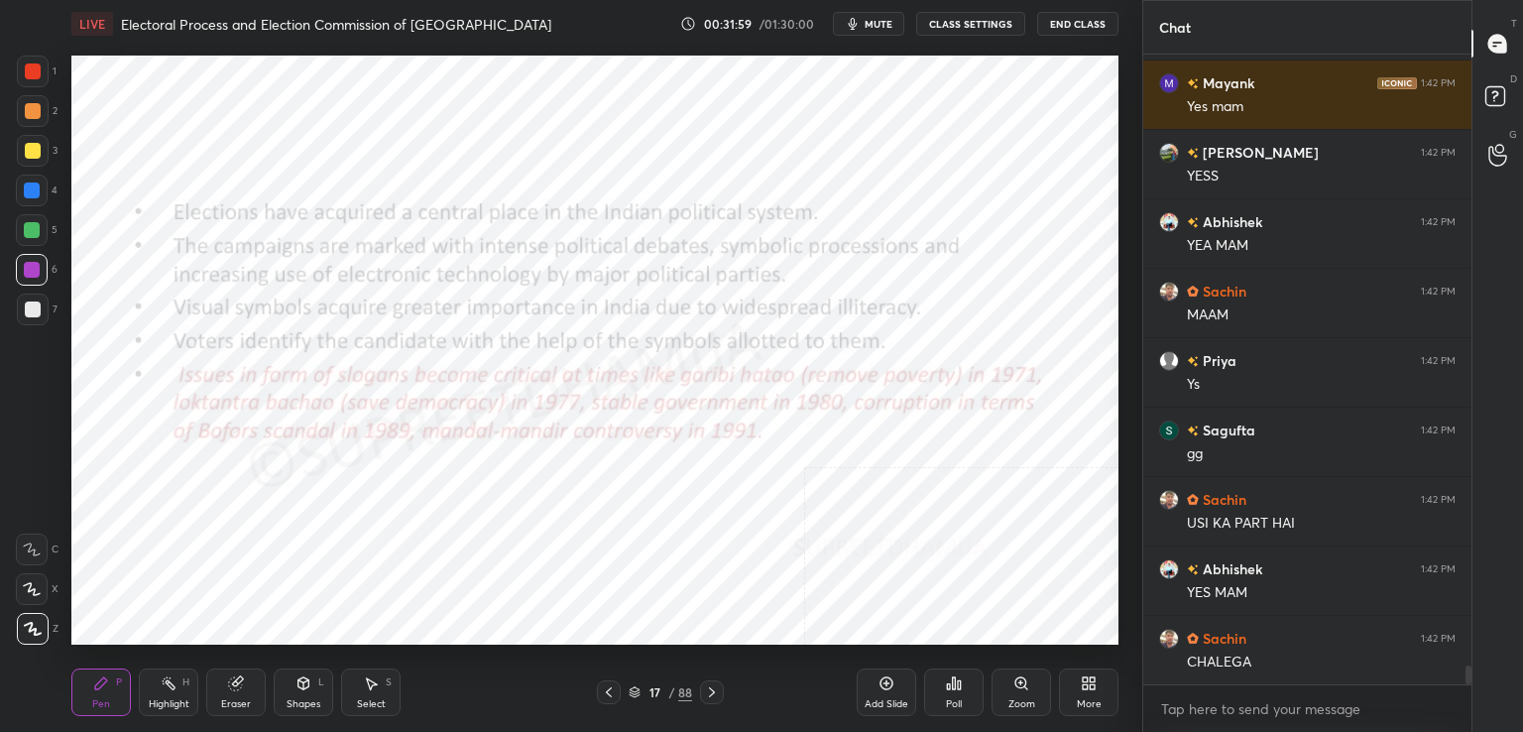
click at [706, 694] on icon at bounding box center [712, 692] width 16 height 16
click at [707, 697] on icon at bounding box center [712, 692] width 16 height 16
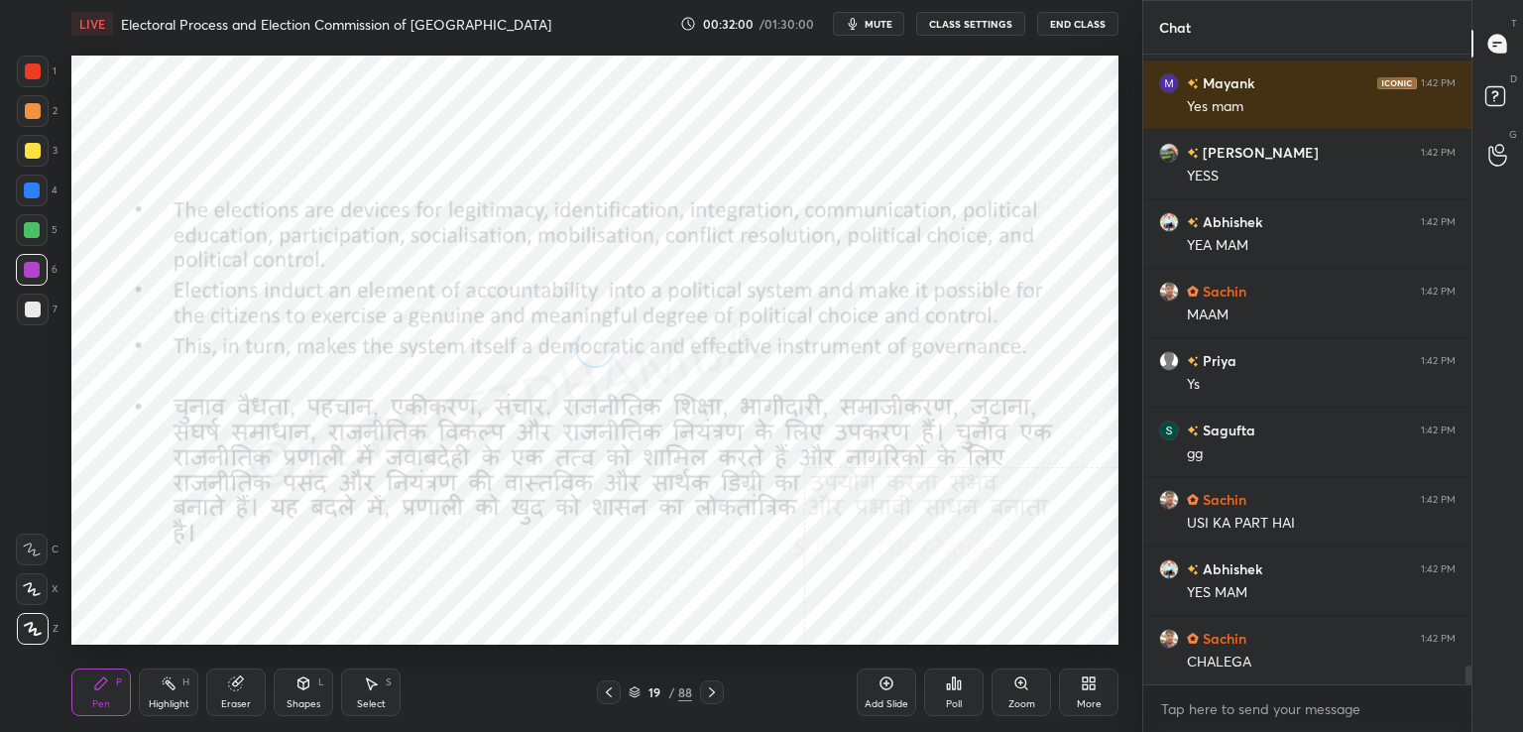
click at [707, 697] on icon at bounding box center [712, 692] width 16 height 16
click at [706, 695] on icon at bounding box center [712, 692] width 16 height 16
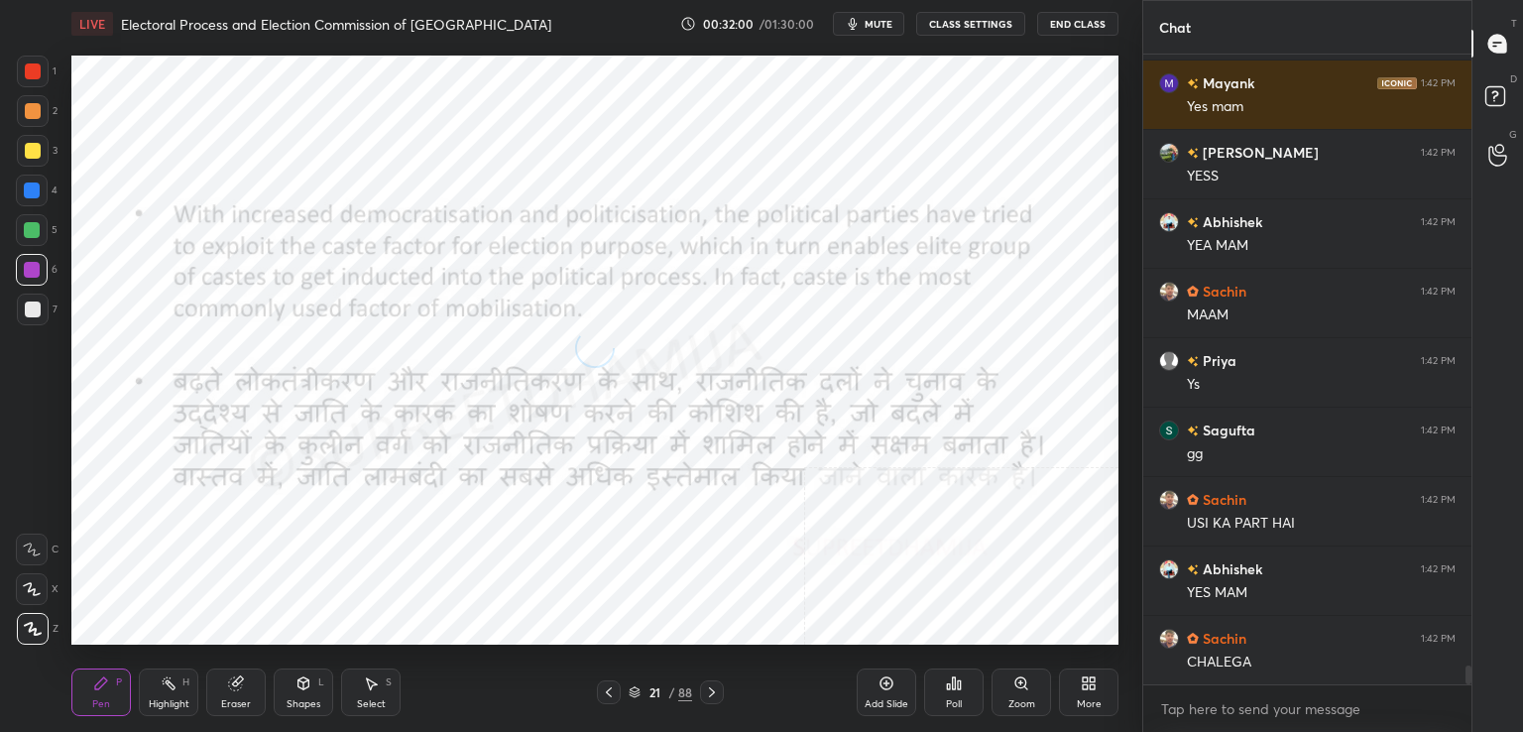
scroll to position [20616, 0]
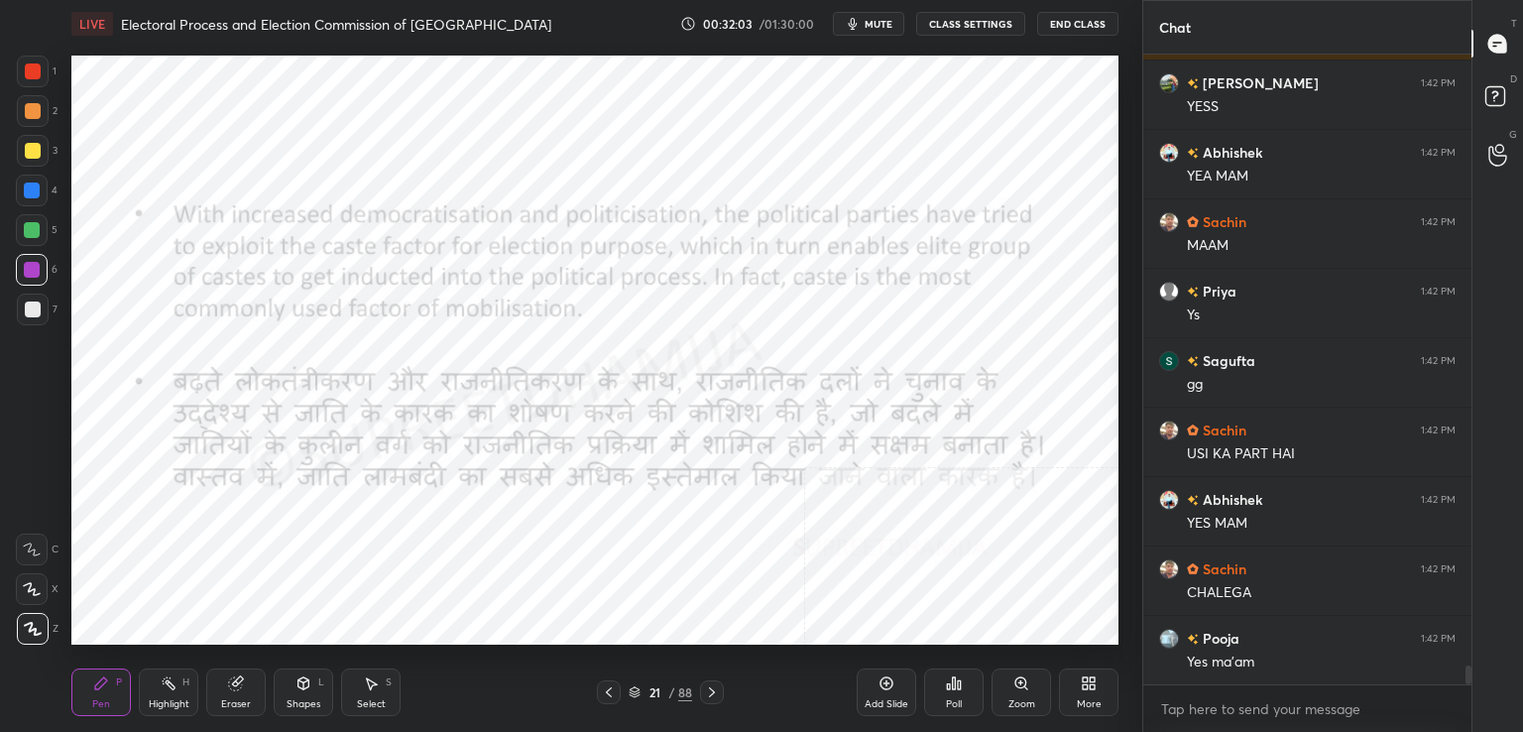
click at [638, 690] on icon at bounding box center [635, 692] width 12 height 12
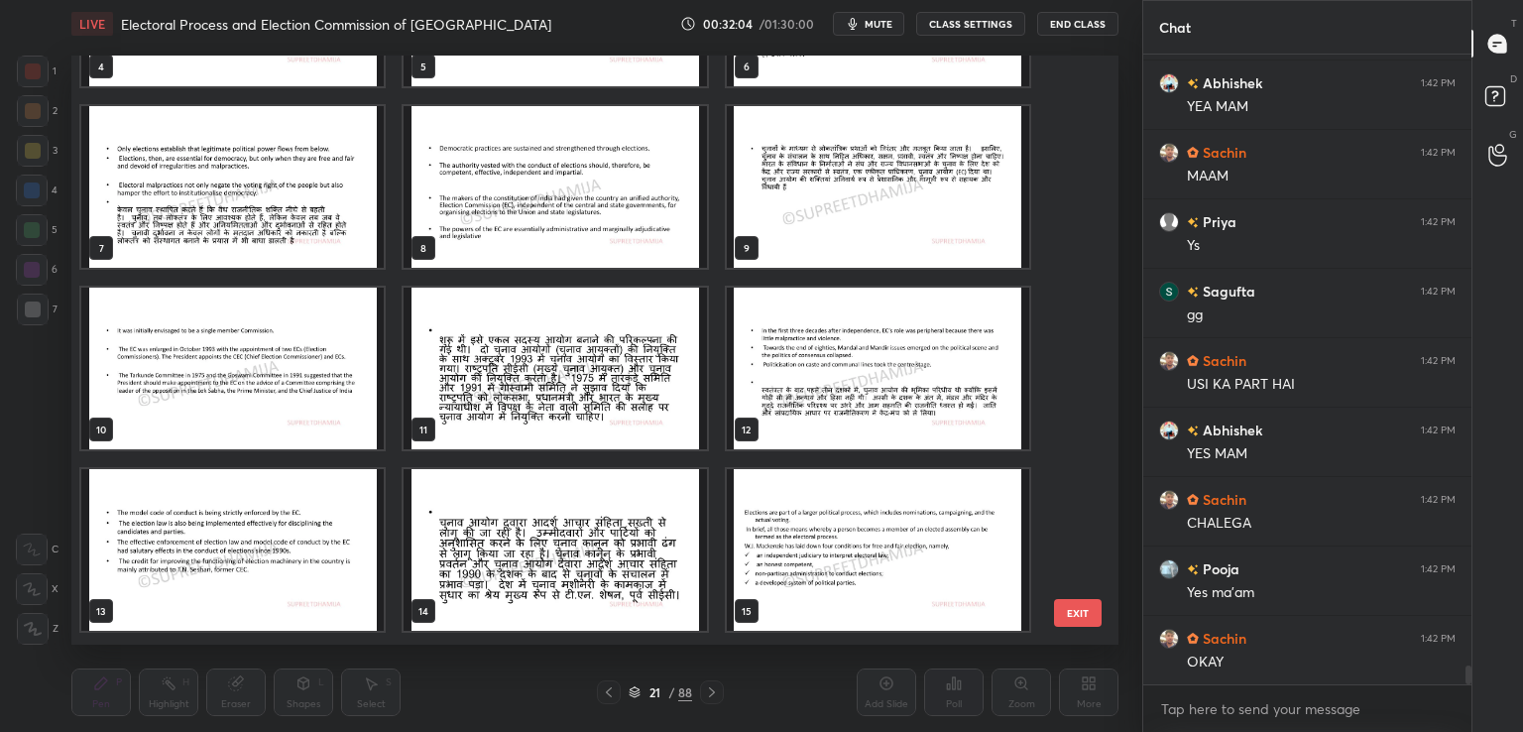
scroll to position [0, 0]
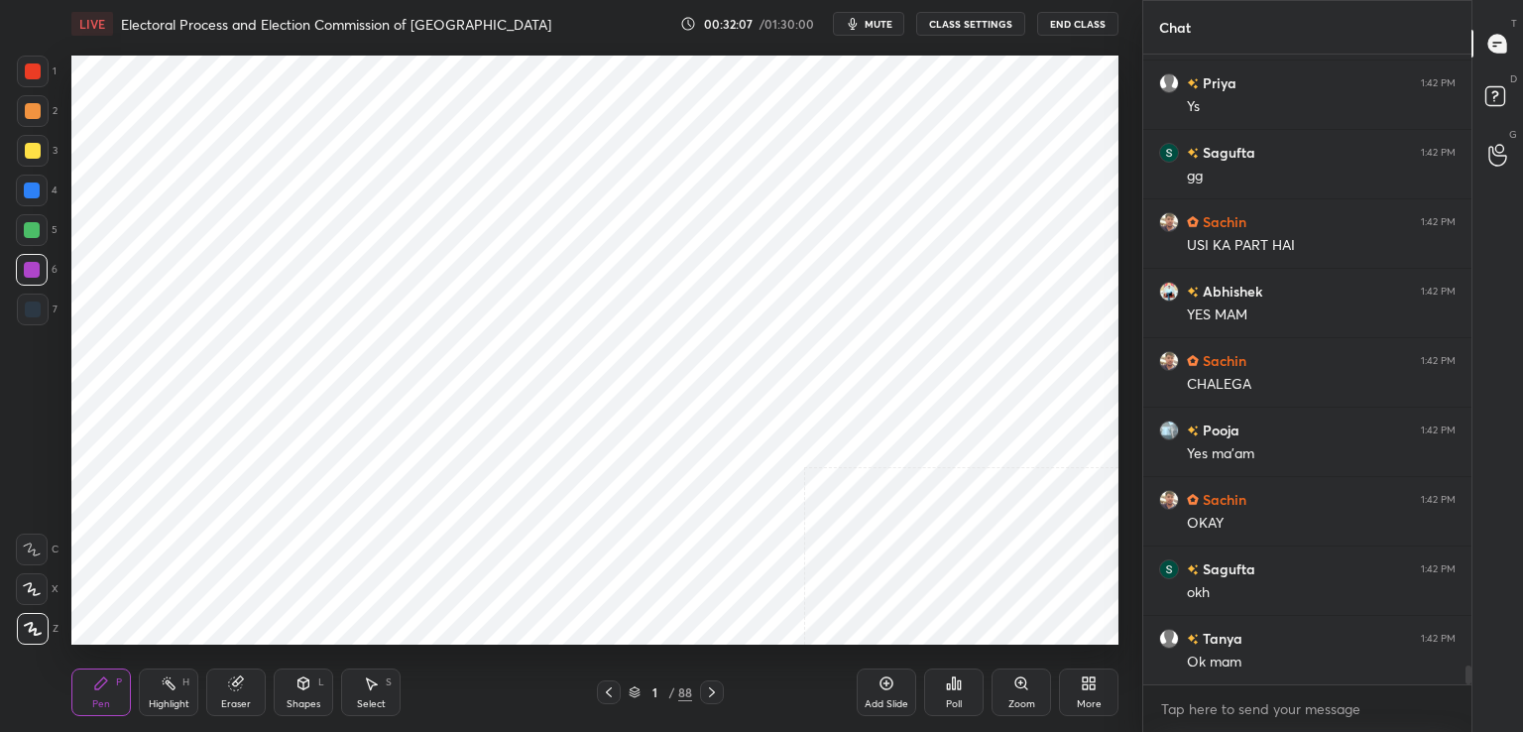
click at [48, 191] on div at bounding box center [32, 191] width 32 height 32
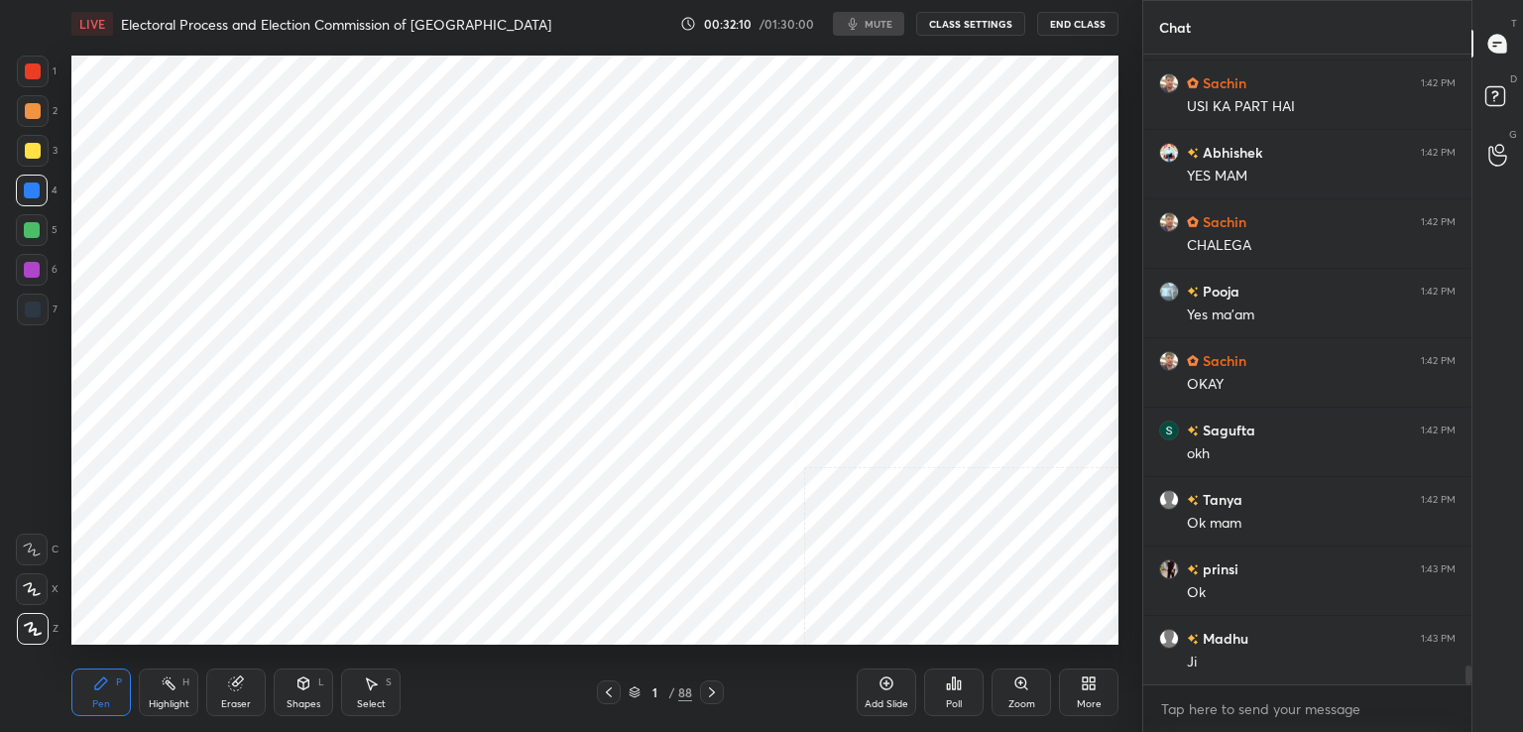
scroll to position [21033, 0]
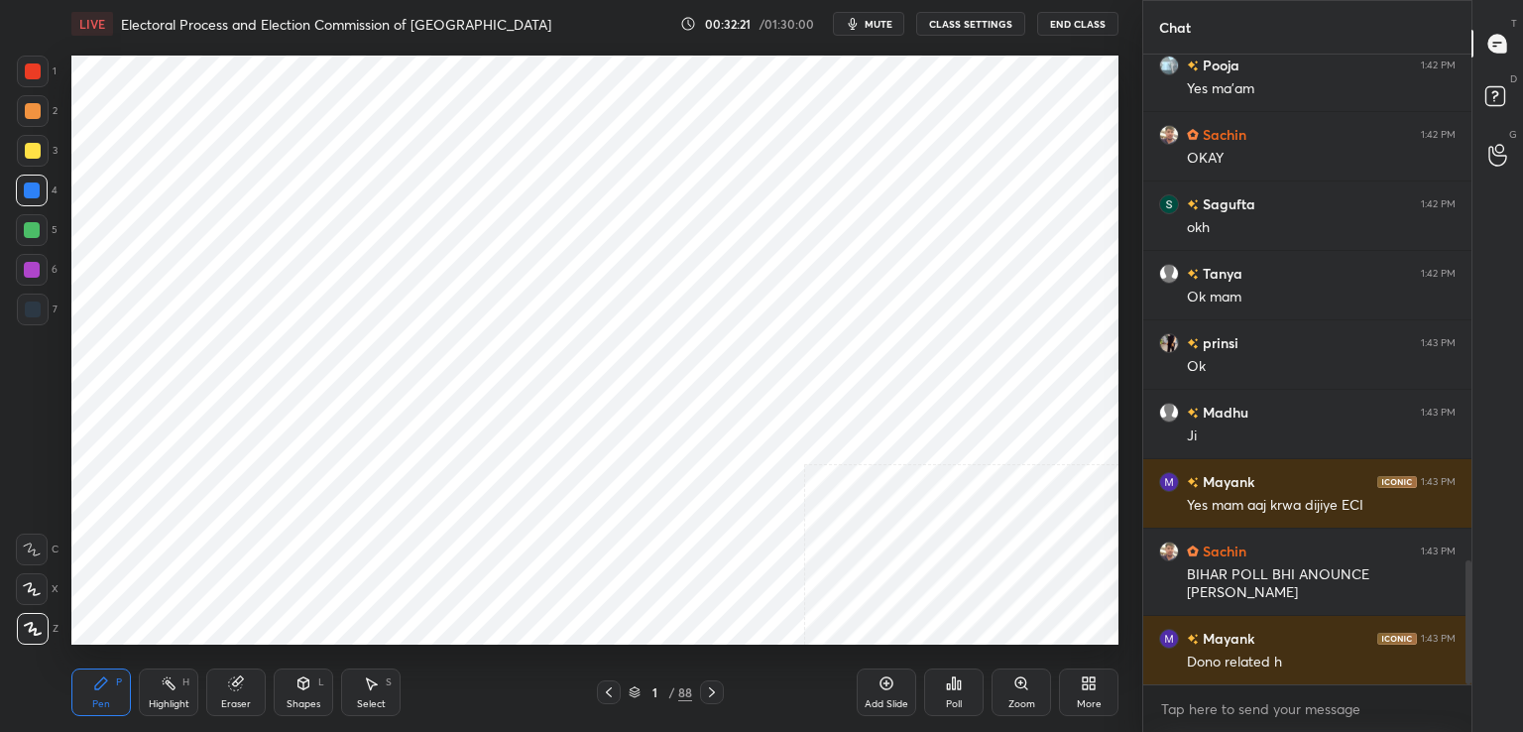
scroll to position [98567, 98110]
click at [30, 222] on div at bounding box center [32, 230] width 16 height 16
click at [43, 274] on div at bounding box center [32, 270] width 32 height 32
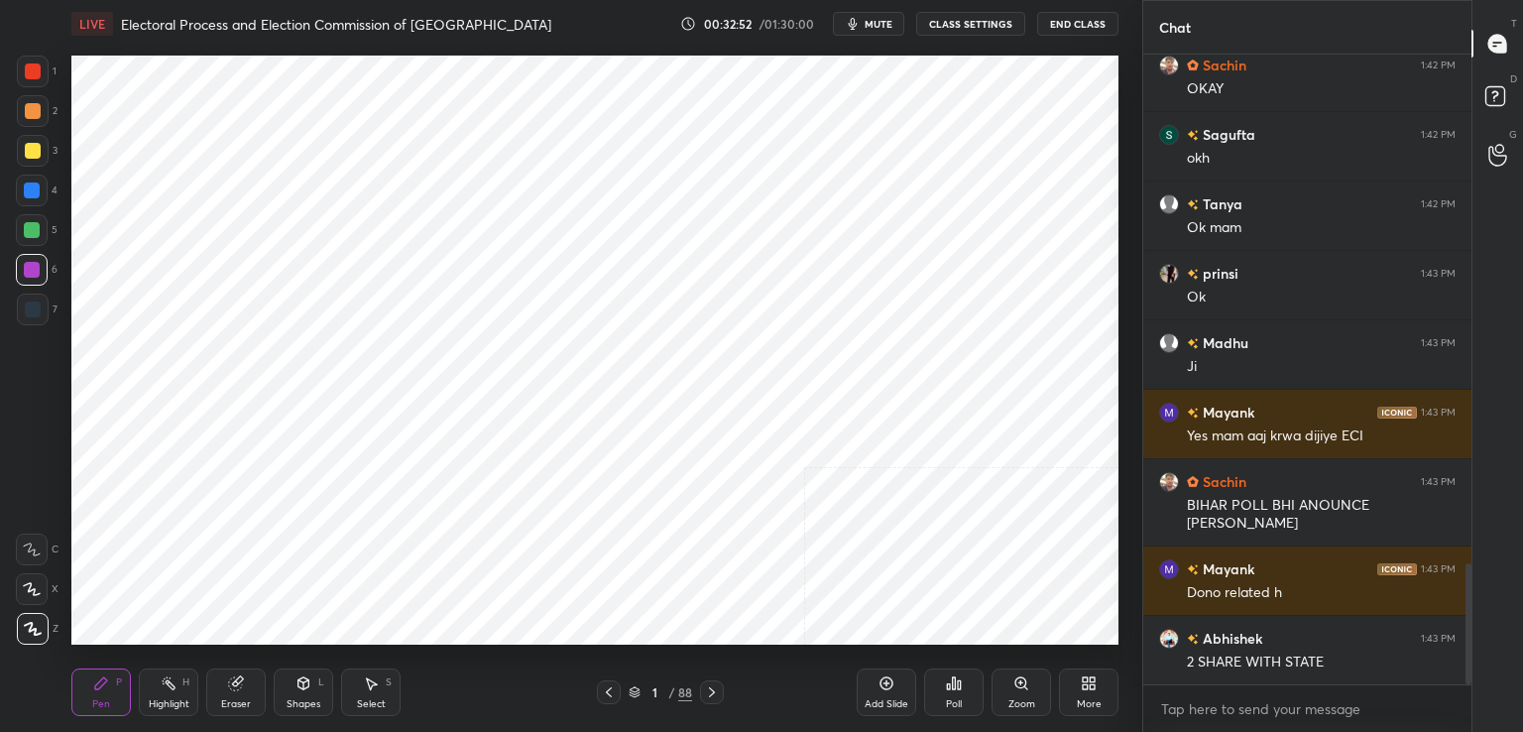
click at [234, 697] on div "Eraser" at bounding box center [236, 692] width 60 height 48
click at [33, 625] on span "Erase all" at bounding box center [32, 629] width 30 height 14
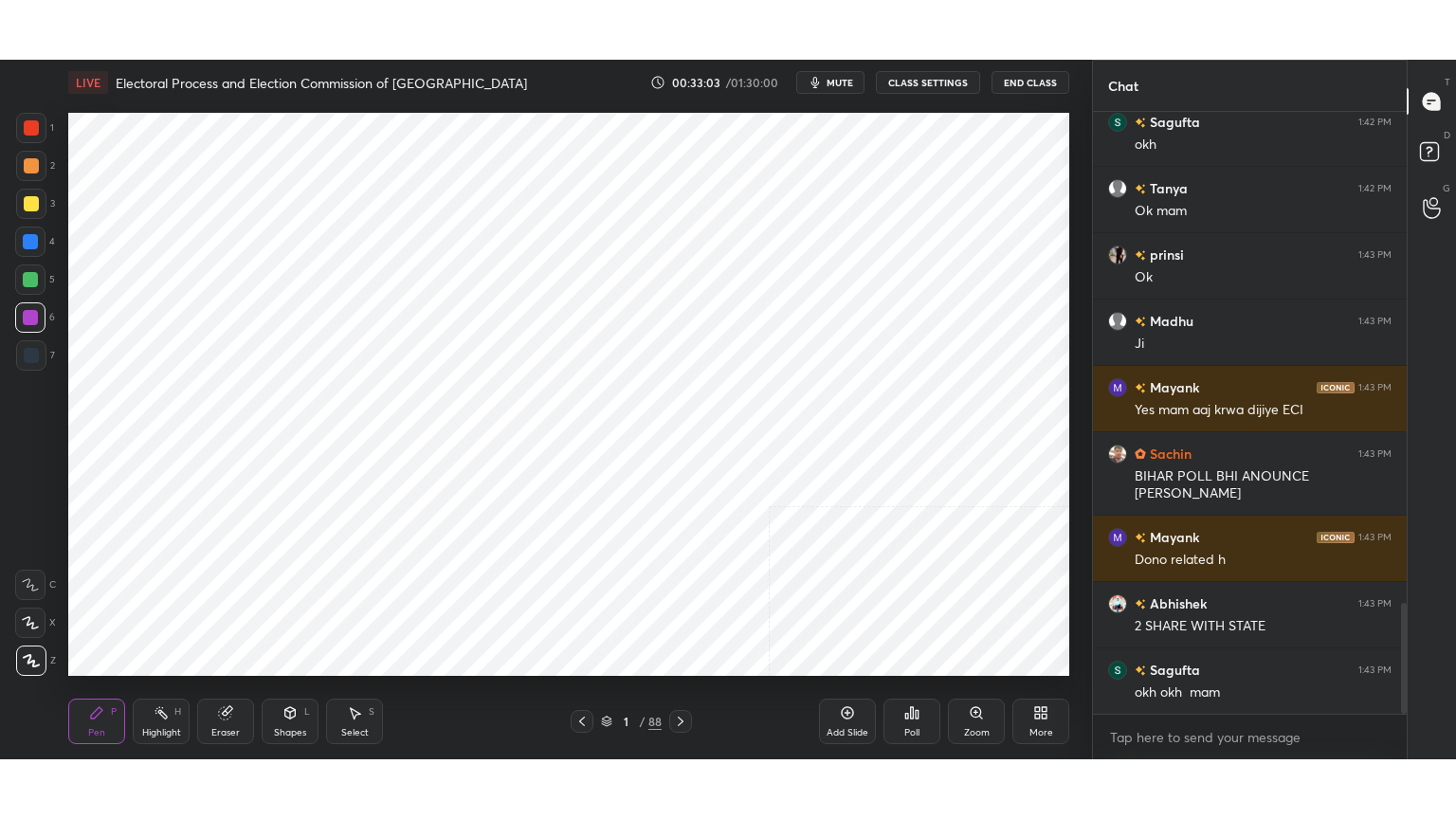
scroll to position [2662, 0]
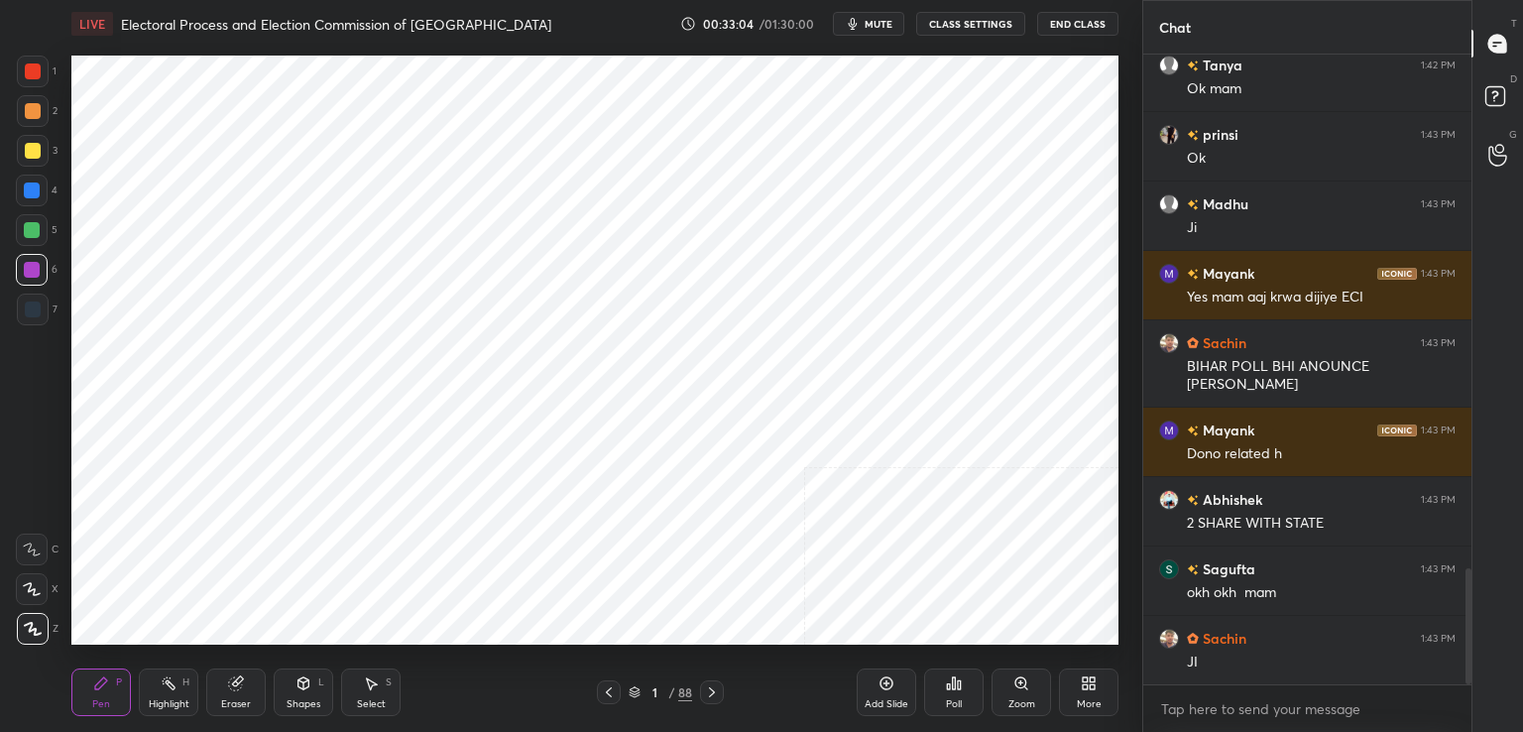
click at [1095, 697] on div "More" at bounding box center [1089, 692] width 60 height 48
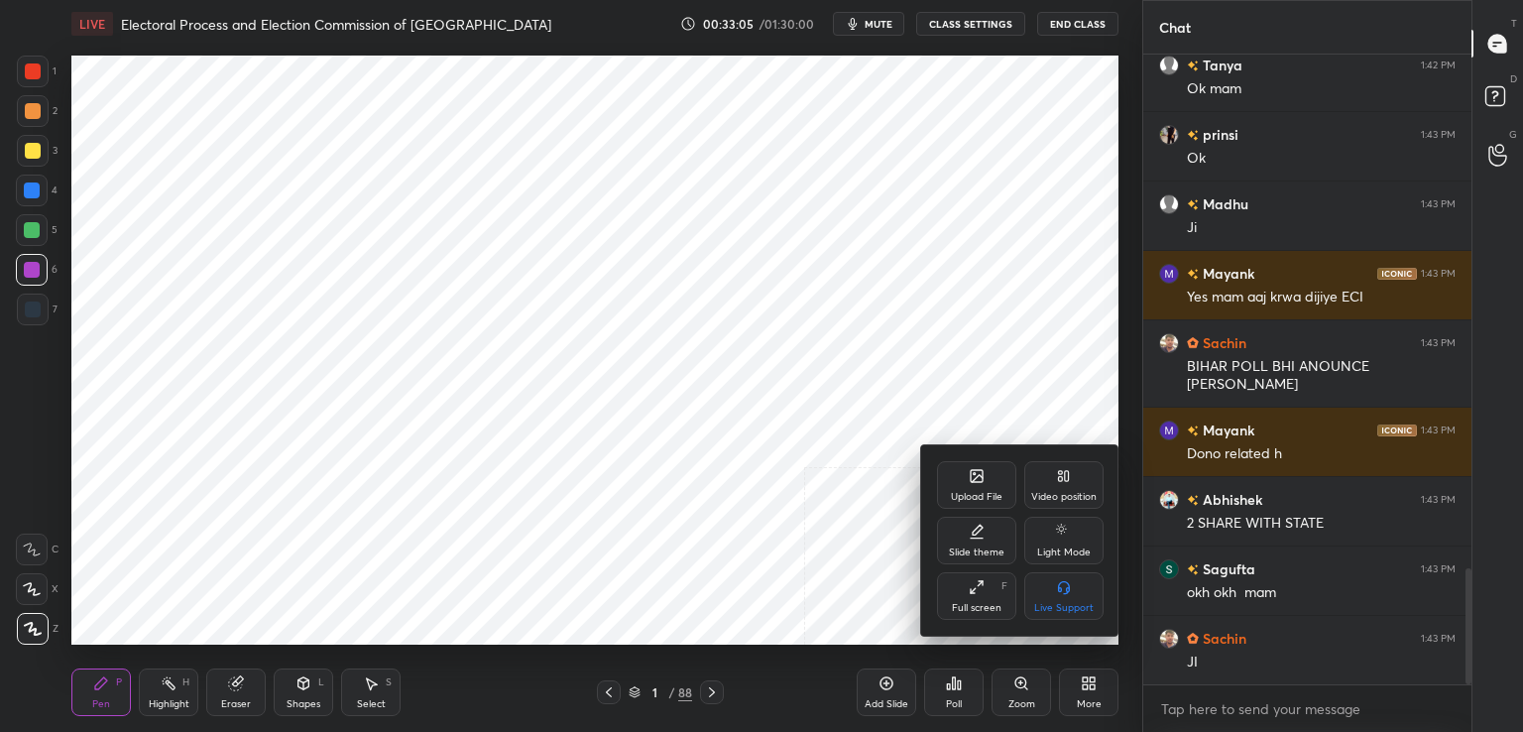
click at [978, 596] on div "Full screen F" at bounding box center [976, 596] width 79 height 48
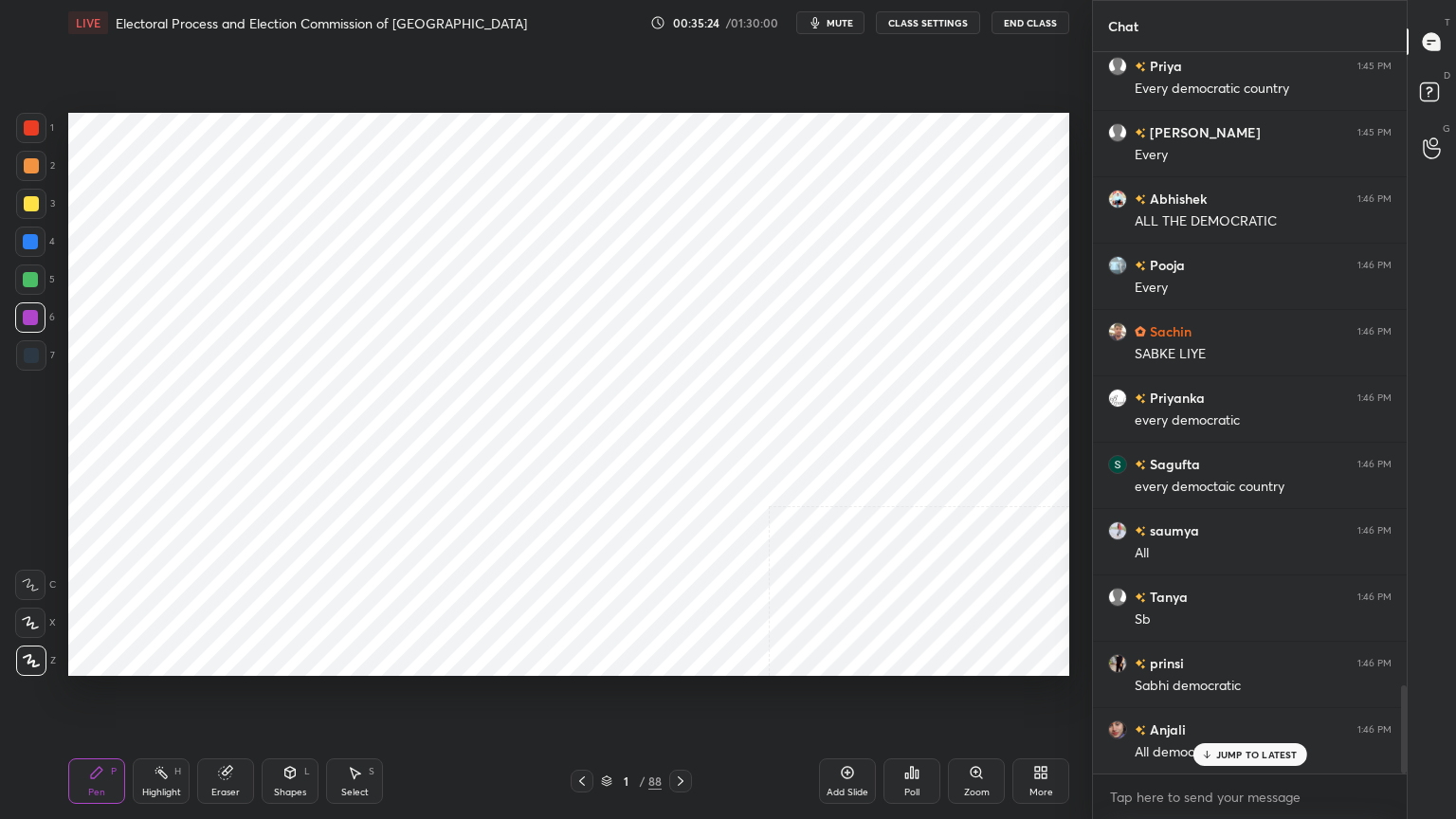
scroll to position [5186, 0]
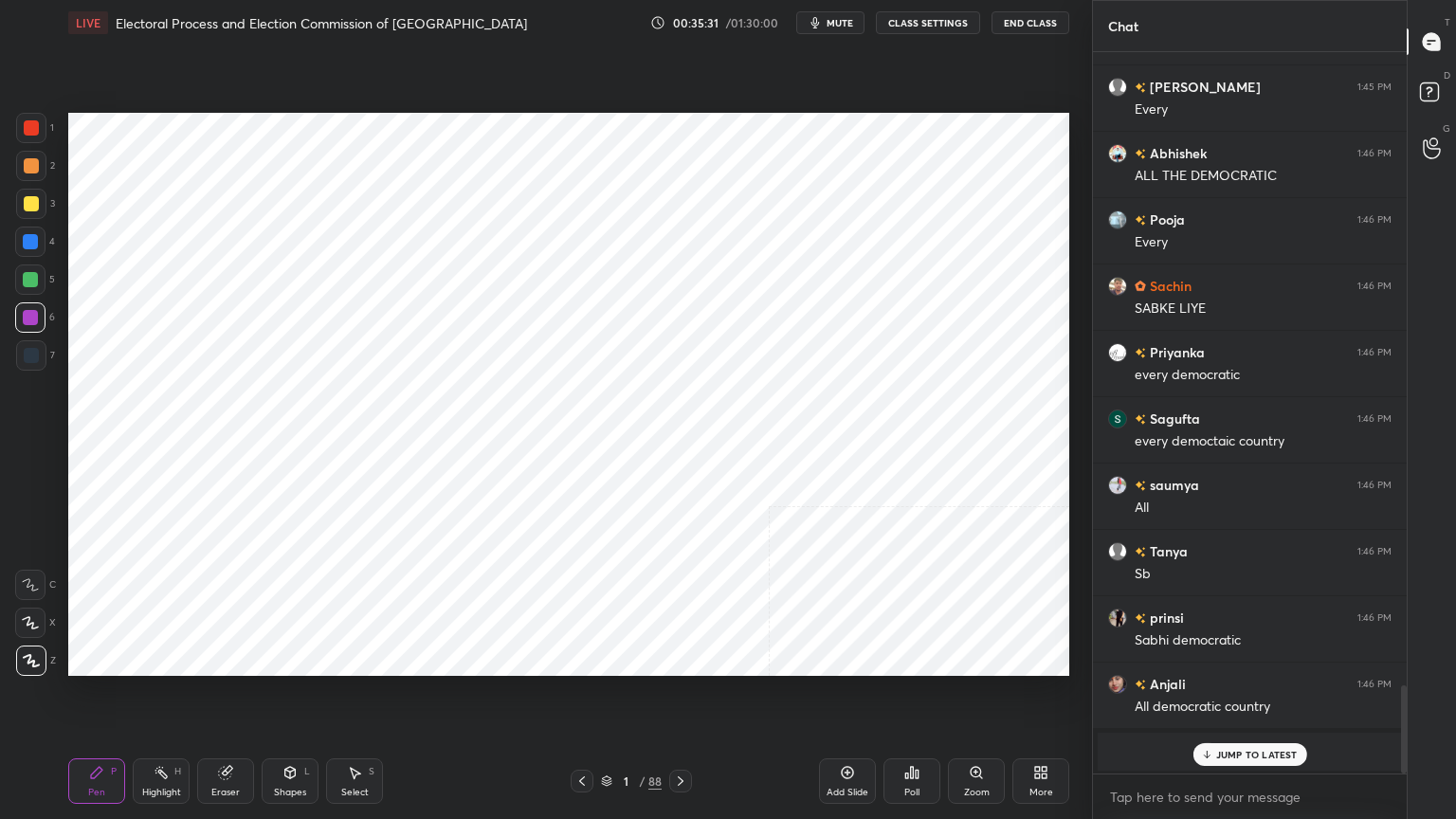
click at [230, 699] on icon at bounding box center [226, 772] width 15 height 15
click at [19, 659] on span "Erase all" at bounding box center [31, 660] width 29 height 13
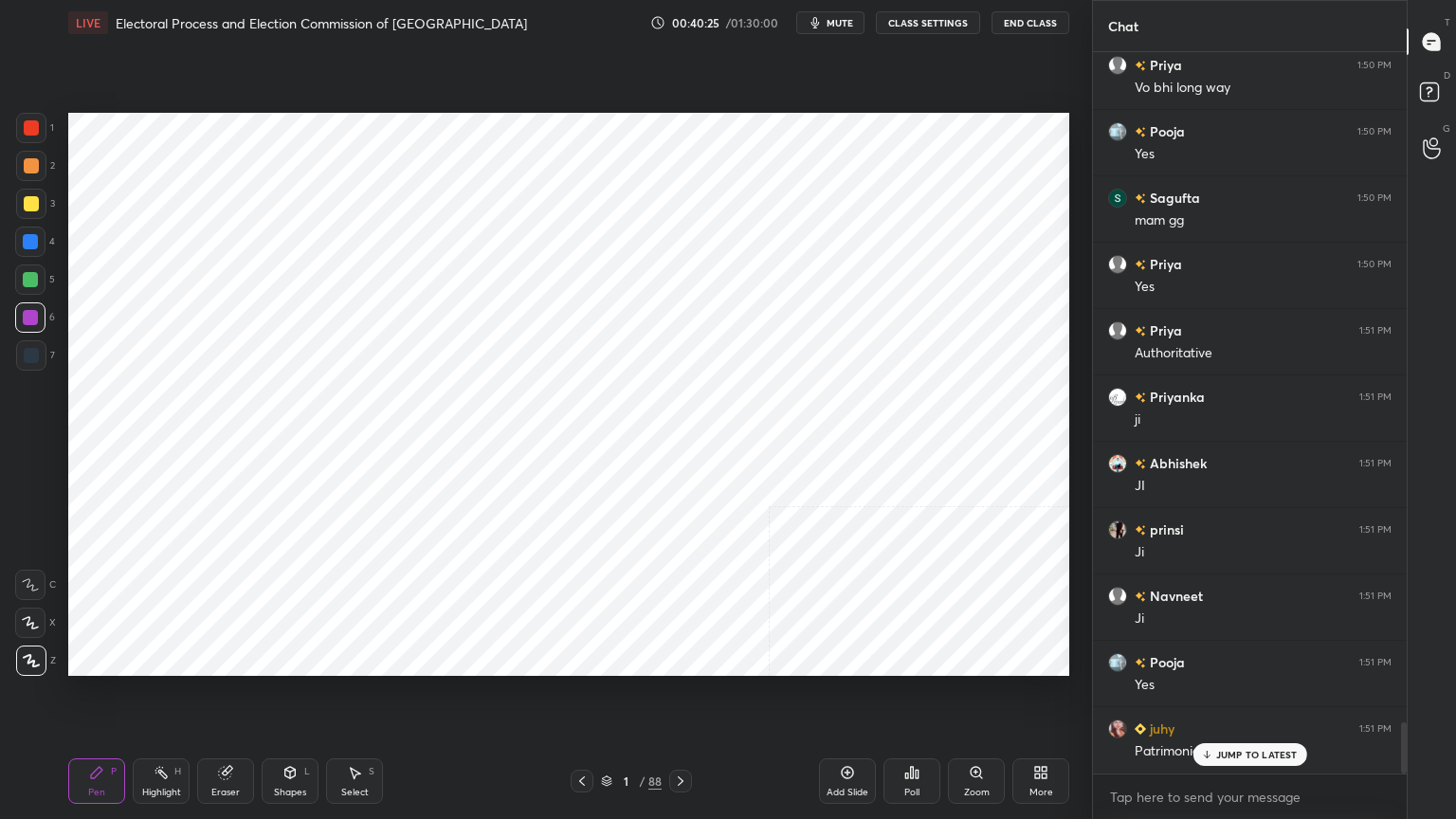
scroll to position [9485, 0]
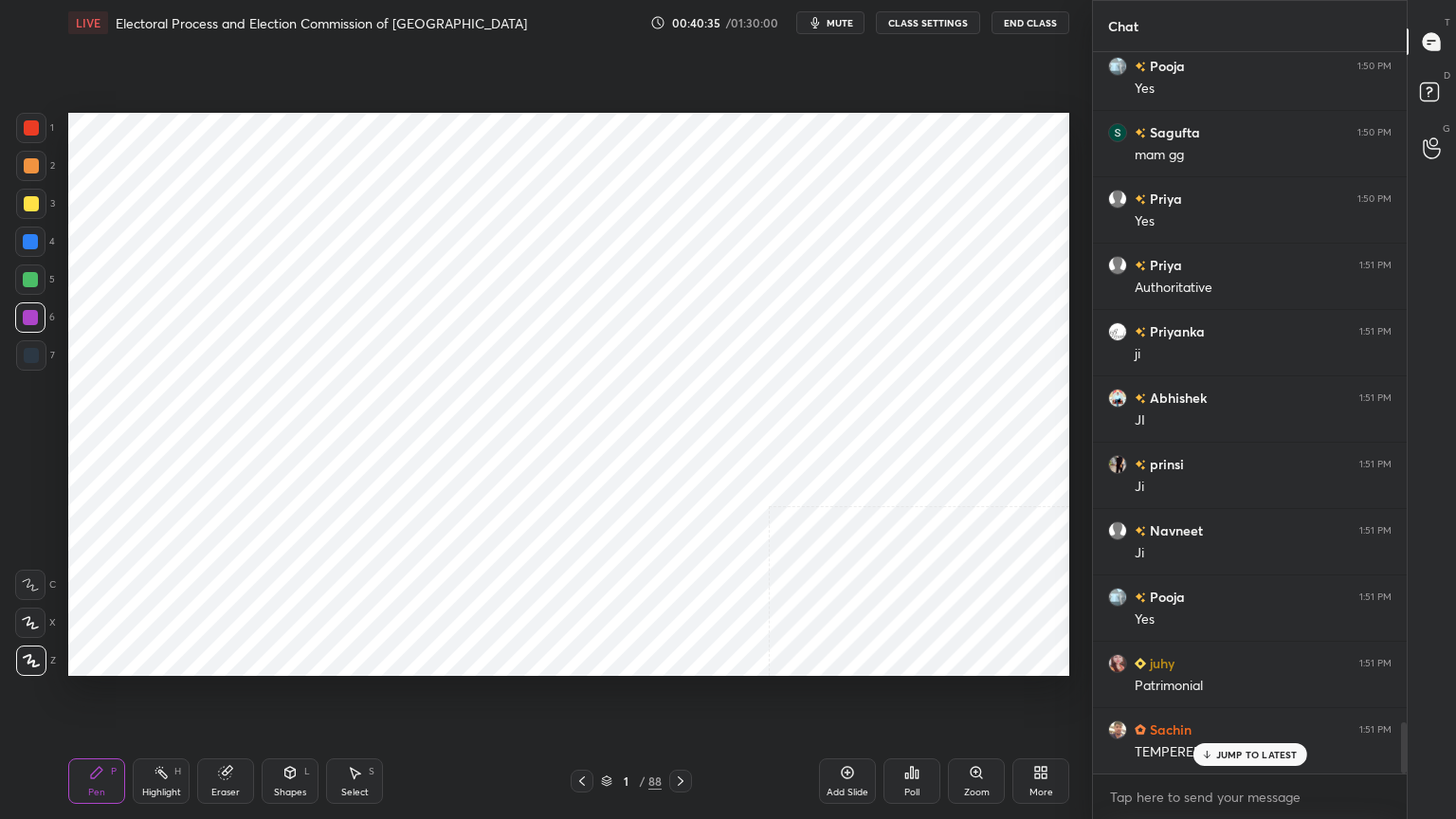
click at [243, 699] on div "Eraser" at bounding box center [226, 781] width 57 height 46
click at [26, 660] on span "Erase all" at bounding box center [31, 660] width 29 height 13
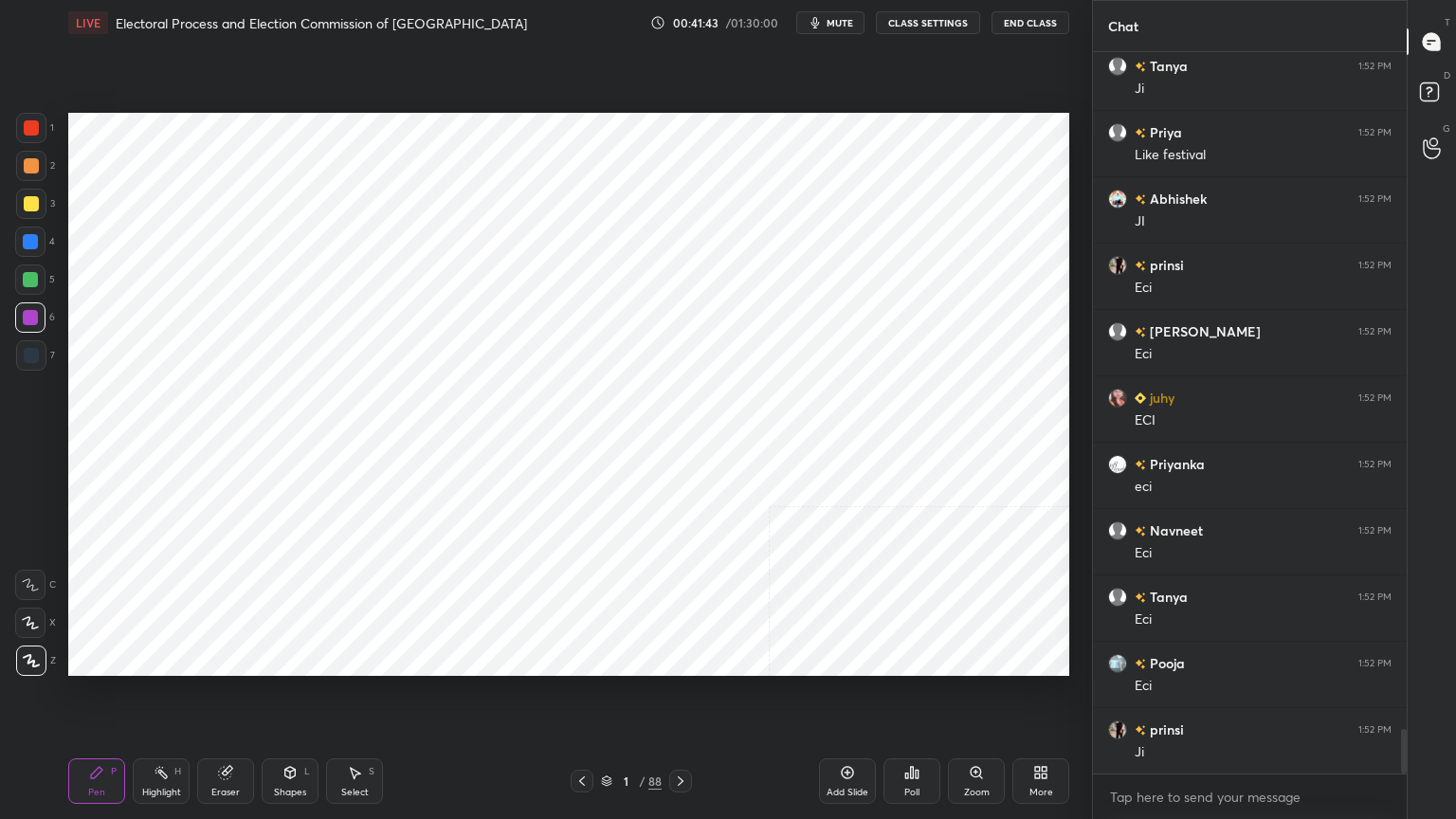
scroll to position [10879, 0]
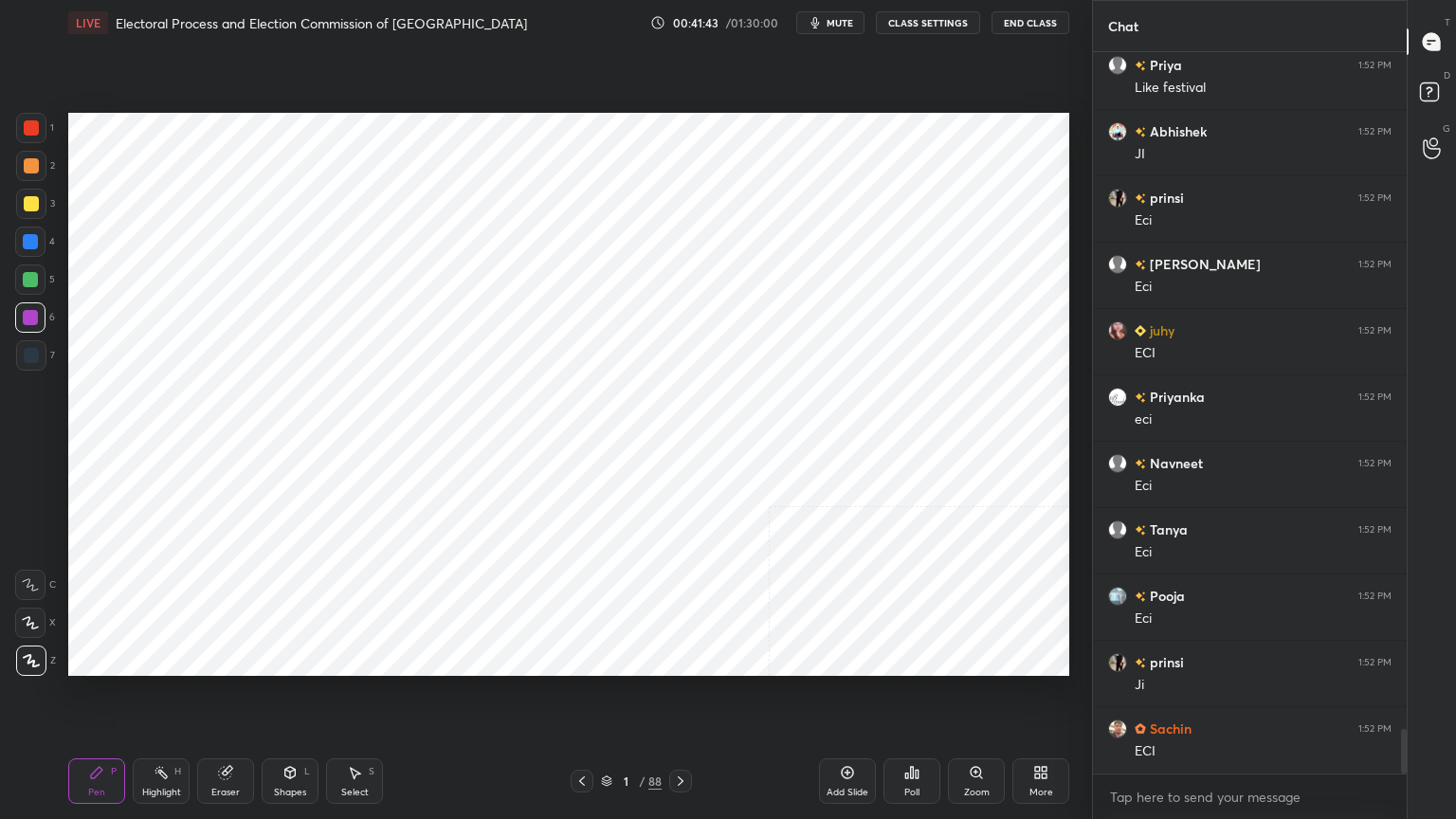
click at [676, 699] on icon at bounding box center [681, 781] width 15 height 15
click at [602, 699] on icon at bounding box center [607, 781] width 11 height 11
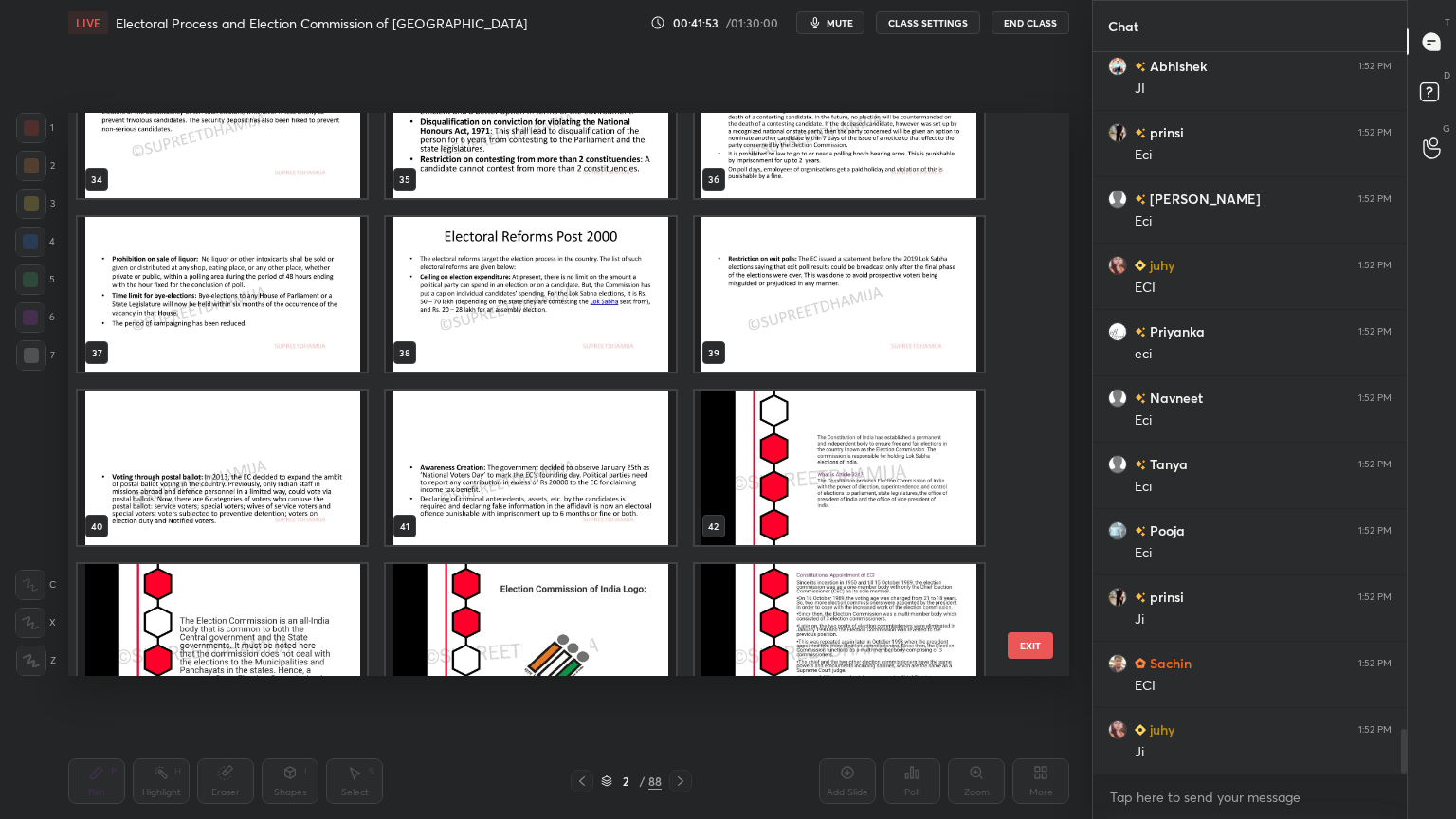
scroll to position [2012, 0]
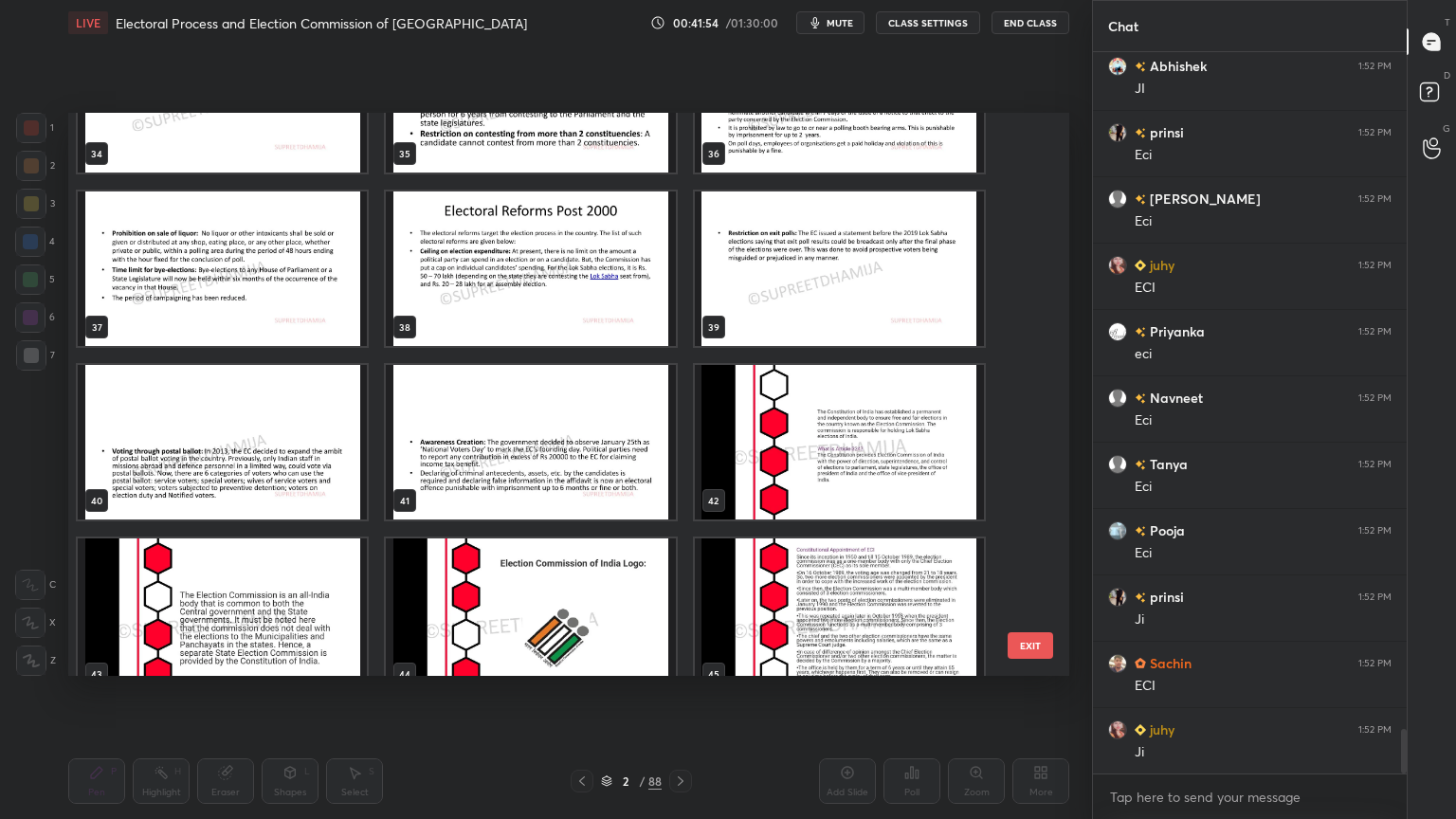
click at [815, 284] on img "grid" at bounding box center [839, 269] width 289 height 155
click at [814, 285] on img "grid" at bounding box center [839, 269] width 289 height 155
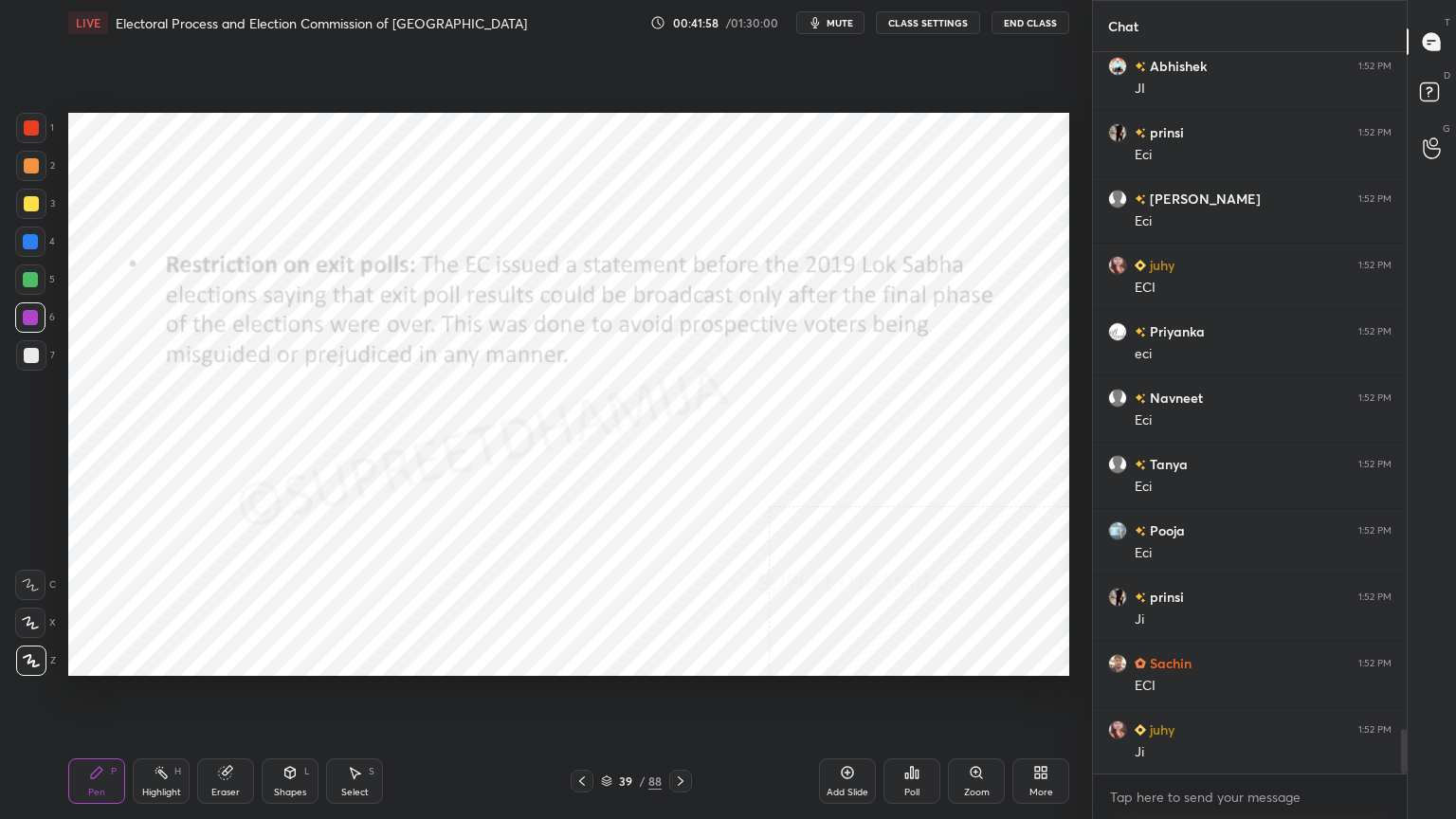
click at [685, 699] on icon at bounding box center [681, 781] width 15 height 15
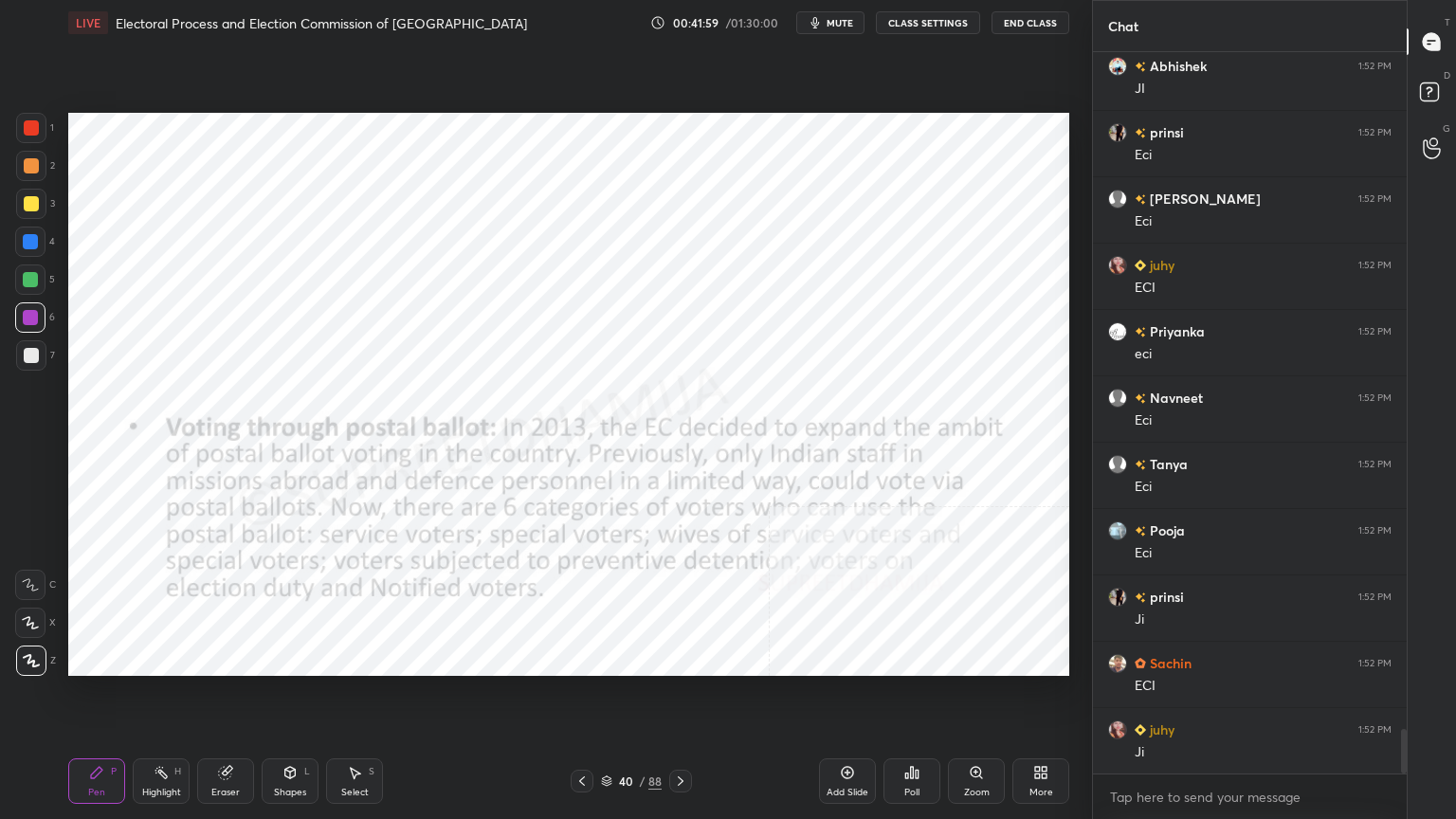
click at [685, 699] on icon at bounding box center [681, 781] width 15 height 15
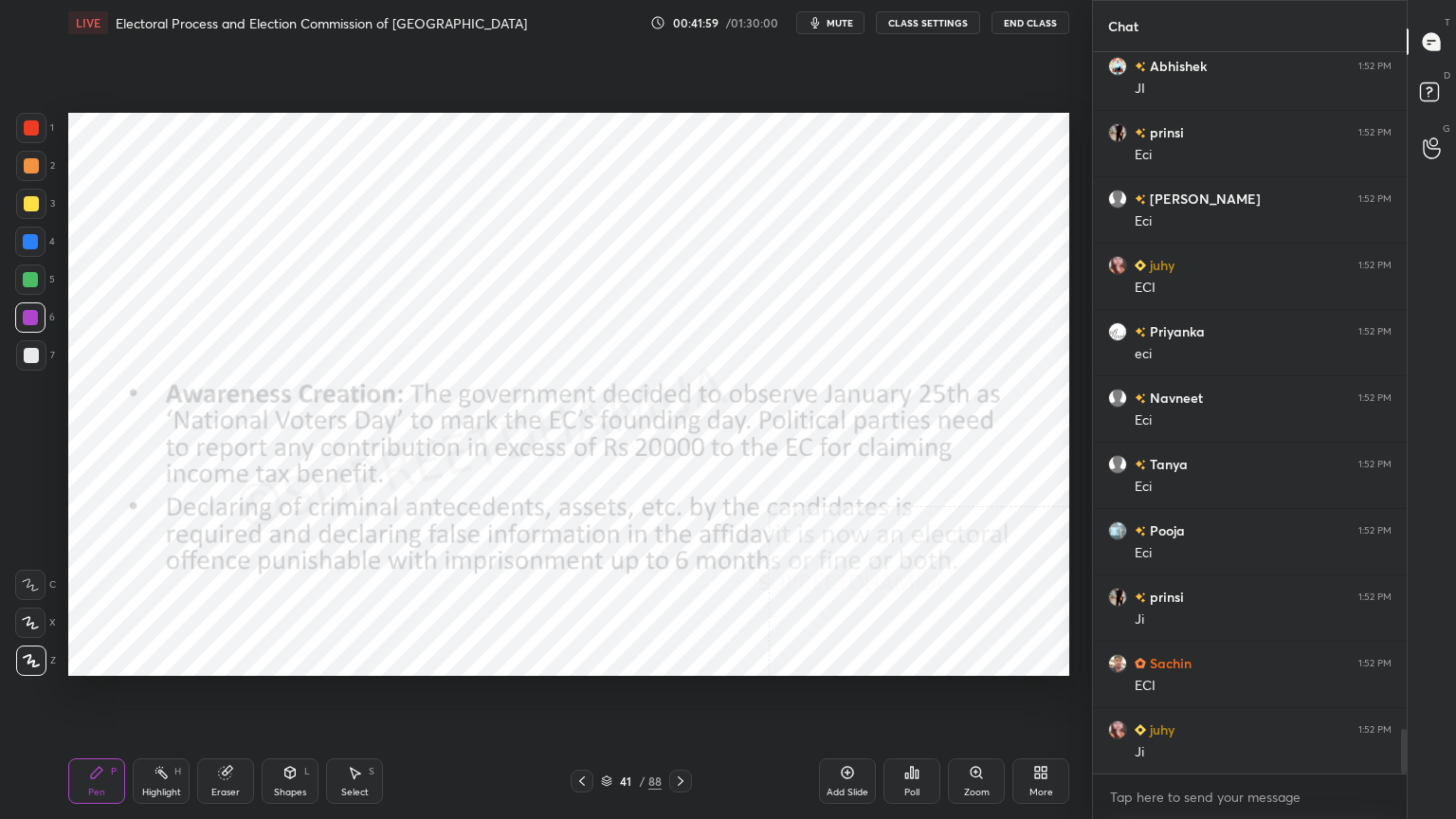
click at [686, 699] on icon at bounding box center [681, 781] width 15 height 15
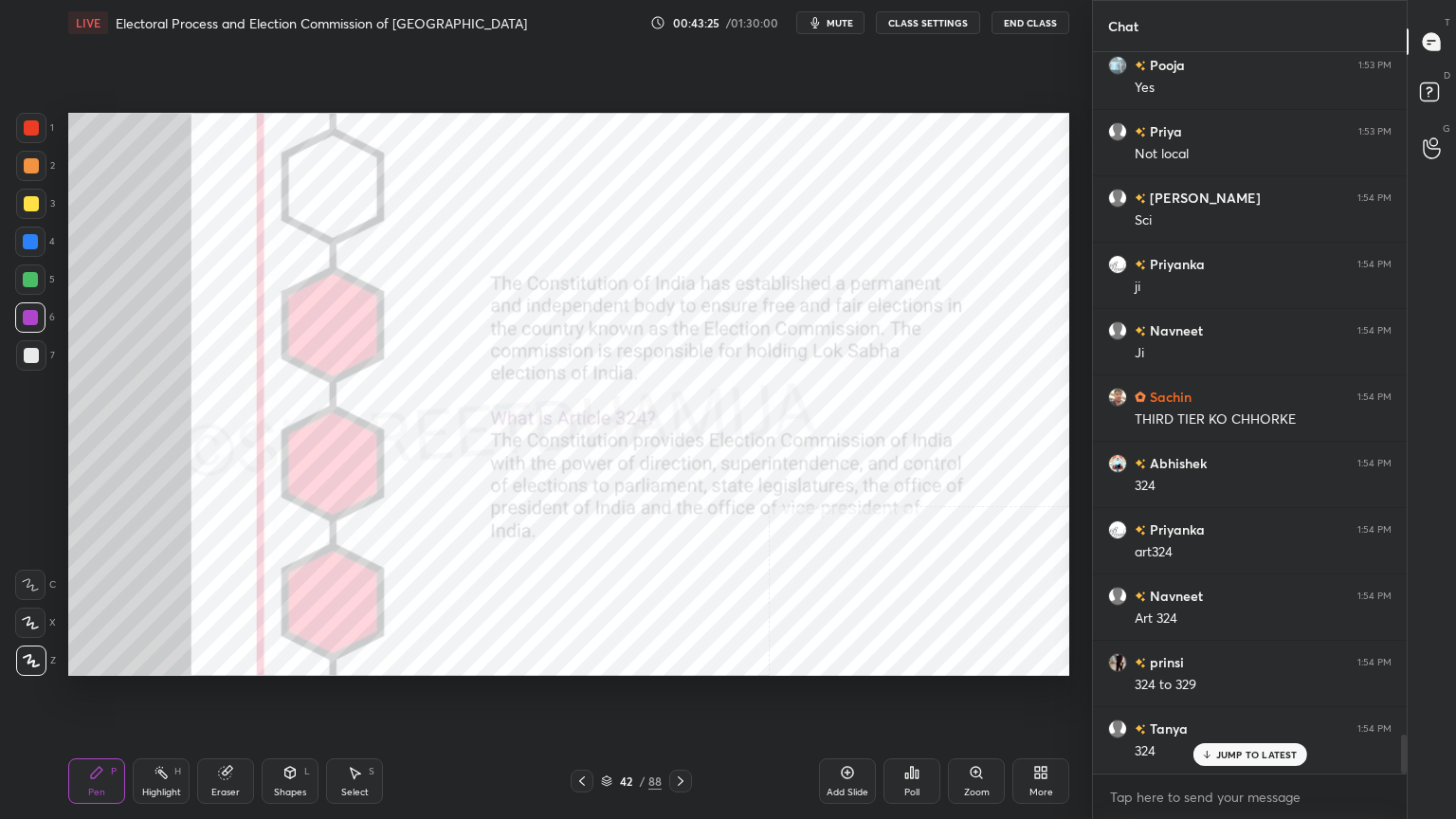
scroll to position [12669, 0]
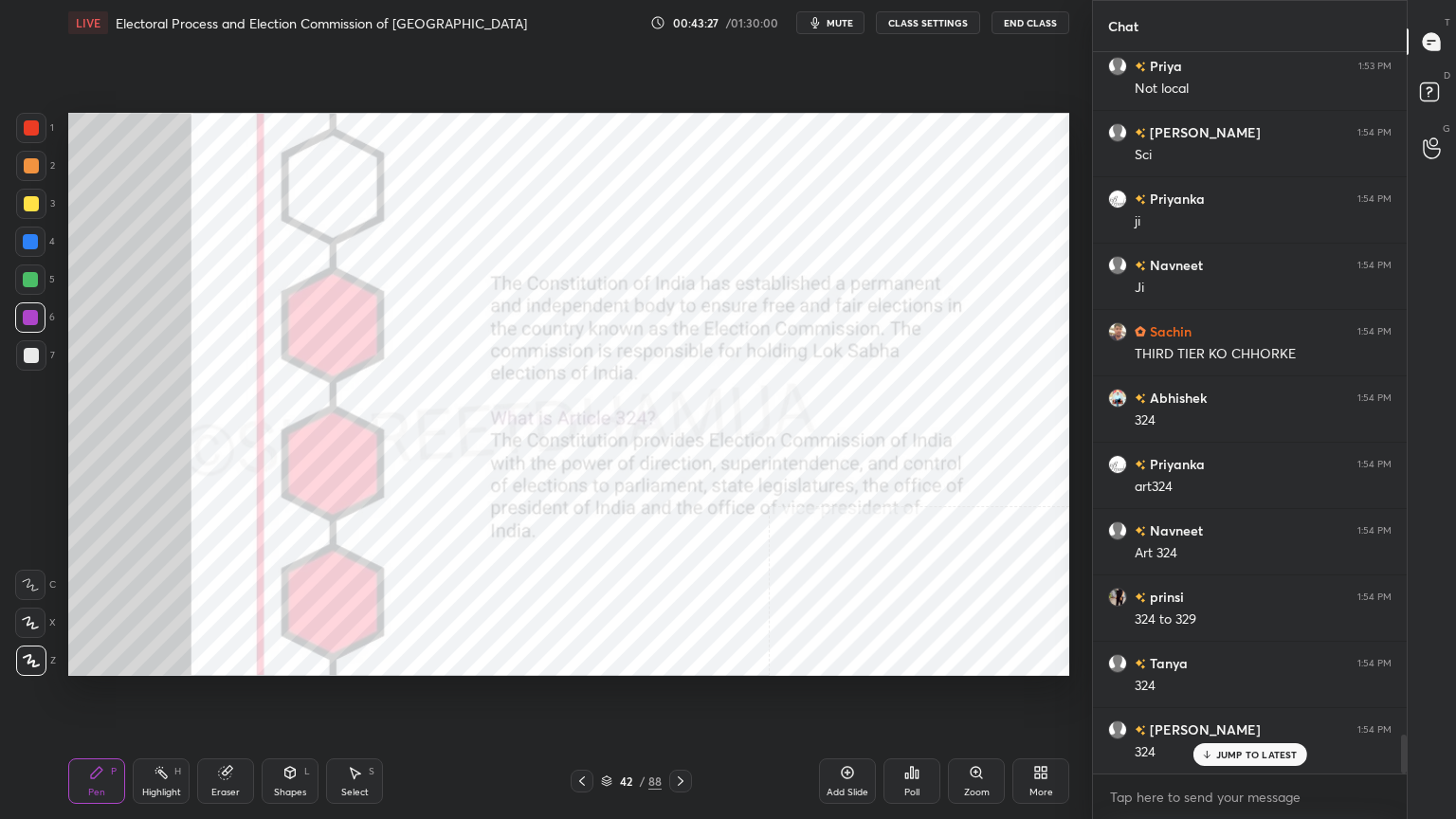
click at [37, 240] on div at bounding box center [31, 242] width 15 height 15
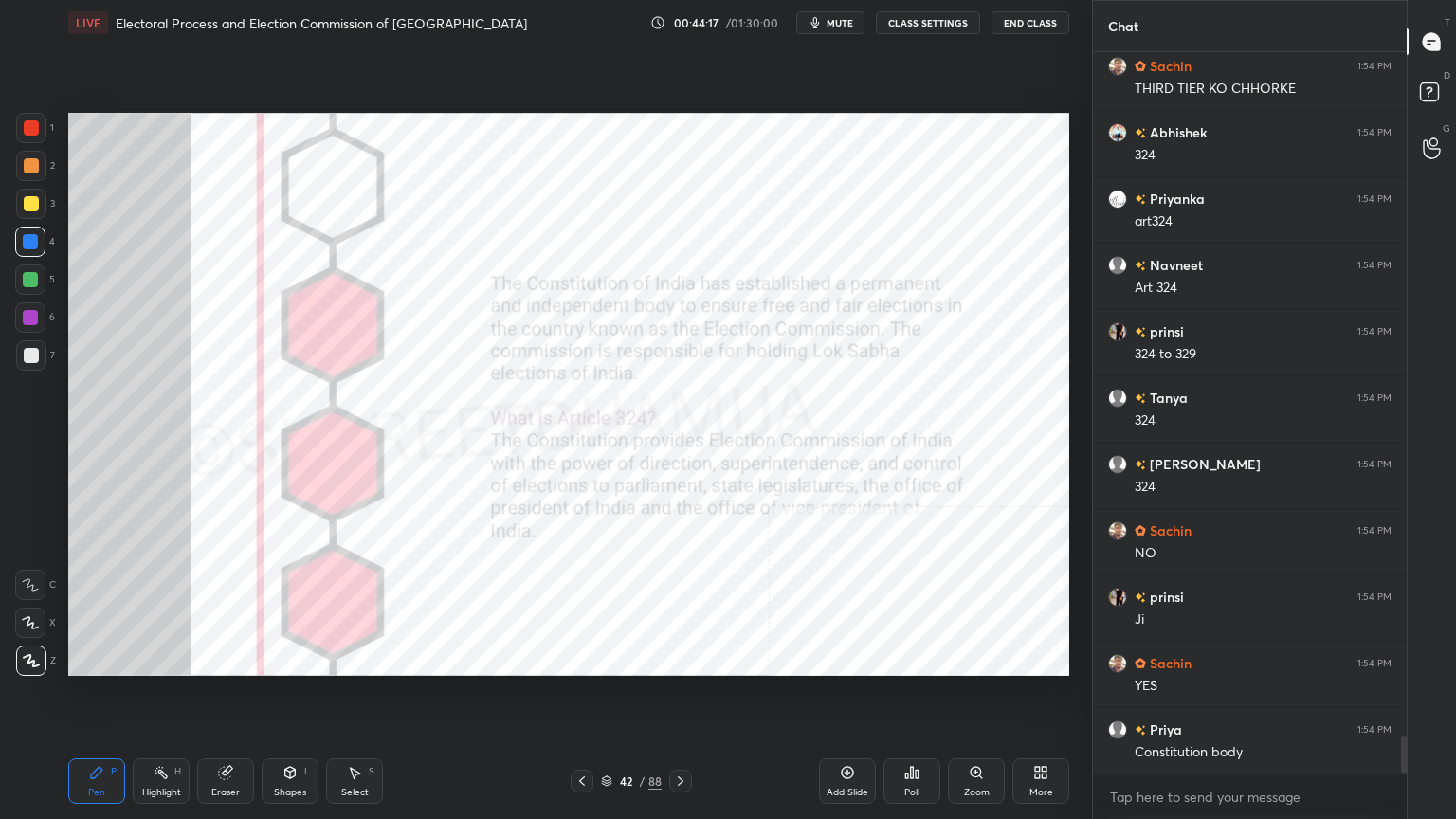
scroll to position [13003, 0]
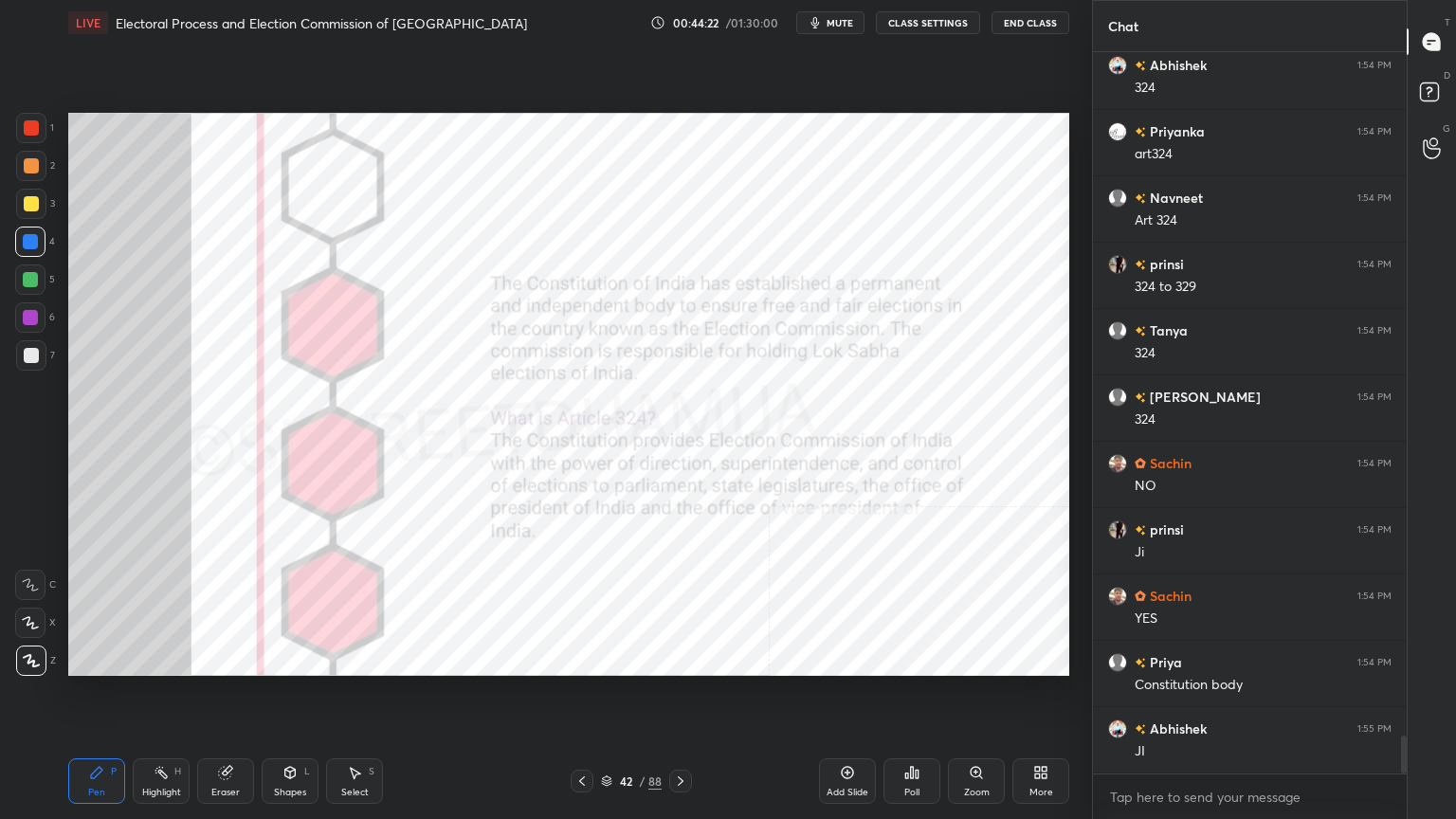
click at [831, 699] on div "Add Slide" at bounding box center [848, 781] width 57 height 46
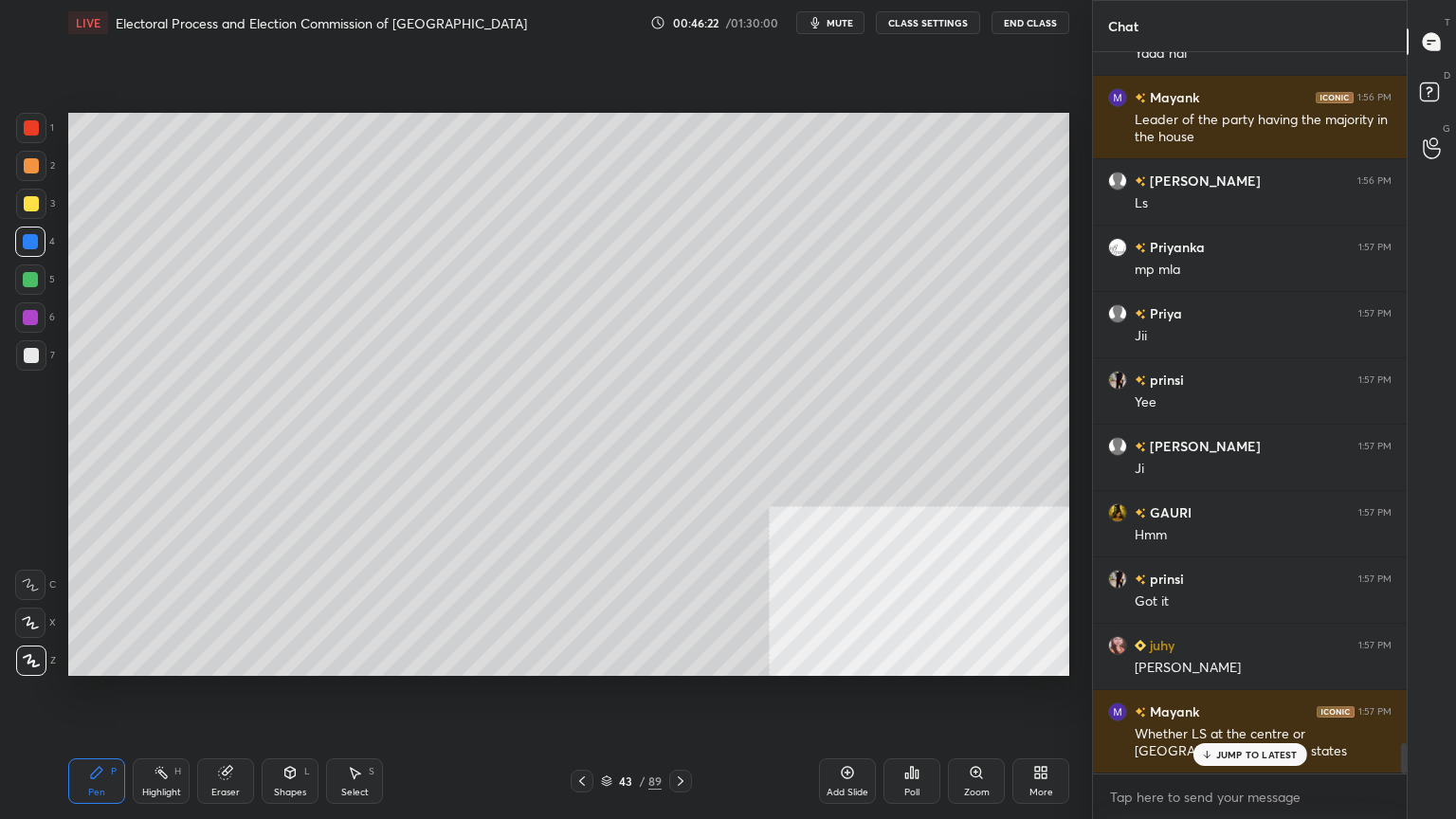
scroll to position [16560, 0]
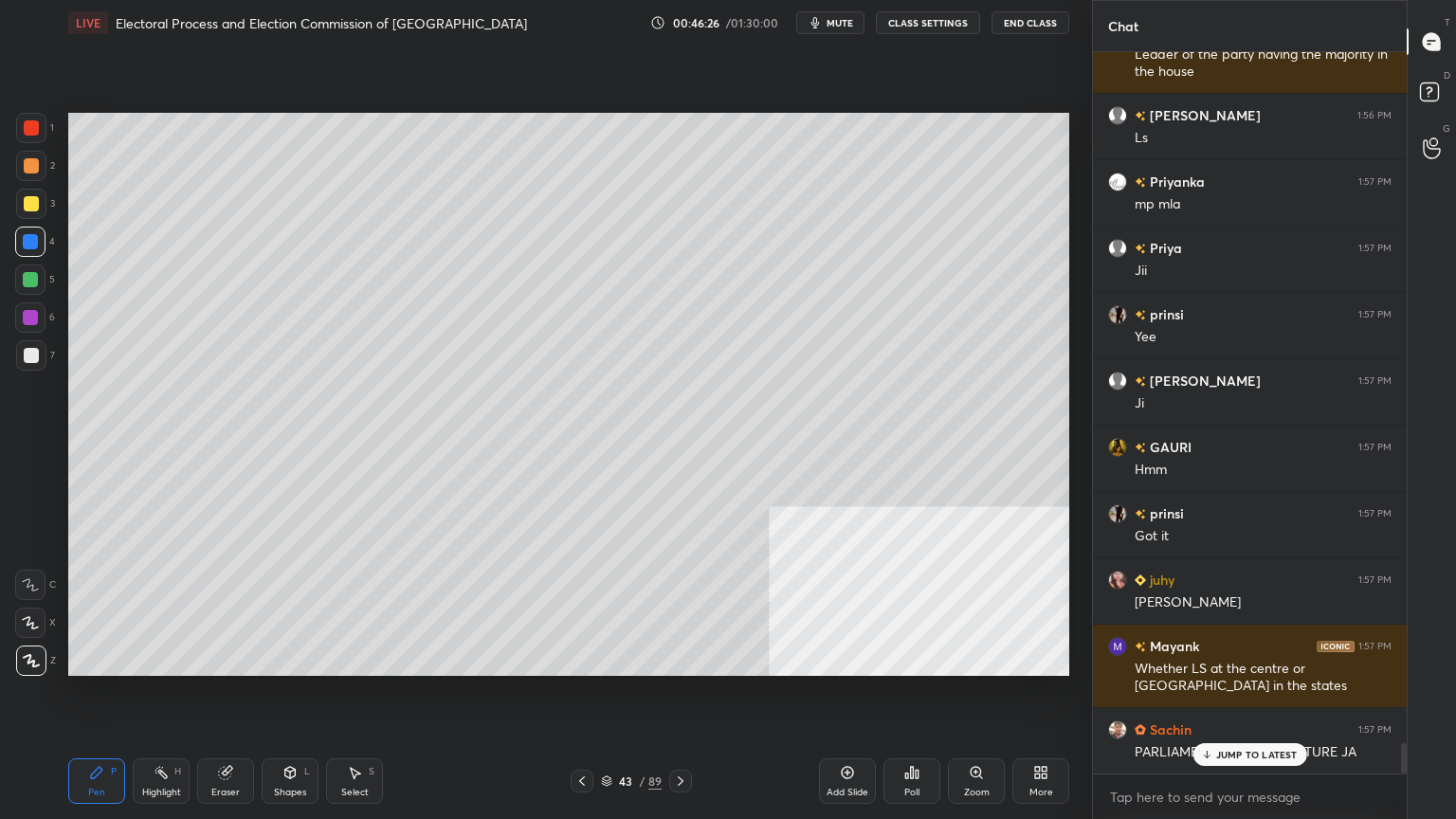
click at [583, 699] on icon at bounding box center [582, 781] width 15 height 15
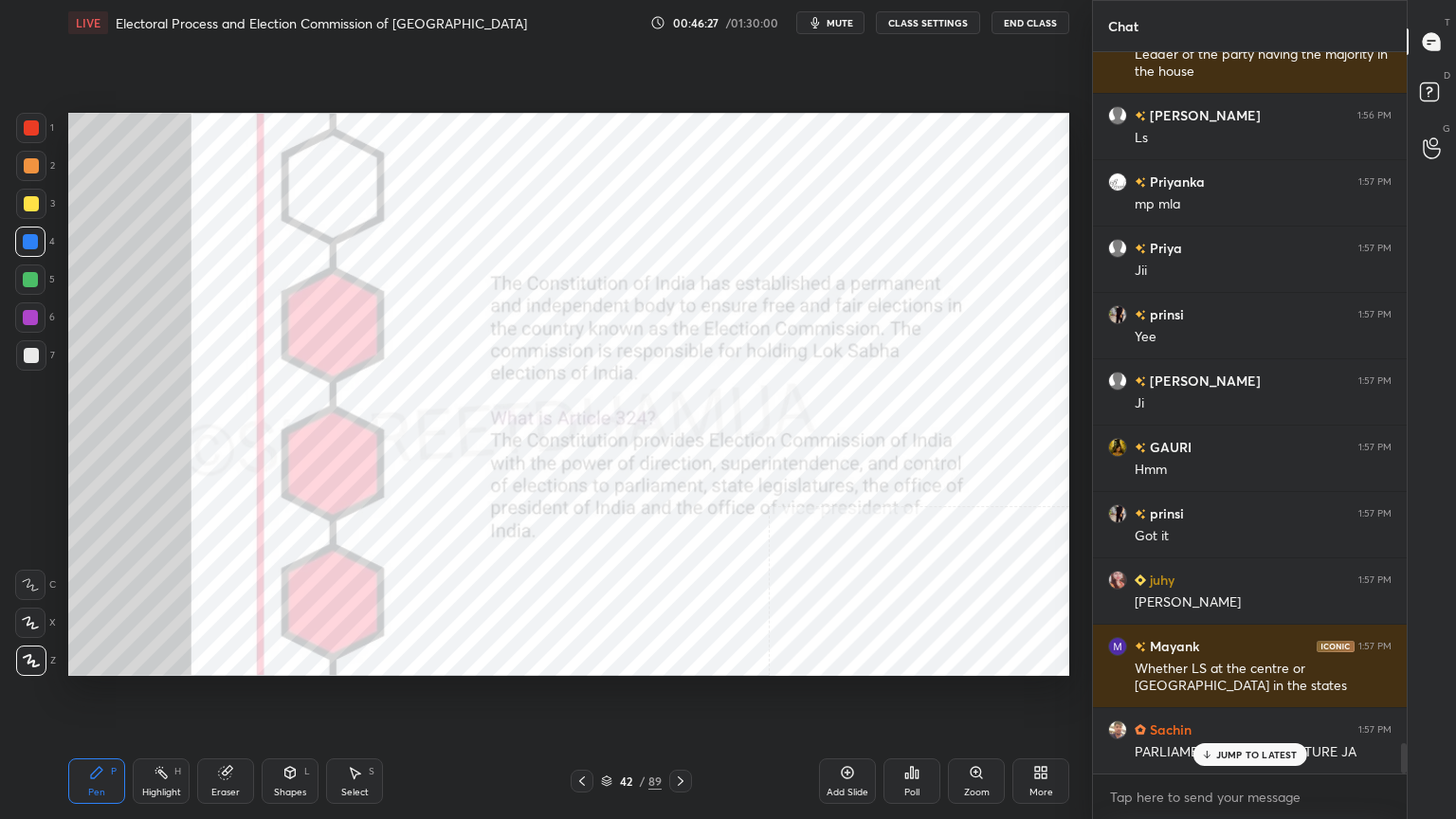
click at [219, 699] on icon at bounding box center [225, 772] width 12 height 12
click at [24, 657] on span "Erase all" at bounding box center [31, 660] width 29 height 13
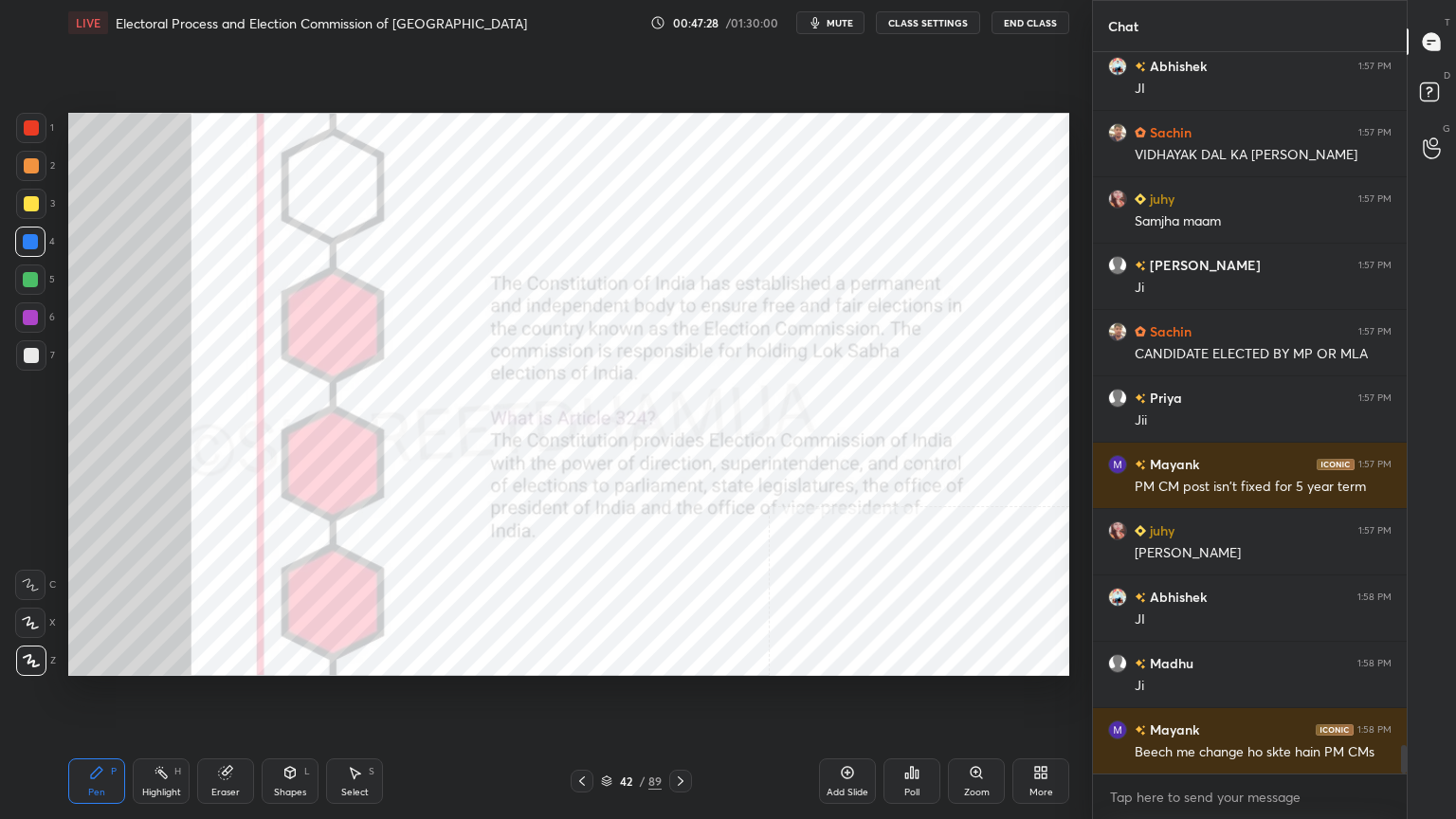
scroll to position [17423, 0]
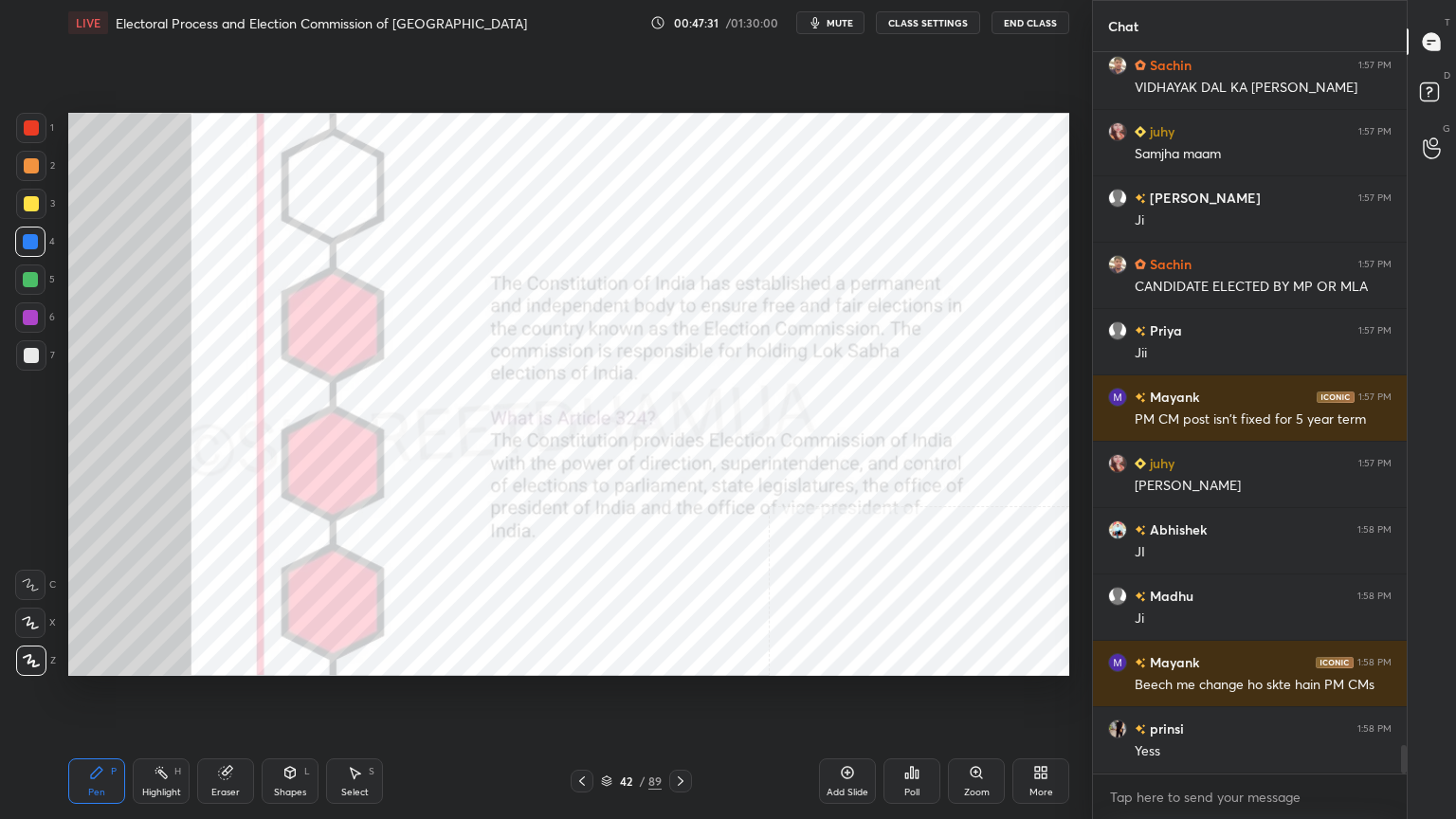
click at [681, 699] on icon at bounding box center [681, 781] width 15 height 15
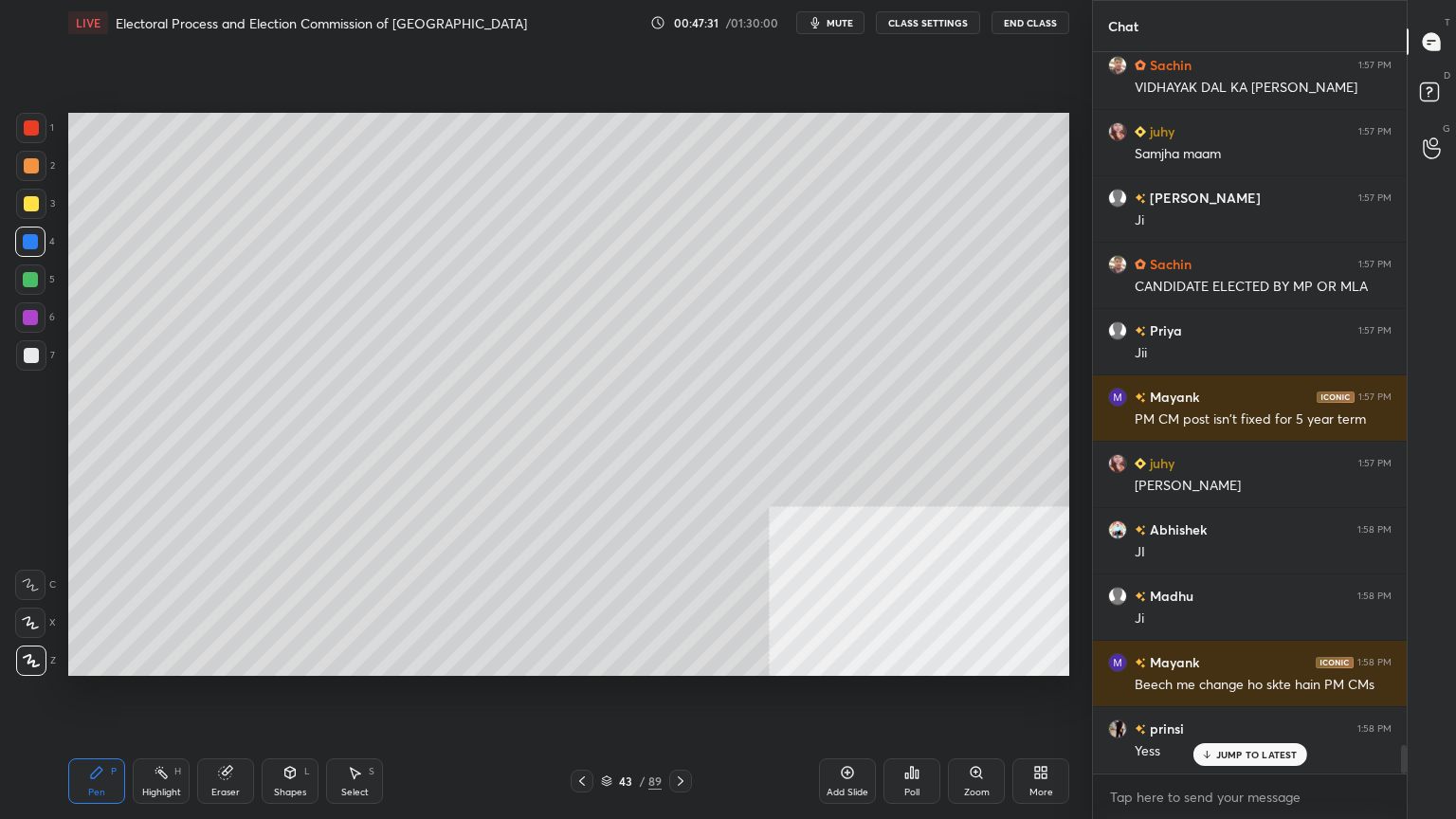
scroll to position [17488, 0]
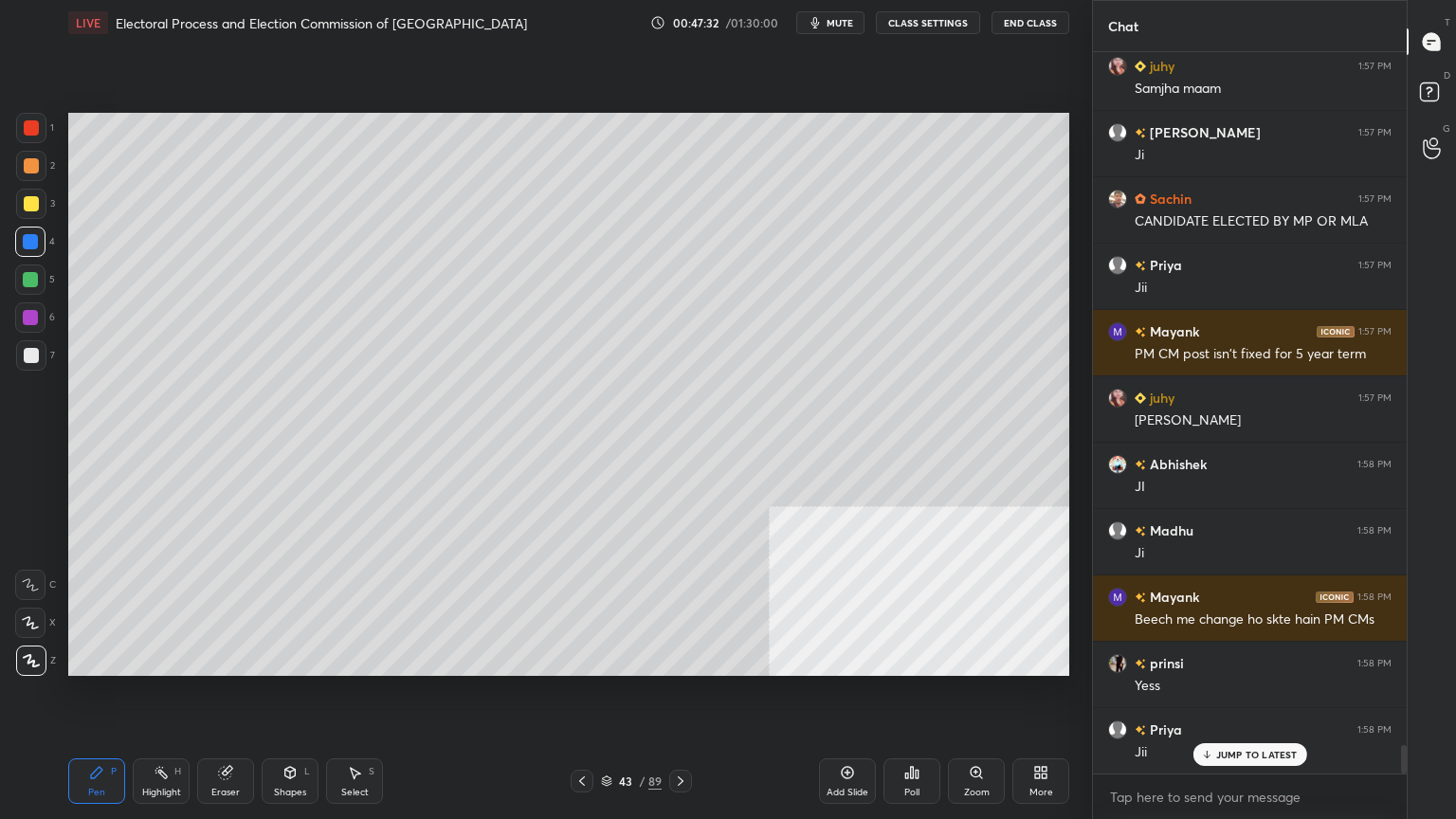
click at [683, 699] on icon at bounding box center [681, 781] width 15 height 15
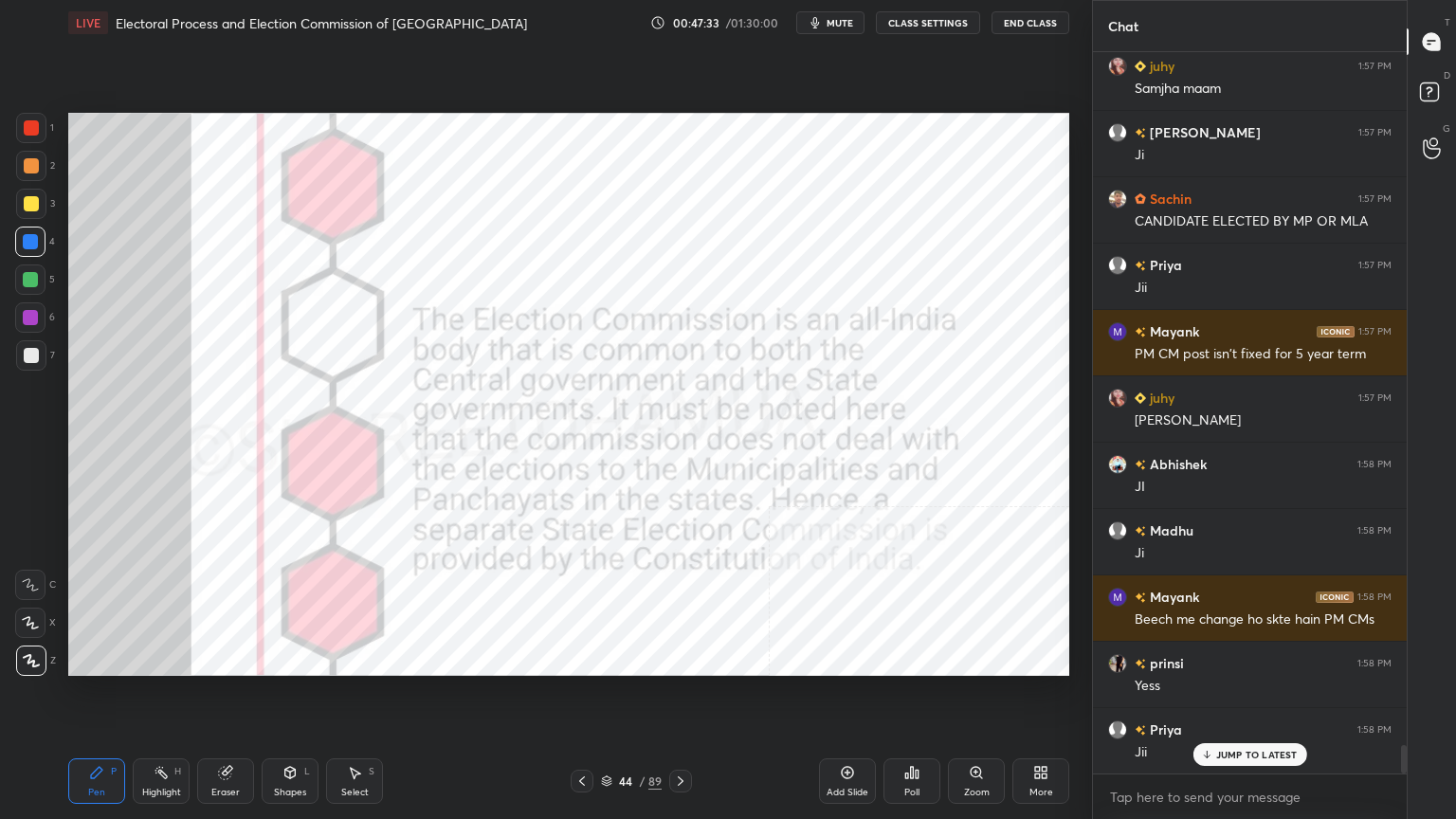
scroll to position [17555, 0]
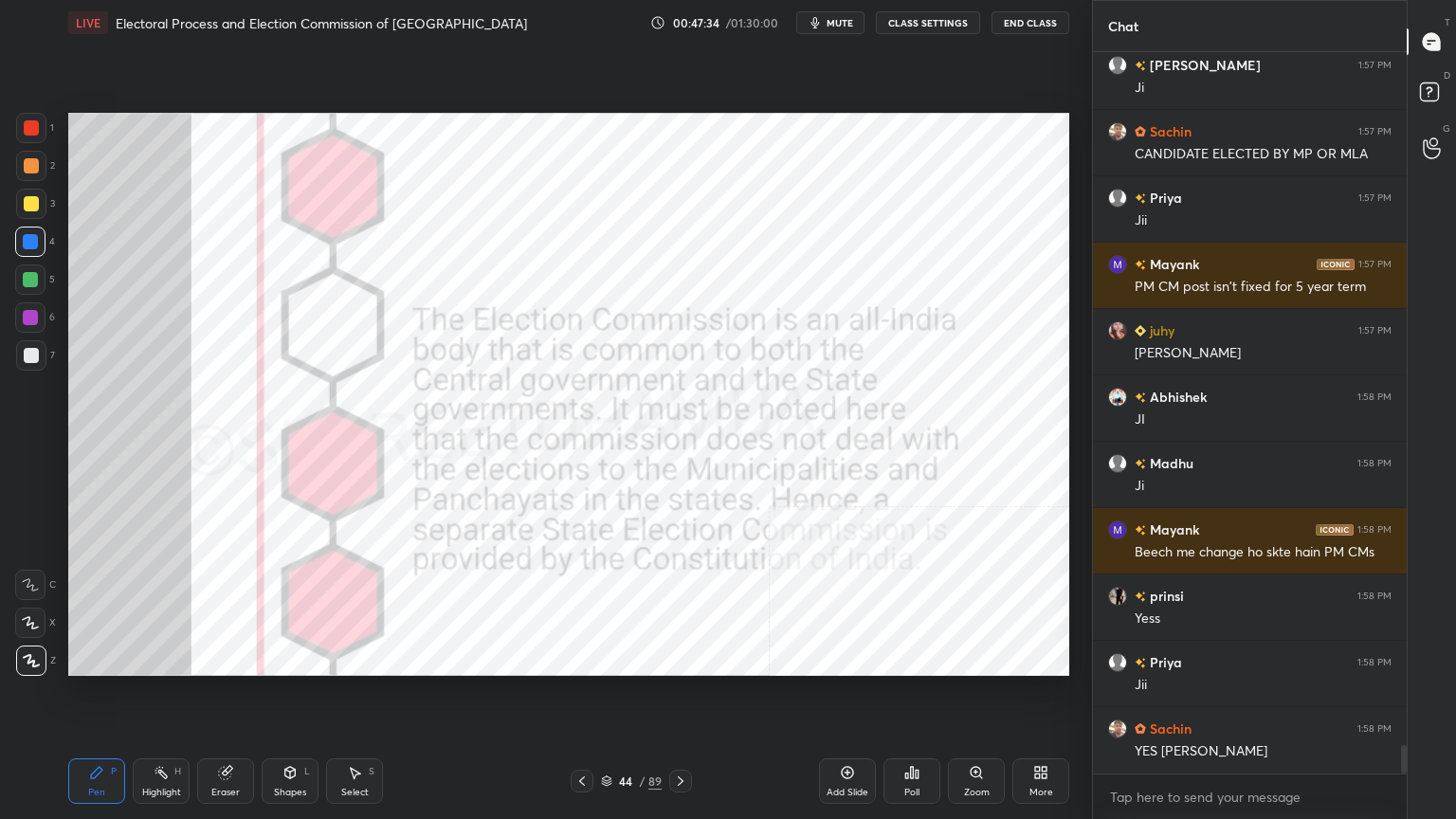
click at [20, 129] on div at bounding box center [32, 128] width 31 height 31
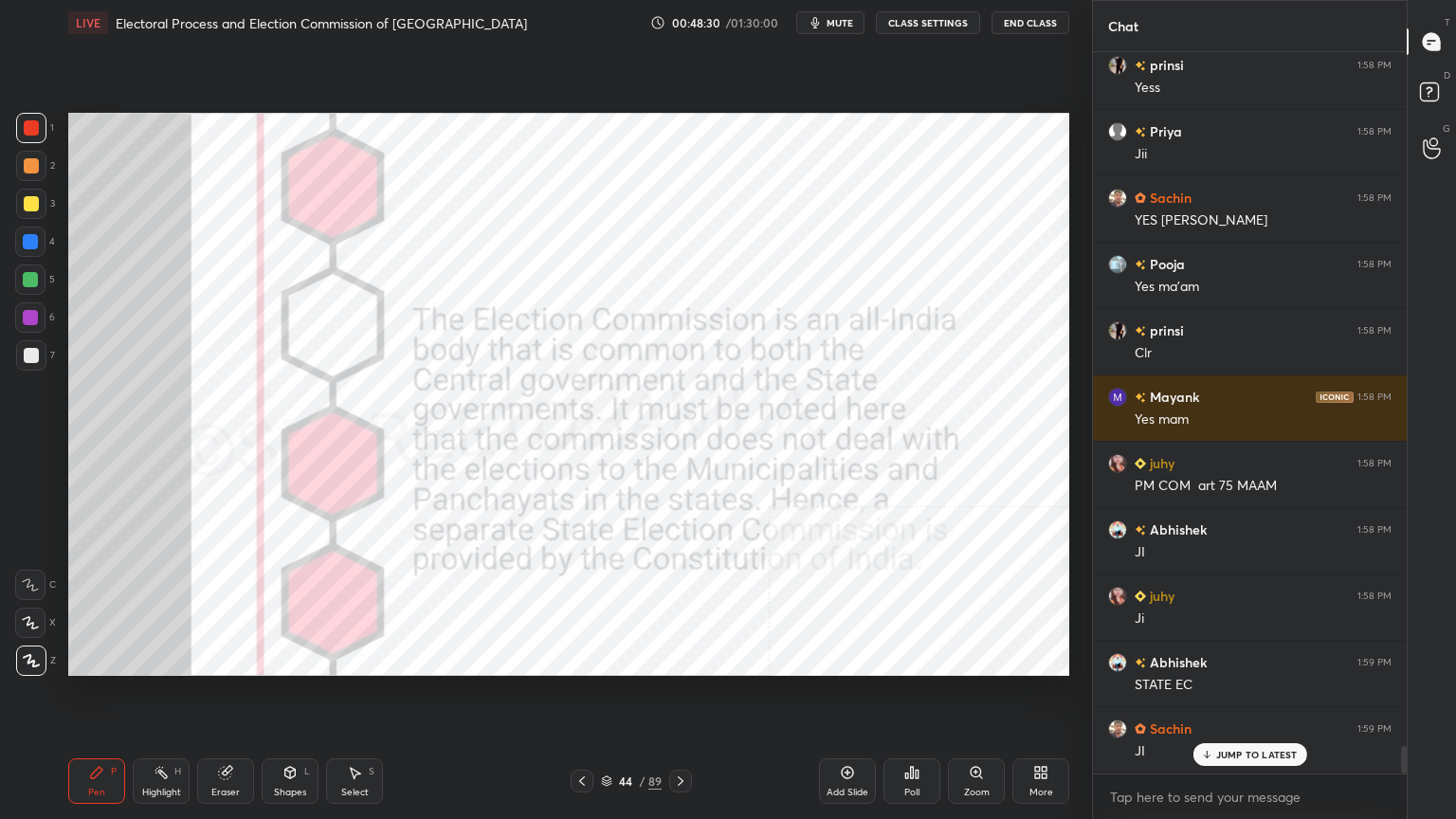
scroll to position [18152, 0]
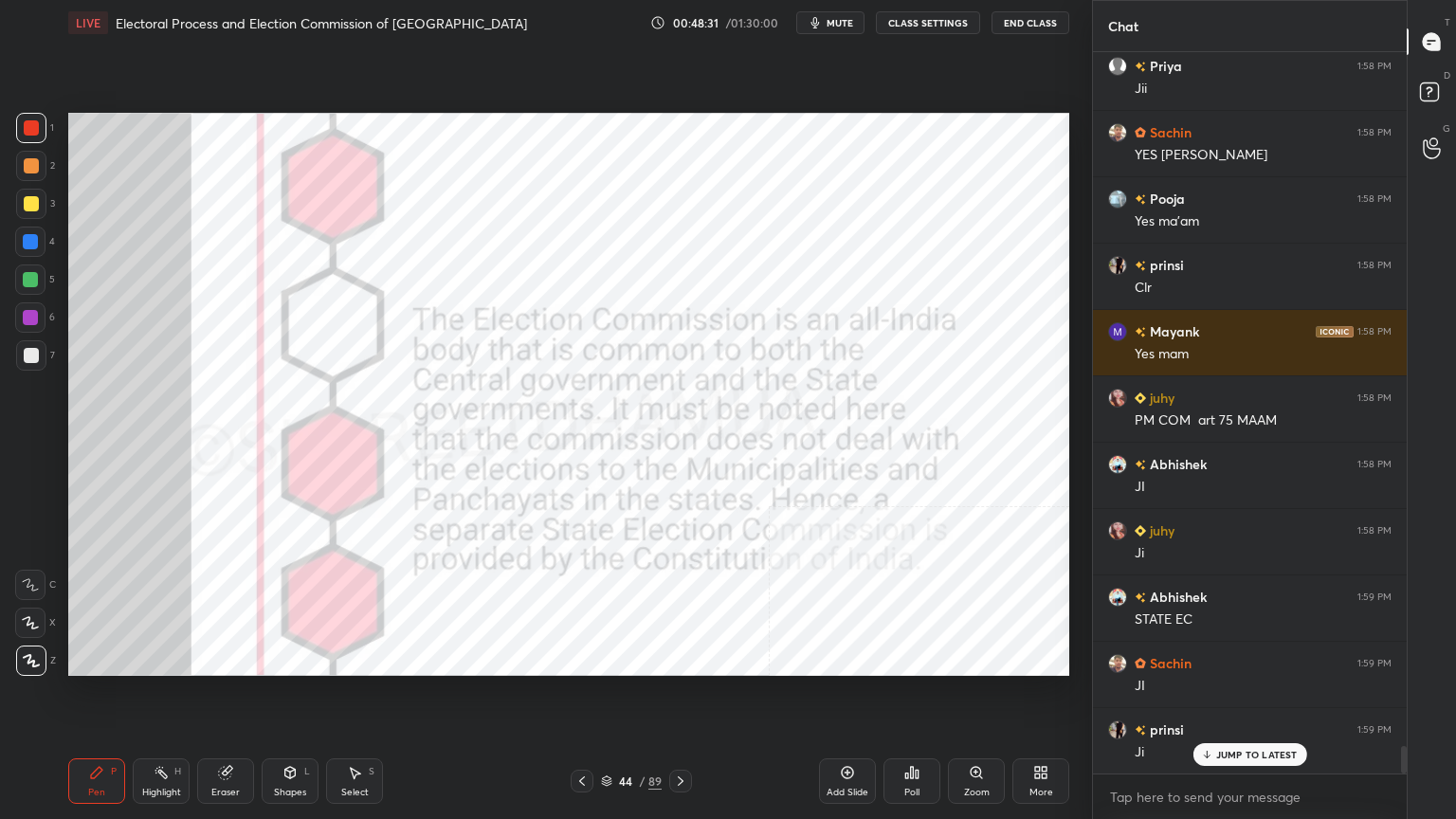
click at [683, 699] on icon at bounding box center [681, 781] width 6 height 10
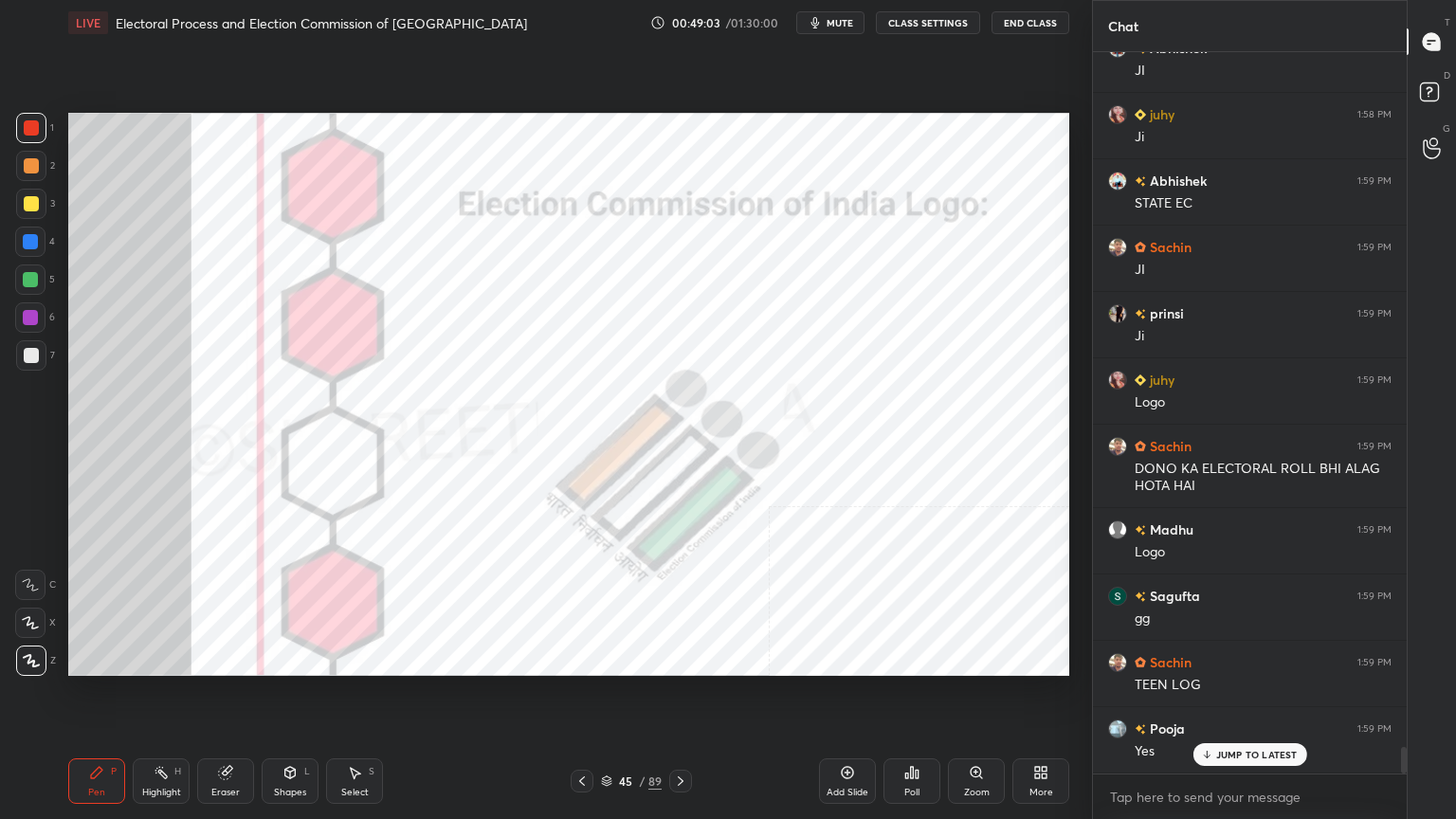
scroll to position [18632, 0]
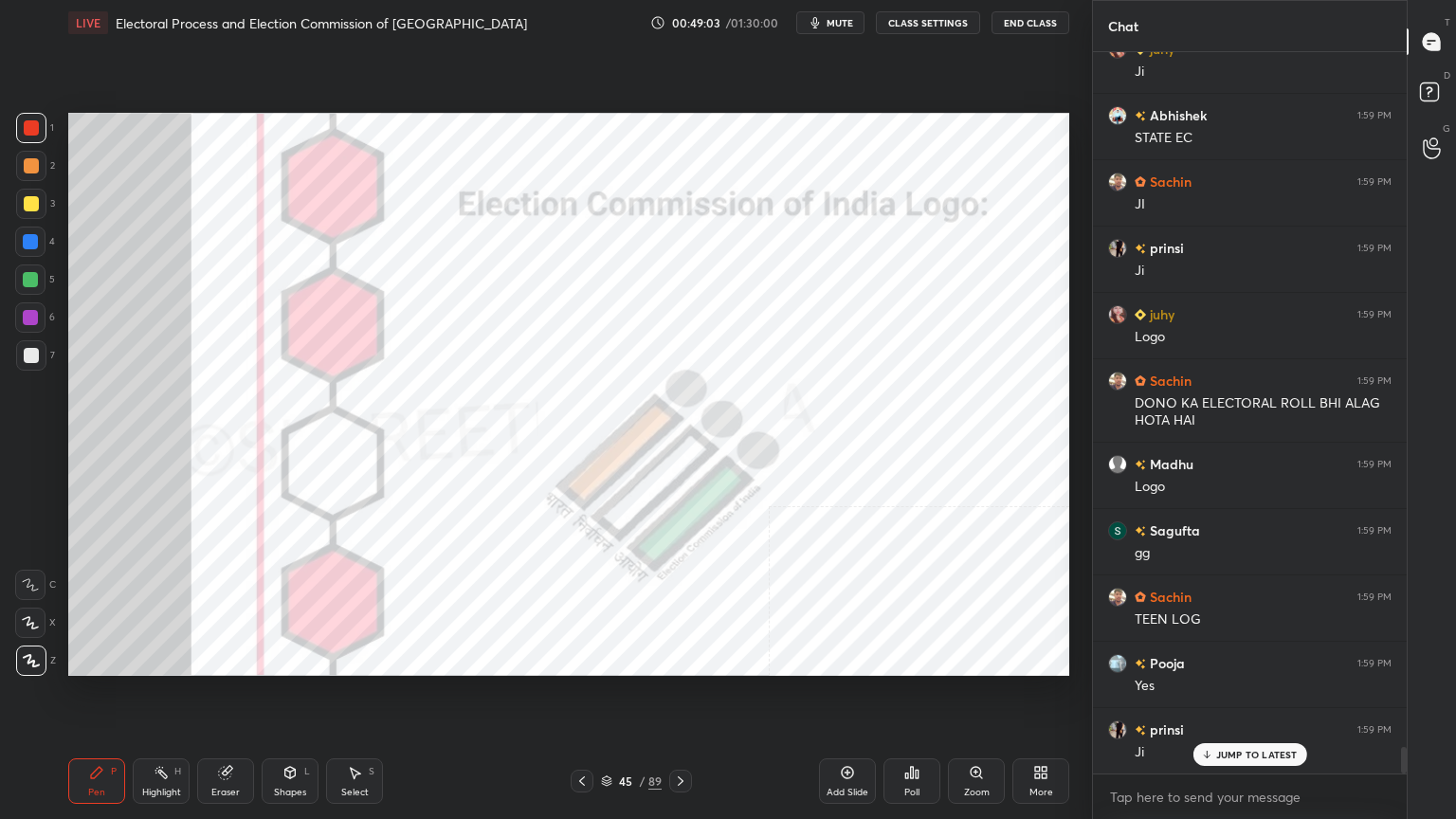
click at [683, 699] on icon at bounding box center [681, 781] width 15 height 15
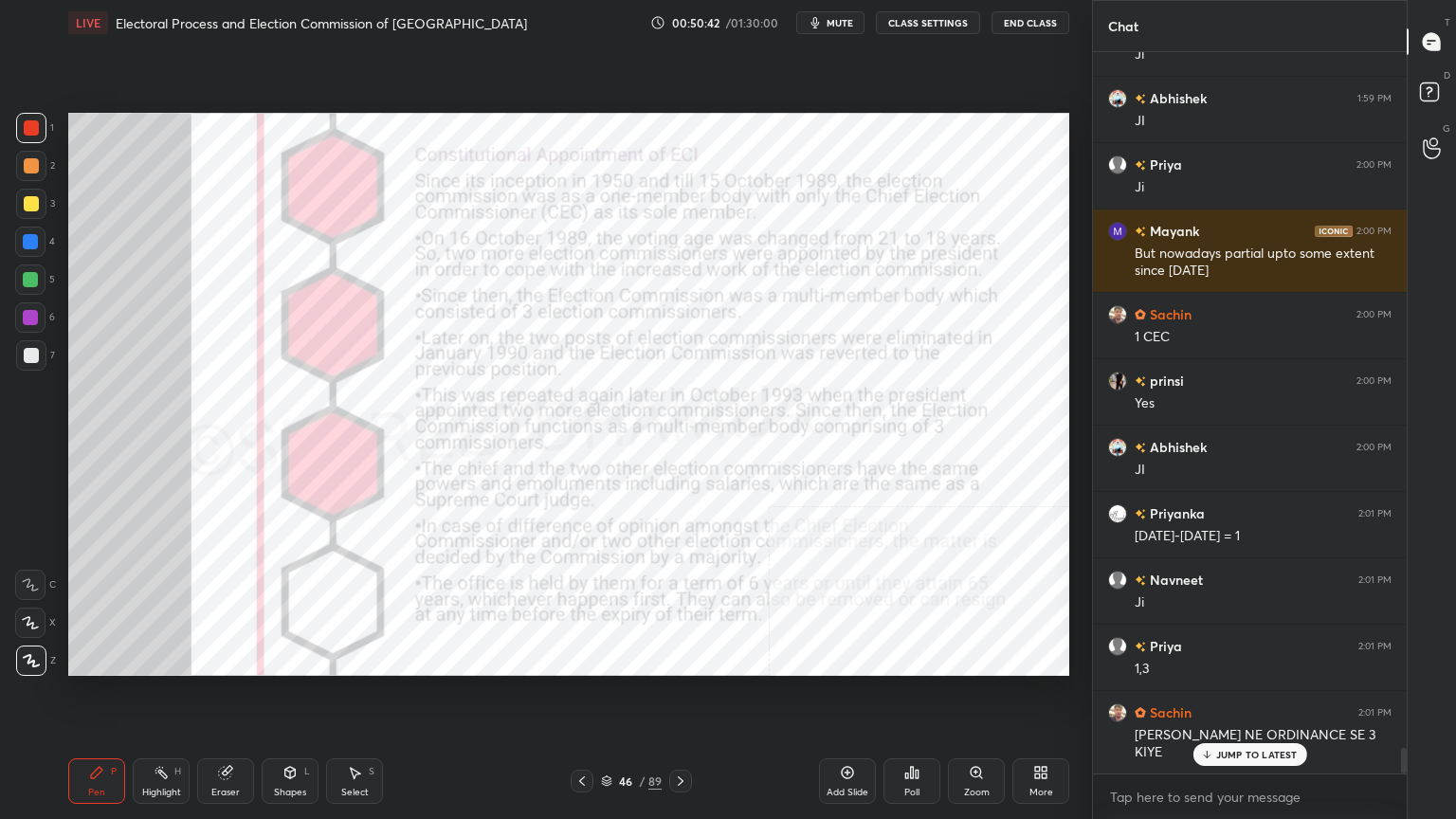
scroll to position [19398, 0]
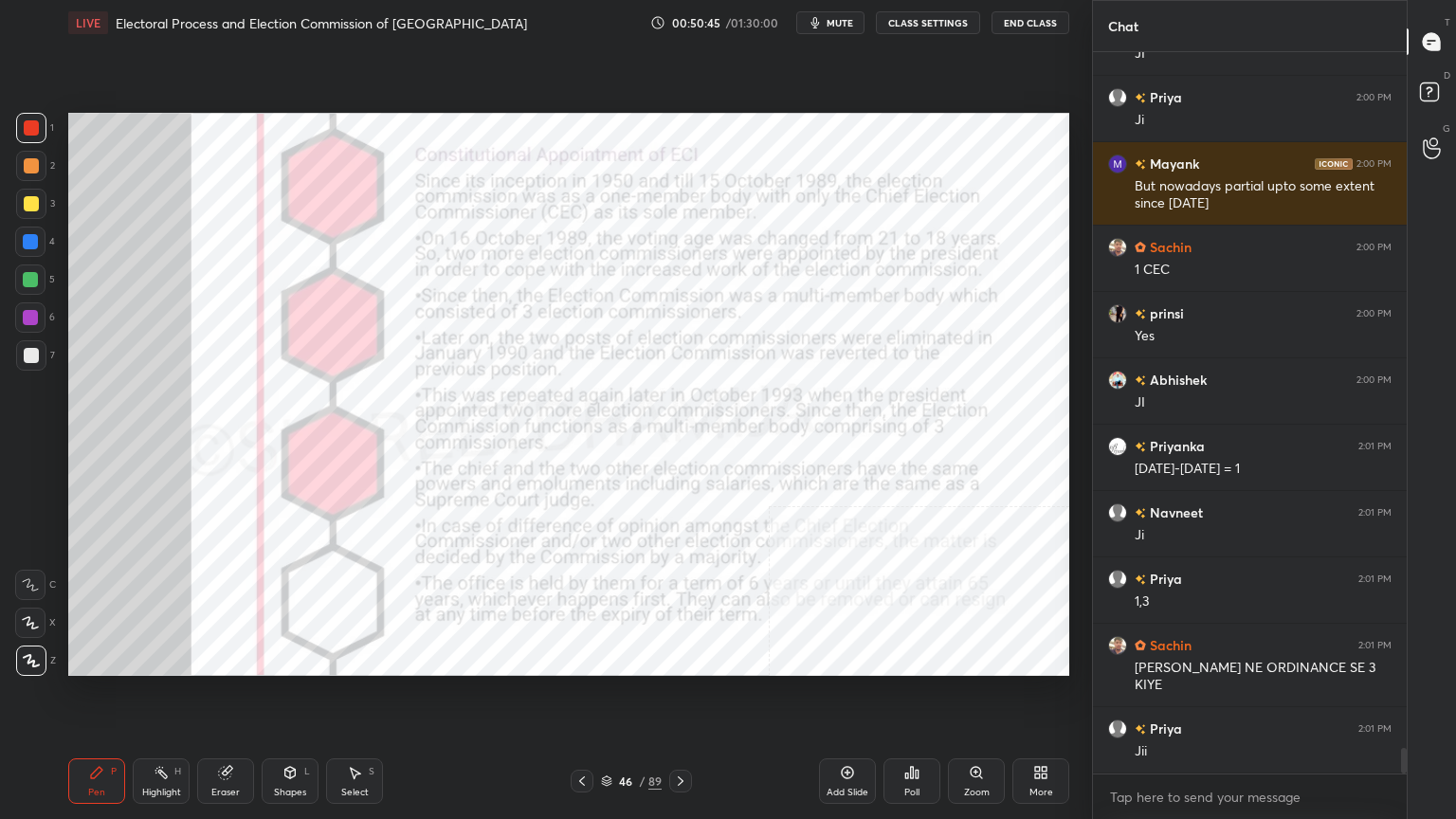
click at [199, 699] on div "Eraser" at bounding box center [226, 781] width 57 height 46
click at [30, 670] on div "Erase all" at bounding box center [31, 660] width 31 height 31
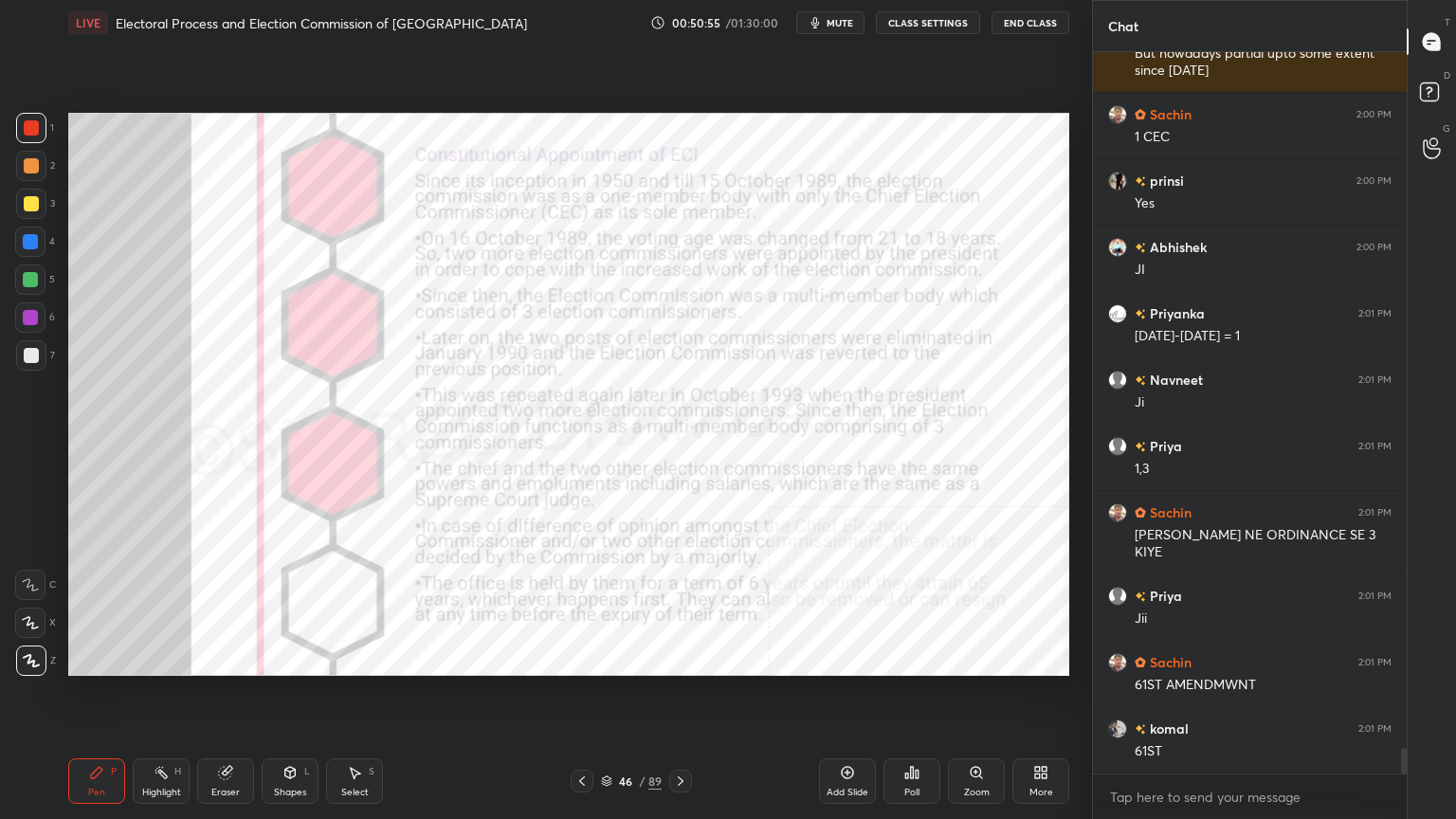
scroll to position [19596, 0]
click at [38, 204] on div at bounding box center [32, 204] width 31 height 31
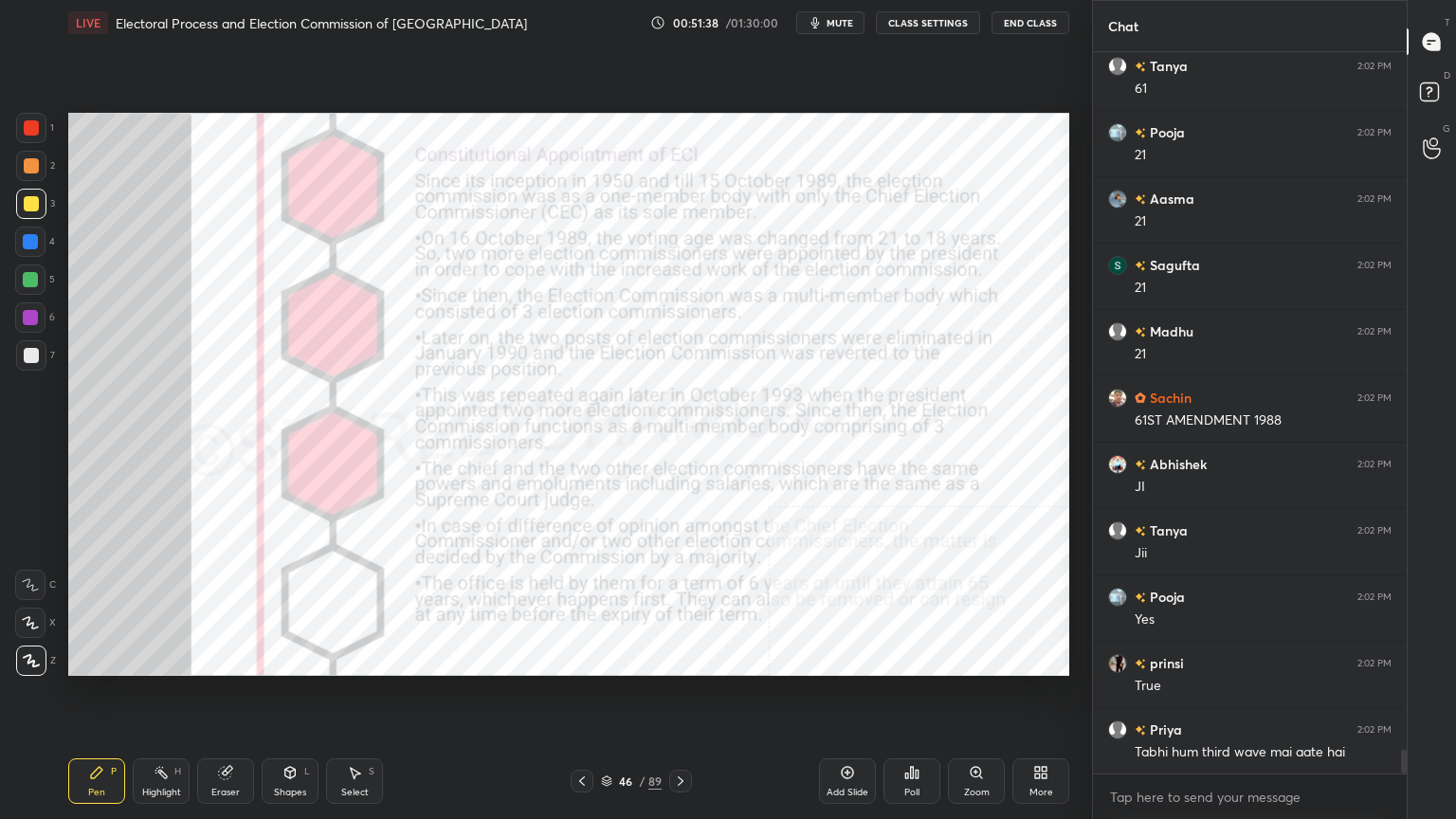
scroll to position [21256, 0]
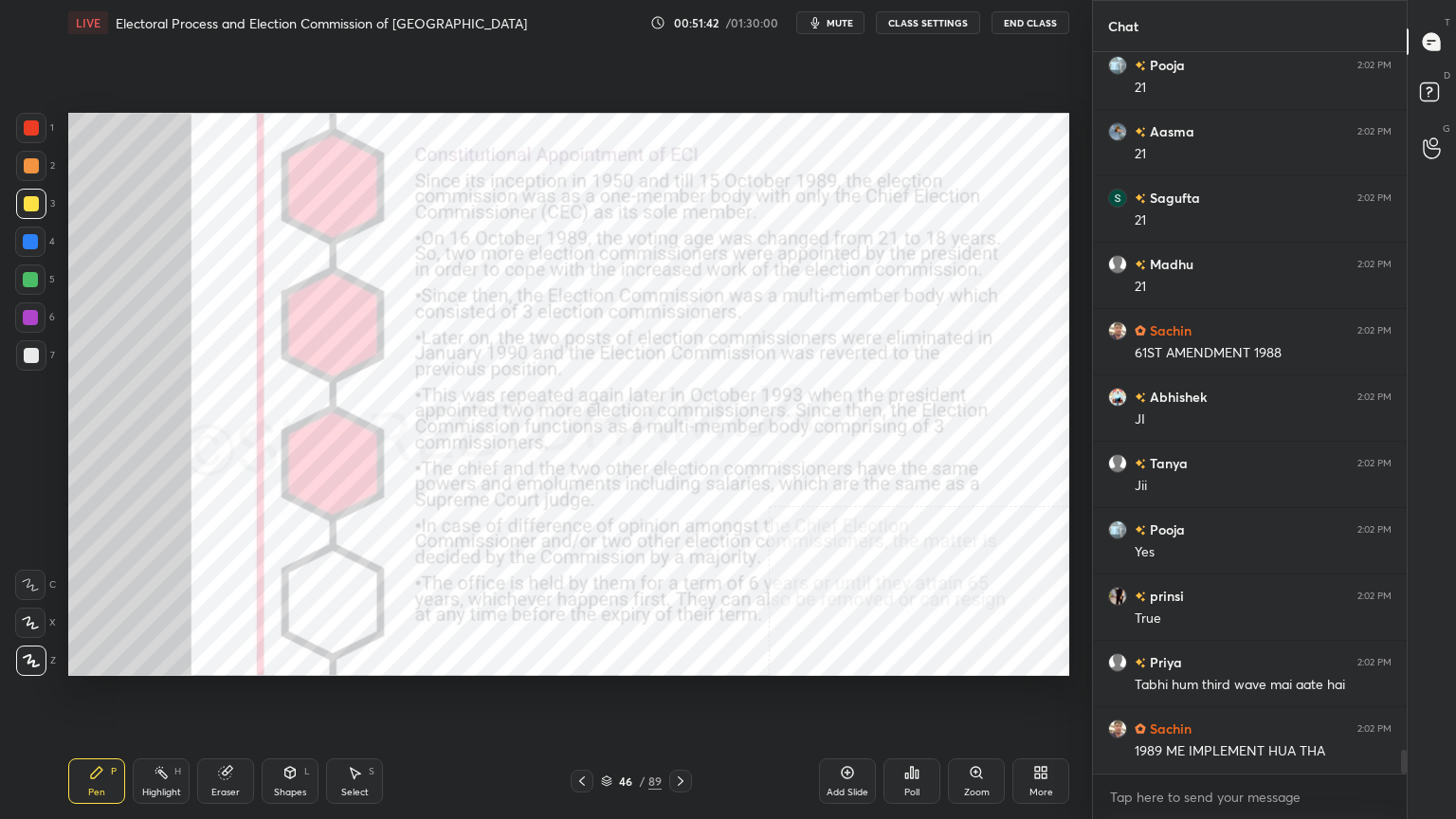
click at [35, 245] on div at bounding box center [31, 242] width 15 height 15
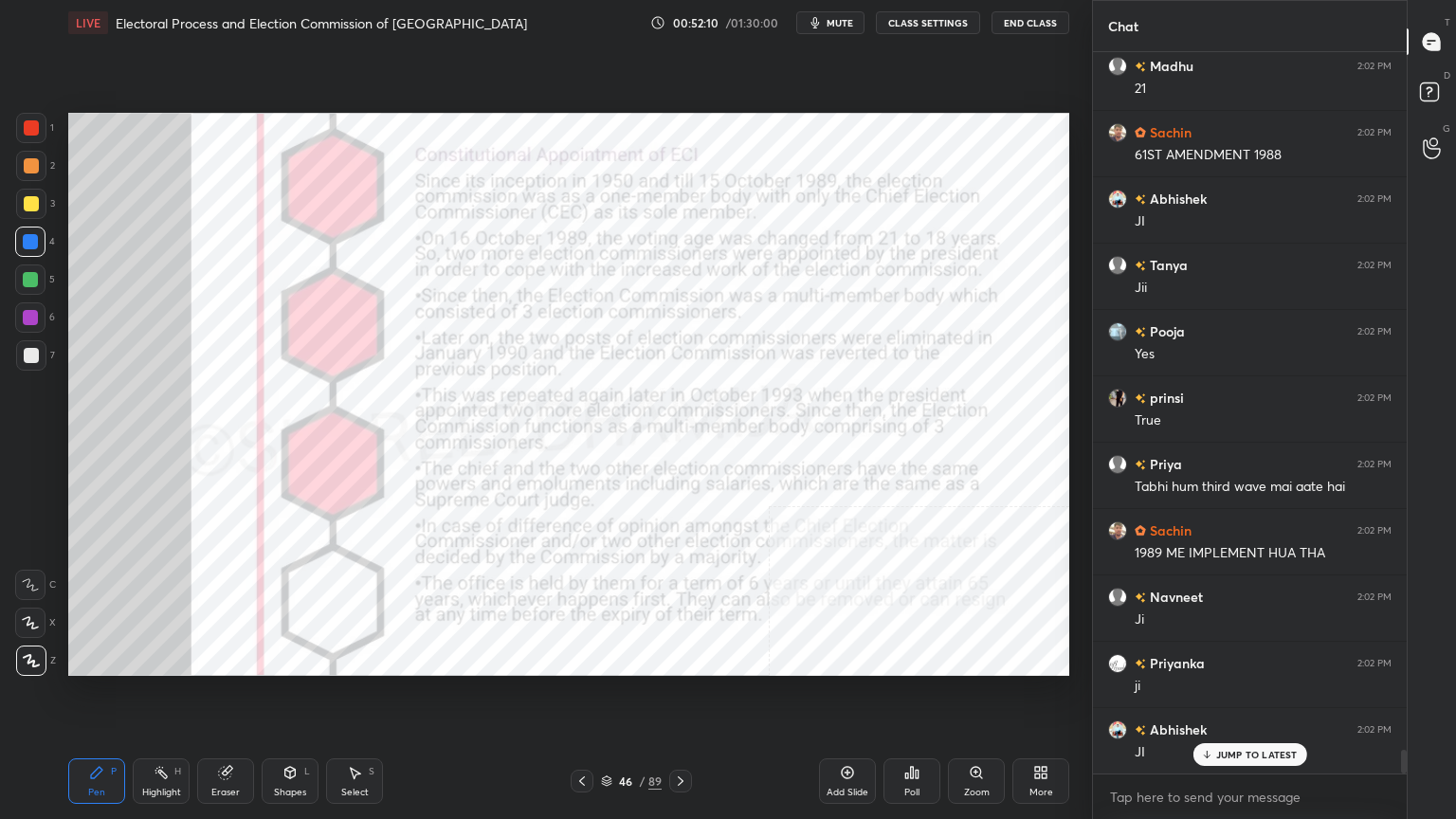
scroll to position [21520, 0]
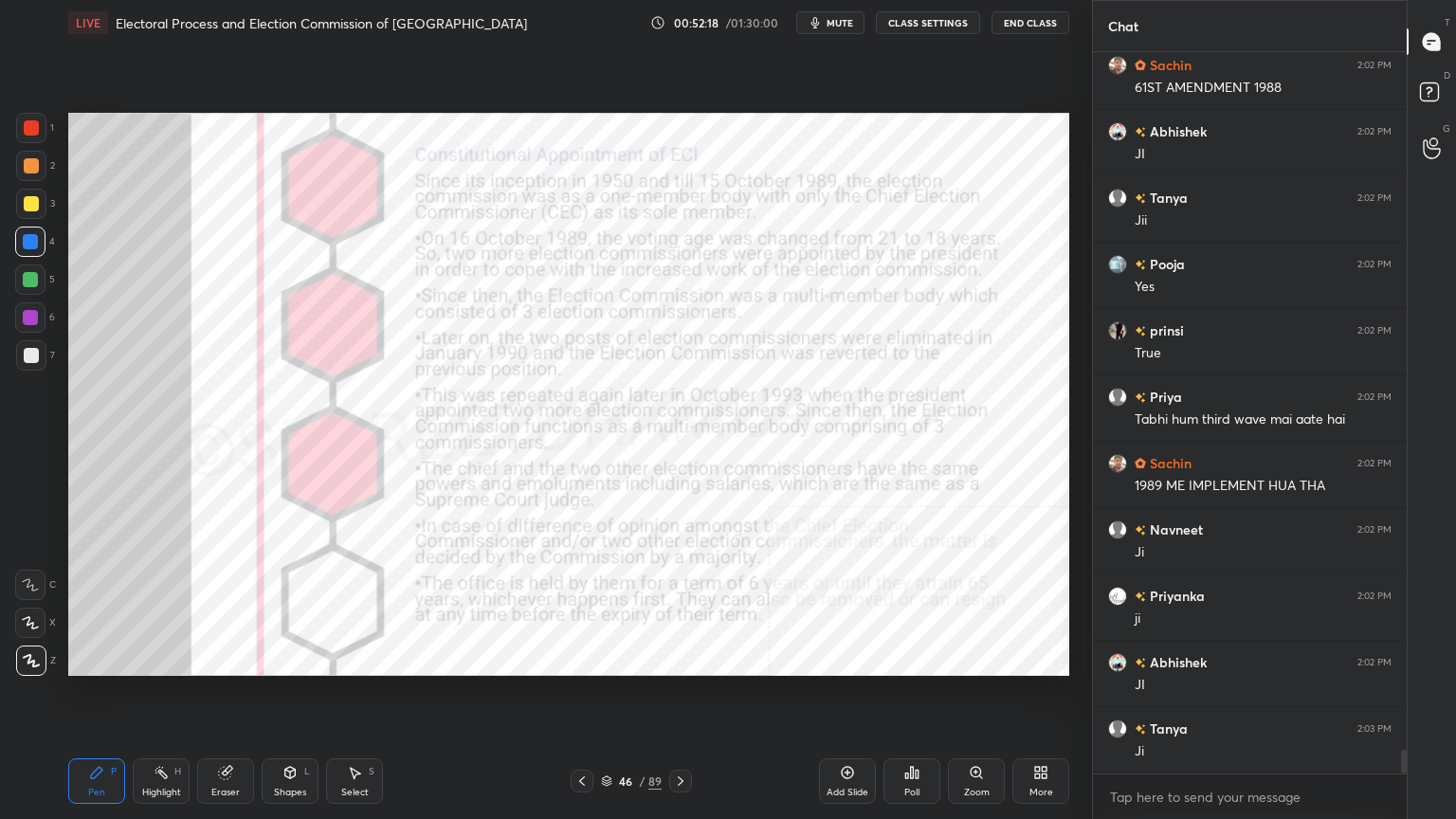
click at [841, 699] on div "Add Slide Poll Zoom More" at bounding box center [945, 781] width 250 height 106
click at [848, 699] on div "Add Slide" at bounding box center [848, 792] width 42 height 10
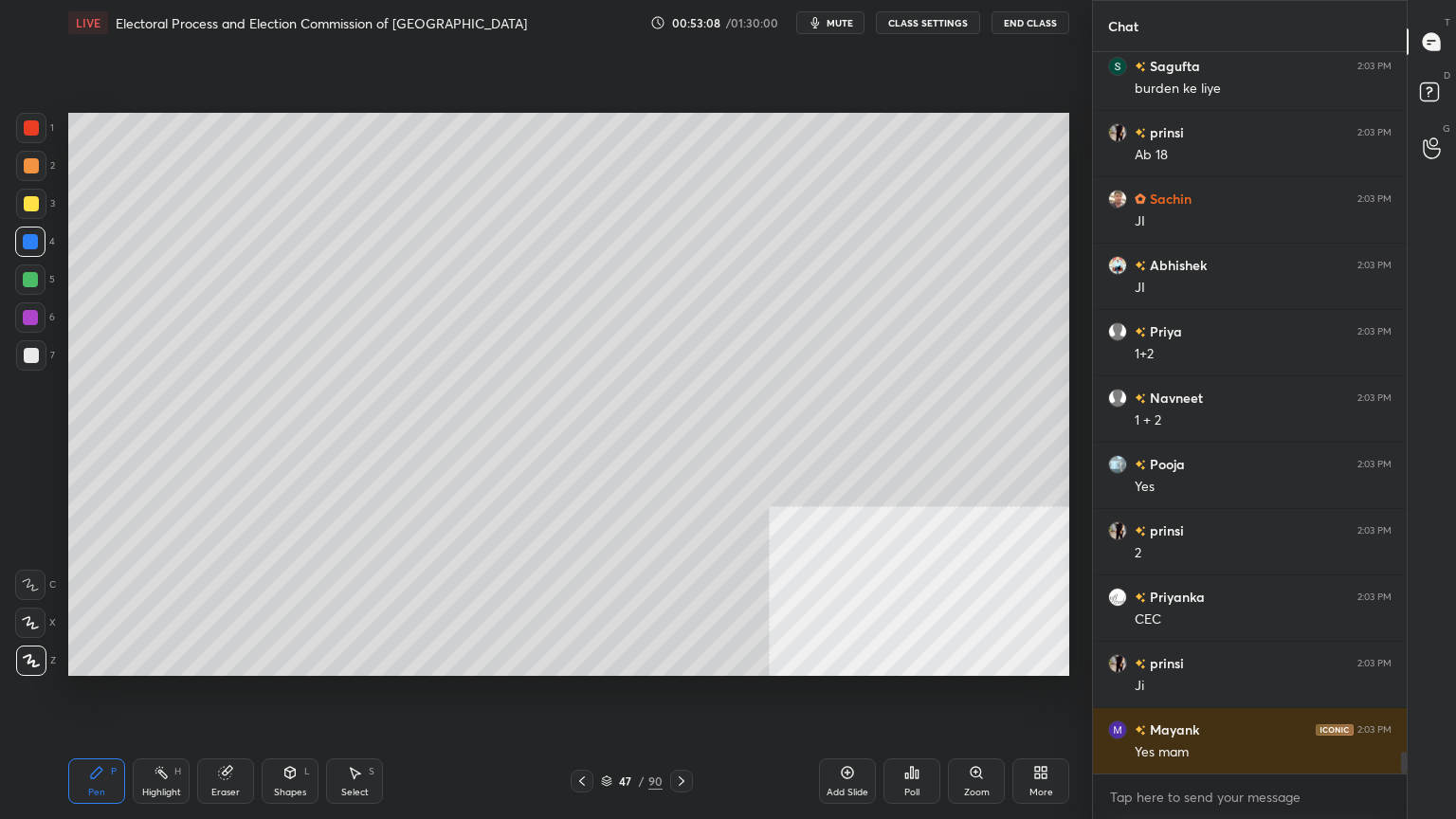
scroll to position [22715, 0]
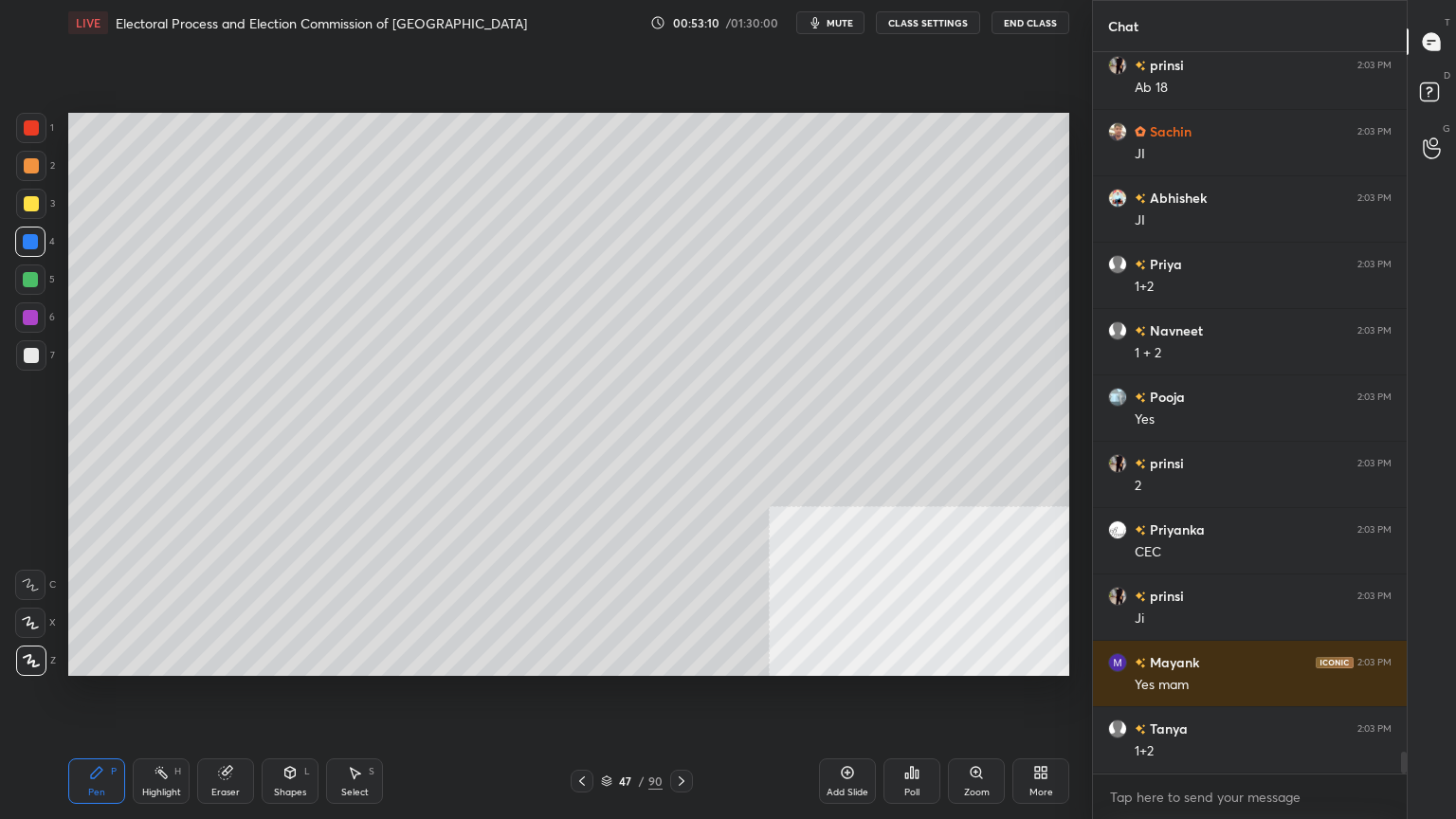
click at [572, 699] on div at bounding box center [582, 781] width 23 height 23
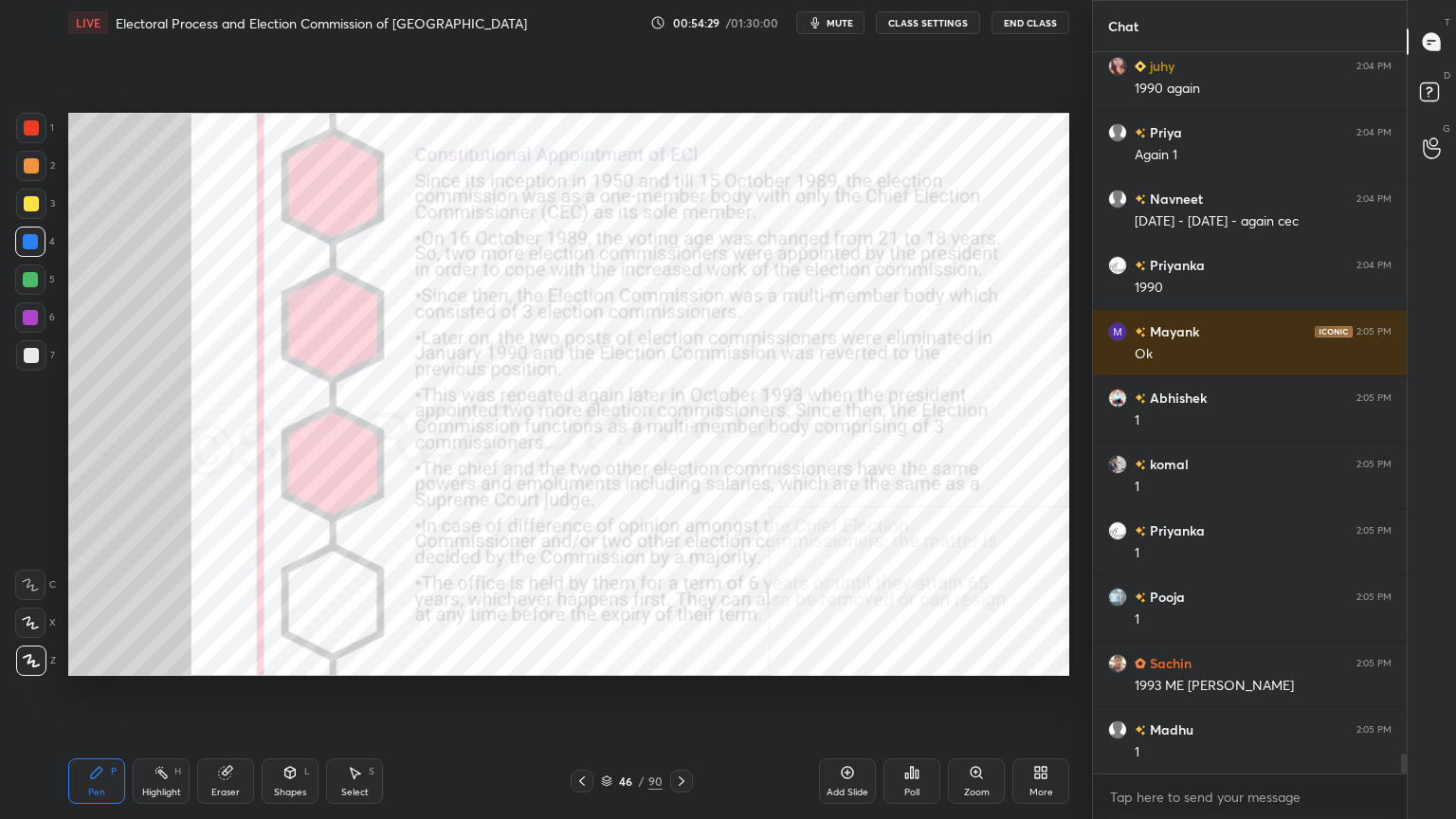
scroll to position [24940, 0]
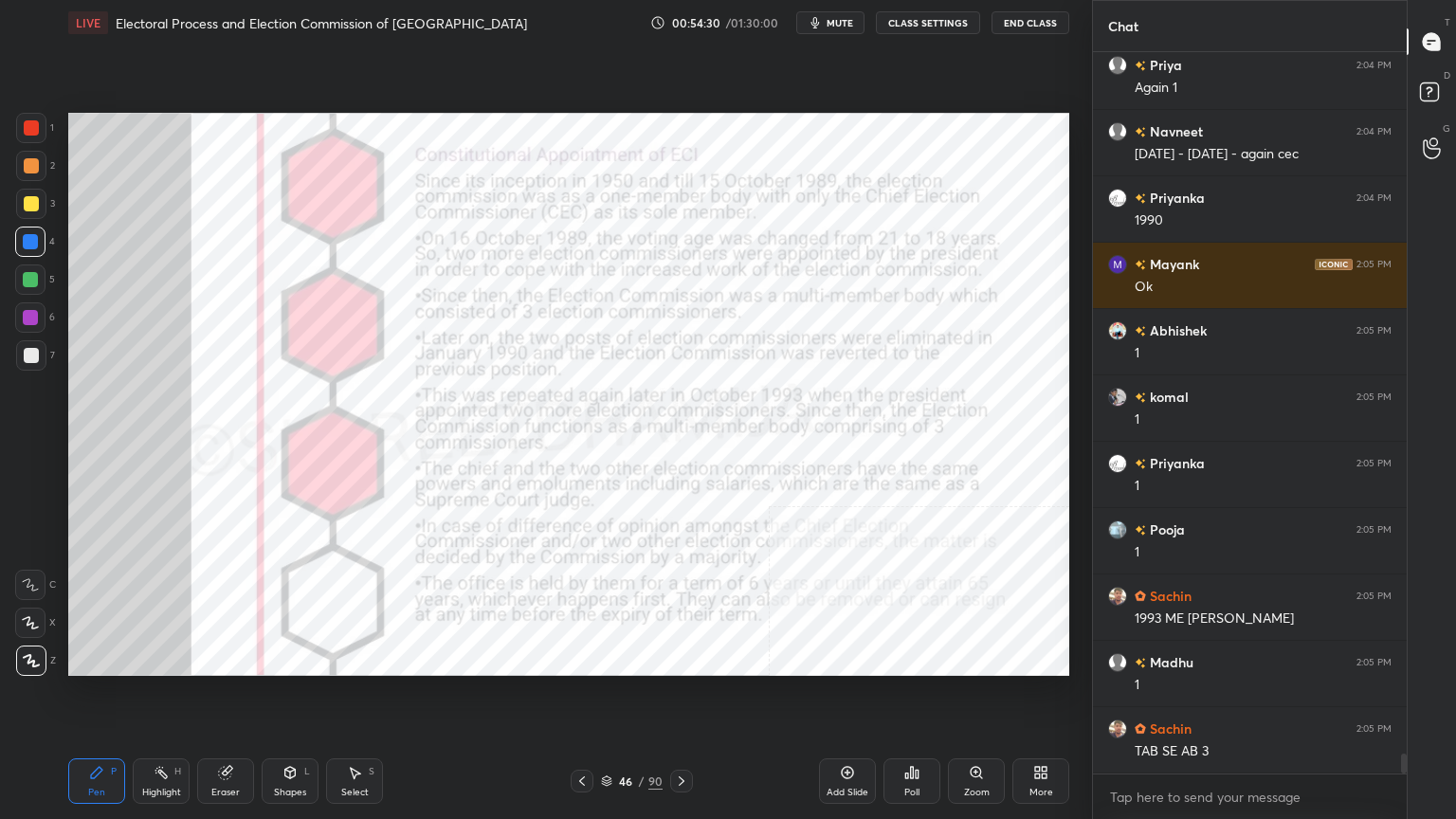
click at [847, 699] on div "Add Slide" at bounding box center [848, 792] width 42 height 10
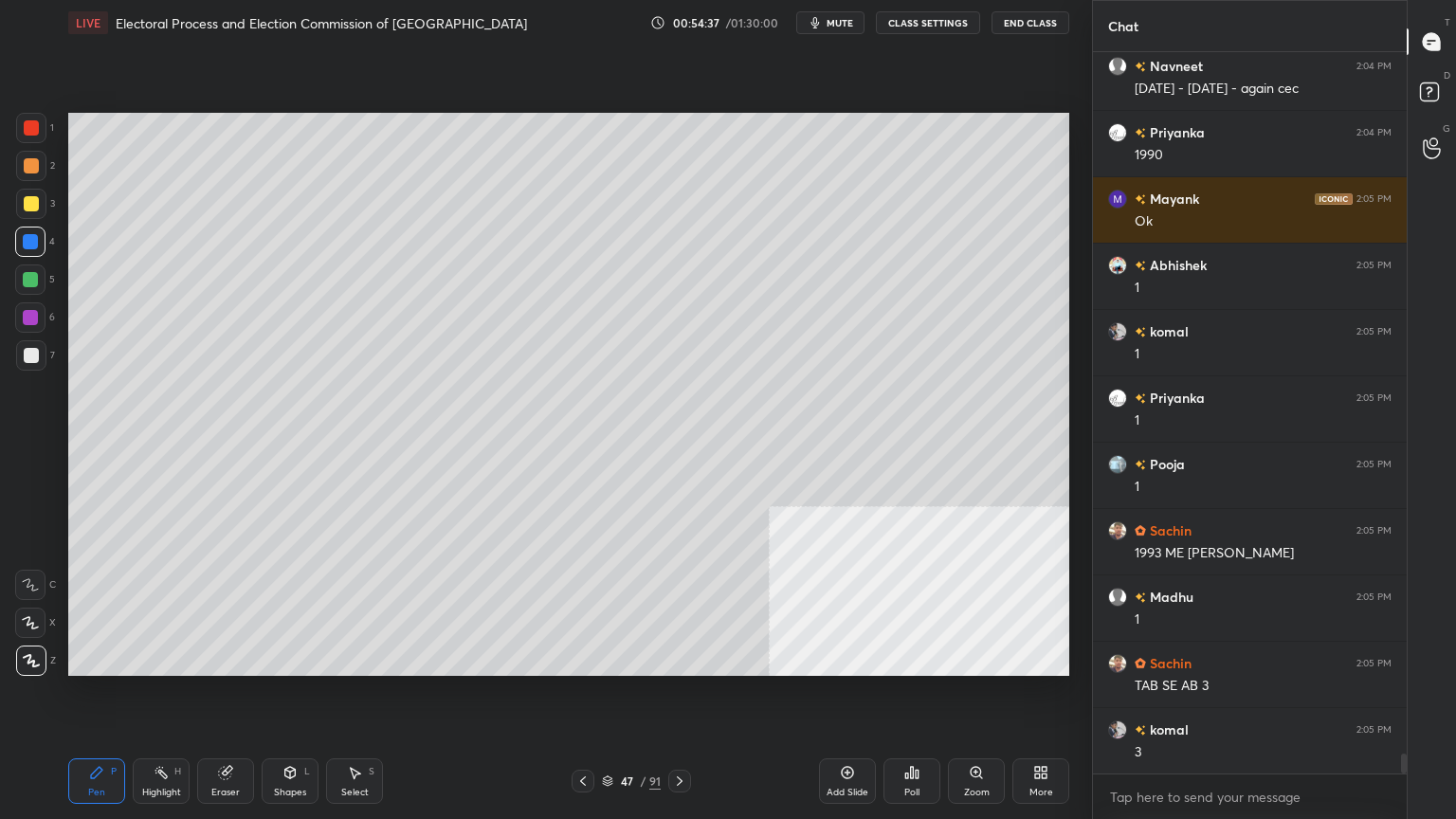
scroll to position [25073, 0]
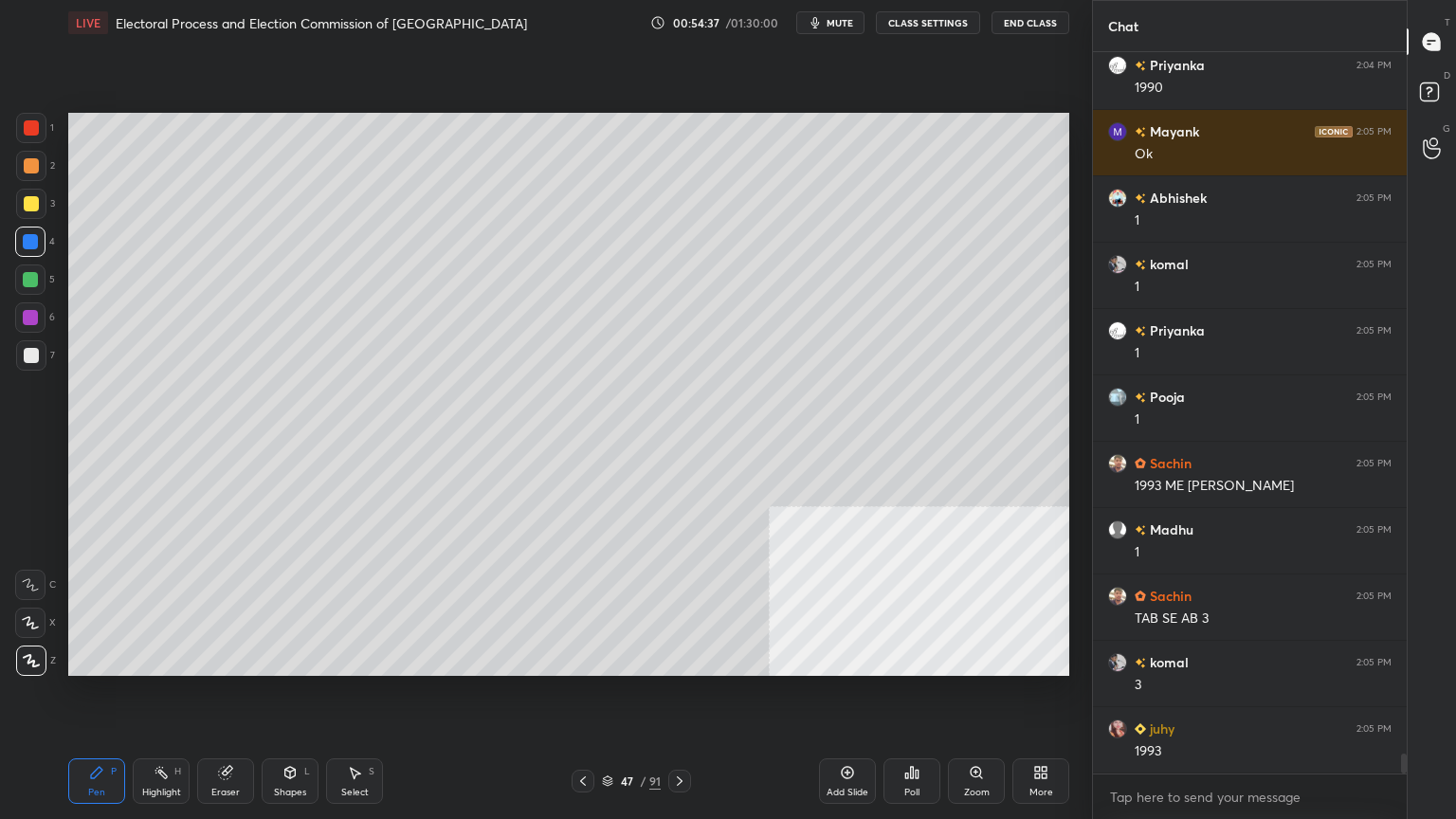
click at [582, 699] on icon at bounding box center [583, 781] width 15 height 15
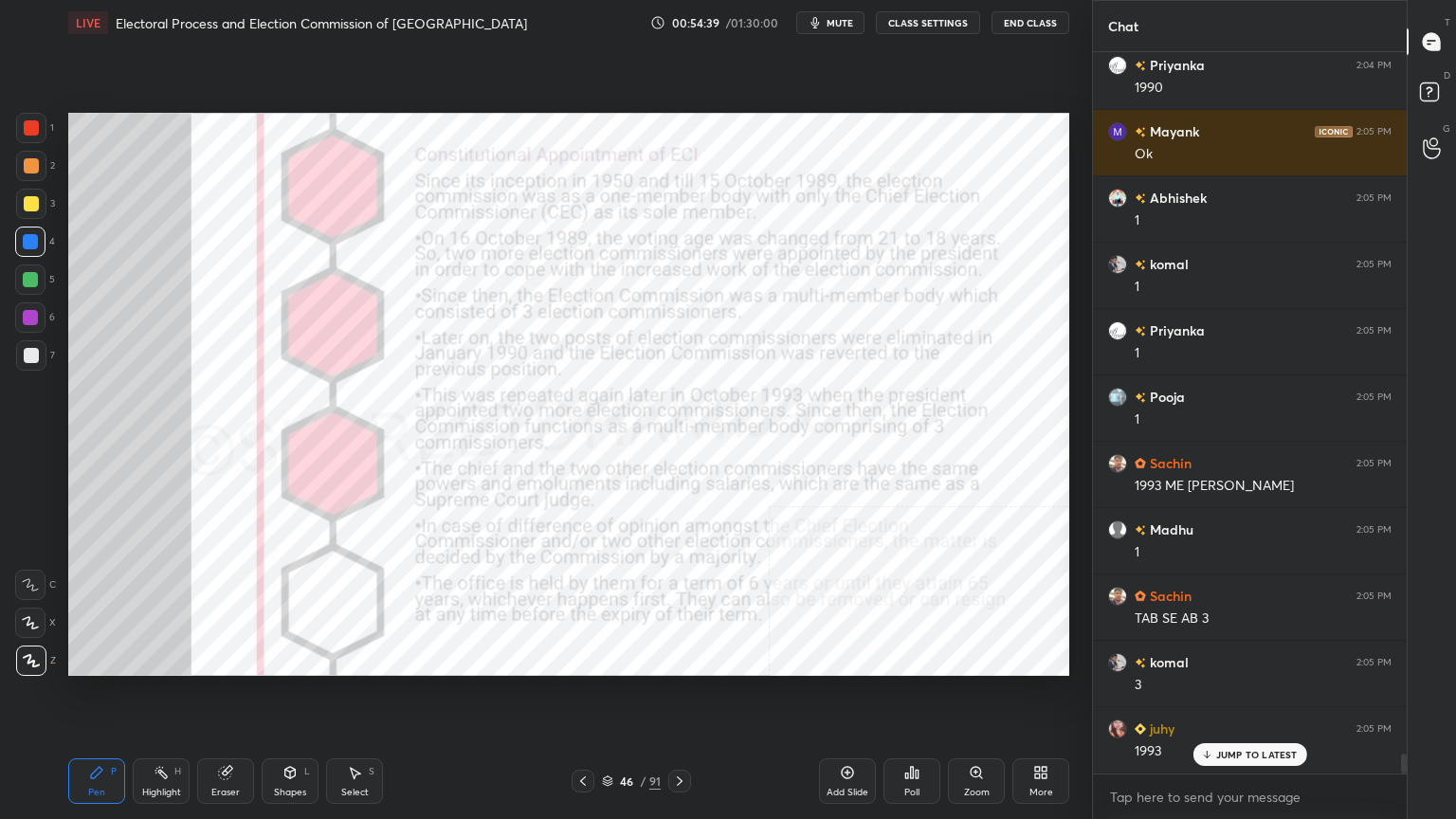
scroll to position [25139, 0]
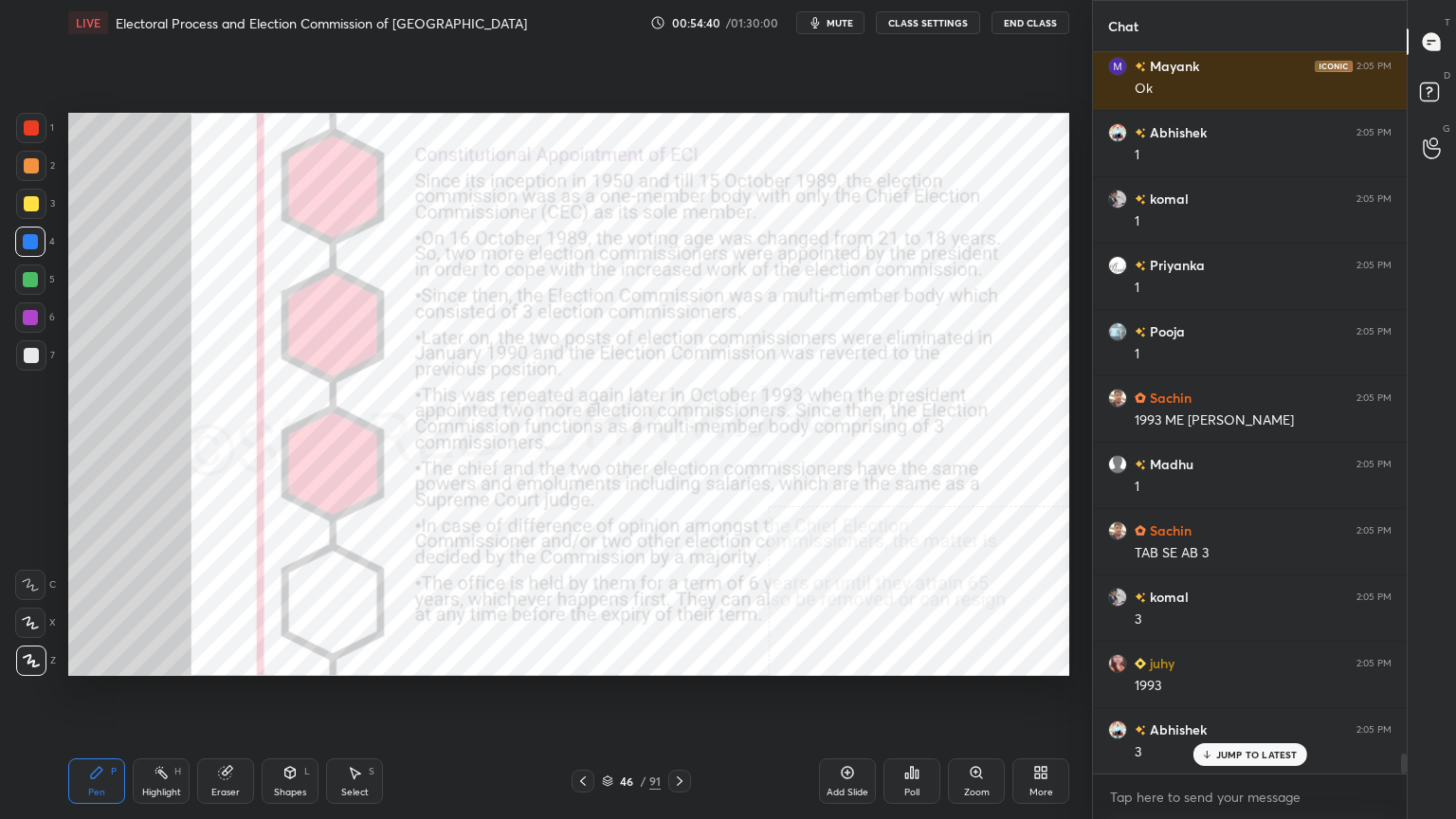
click at [669, 699] on div at bounding box center [680, 781] width 23 height 23
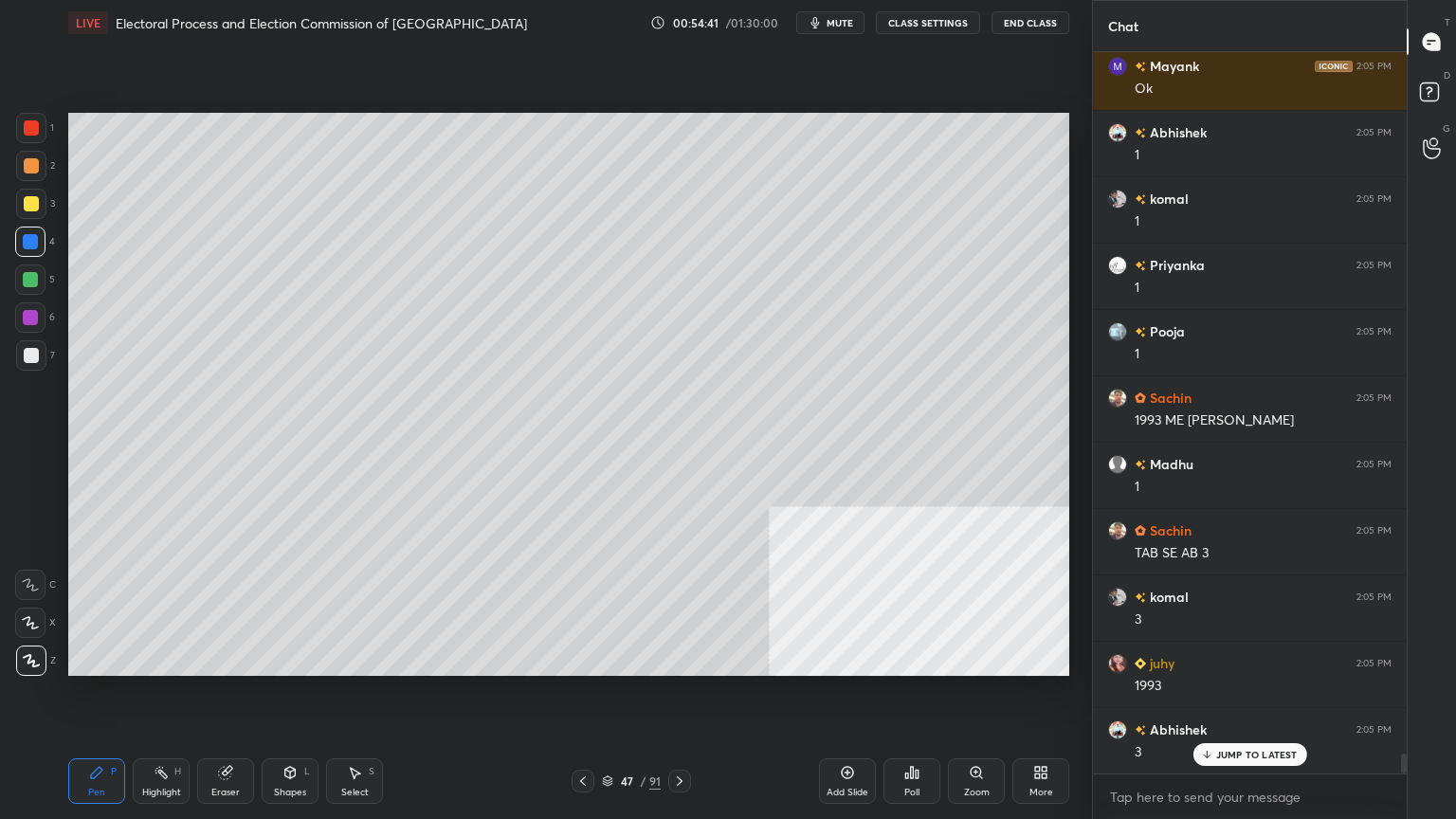
click at [215, 699] on div "Eraser" at bounding box center [226, 781] width 57 height 46
click at [34, 661] on span "Erase all" at bounding box center [31, 660] width 29 height 13
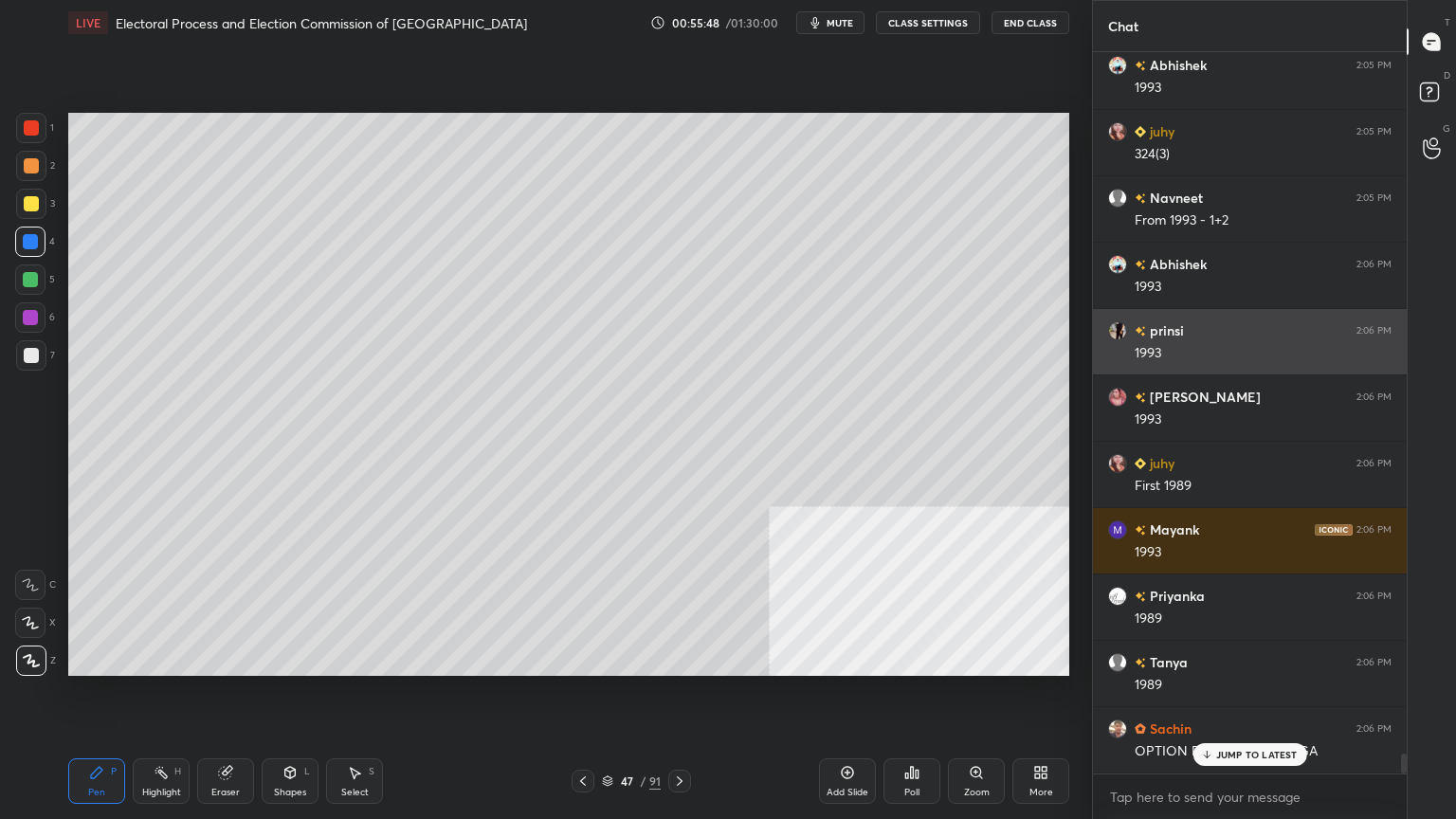
scroll to position [26018, 0]
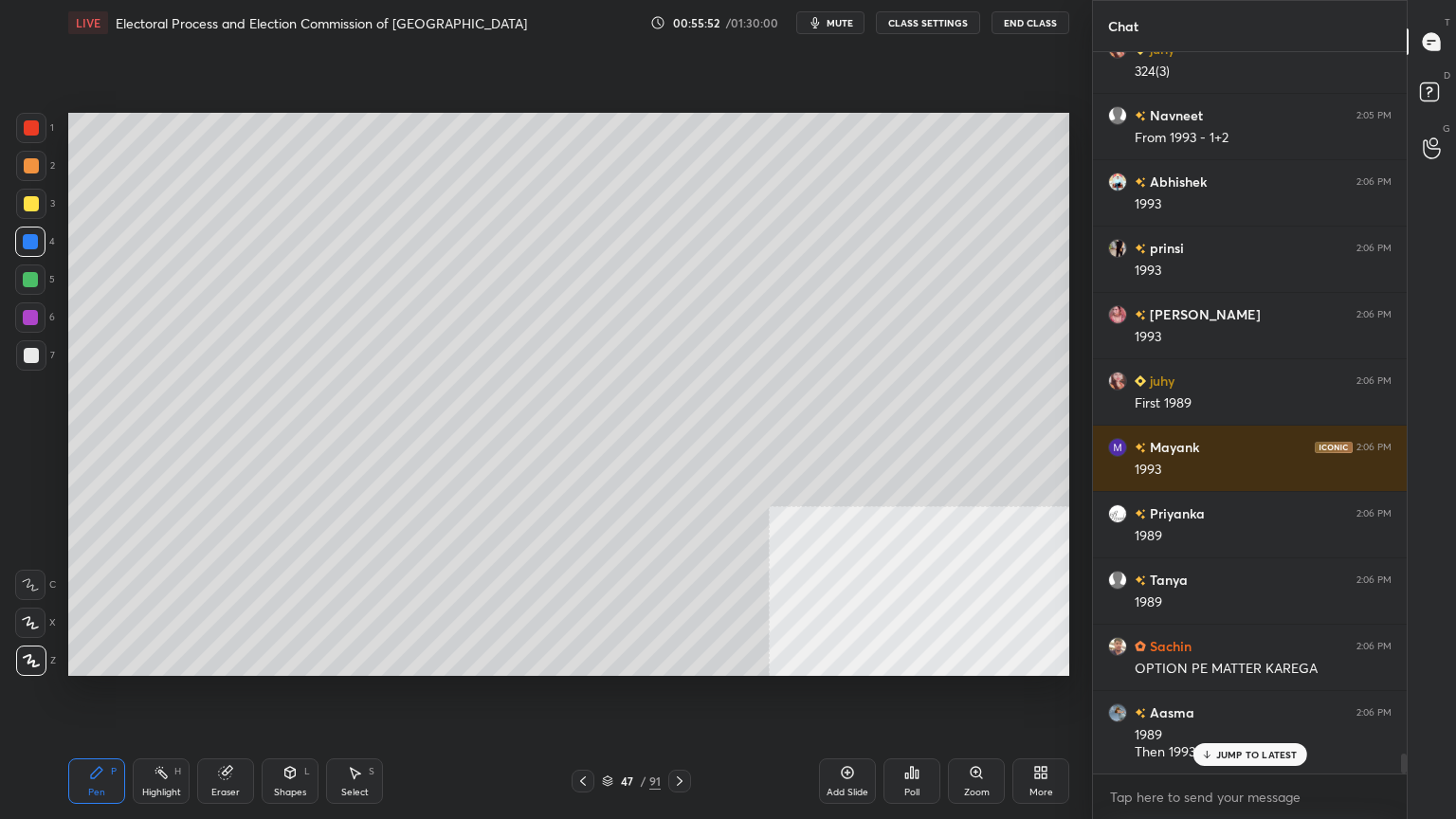
click at [845, 699] on icon at bounding box center [848, 772] width 15 height 15
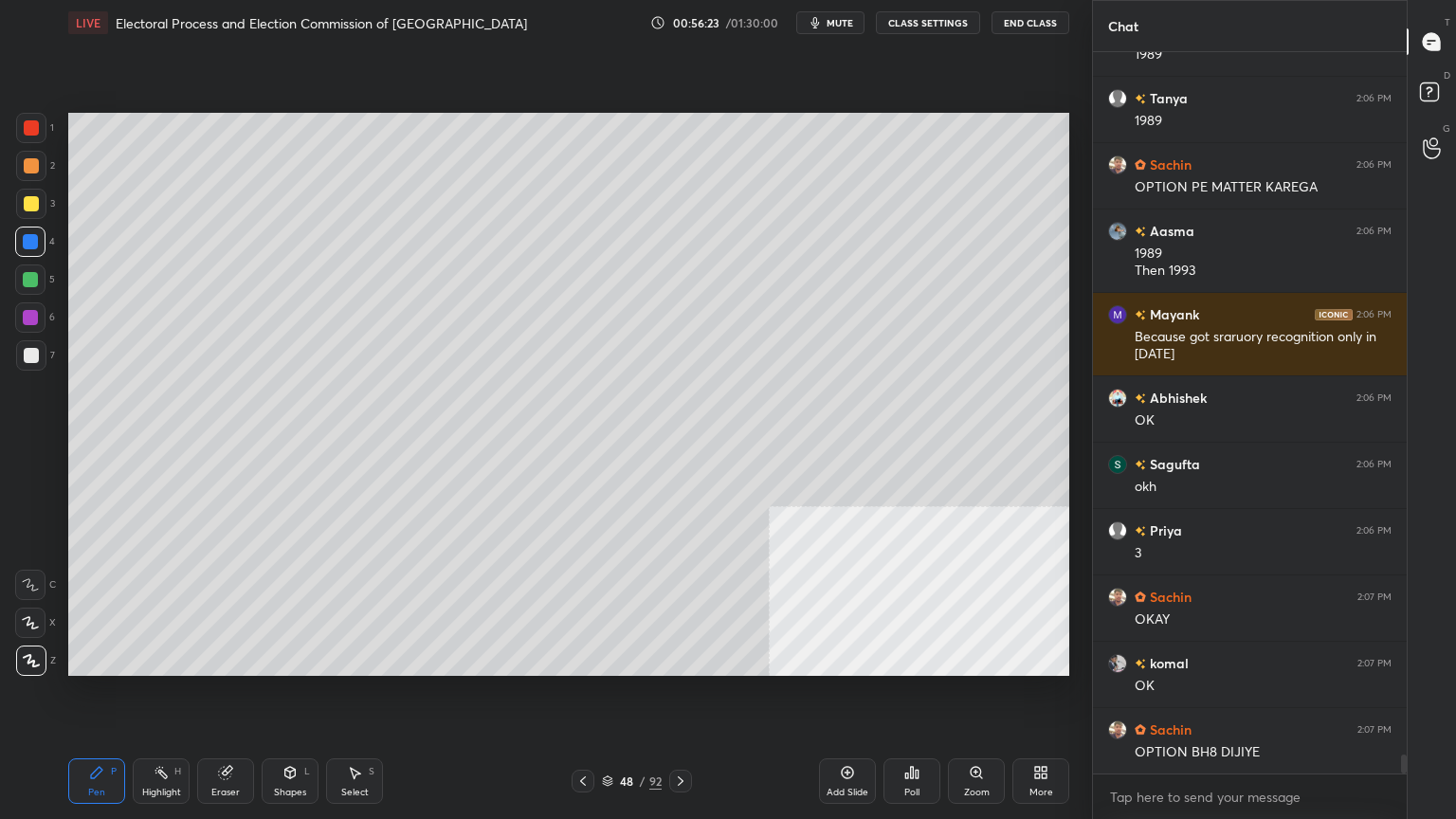
scroll to position [26566, 0]
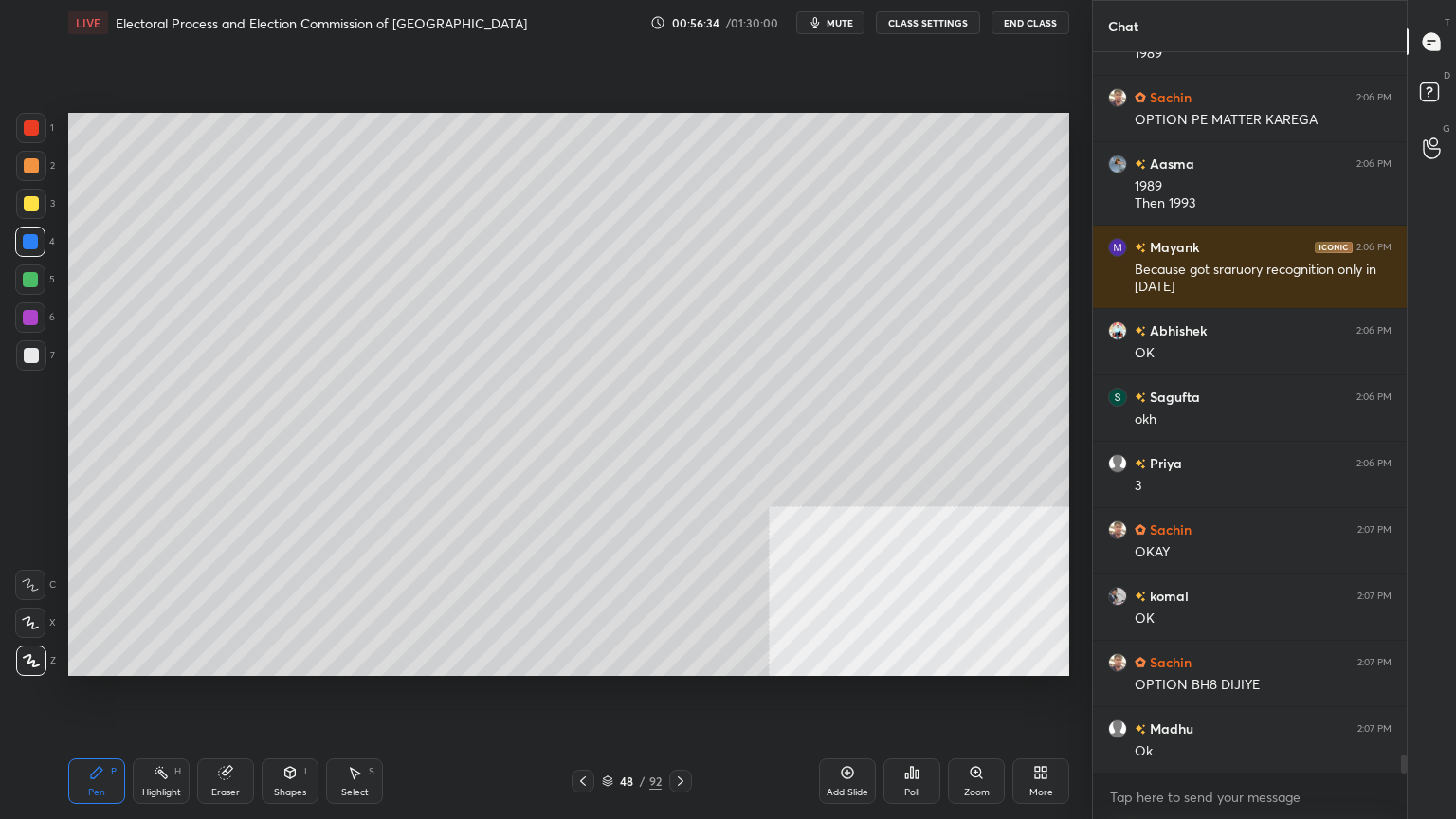
click at [922, 699] on div "Poll" at bounding box center [912, 781] width 57 height 46
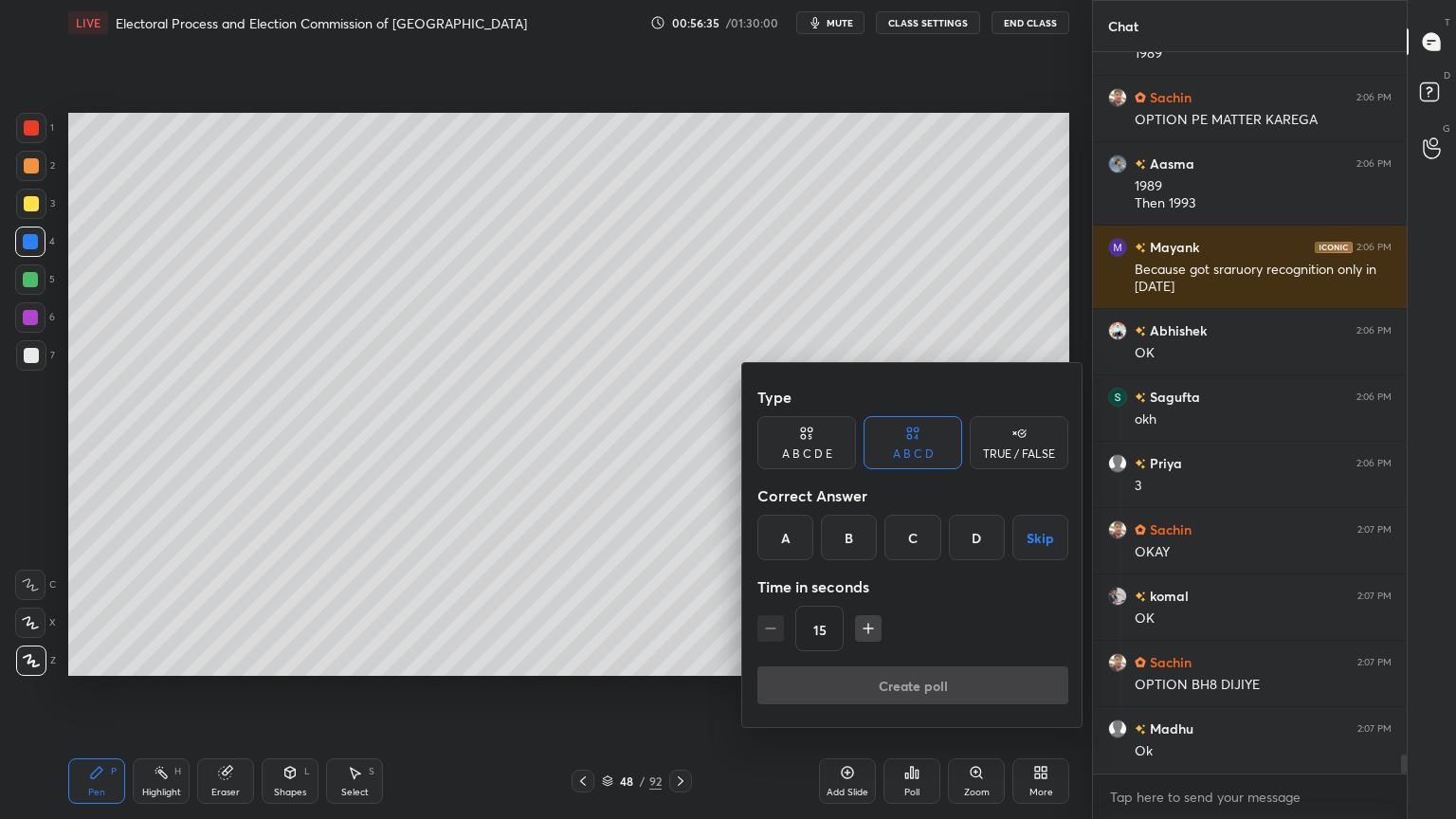
click at [1035, 448] on div "TRUE / FALSE" at bounding box center [1018, 454] width 72 height 11
click at [932, 535] on div "False" at bounding box center [912, 538] width 98 height 46
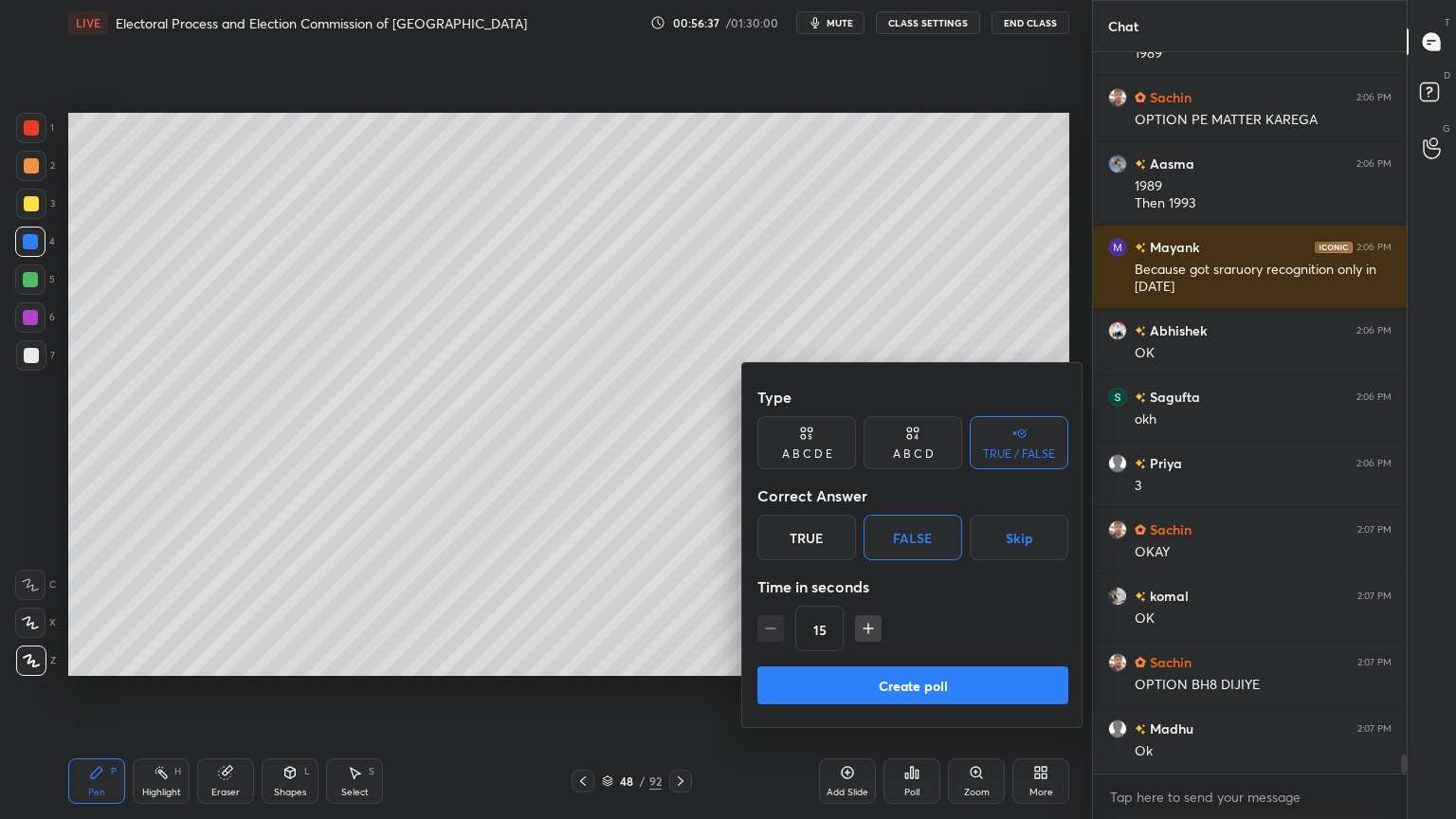
click at [971, 687] on button "Create poll" at bounding box center [912, 685] width 311 height 38
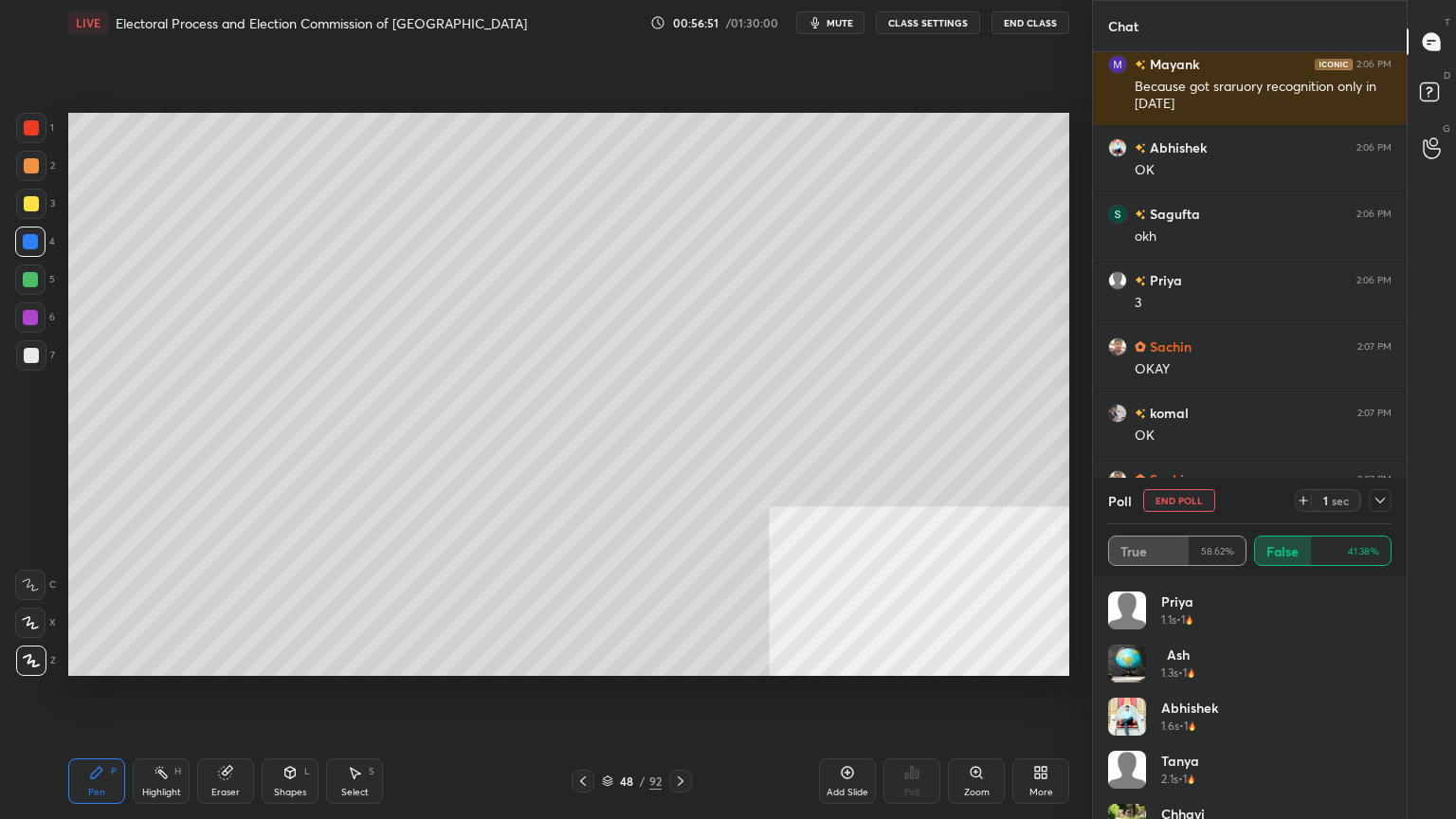
scroll to position [26817, 0]
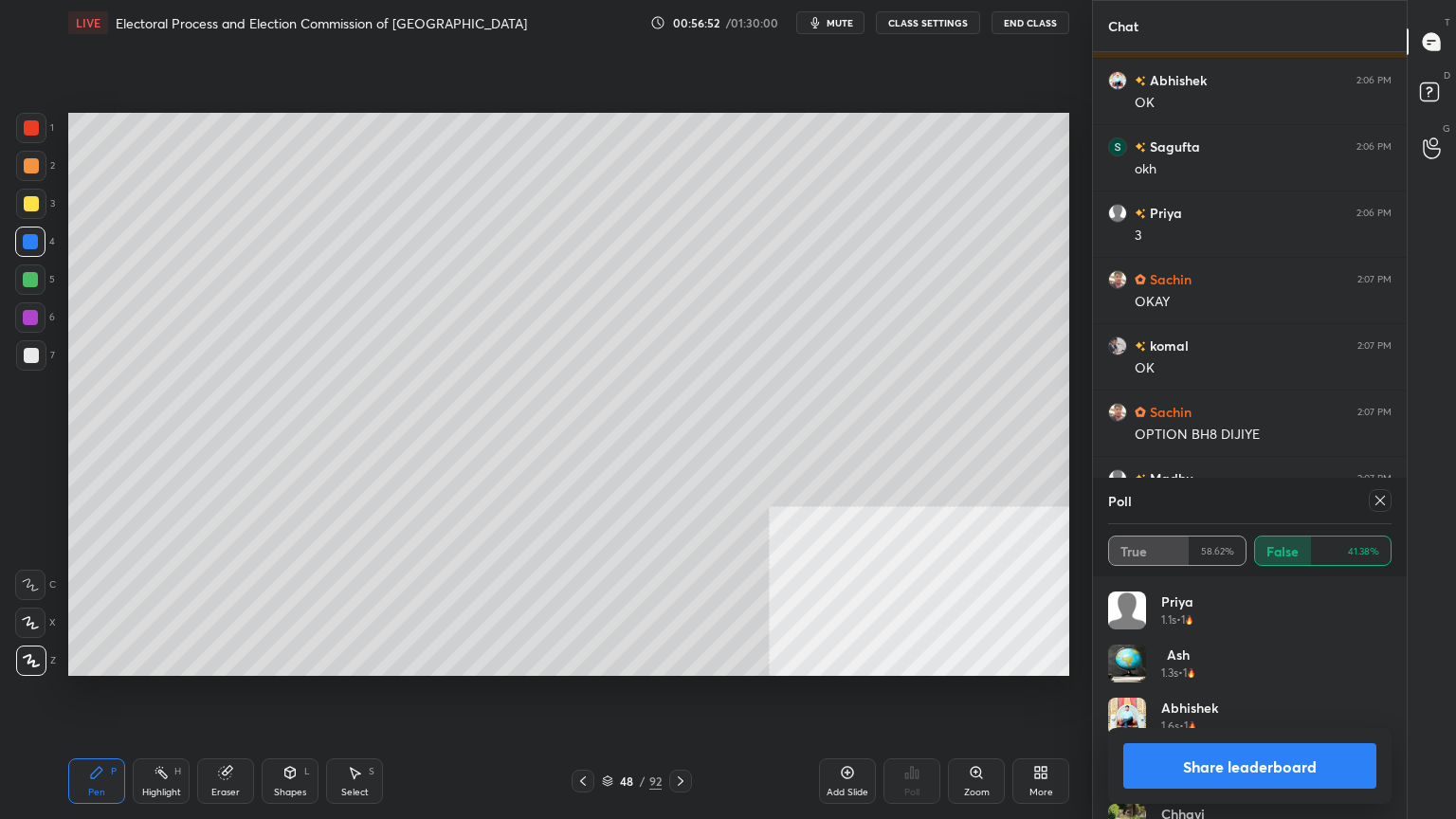
click at [1384, 501] on icon at bounding box center [1380, 501] width 15 height 15
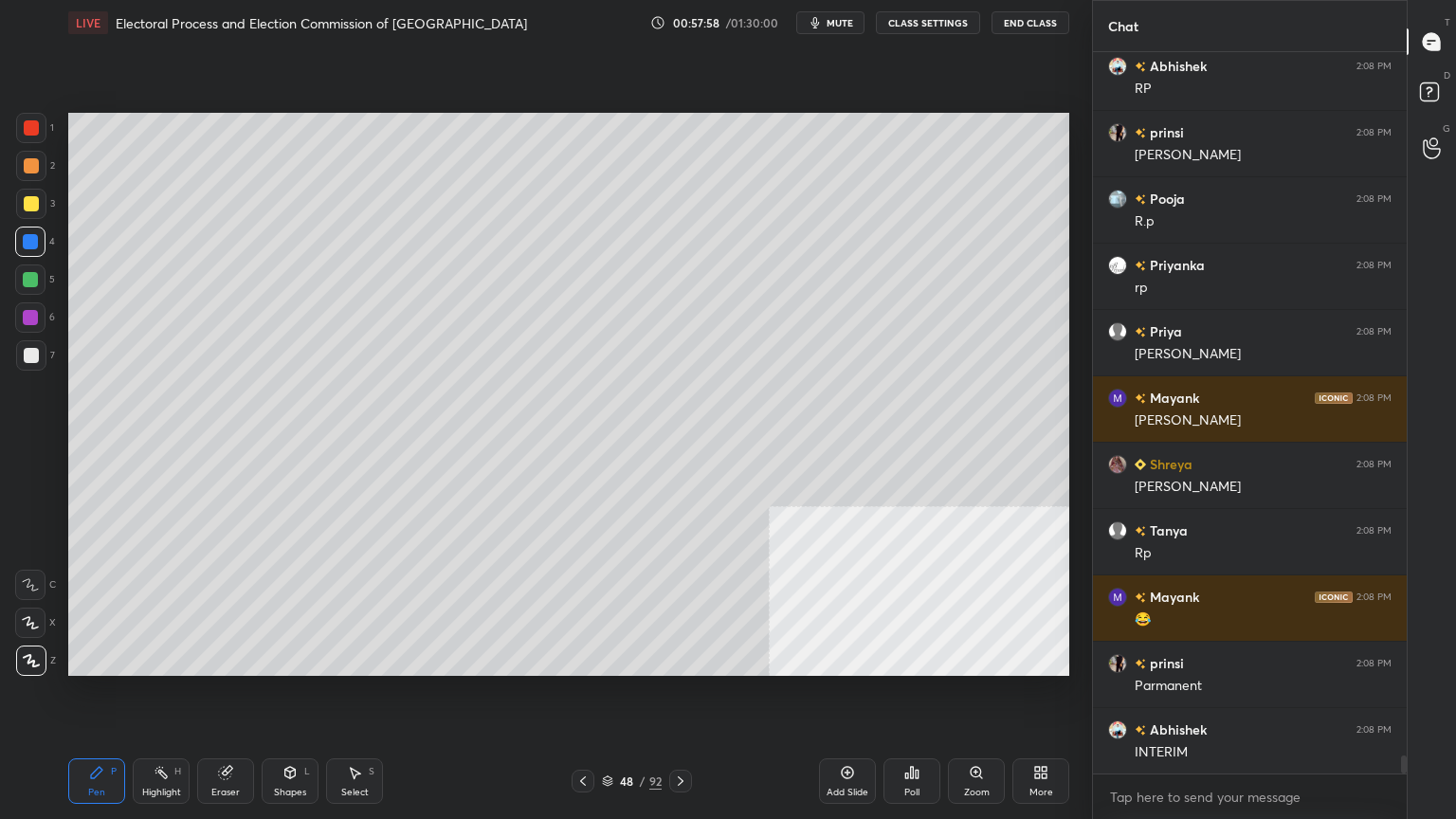
scroll to position [28443, 0]
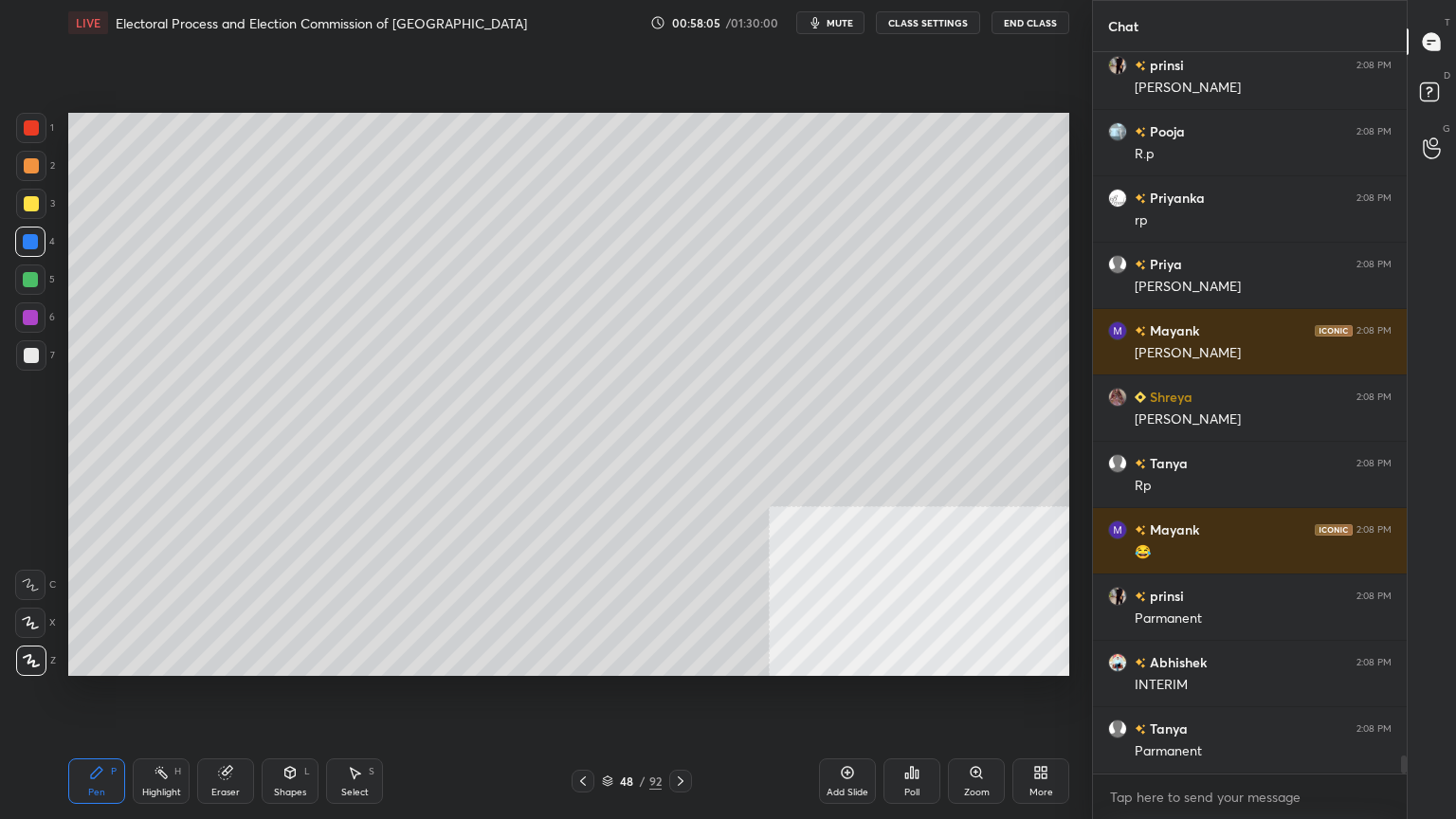
click at [239, 699] on div "Eraser" at bounding box center [226, 781] width 57 height 46
click at [40, 656] on span "Erase all" at bounding box center [31, 660] width 29 height 13
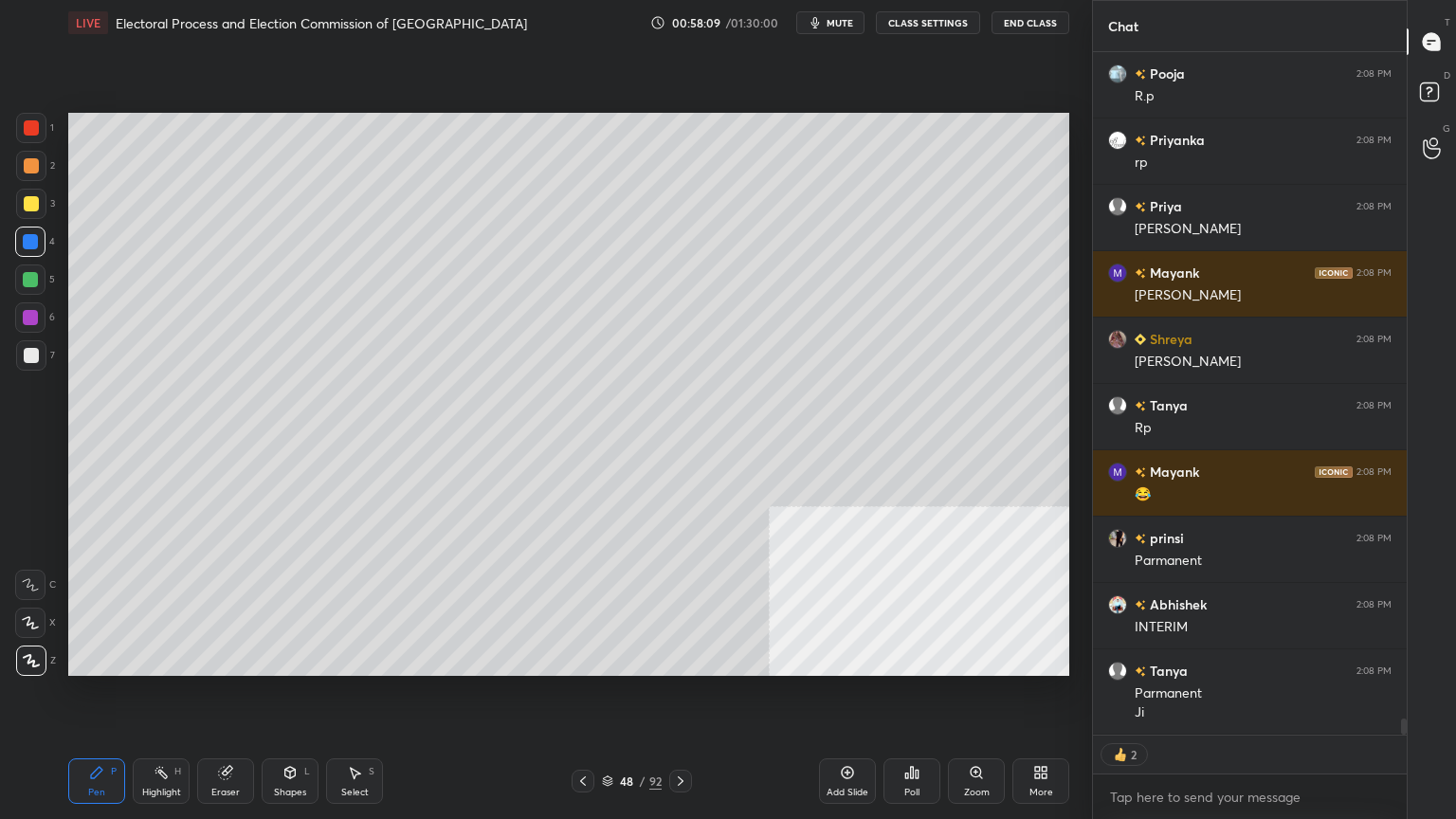
scroll to position [28568, 0]
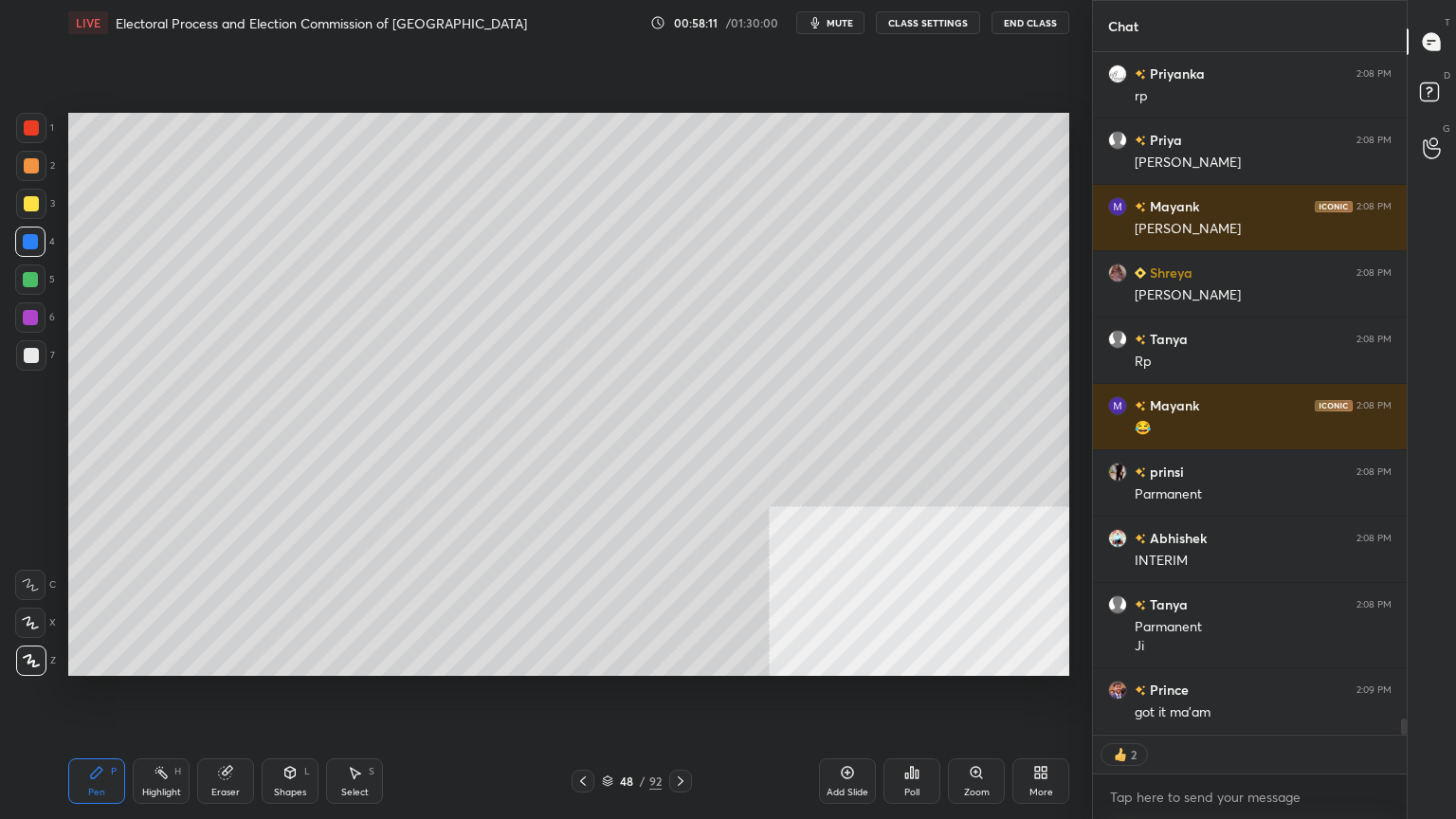
click at [580, 699] on icon at bounding box center [583, 781] width 15 height 15
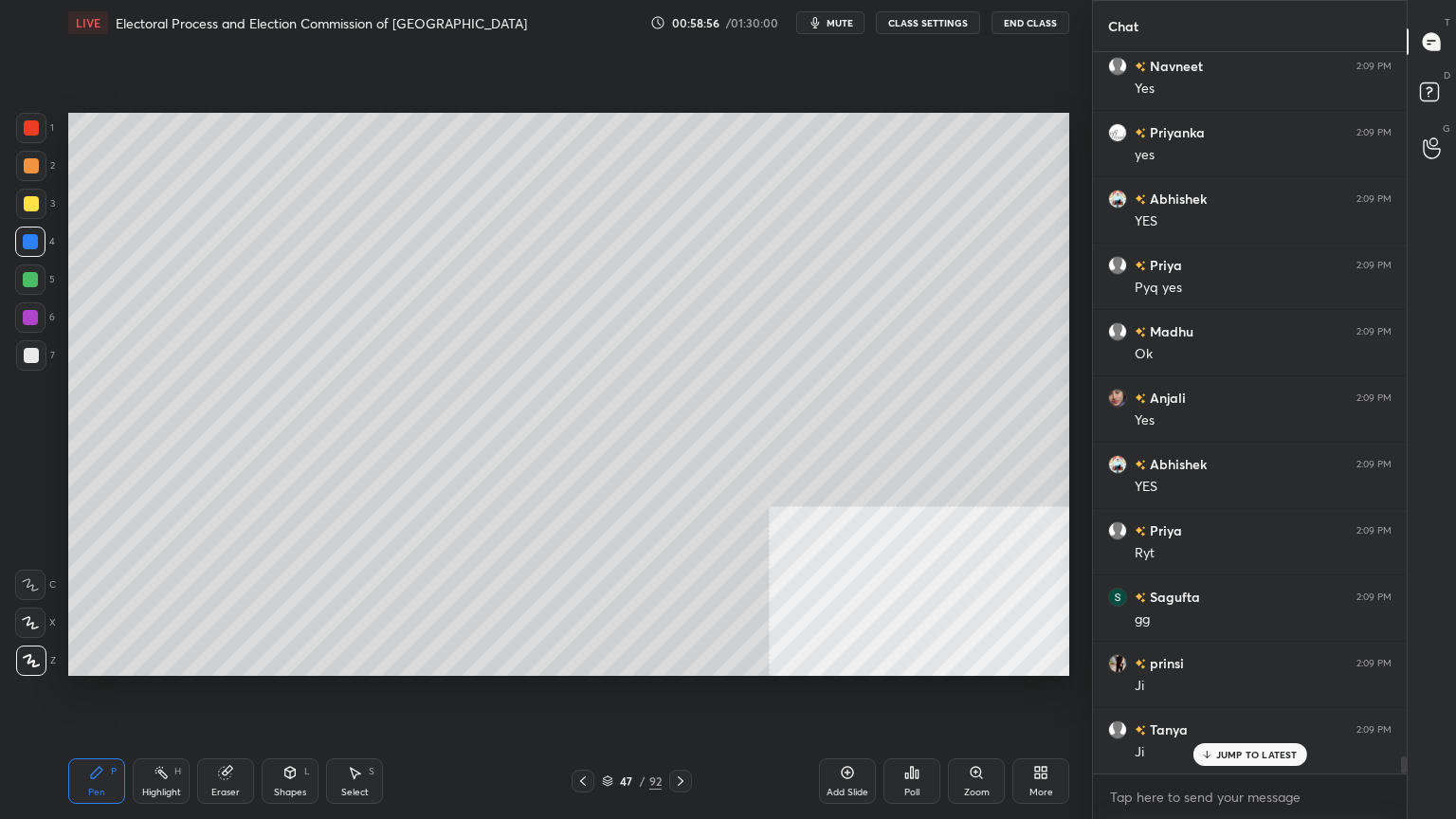
scroll to position [30055, 0]
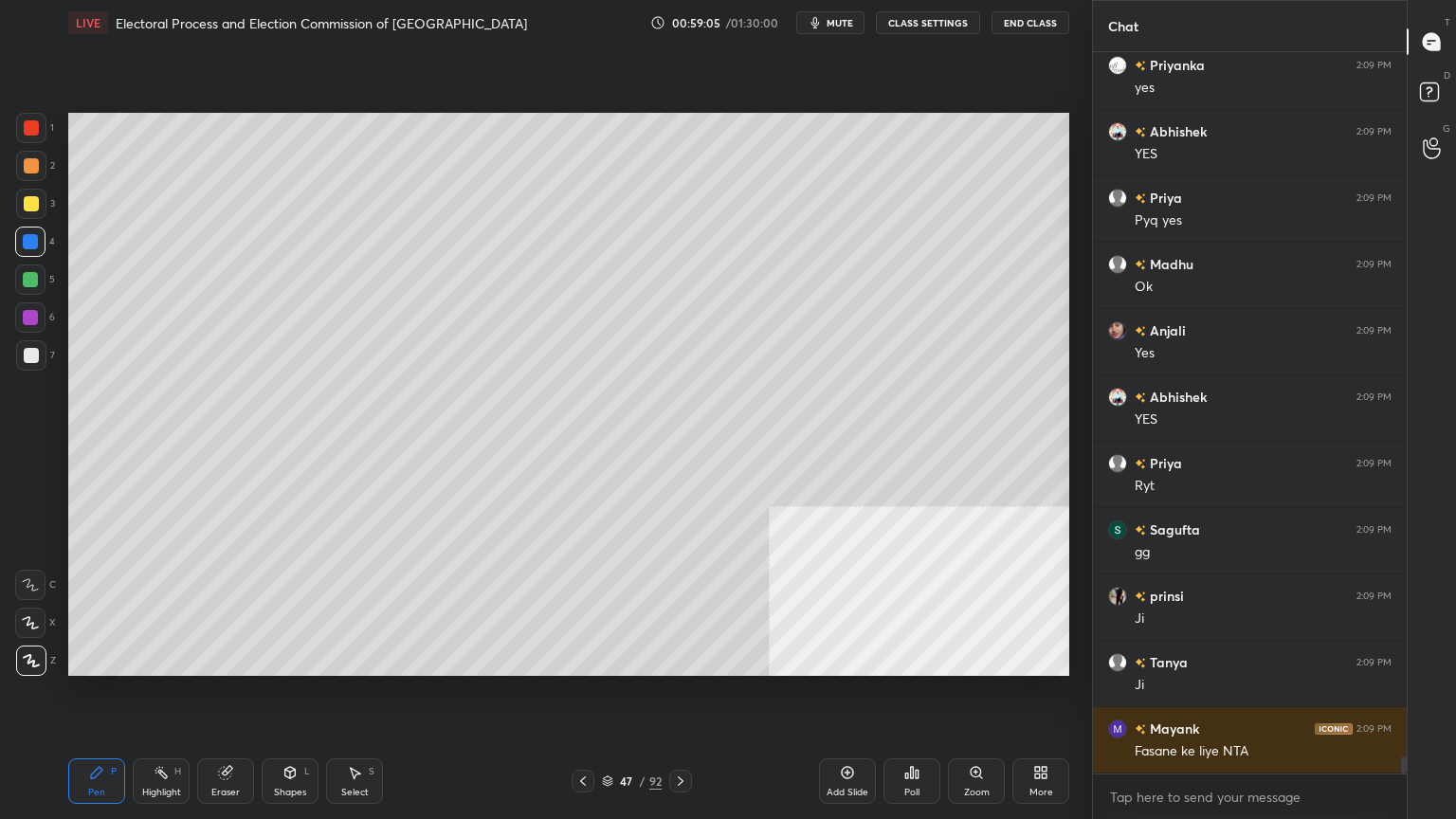
click at [586, 699] on icon at bounding box center [583, 781] width 15 height 15
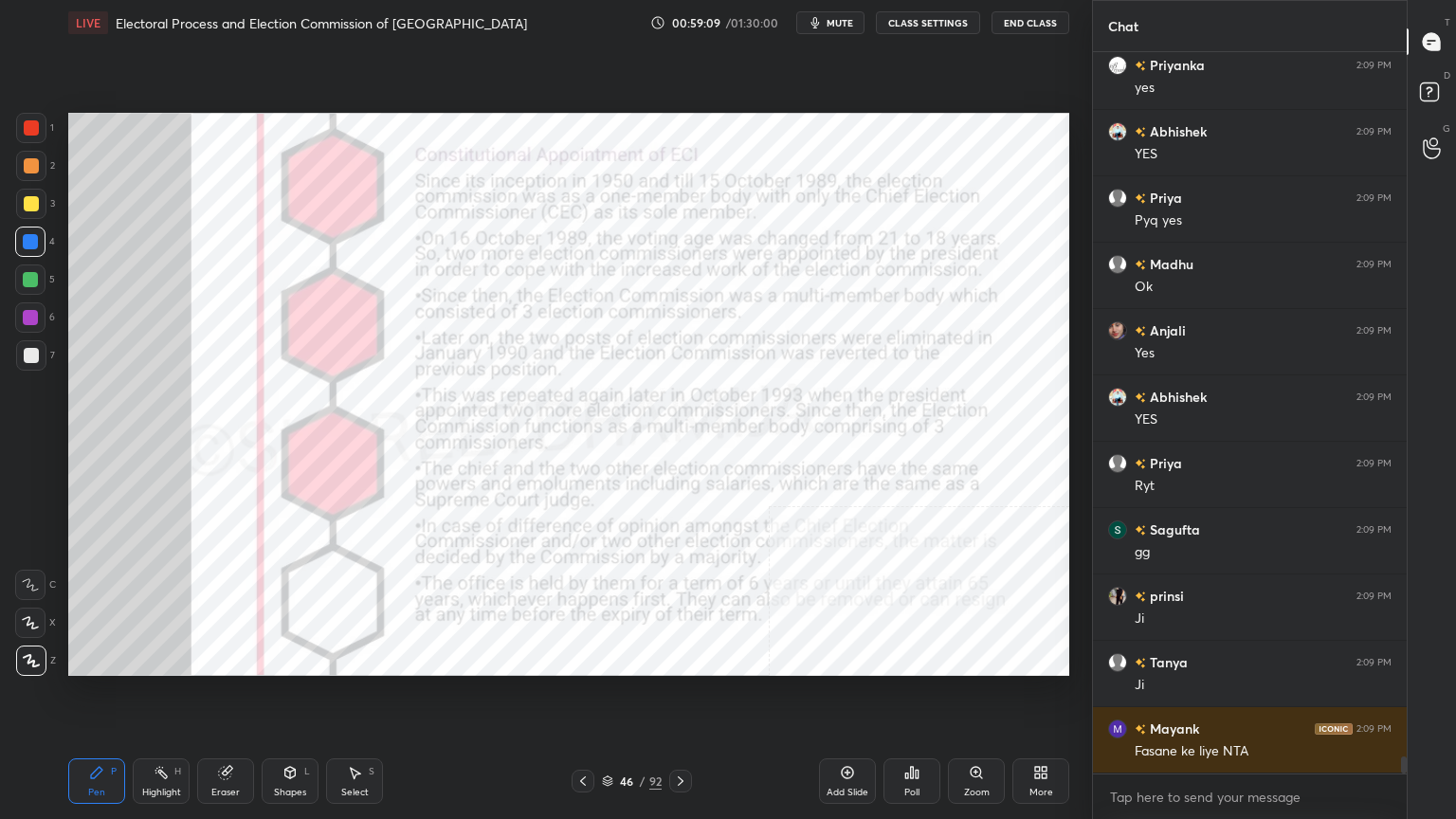
click at [231, 699] on icon at bounding box center [226, 772] width 15 height 15
click at [27, 656] on span "Erase all" at bounding box center [31, 660] width 29 height 13
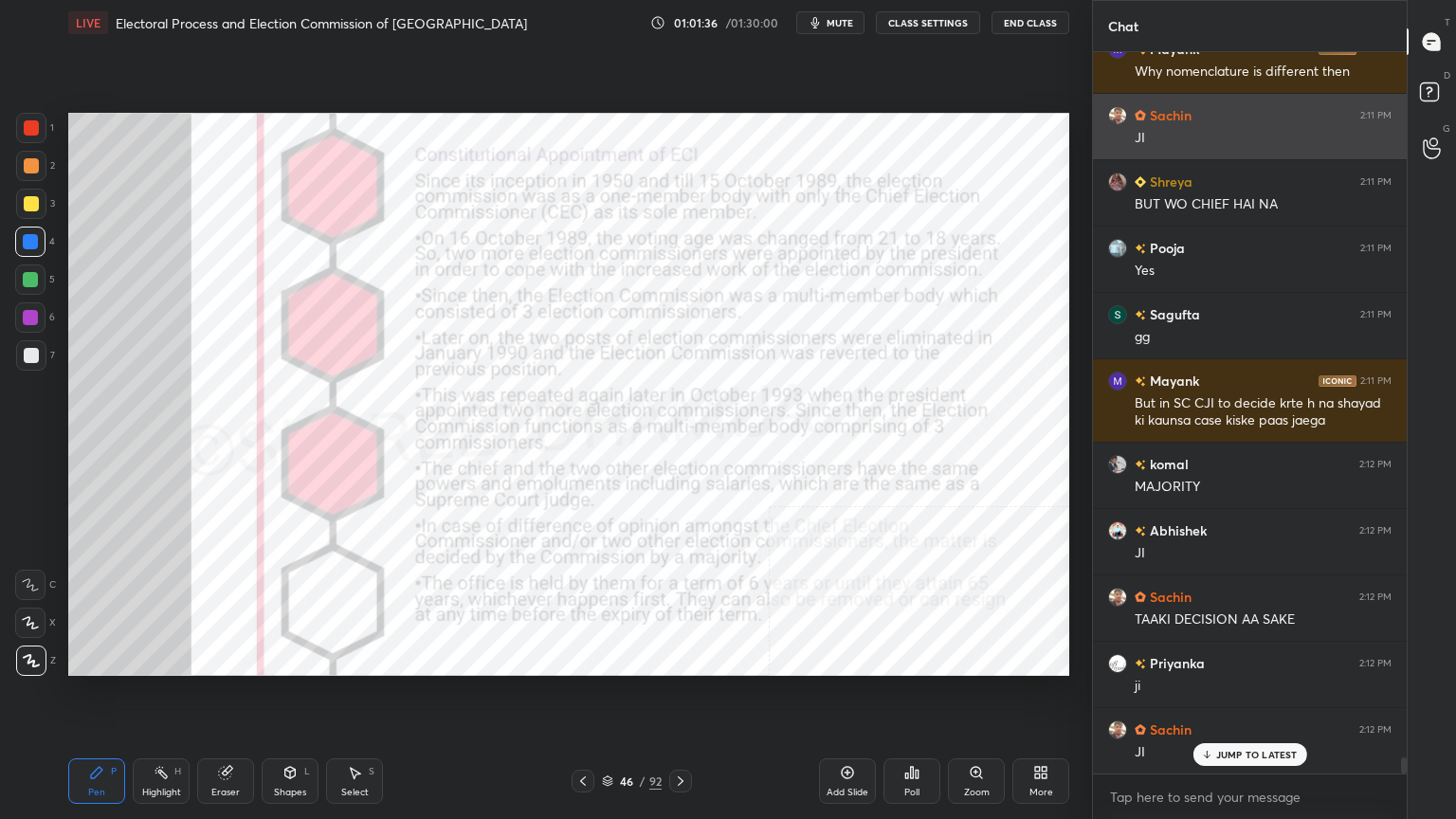
scroll to position [31946, 0]
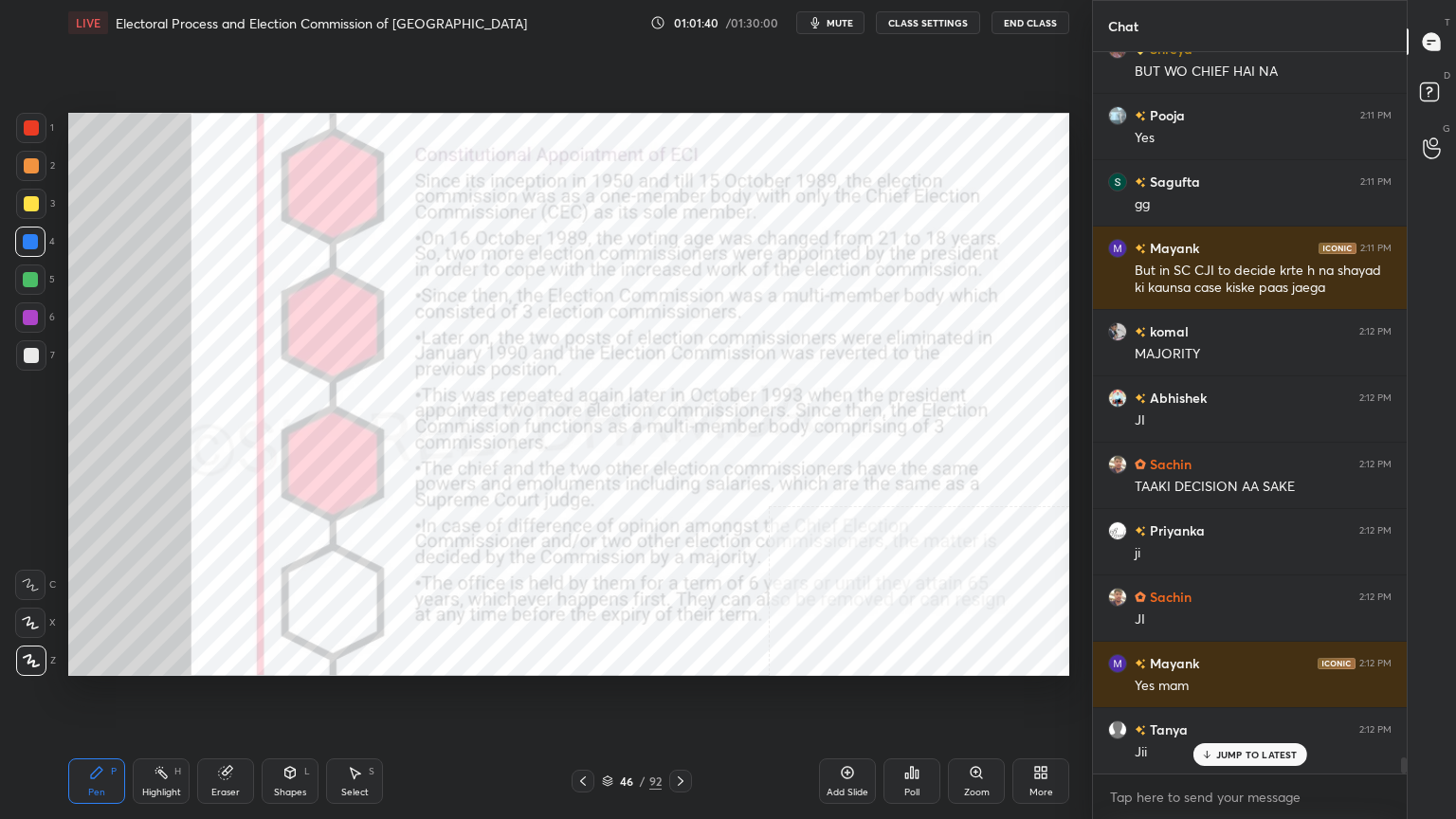
click at [856, 699] on div "Add Slide" at bounding box center [848, 781] width 57 height 46
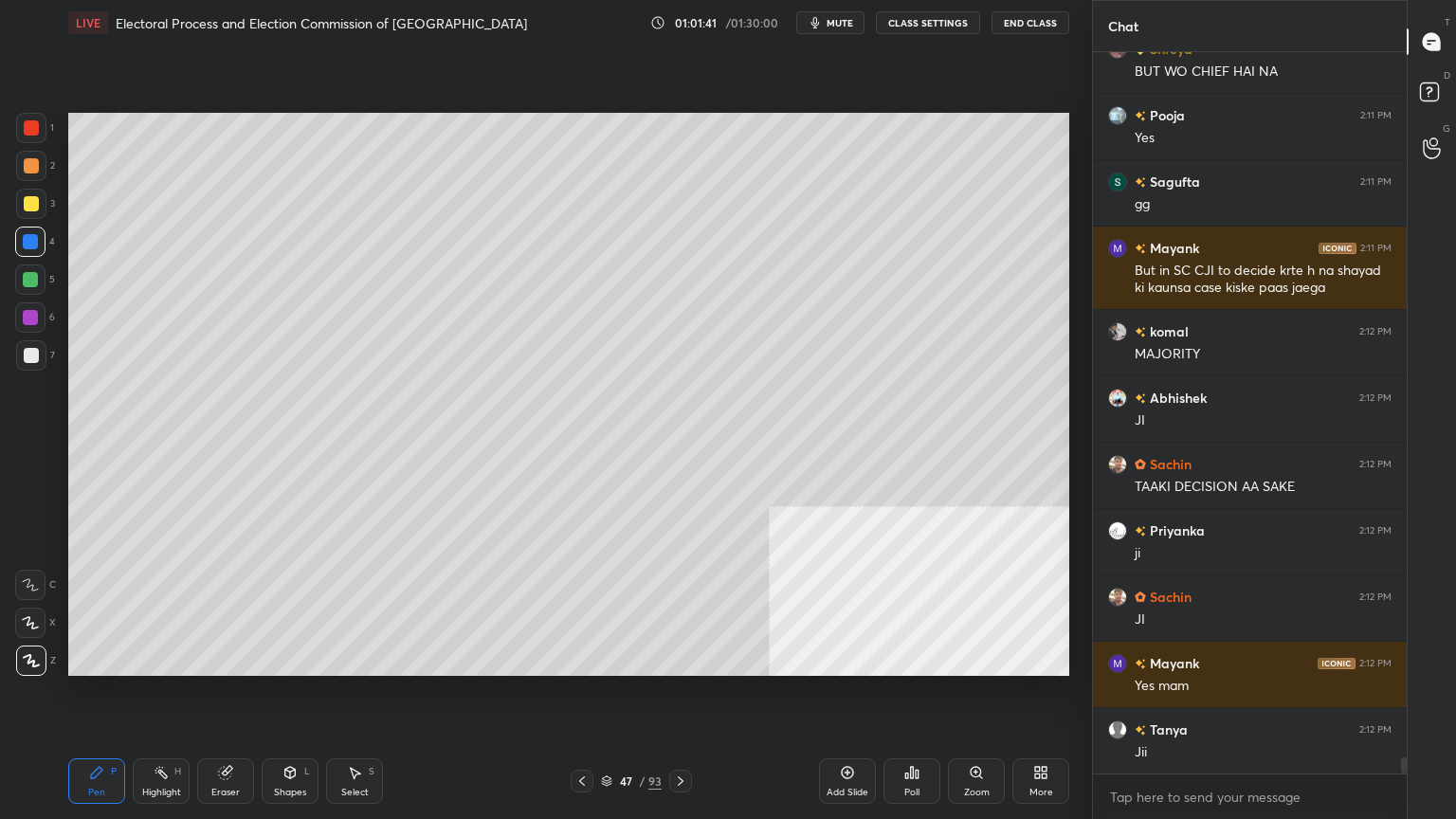
scroll to position [32079, 0]
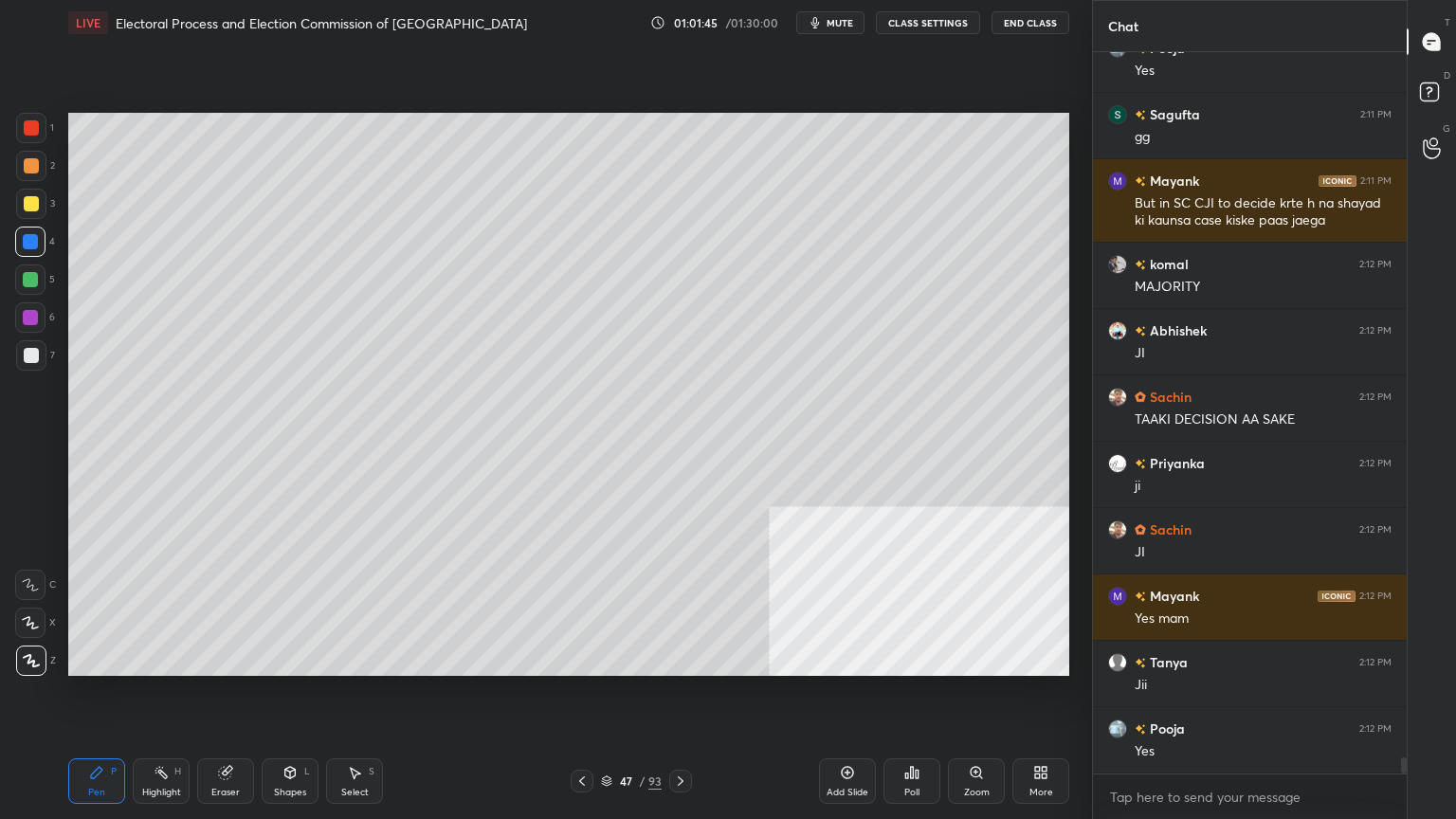
click at [239, 699] on div "Eraser" at bounding box center [226, 781] width 57 height 46
click at [27, 658] on span "Erase all" at bounding box center [31, 660] width 29 height 13
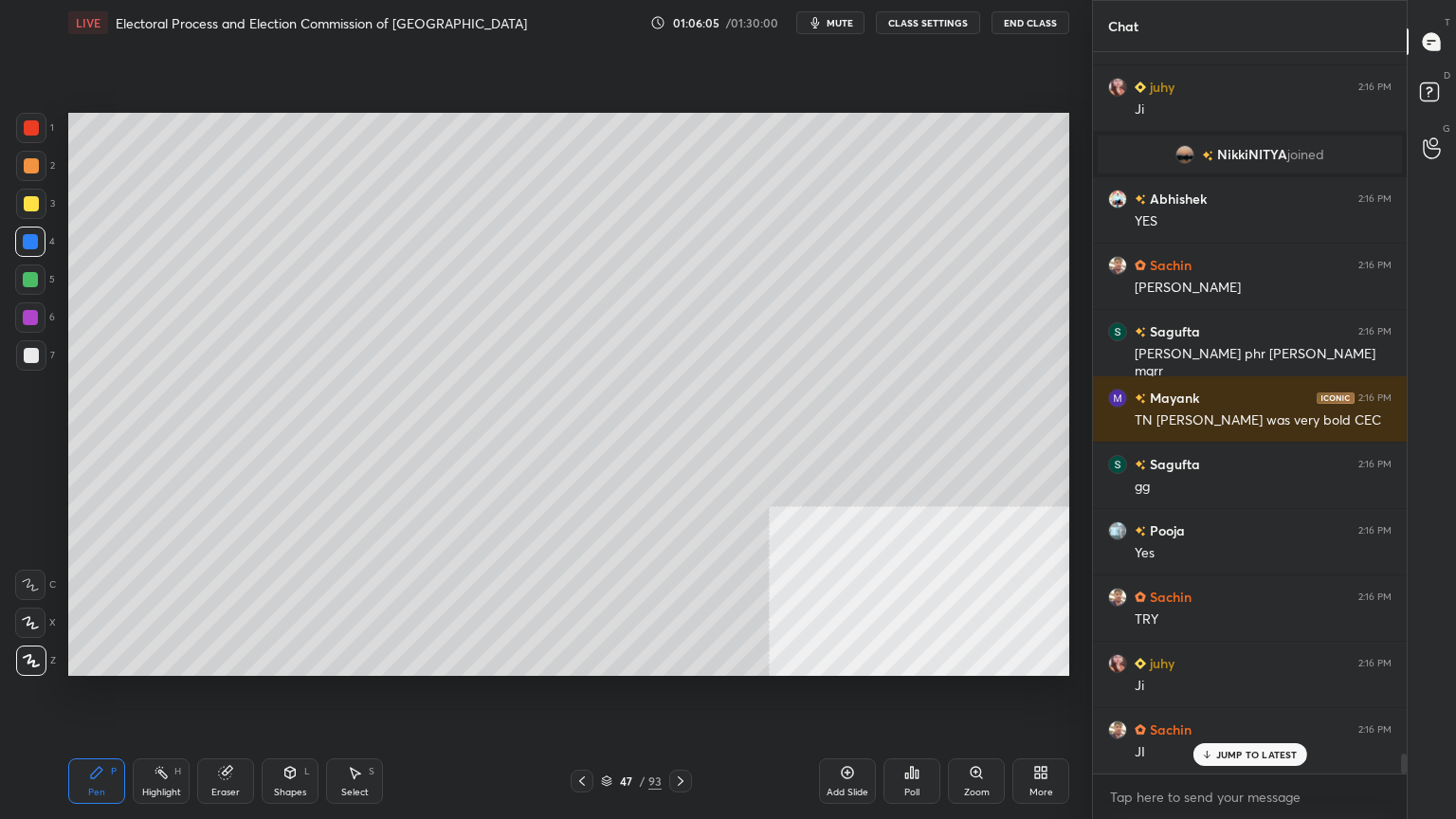
scroll to position [25676, 0]
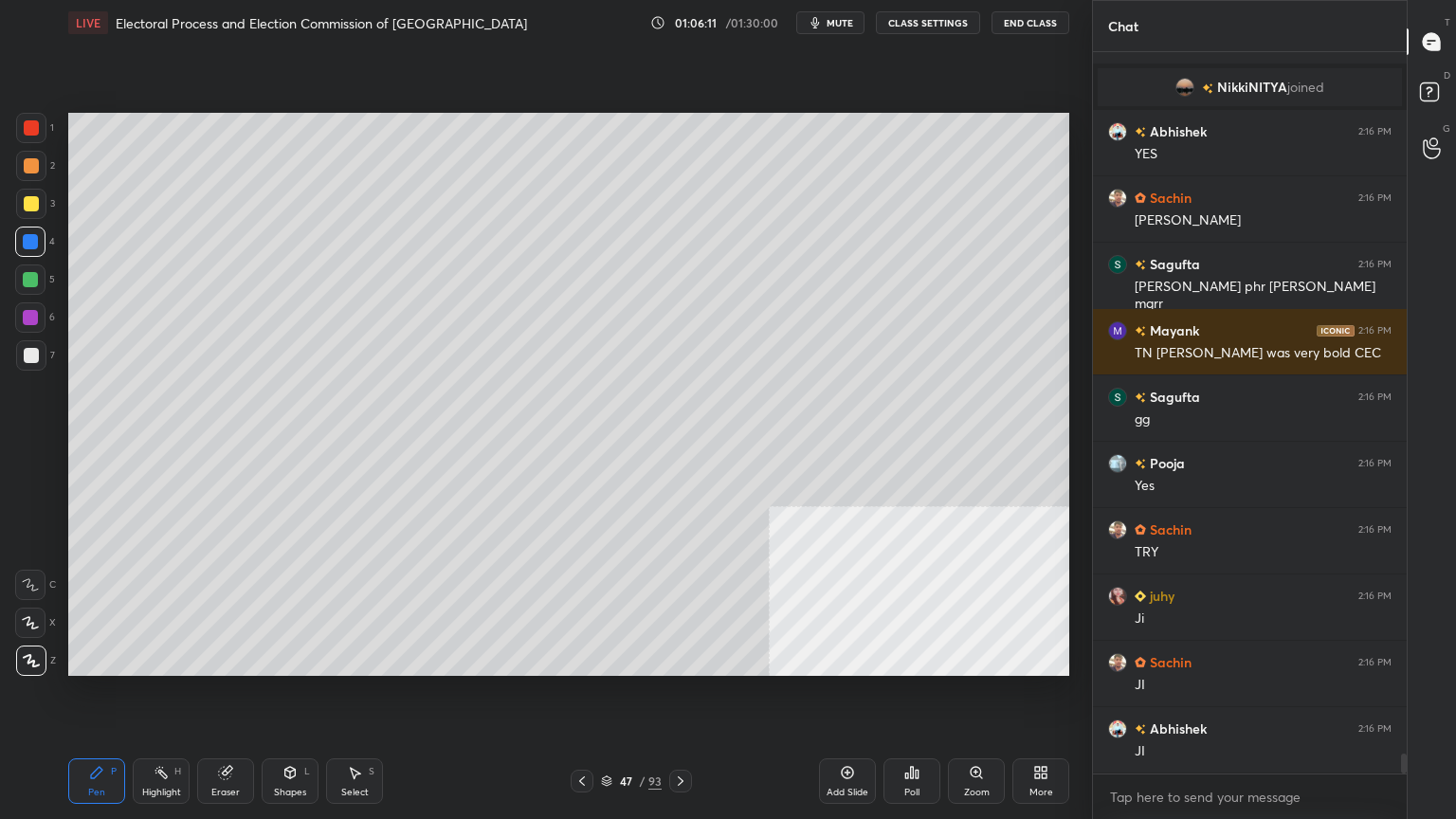
click at [584, 699] on icon at bounding box center [582, 781] width 15 height 15
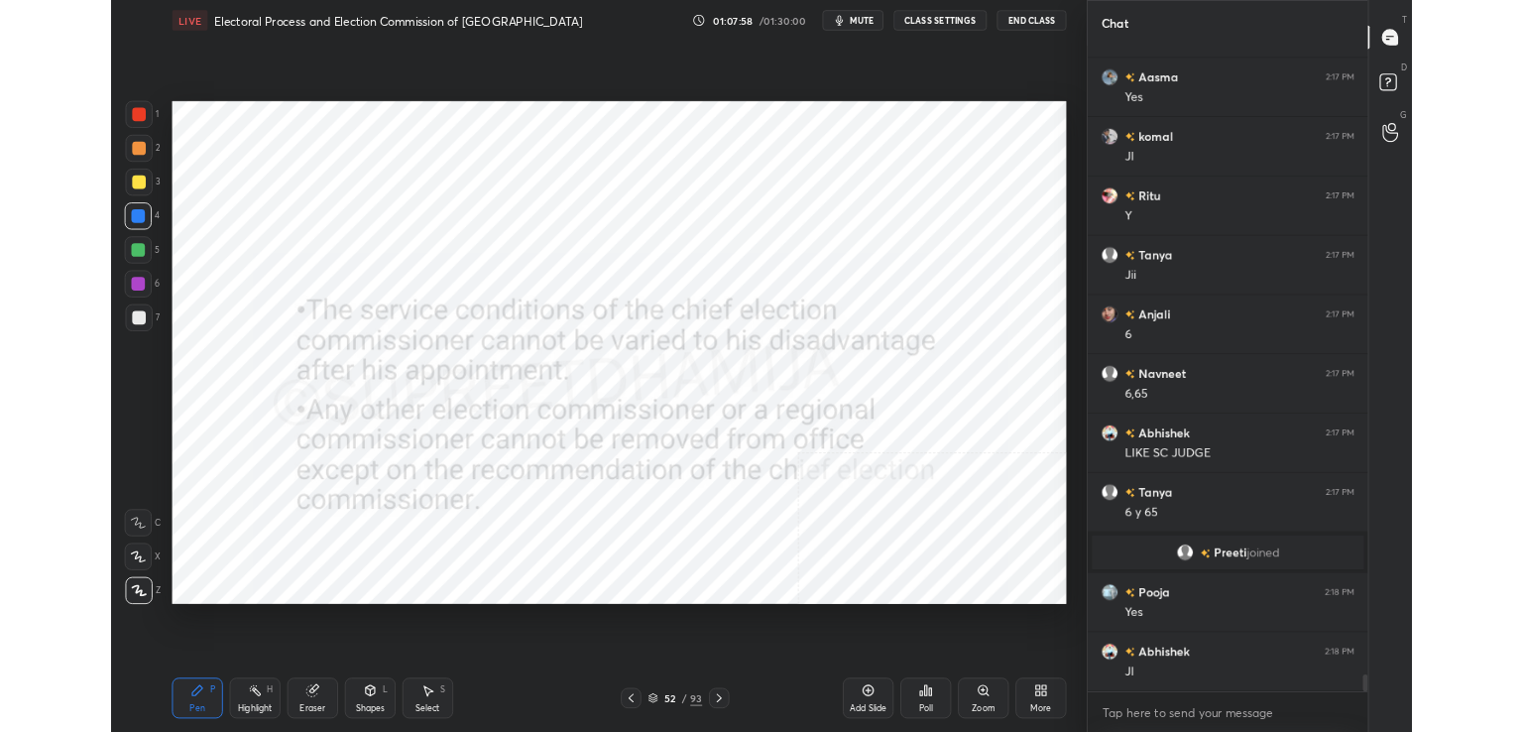
scroll to position [27562, 0]
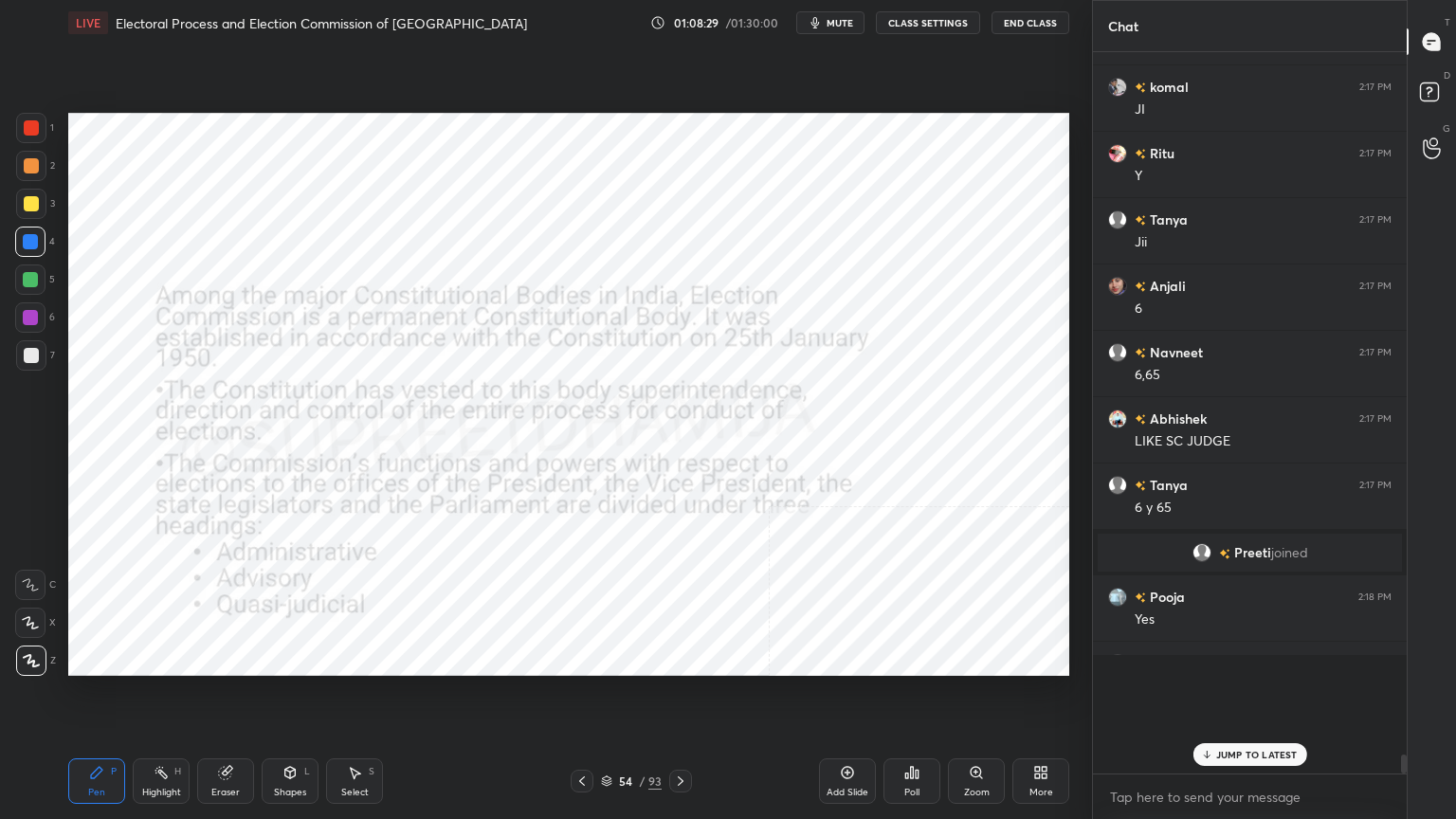
type textarea "x"
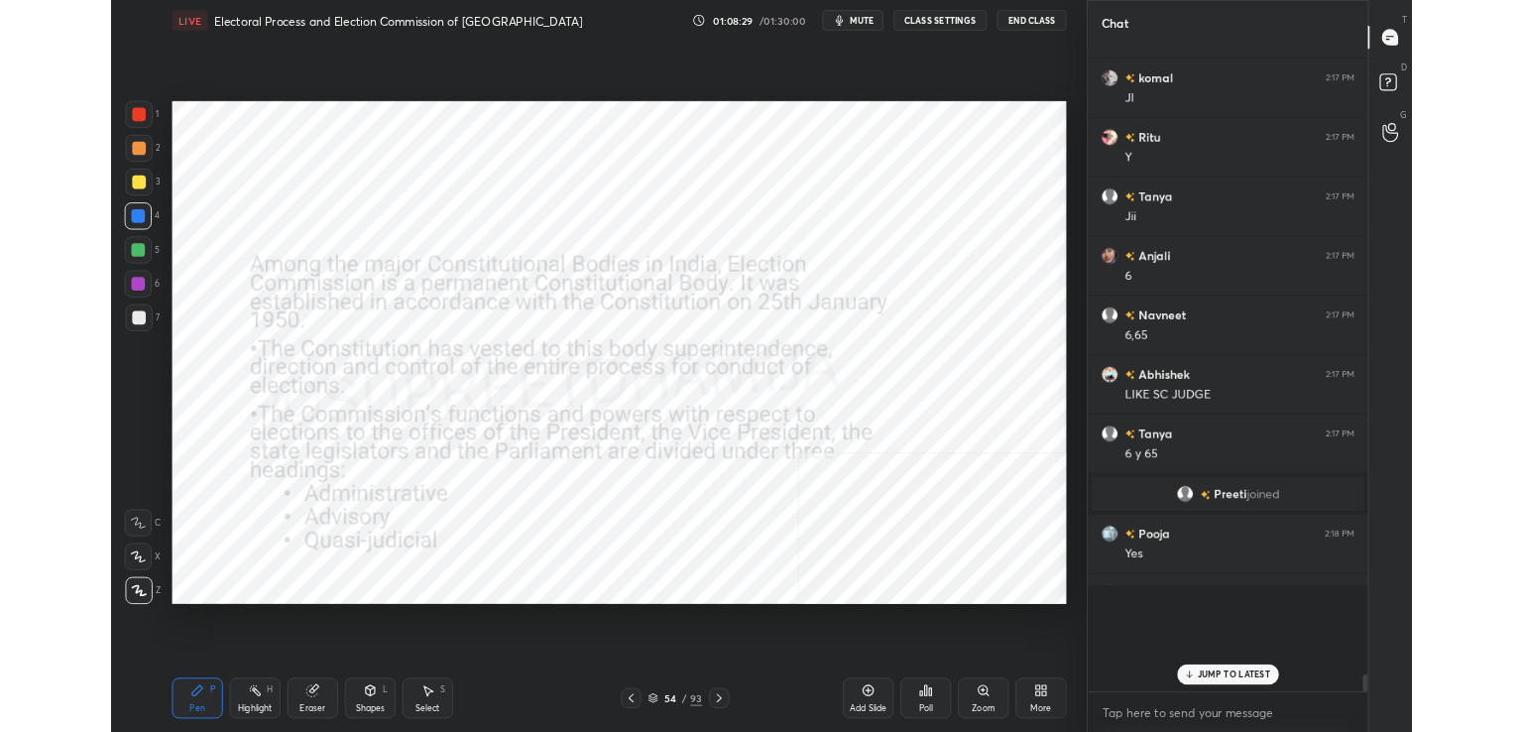
scroll to position [98567, 98110]
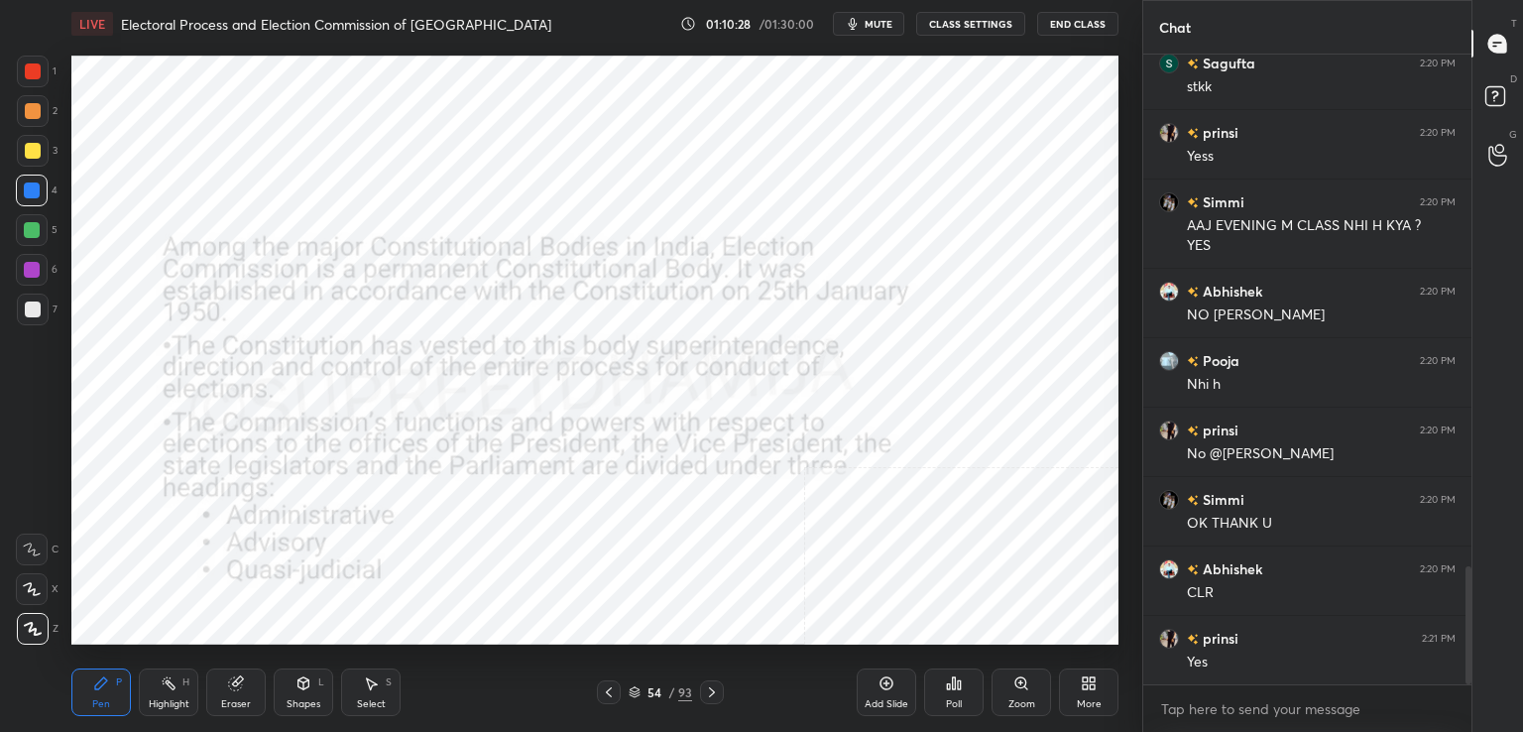
scroll to position [2737, 0]
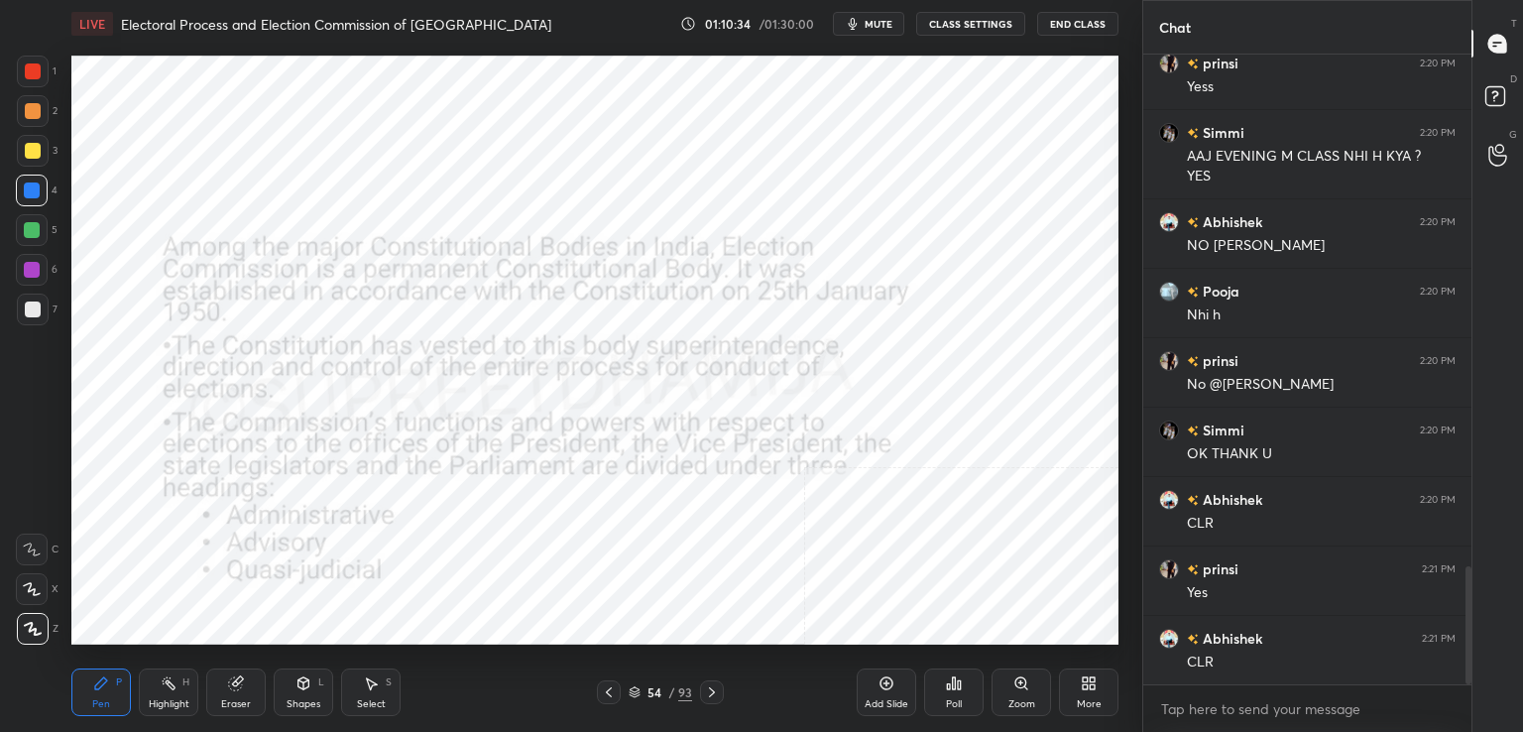
click at [32, 66] on div at bounding box center [33, 71] width 16 height 16
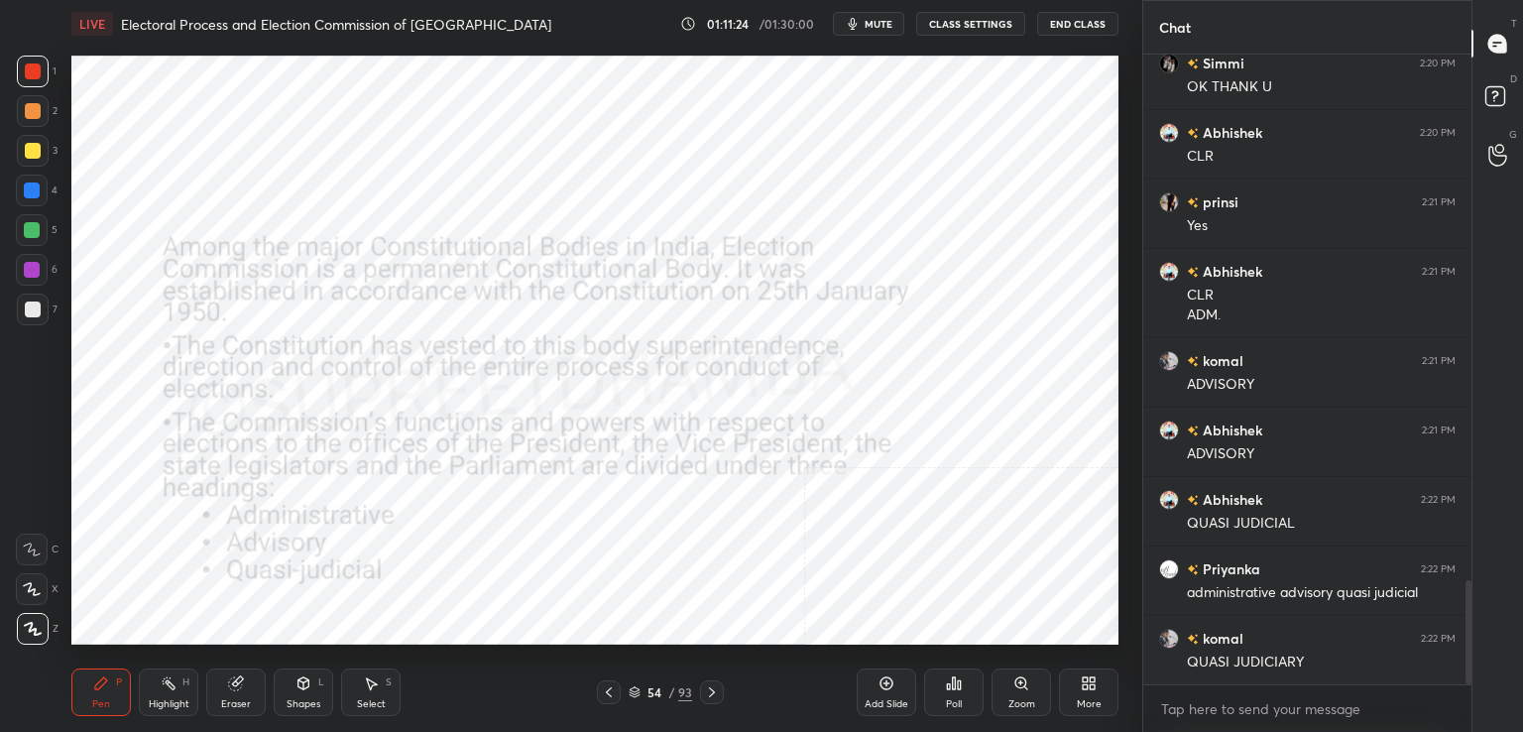
scroll to position [3174, 0]
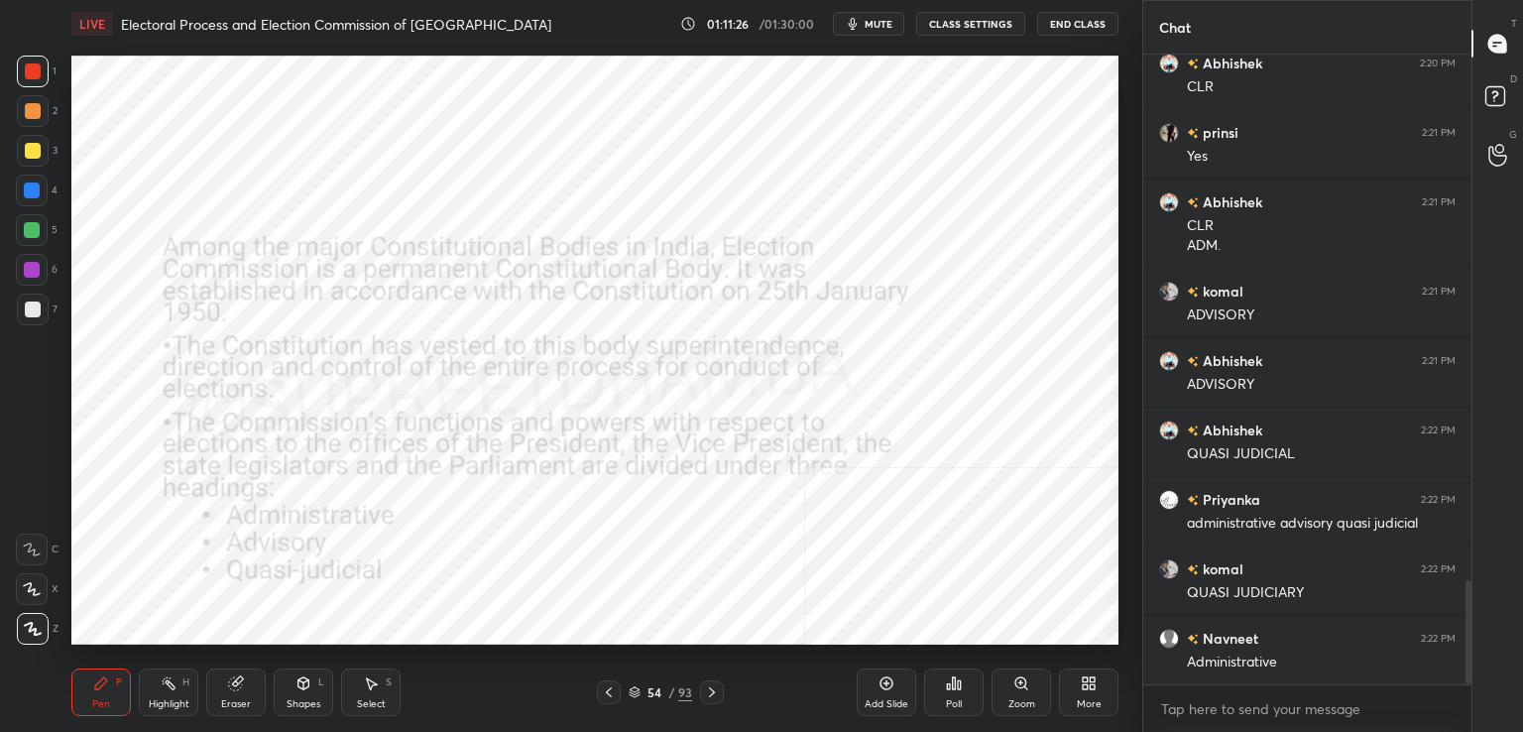
click at [710, 685] on icon at bounding box center [712, 692] width 16 height 16
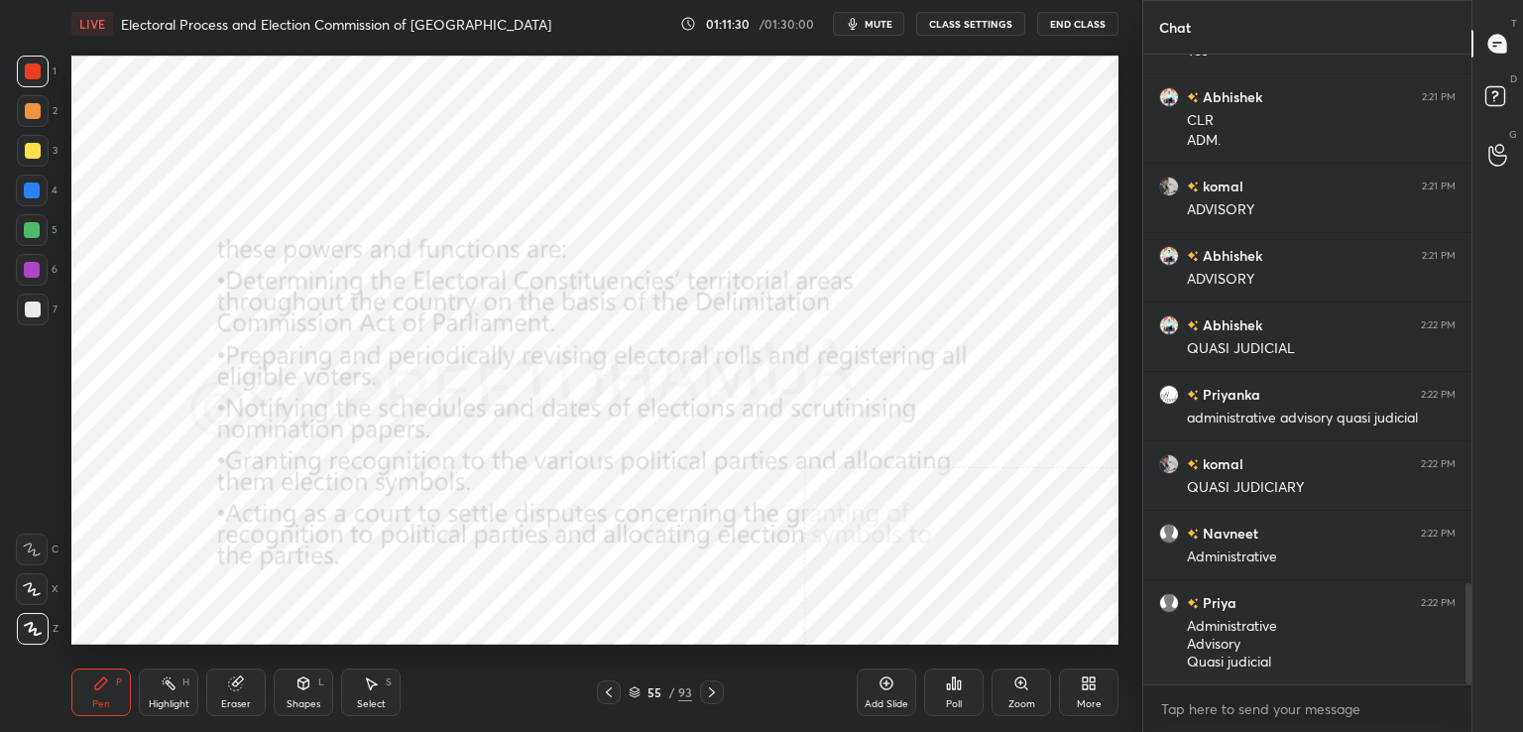
click at [718, 694] on icon at bounding box center [712, 692] width 16 height 16
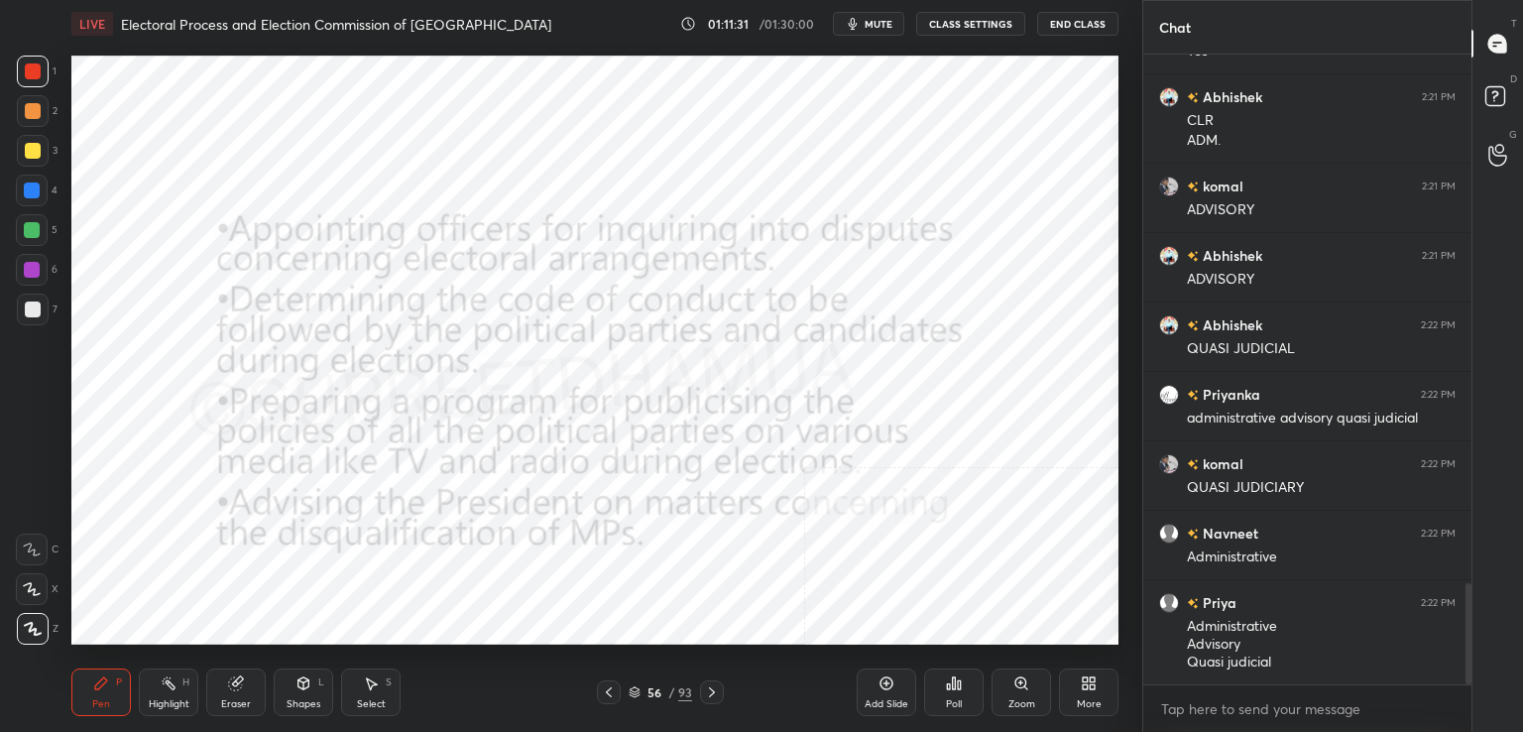
click at [715, 698] on icon at bounding box center [712, 692] width 16 height 16
click at [718, 687] on icon at bounding box center [712, 692] width 16 height 16
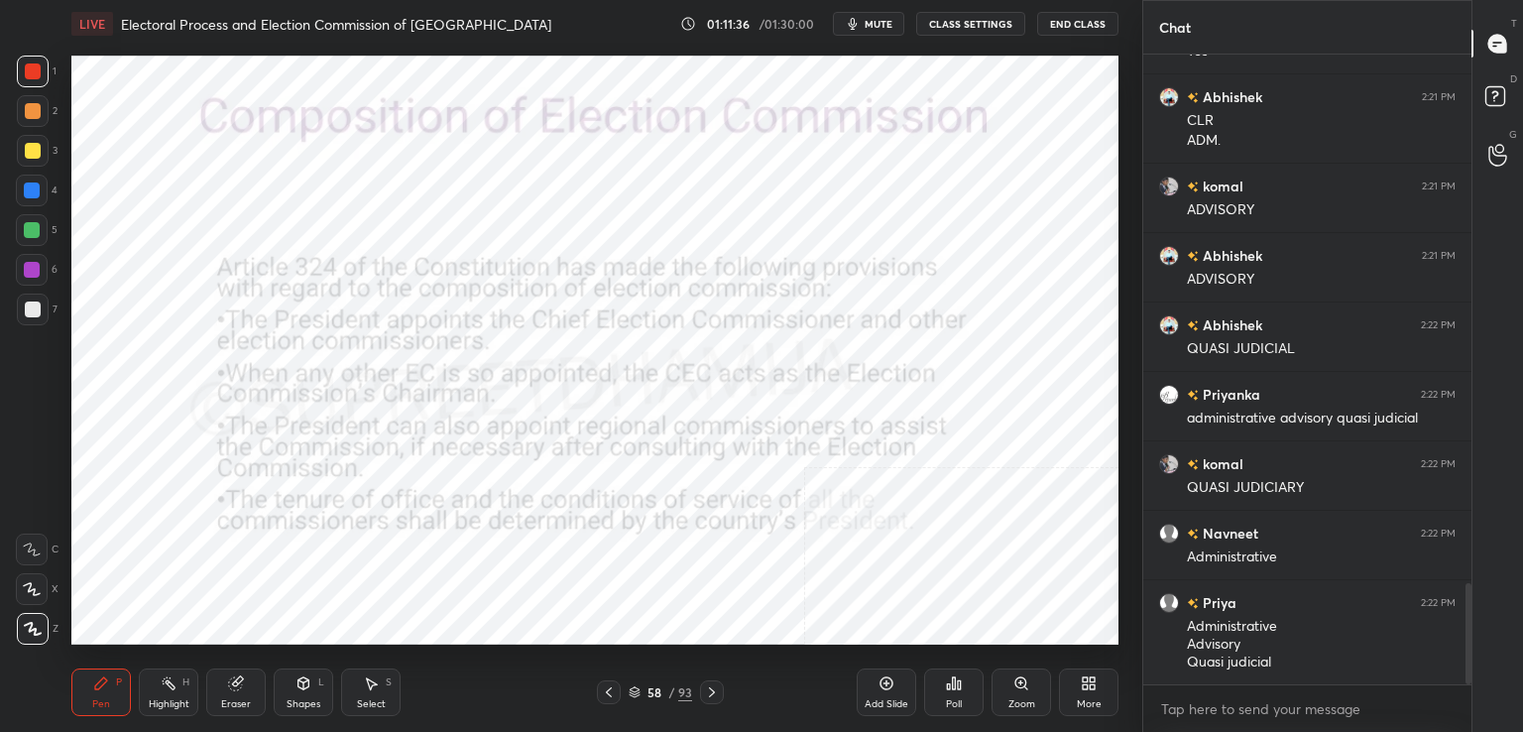
click at [713, 693] on icon at bounding box center [712, 692] width 6 height 10
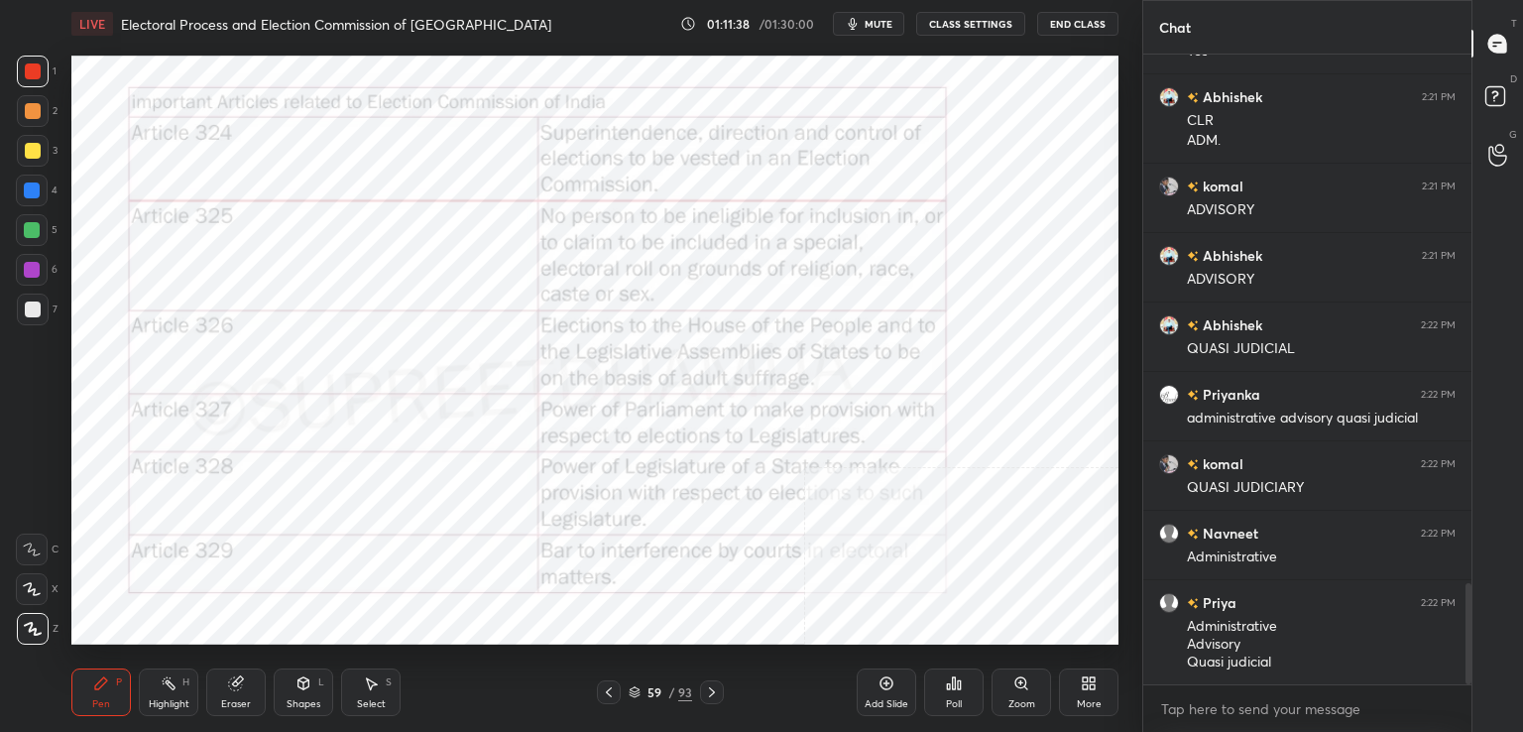
click at [709, 701] on div at bounding box center [712, 692] width 24 height 24
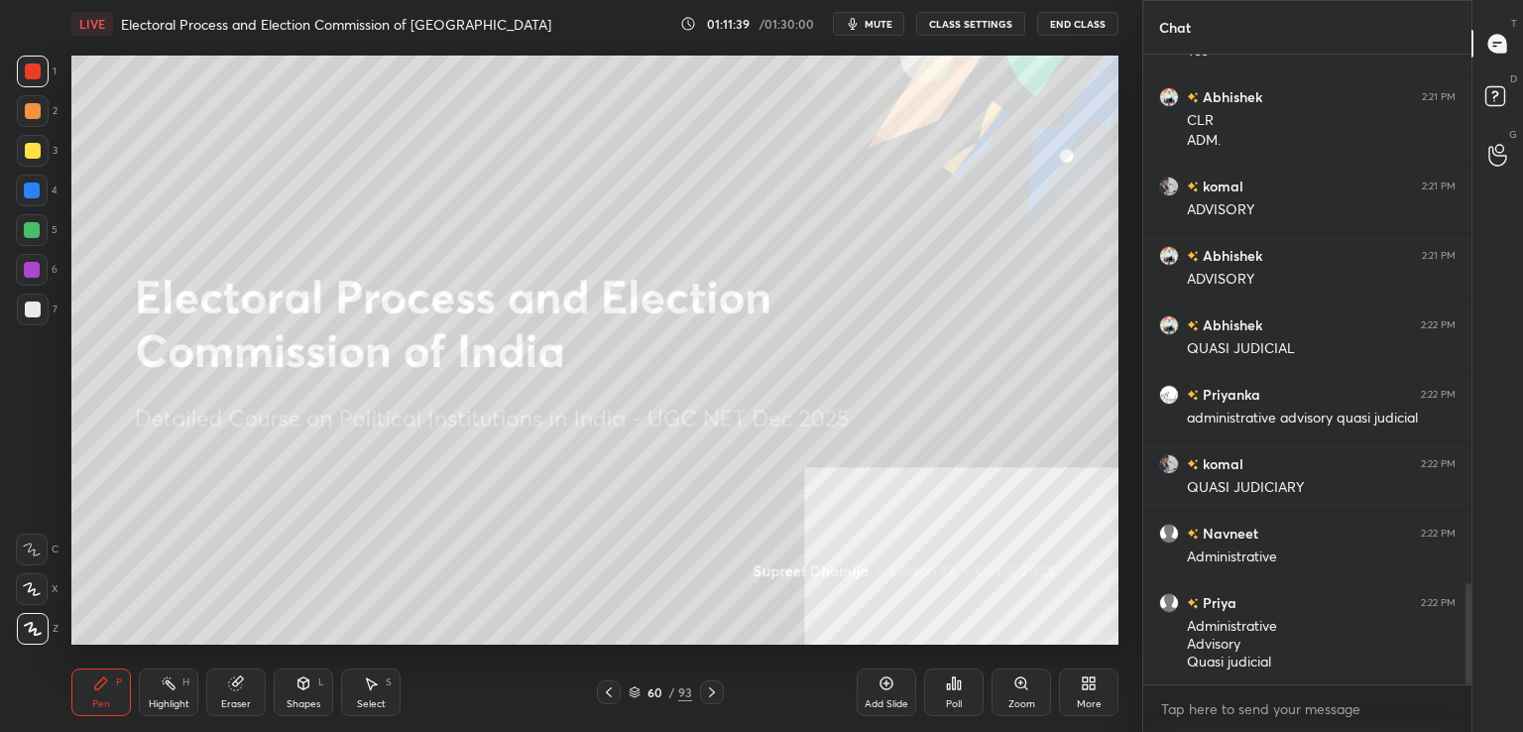
click at [611, 695] on icon at bounding box center [609, 692] width 16 height 16
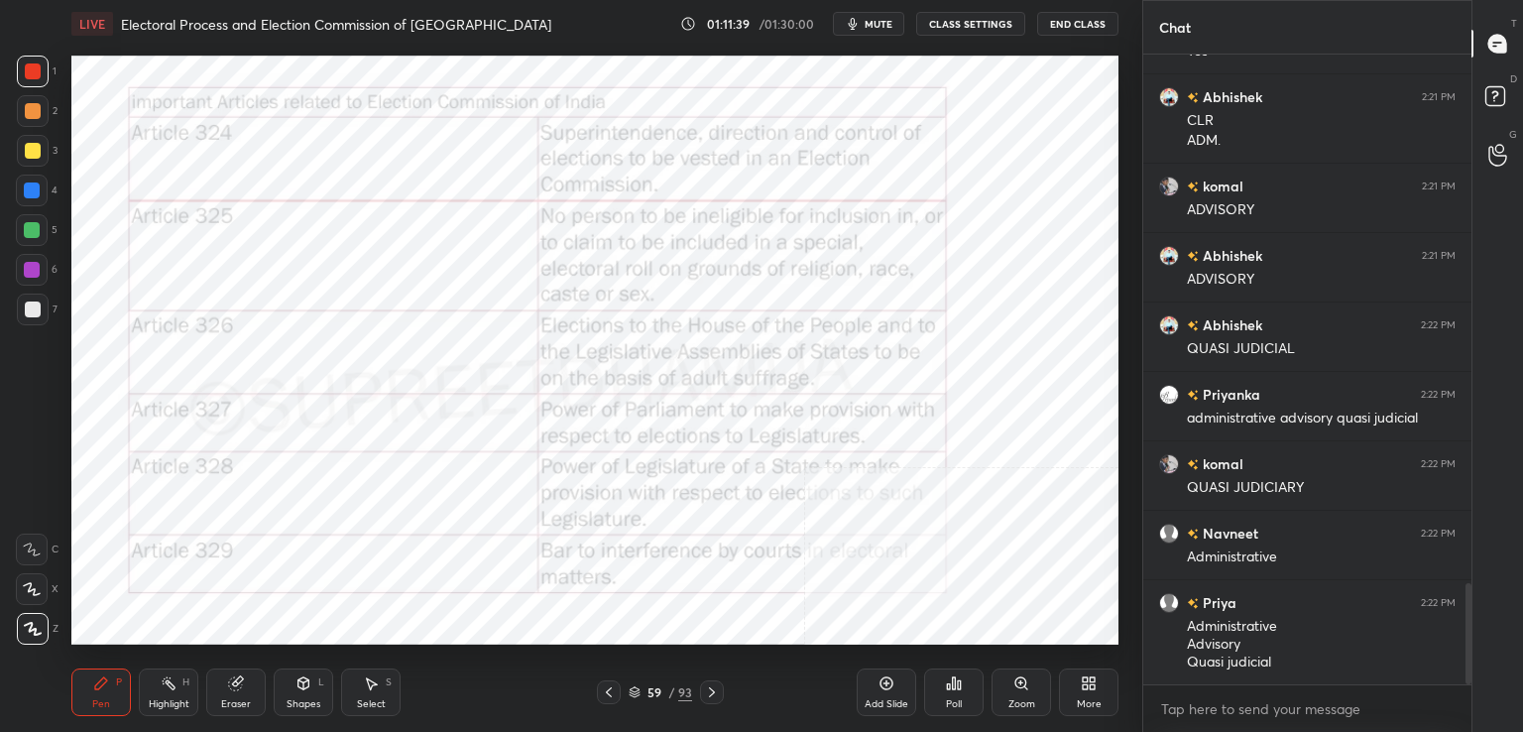
click at [613, 696] on icon at bounding box center [609, 692] width 16 height 16
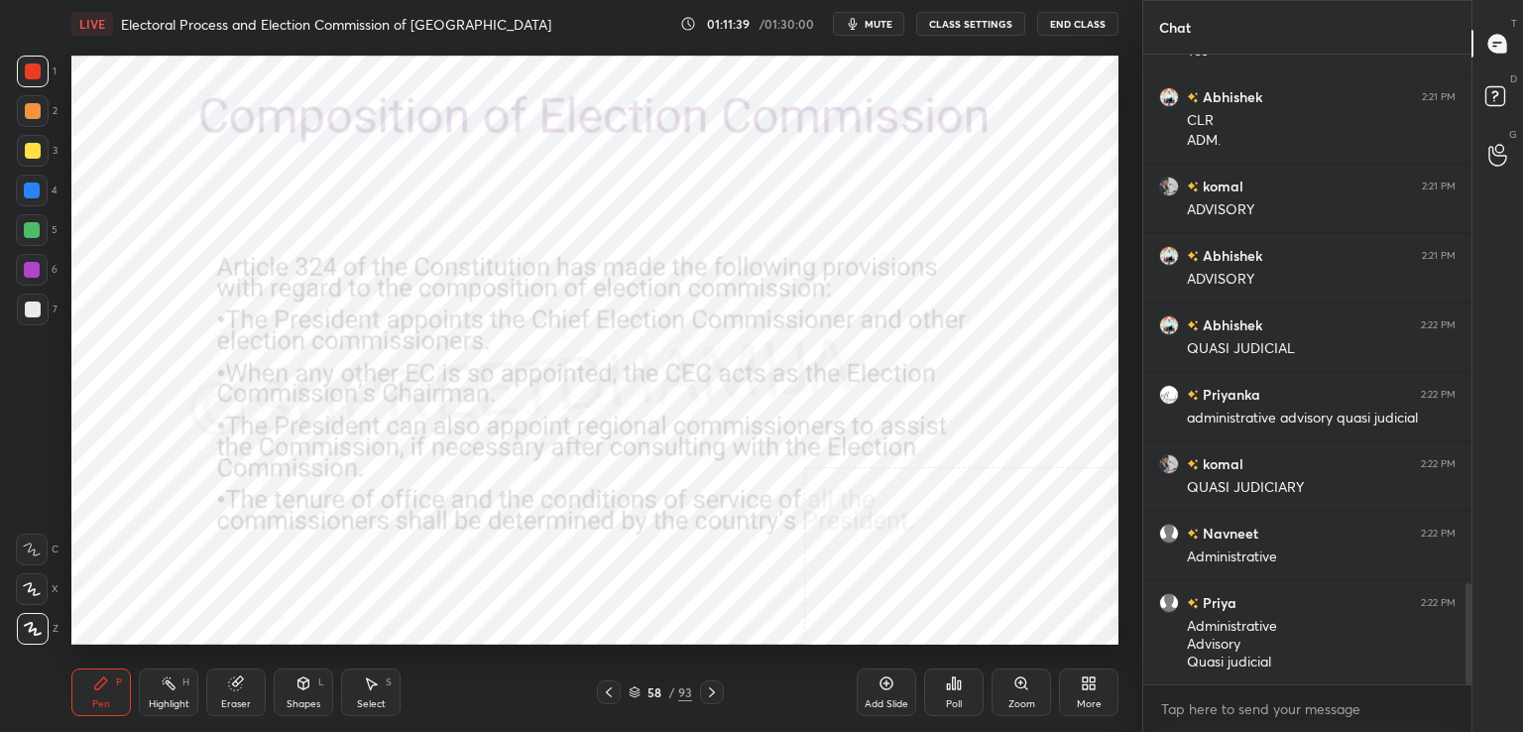
click at [609, 697] on icon at bounding box center [609, 692] width 16 height 16
click at [609, 699] on icon at bounding box center [609, 692] width 16 height 16
click at [607, 693] on icon at bounding box center [609, 692] width 16 height 16
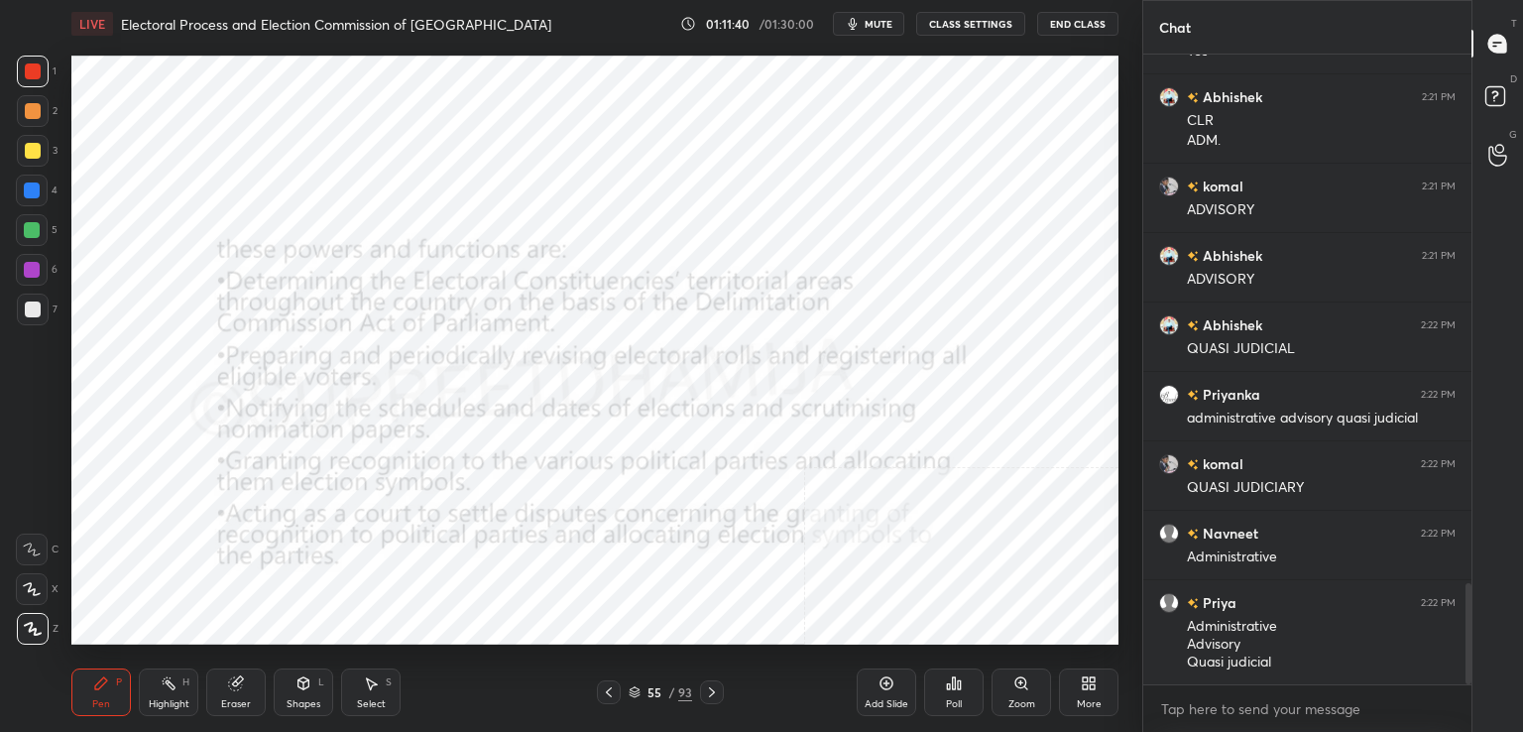
click at [608, 699] on icon at bounding box center [609, 692] width 16 height 16
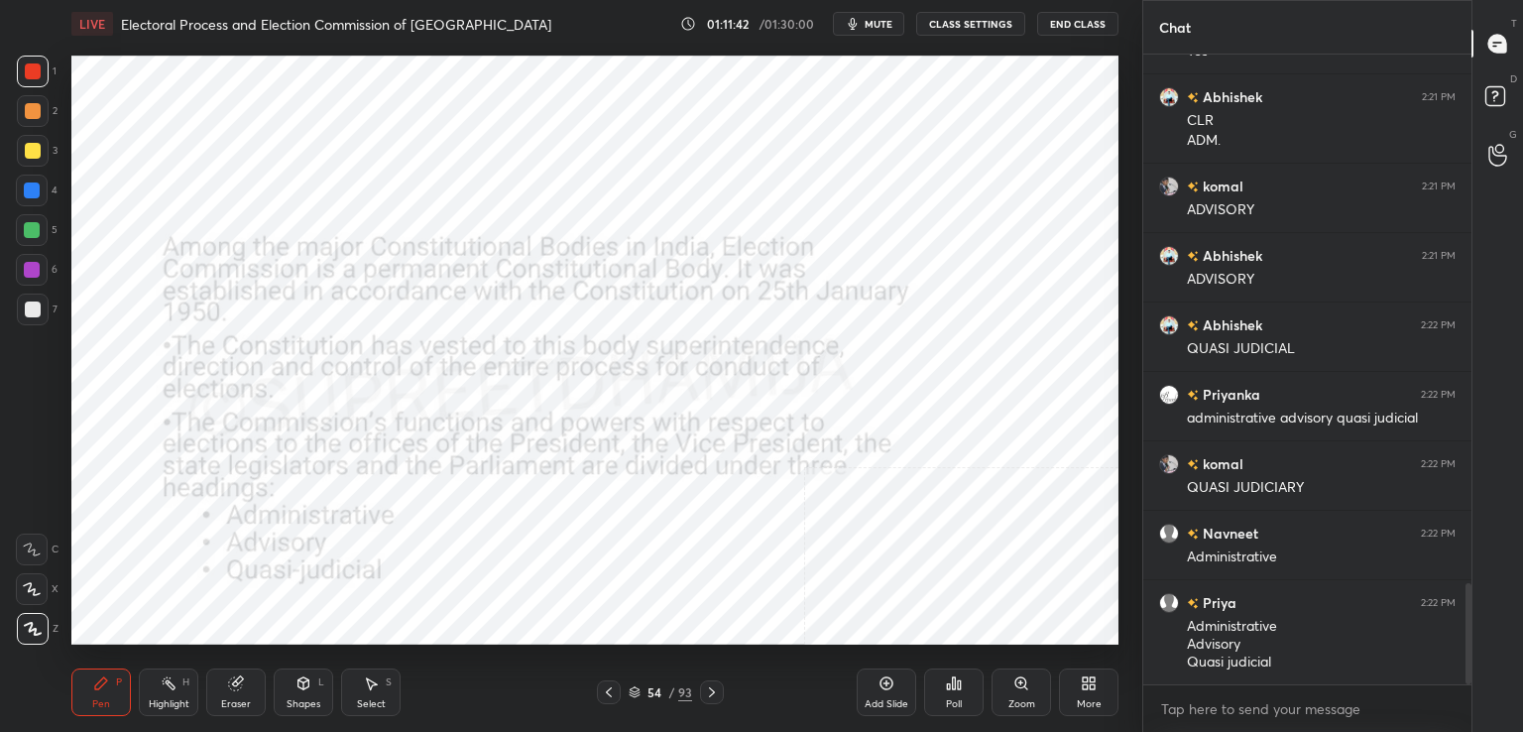
click at [715, 688] on icon at bounding box center [712, 692] width 16 height 16
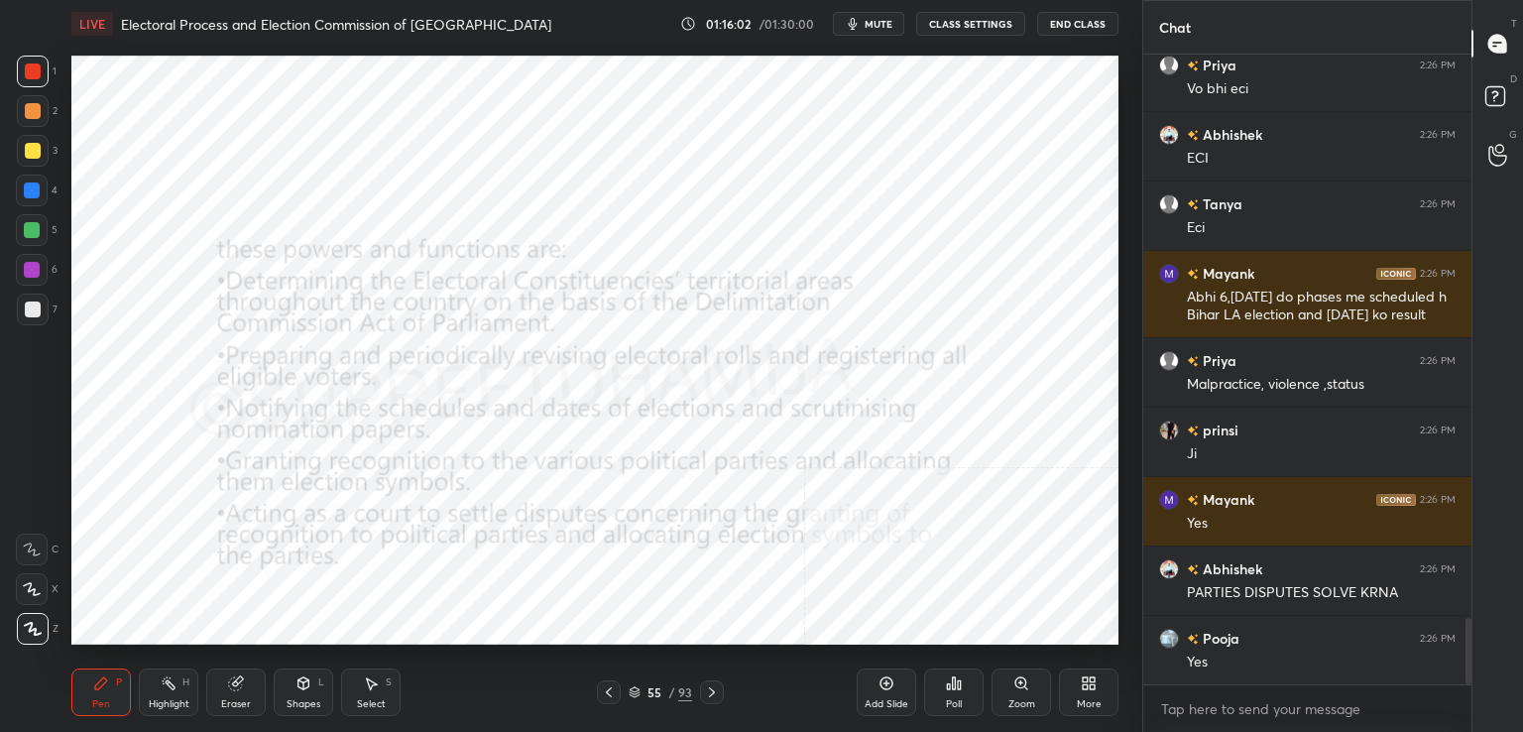
scroll to position [5417, 0]
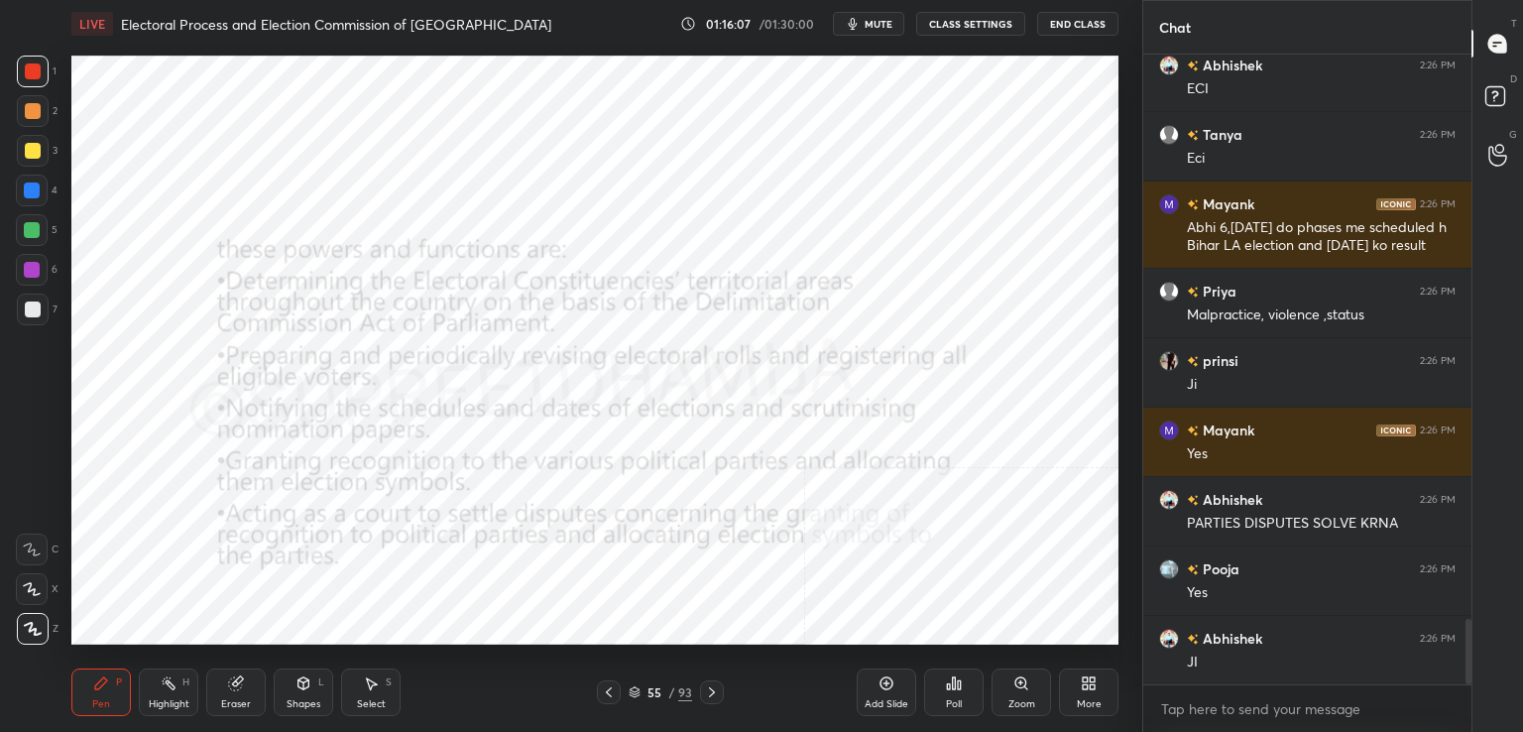
click at [714, 689] on icon at bounding box center [712, 692] width 16 height 16
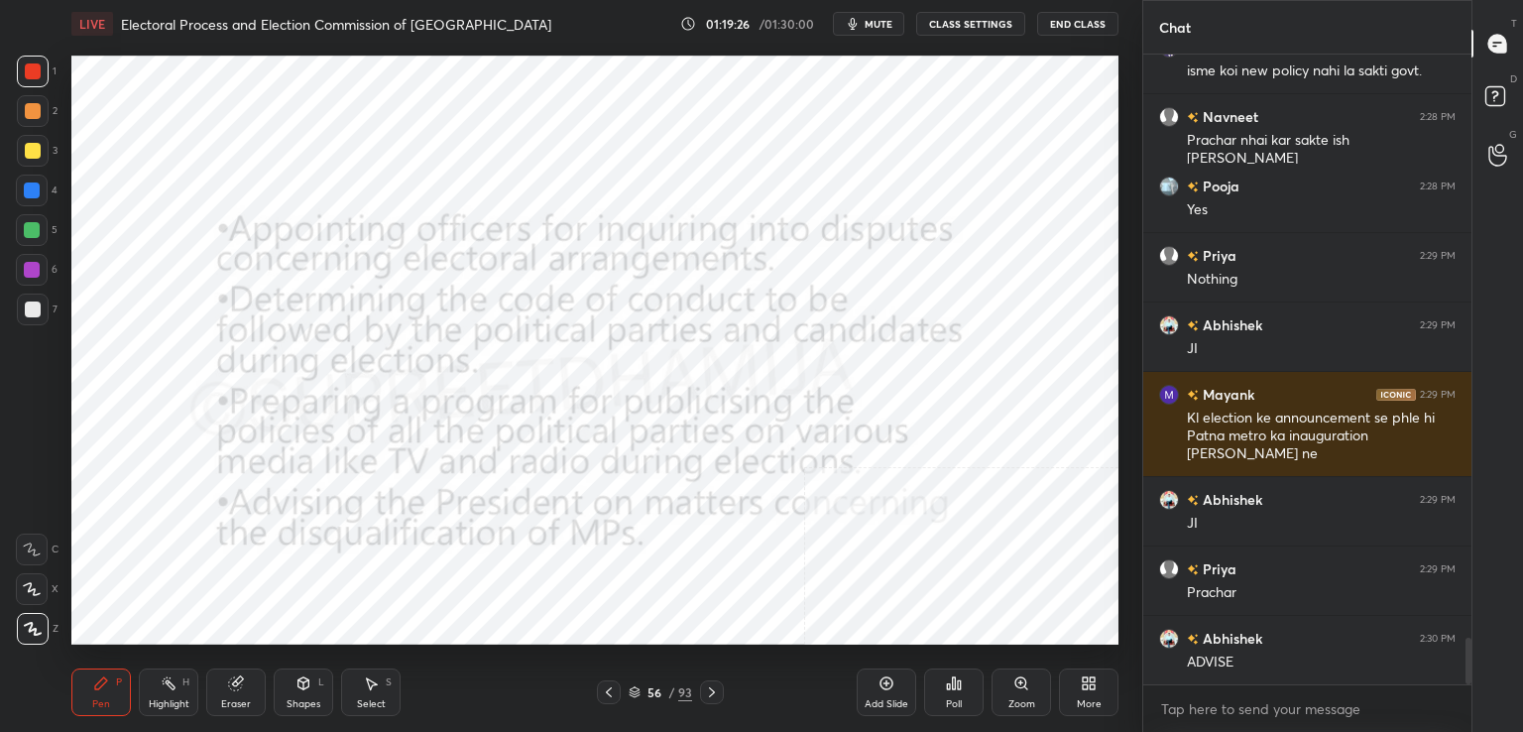
scroll to position [7938, 0]
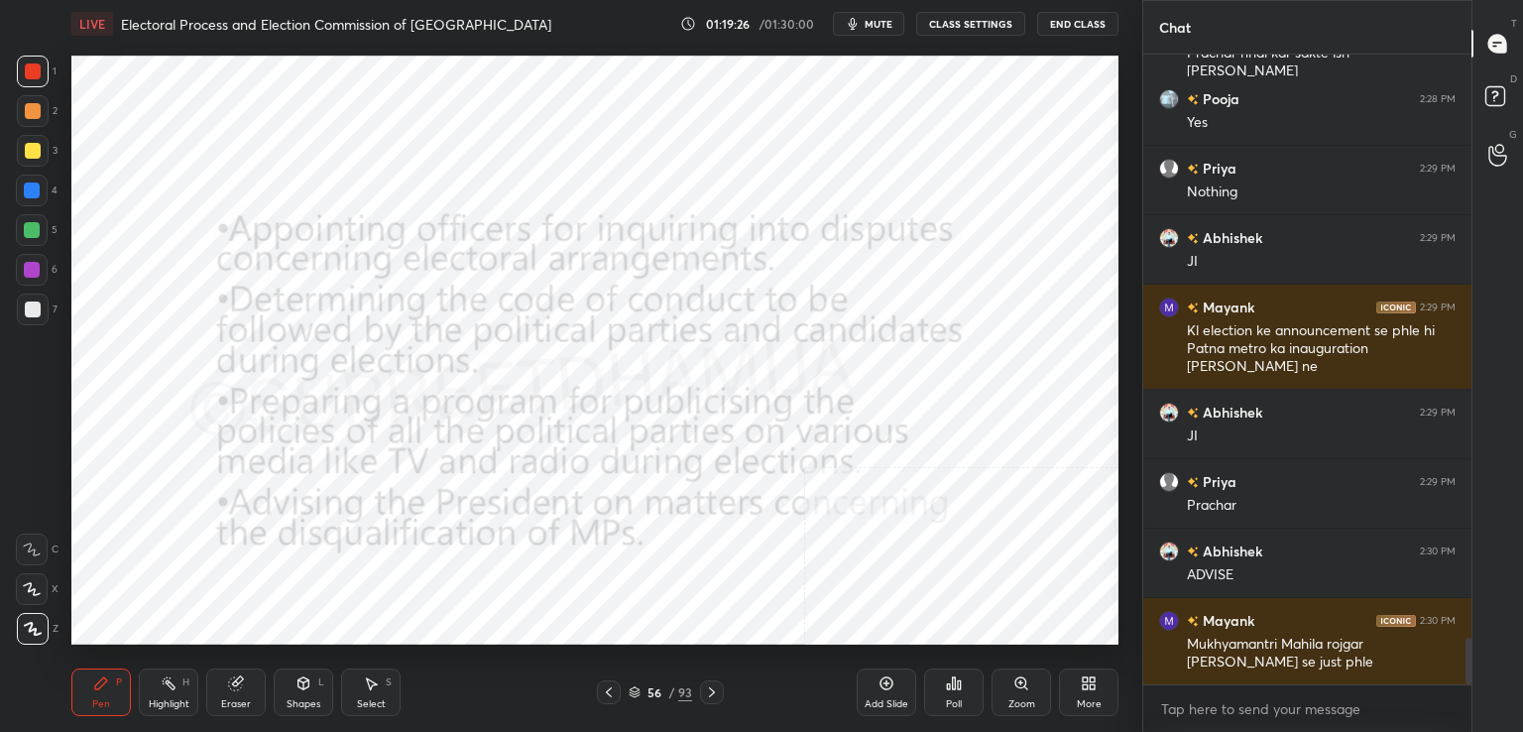
click at [711, 692] on icon at bounding box center [712, 692] width 16 height 16
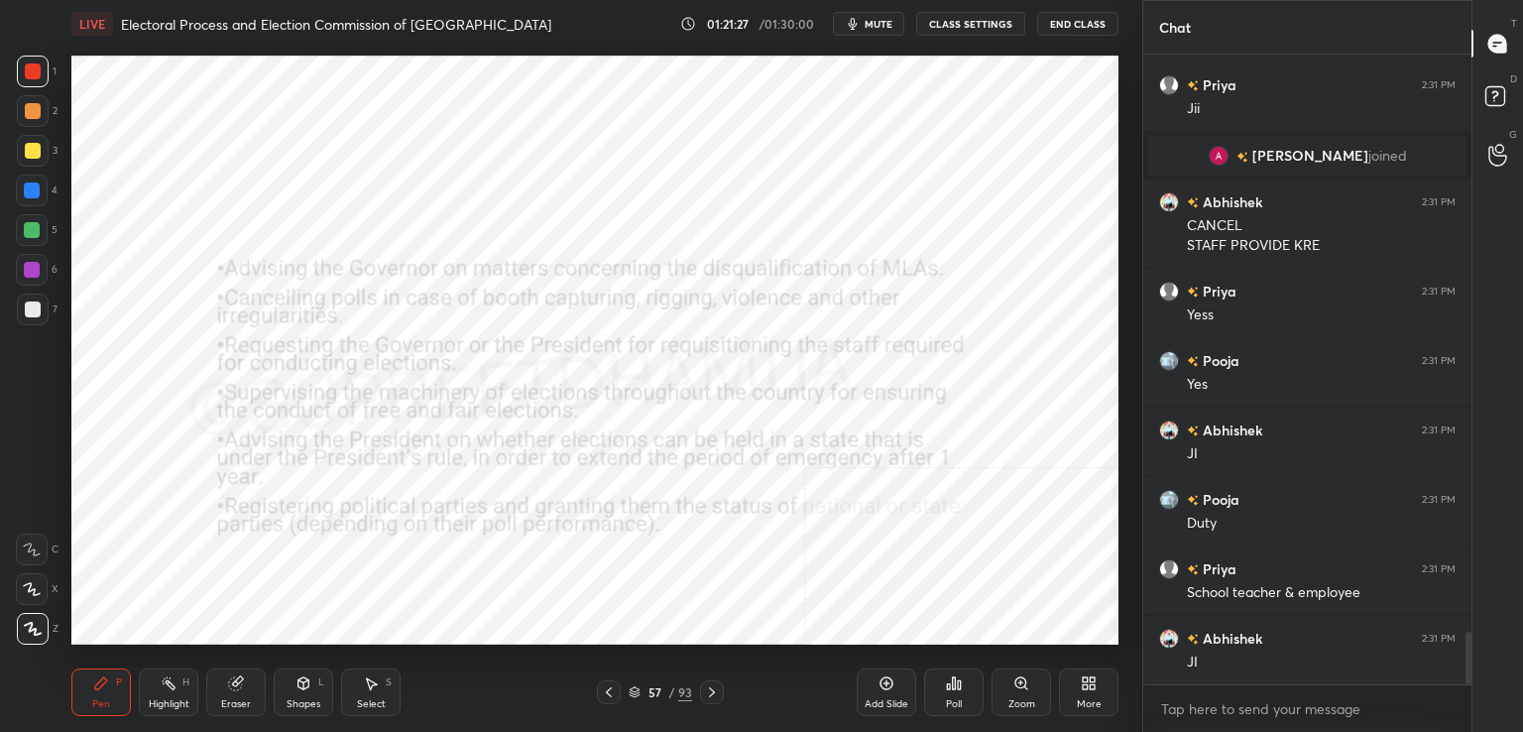
scroll to position [7008, 0]
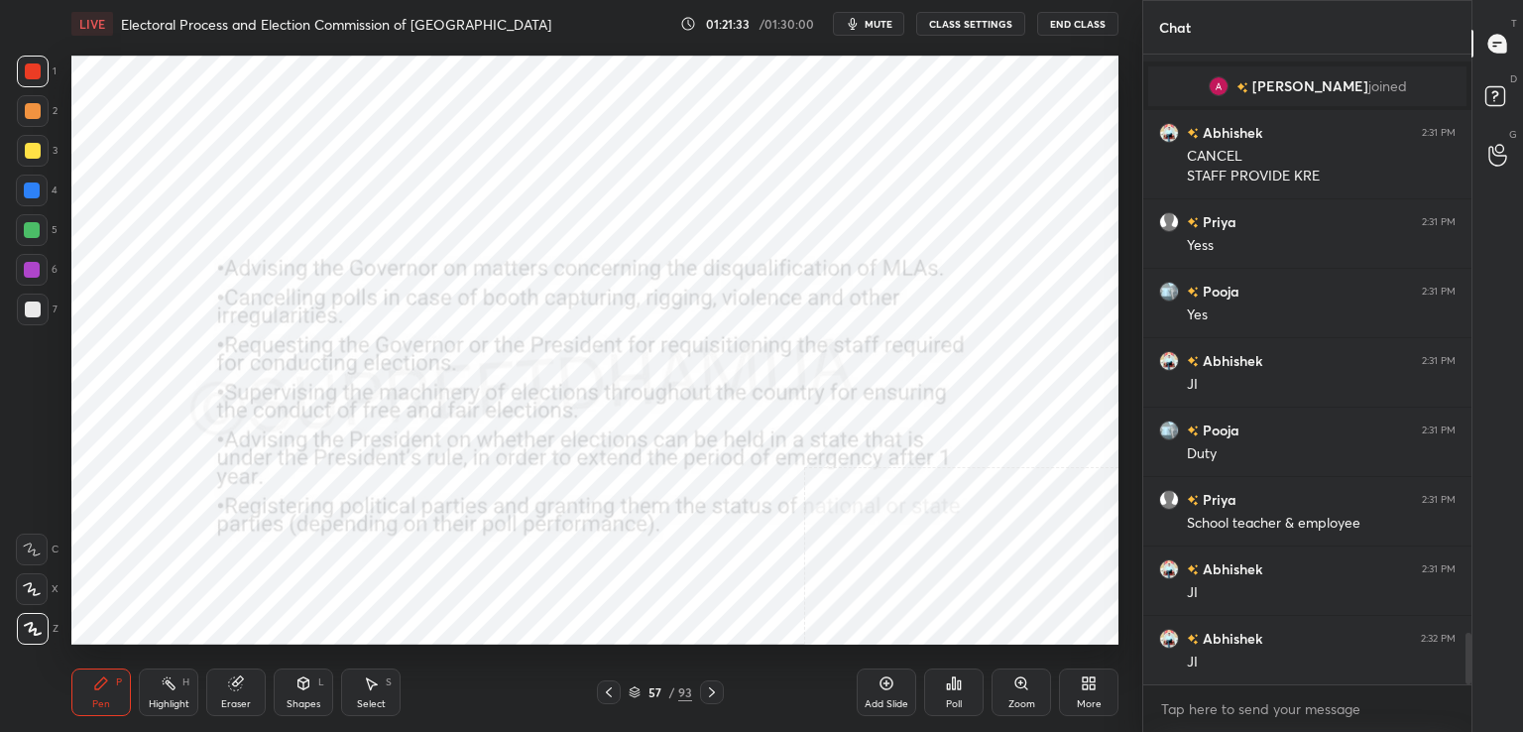
click at [713, 697] on icon at bounding box center [712, 692] width 16 height 16
click at [702, 687] on div at bounding box center [712, 692] width 24 height 24
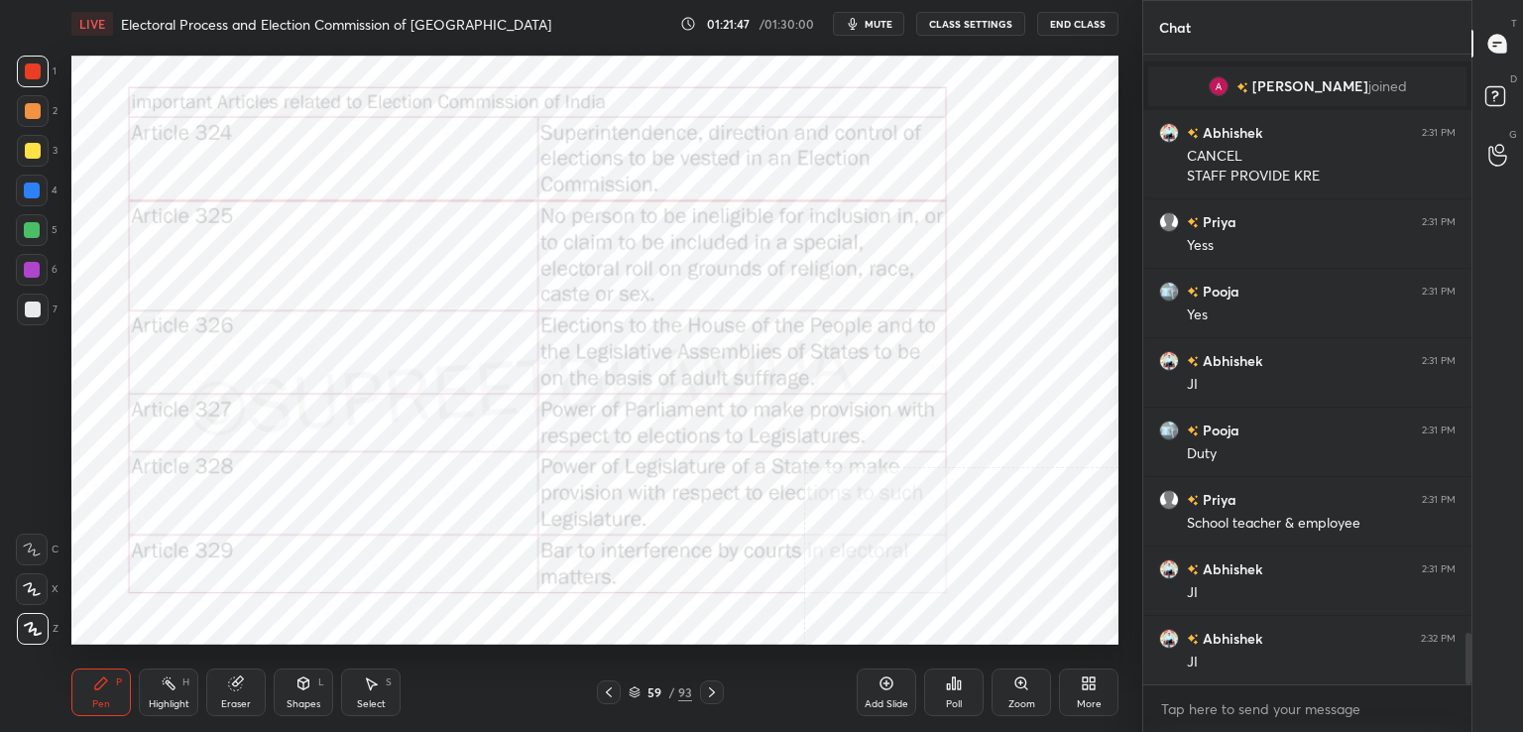
scroll to position [7077, 0]
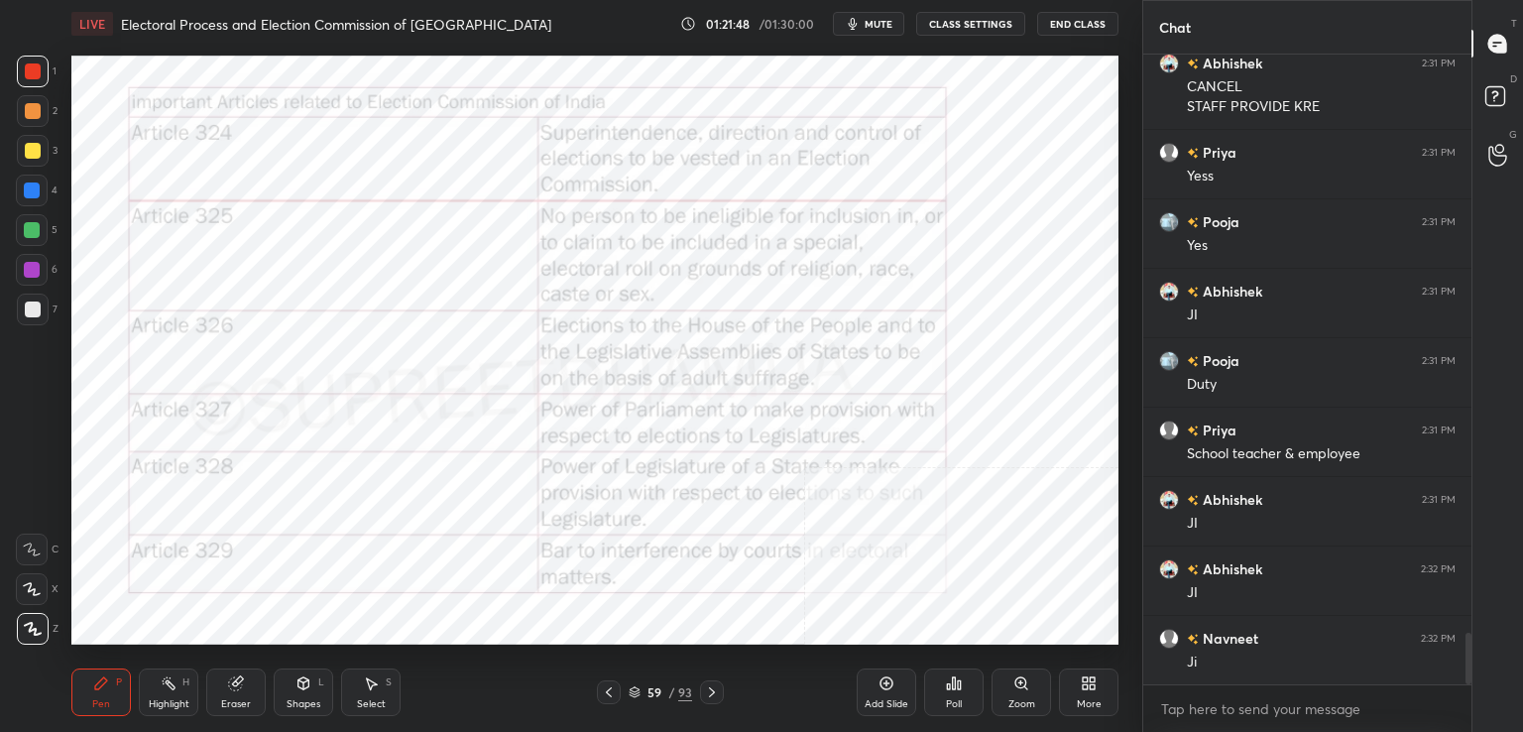
click at [702, 690] on div at bounding box center [712, 692] width 24 height 24
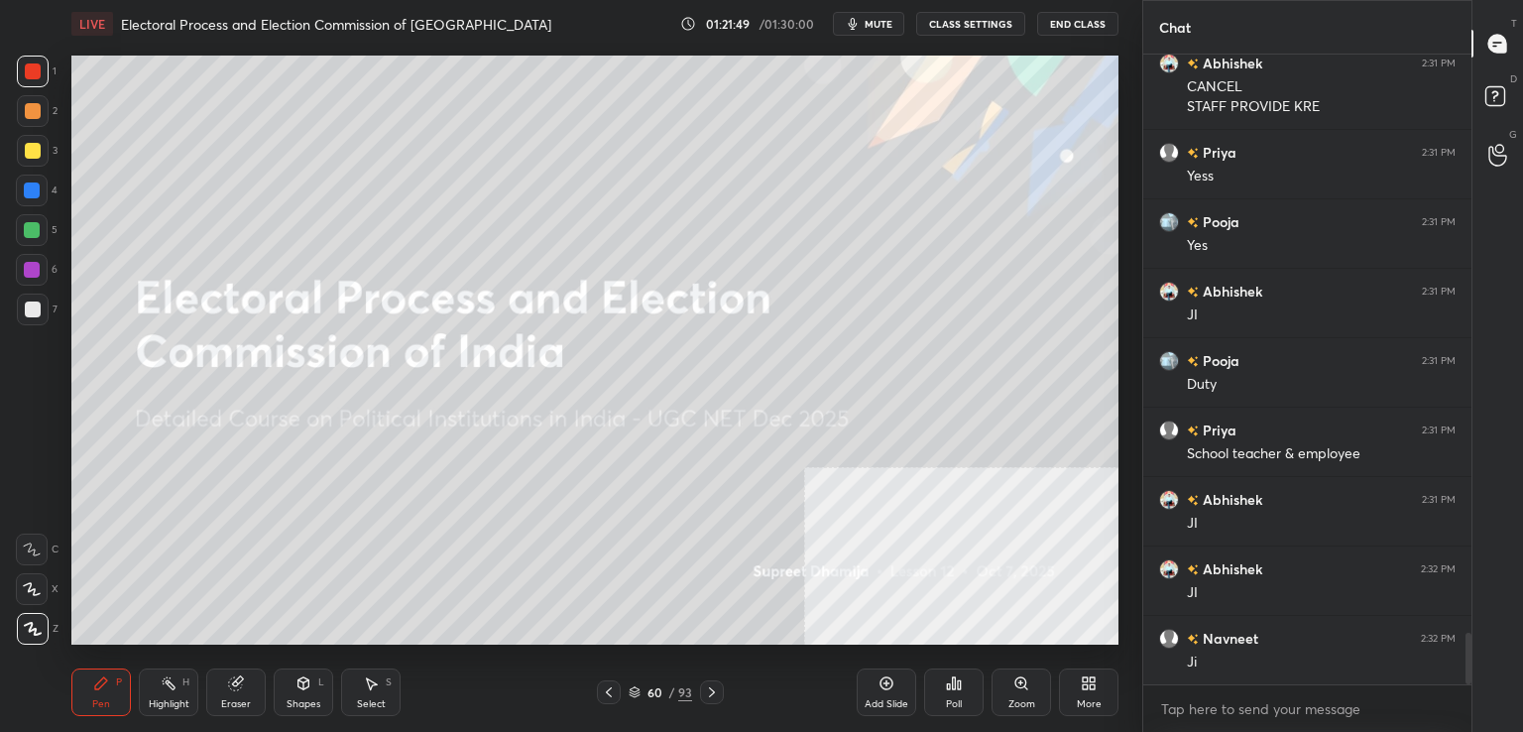
click at [619, 692] on div at bounding box center [609, 692] width 24 height 24
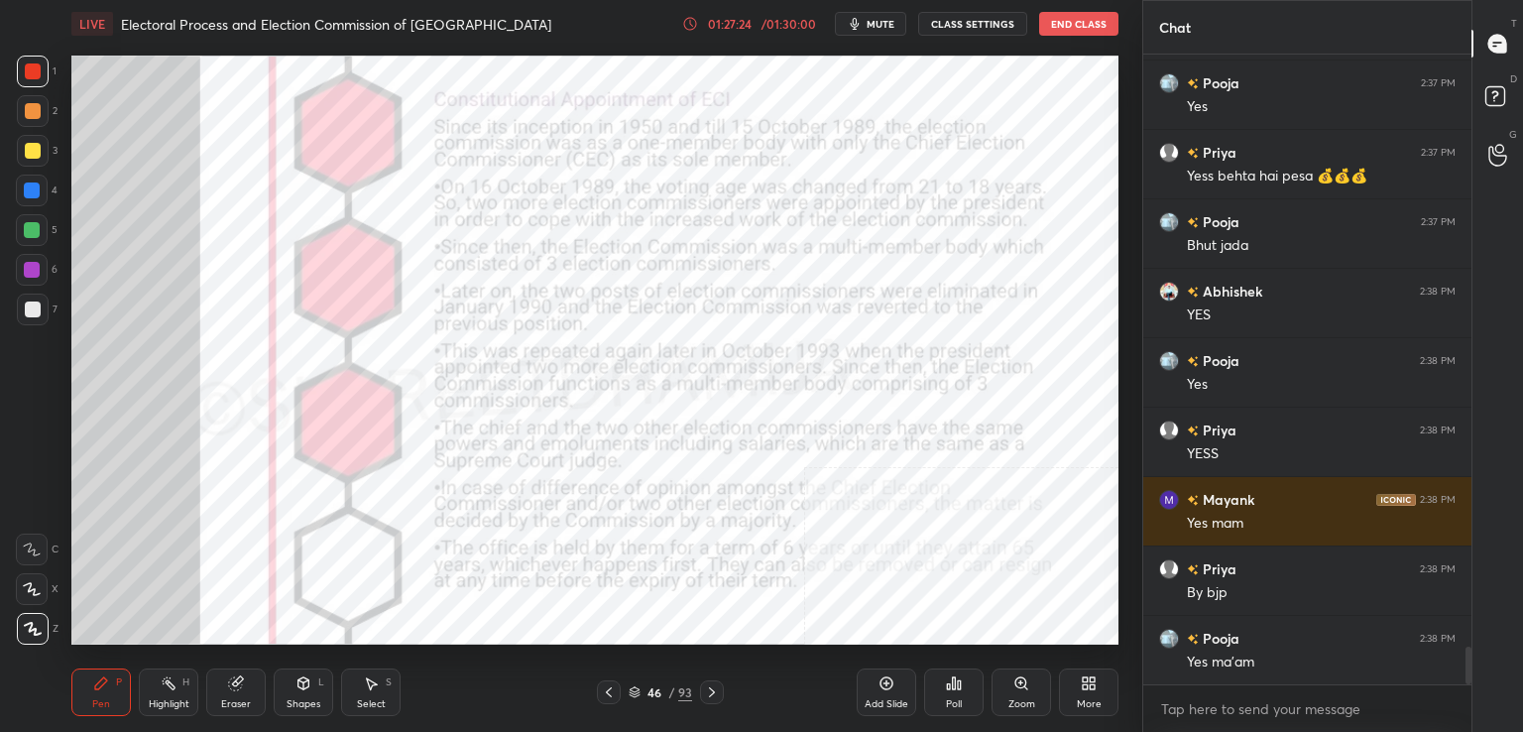
scroll to position [10094, 0]
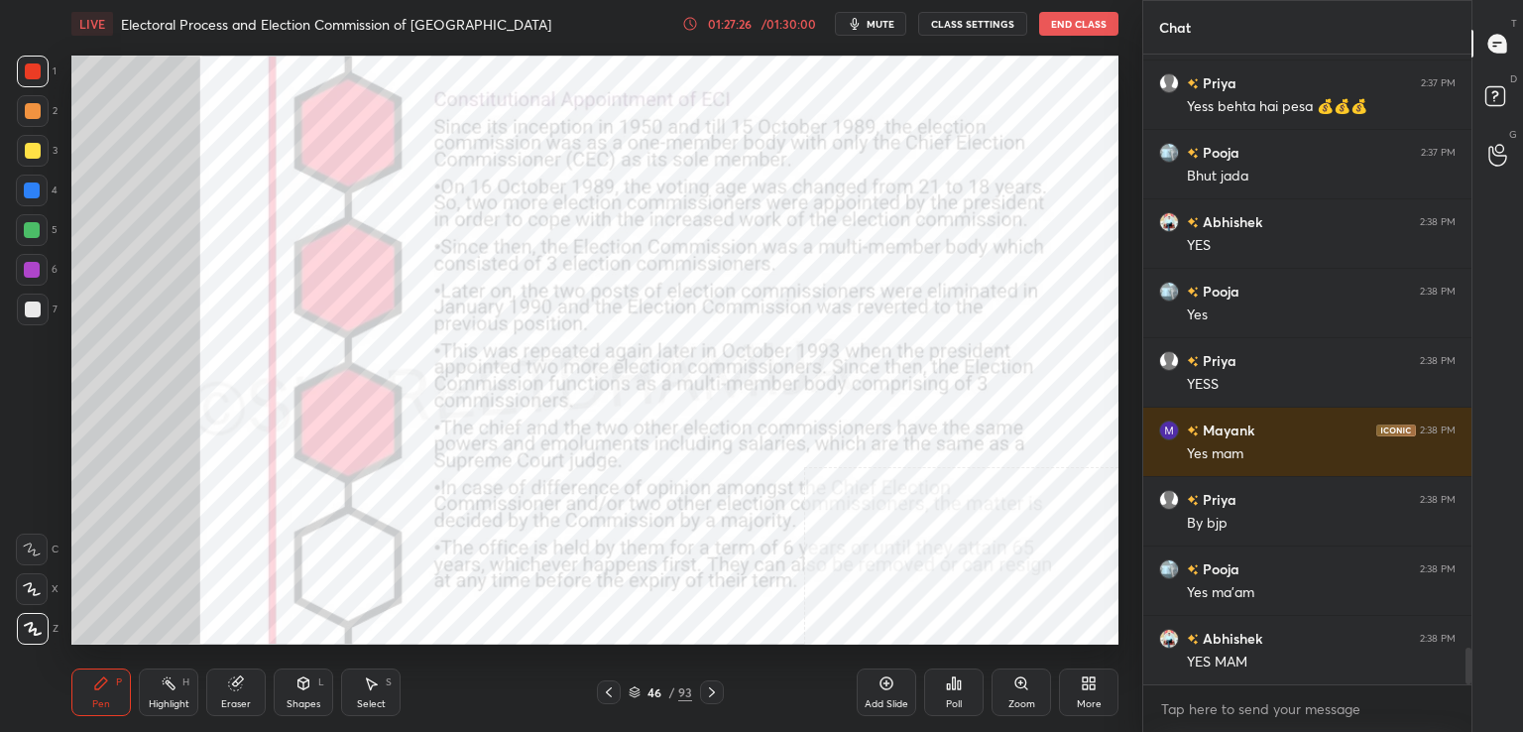
click at [894, 703] on div "Add Slide" at bounding box center [887, 704] width 44 height 10
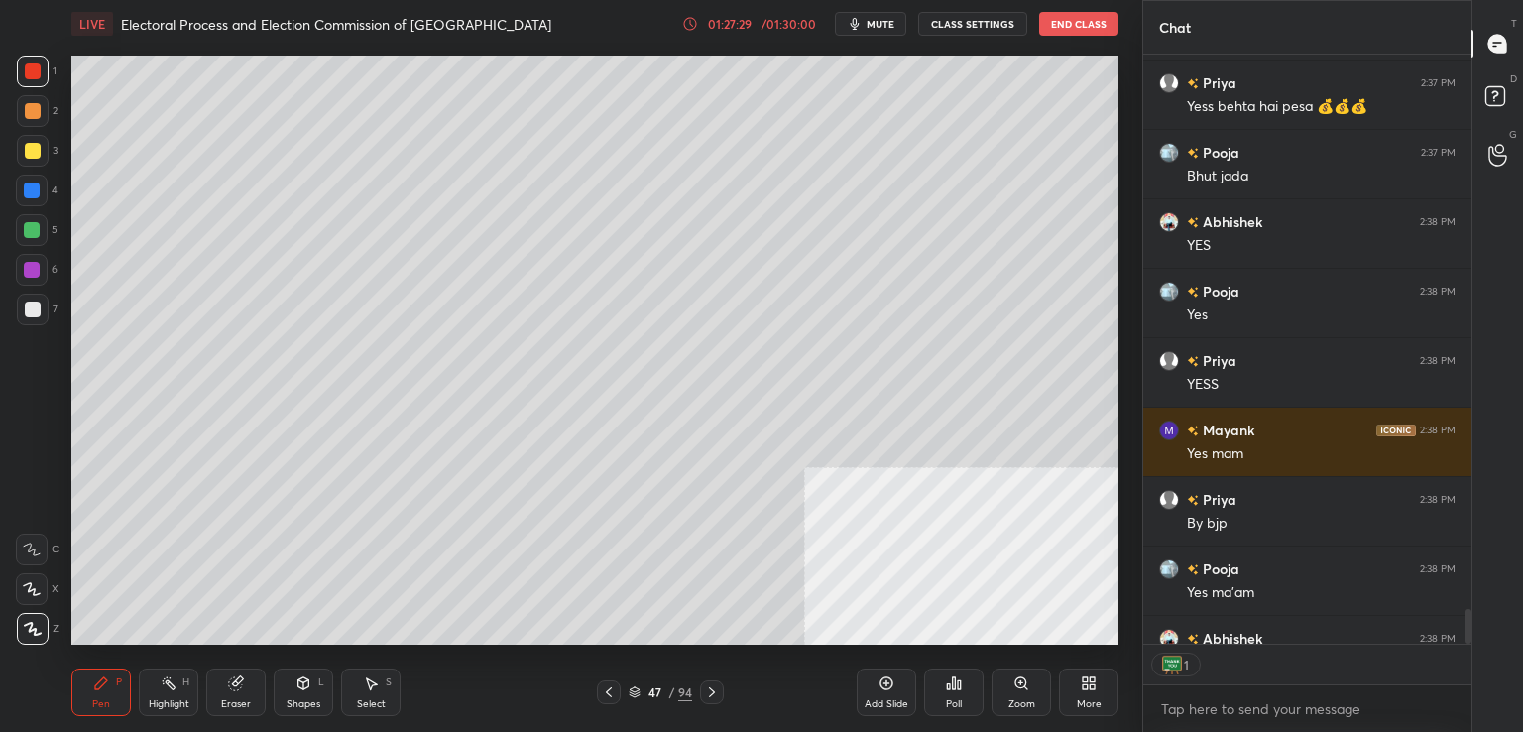
scroll to position [584, 322]
click at [47, 156] on div at bounding box center [33, 151] width 32 height 32
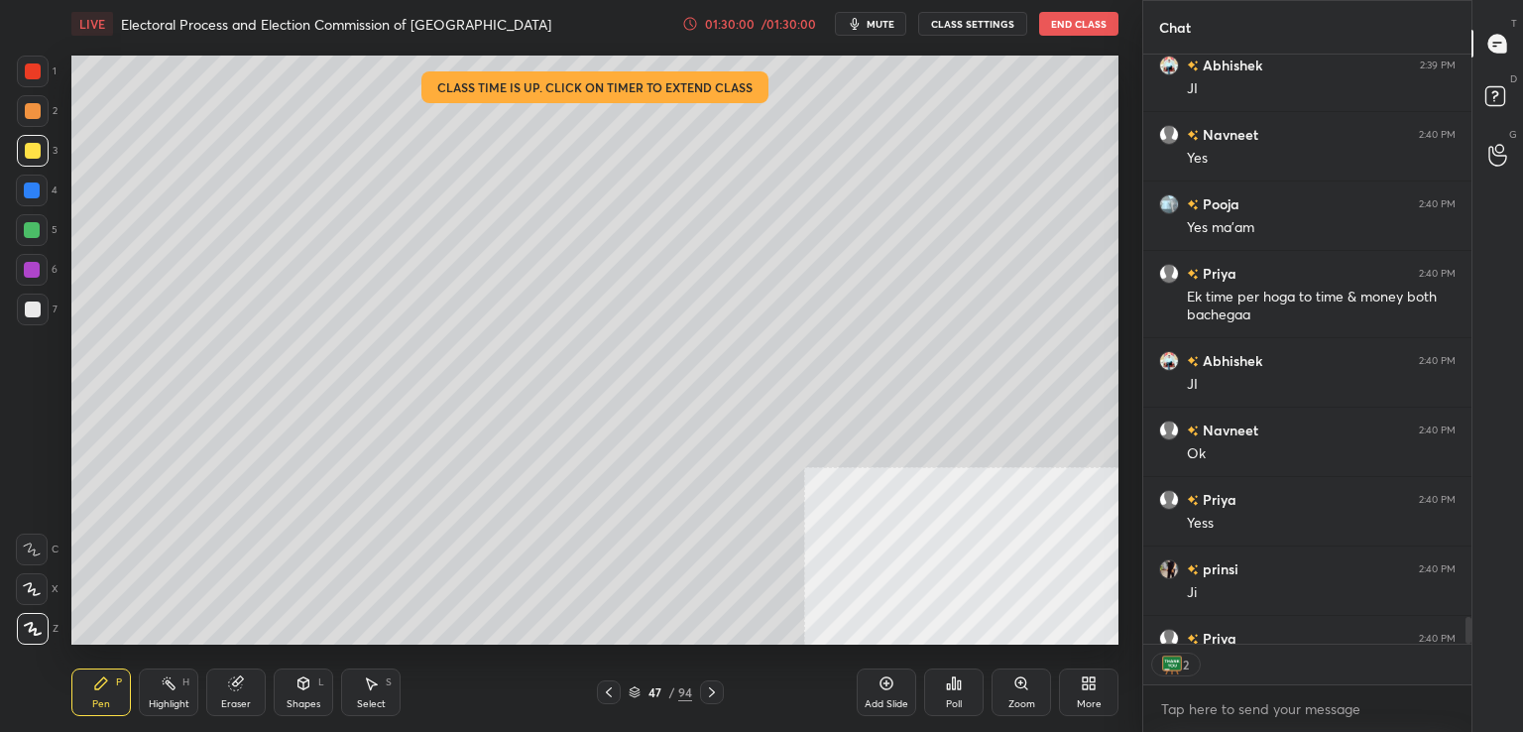
scroll to position [12154, 0]
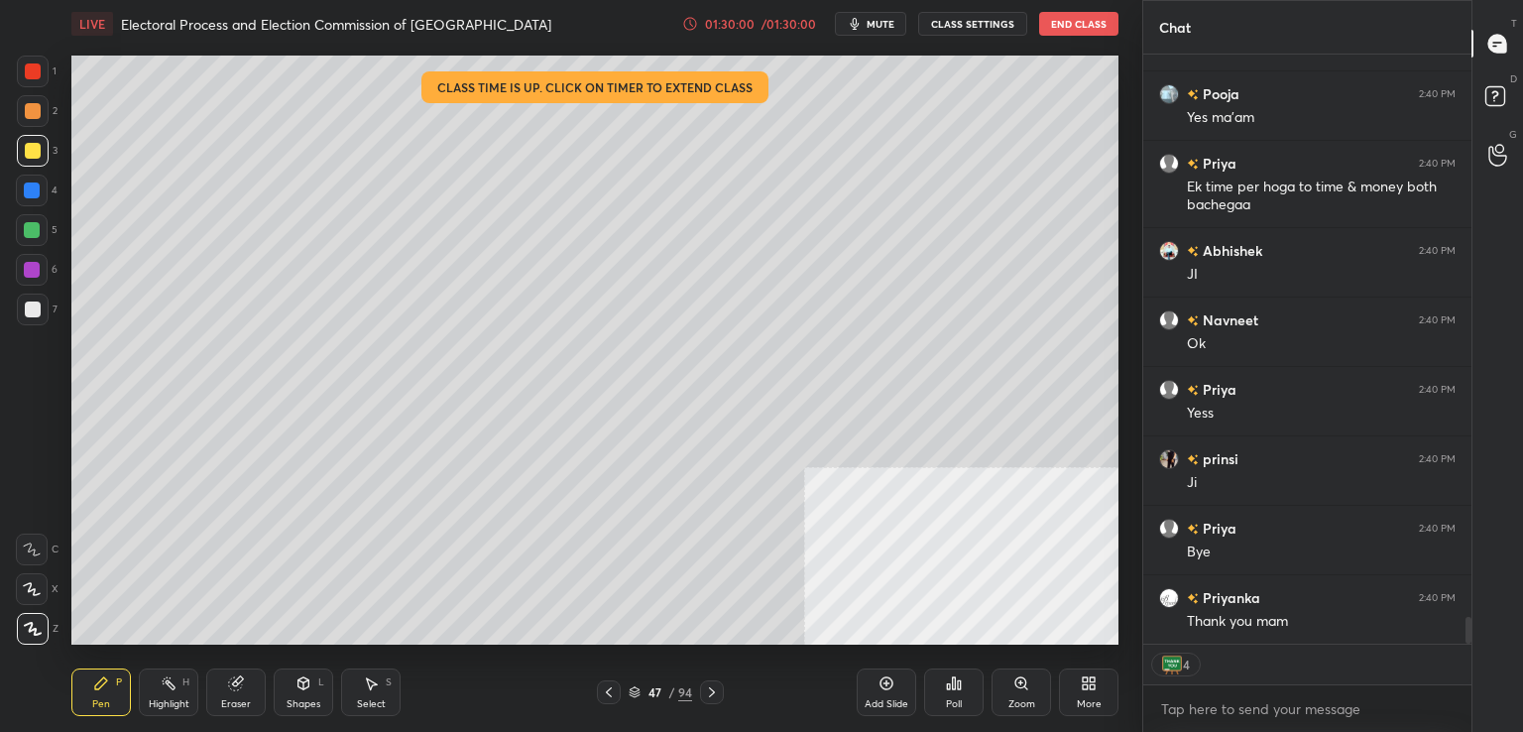
click at [1081, 21] on button "End Class" at bounding box center [1078, 24] width 79 height 24
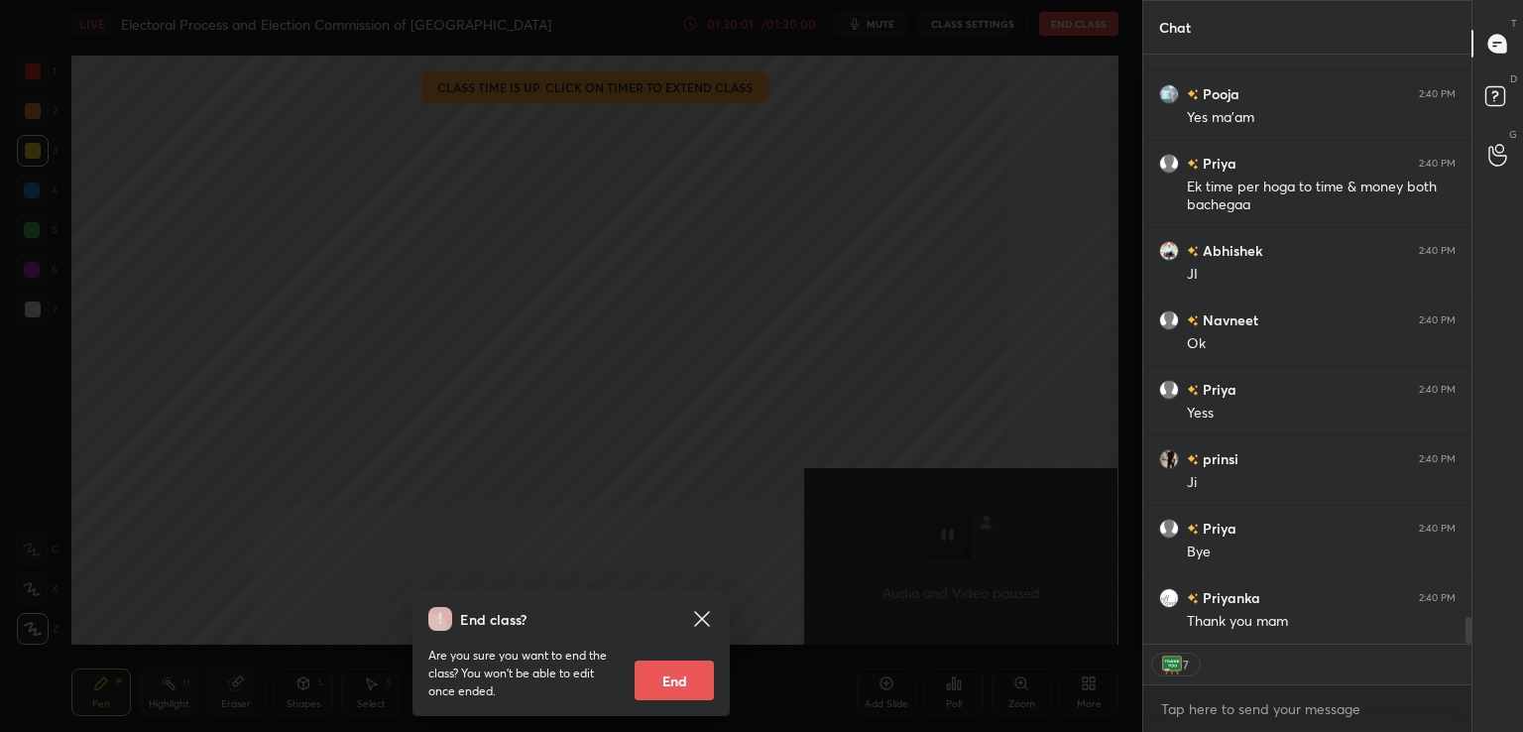
scroll to position [12222, 0]
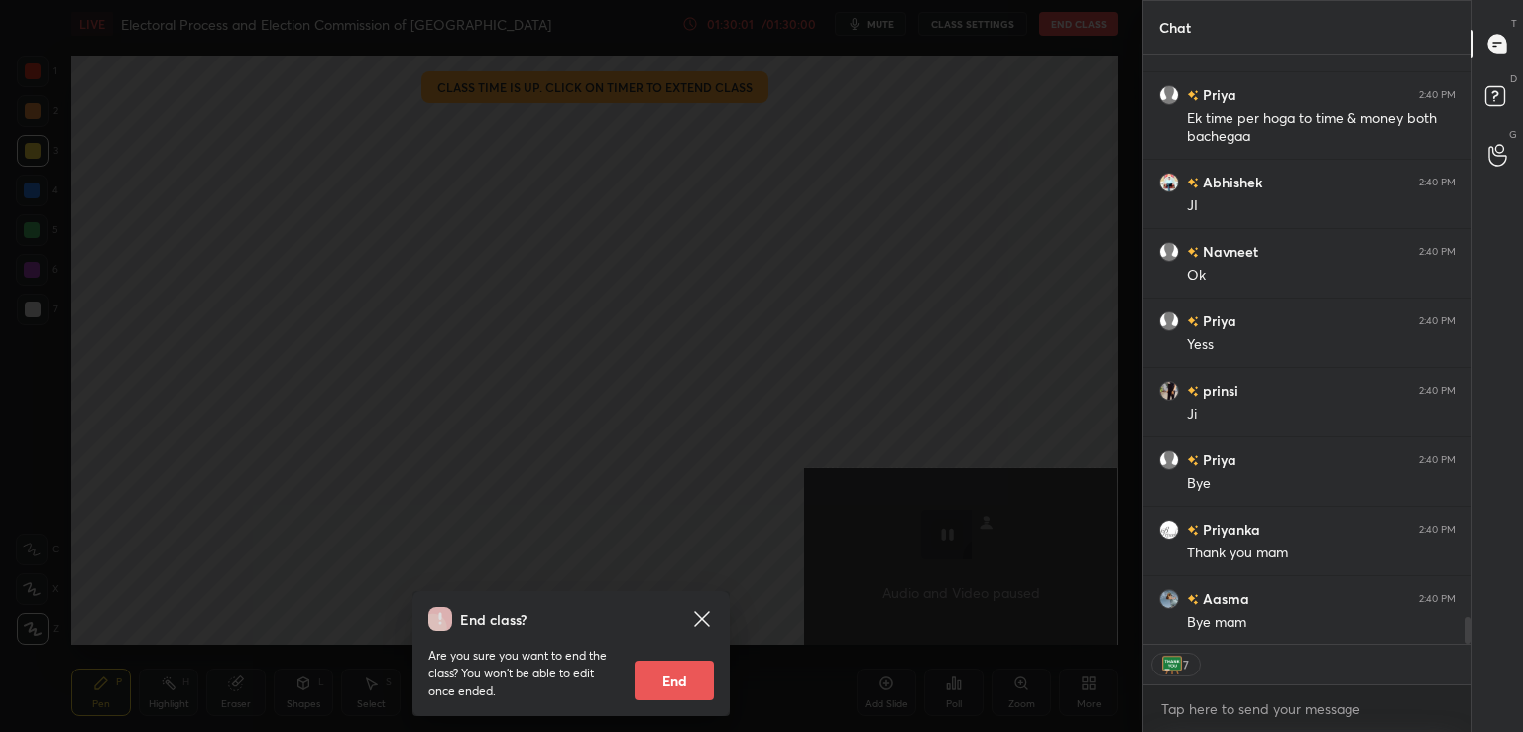
click at [677, 675] on button "End" at bounding box center [674, 680] width 79 height 40
type textarea "x"
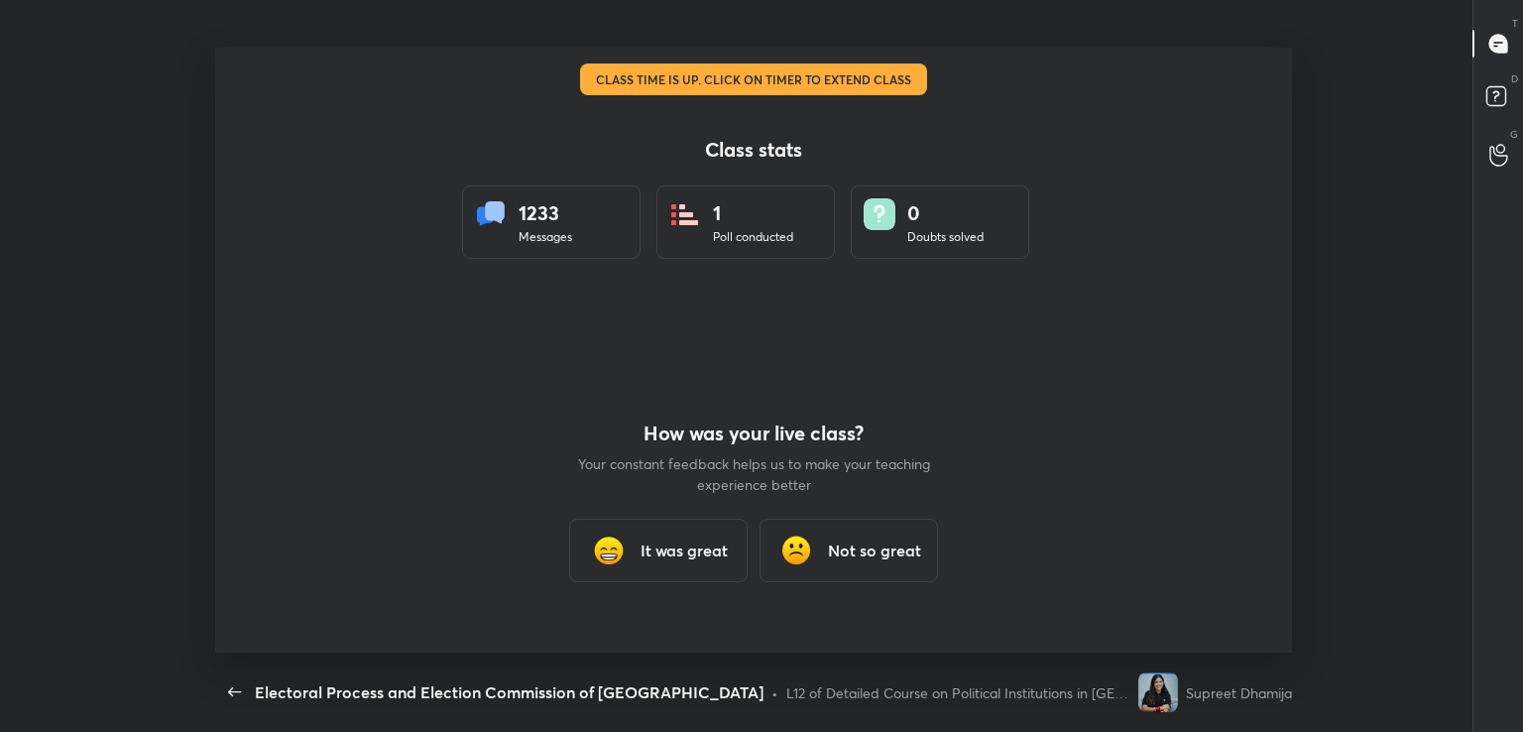
scroll to position [605, 1507]
